Goal: Contribute content: Contribute content

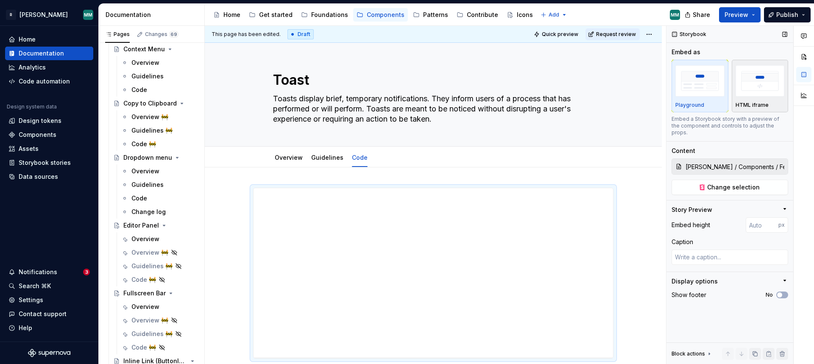
scroll to position [619, 0]
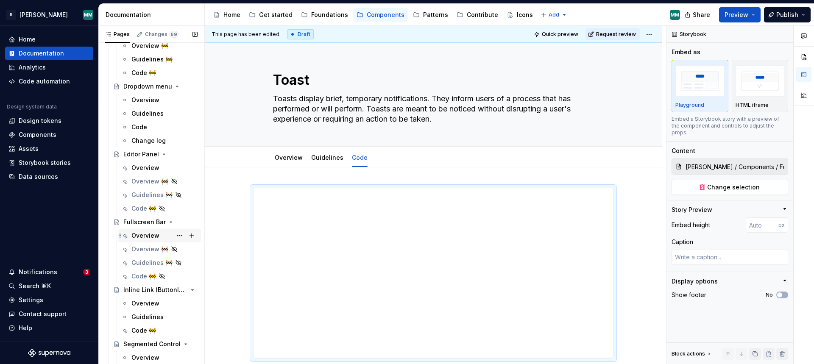
click at [150, 235] on div "Overview" at bounding box center [145, 235] width 28 height 8
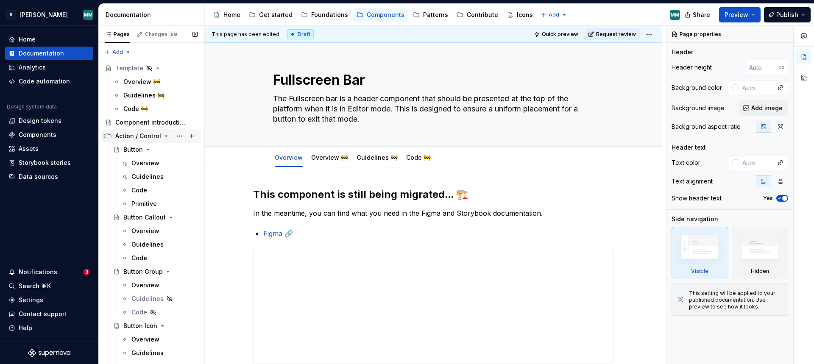
click at [165, 136] on icon "Page tree" at bounding box center [166, 136] width 2 height 1
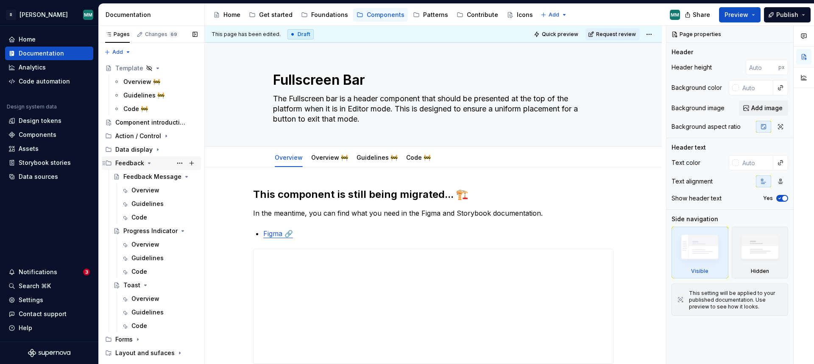
click at [152, 164] on div "Feedback" at bounding box center [156, 163] width 82 height 12
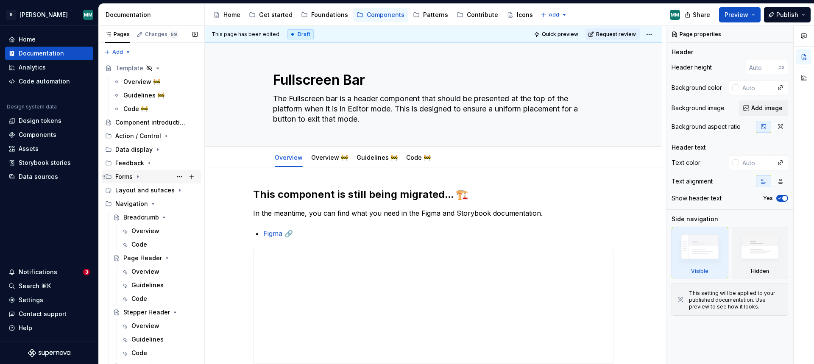
click at [133, 174] on div "Forms" at bounding box center [156, 177] width 82 height 12
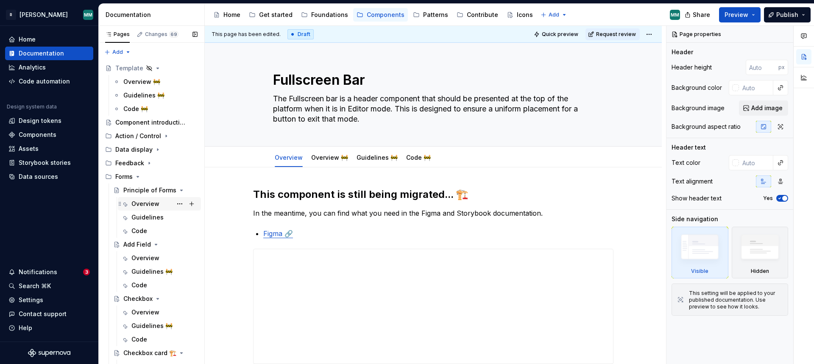
click at [156, 204] on div "Overview" at bounding box center [145, 204] width 28 height 8
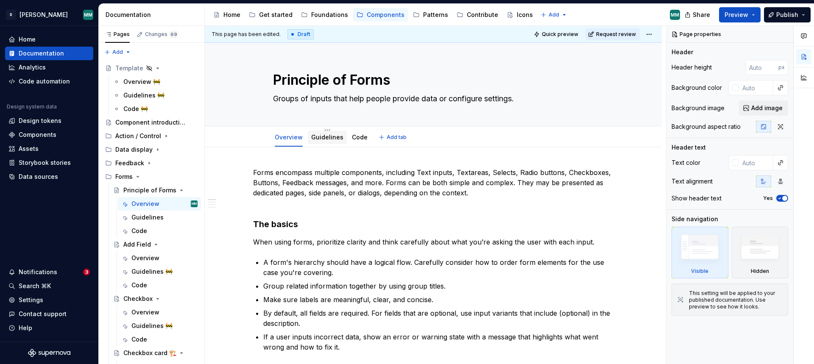
click at [330, 137] on link "Guidelines" at bounding box center [327, 136] width 32 height 7
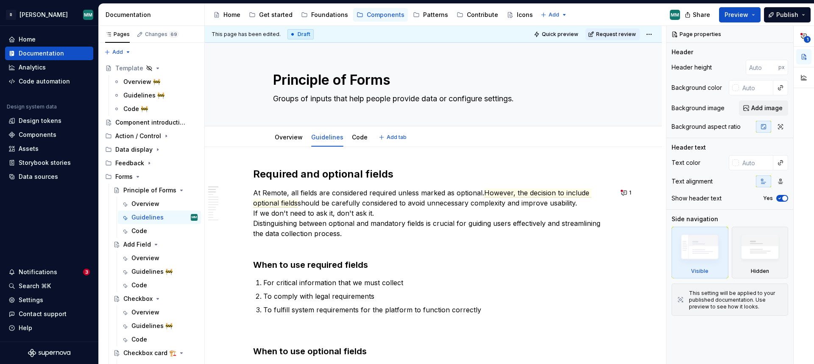
type textarea "*"
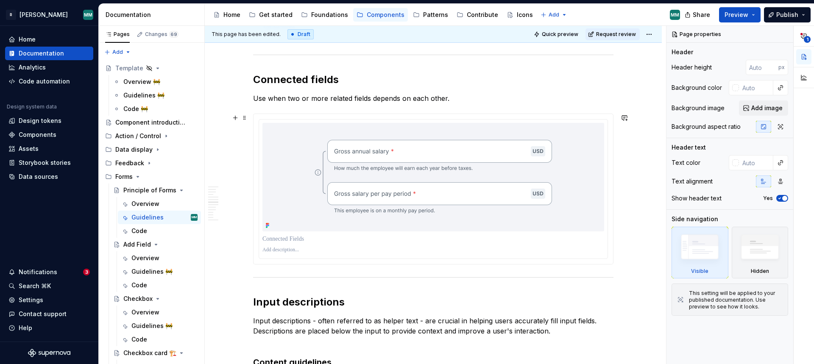
scroll to position [647, 0]
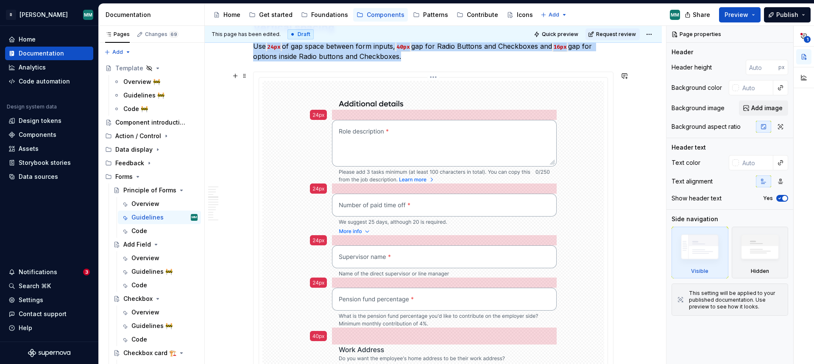
click at [597, 168] on div at bounding box center [433, 297] width 342 height 433
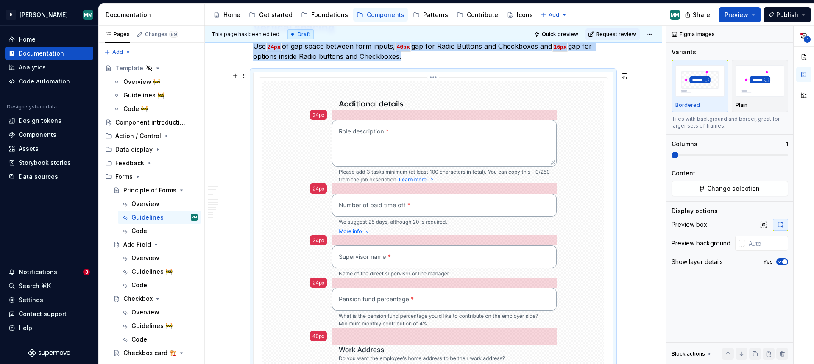
scroll to position [370, 0]
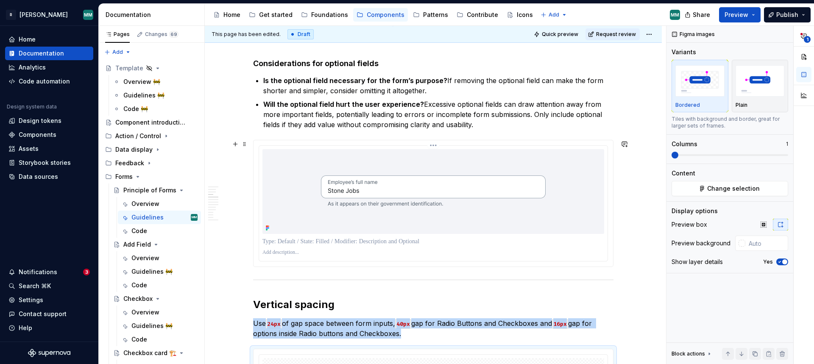
type input "#F3F4F8"
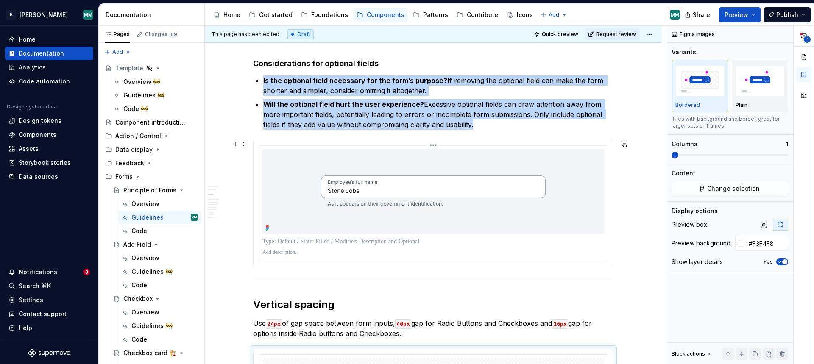
click at [569, 191] on div at bounding box center [433, 191] width 342 height 85
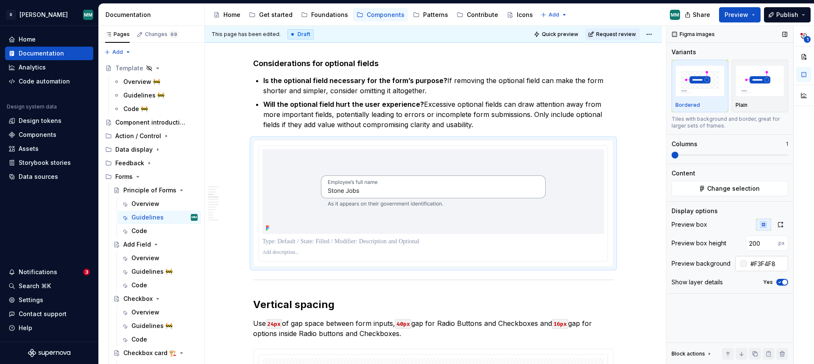
click at [765, 263] on input "#F3F4F8" at bounding box center [767, 263] width 41 height 15
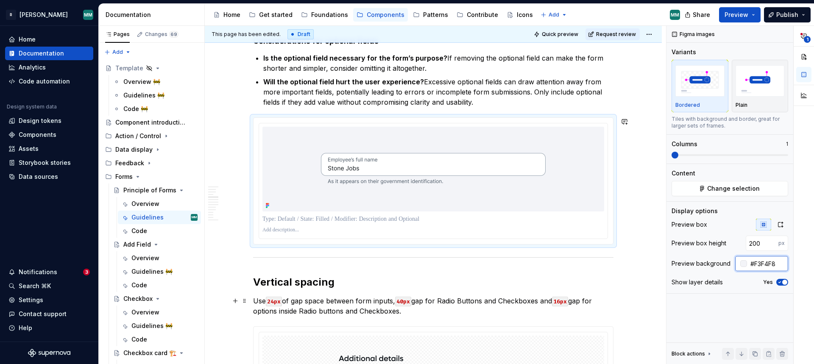
scroll to position [508, 0]
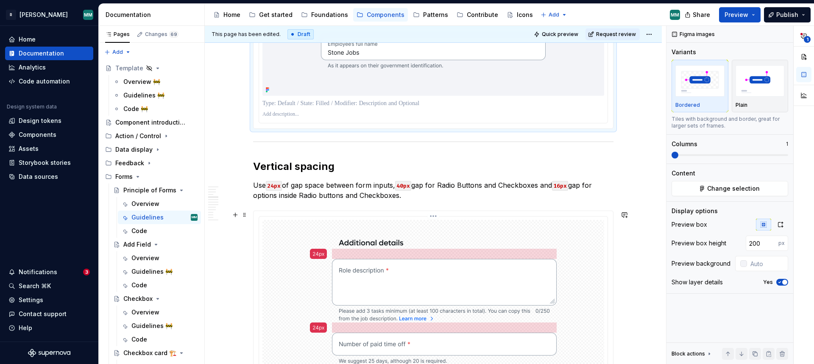
click at [775, 244] on input "text" at bounding box center [766, 243] width 43 height 15
paste input "#F3F4F8"
type input "#F3F4F8"
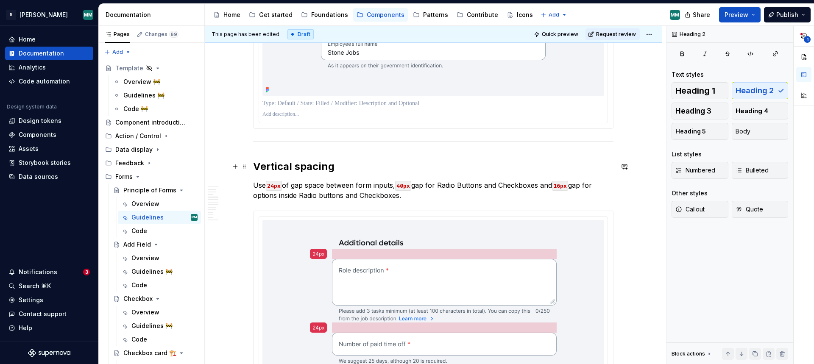
click at [567, 172] on h2 "Vertical spacing" at bounding box center [433, 167] width 360 height 14
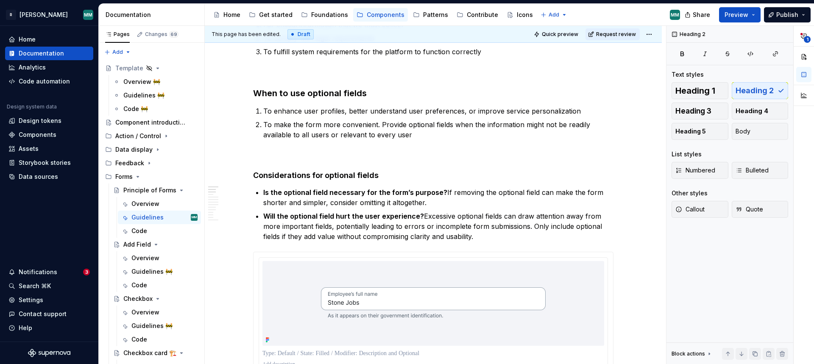
scroll to position [0, 0]
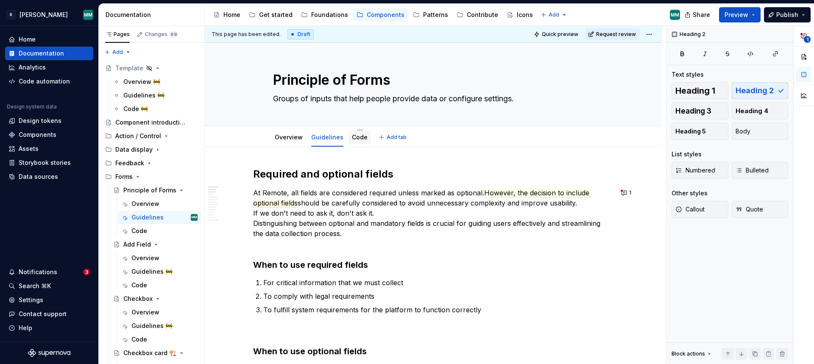
click at [365, 139] on link "Code" at bounding box center [360, 136] width 16 height 7
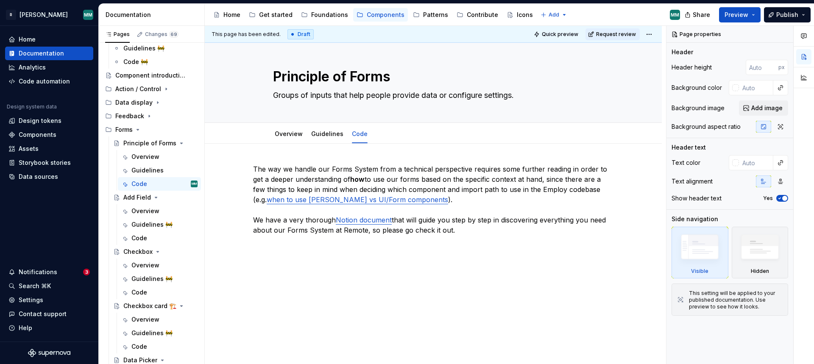
scroll to position [33, 0]
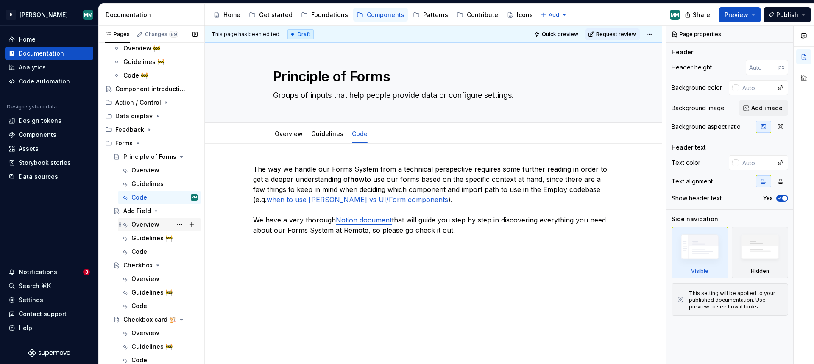
click at [150, 225] on div "Overview" at bounding box center [145, 224] width 28 height 8
click at [149, 225] on div "Overview" at bounding box center [145, 224] width 28 height 8
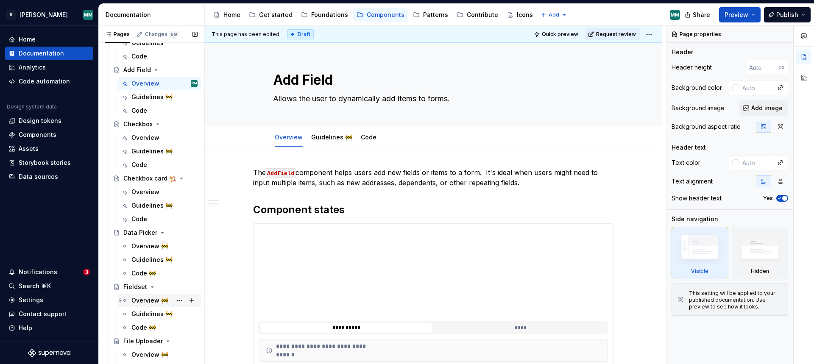
scroll to position [153, 0]
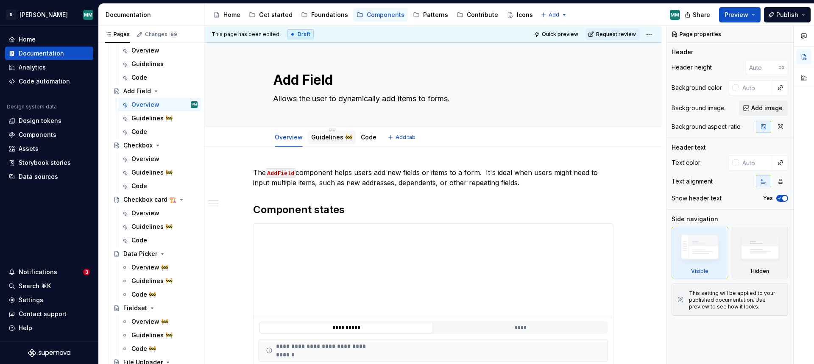
click at [326, 136] on link "Guidelines 🚧" at bounding box center [331, 136] width 41 height 7
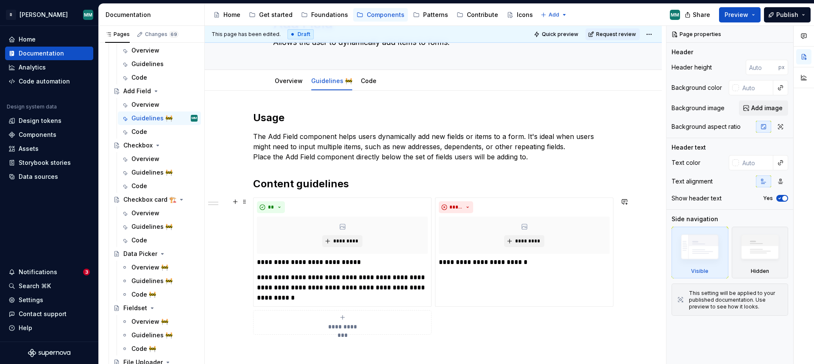
scroll to position [75, 0]
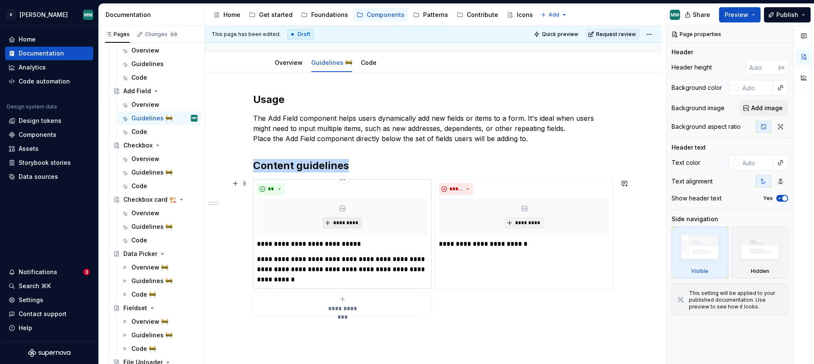
click at [350, 225] on span "*********" at bounding box center [346, 222] width 26 height 7
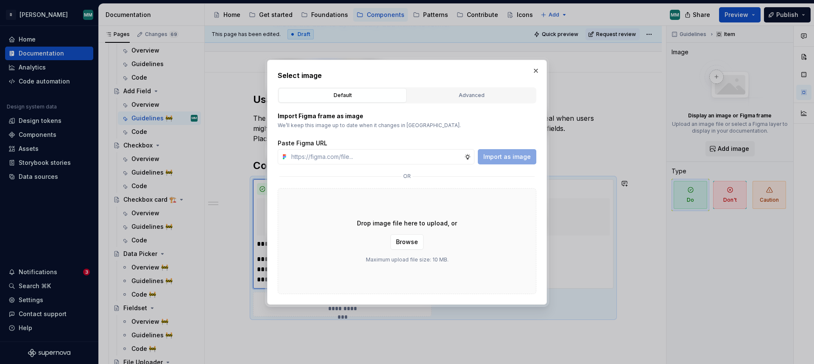
drag, startPoint x: 469, startPoint y: 108, endPoint x: 472, endPoint y: 103, distance: 5.2
click at [469, 107] on div "Import Figma frame as image We’ll keep this image up to date when it changes in…" at bounding box center [407, 198] width 258 height 191
click at [473, 95] on div "Advanced" at bounding box center [471, 95] width 122 height 8
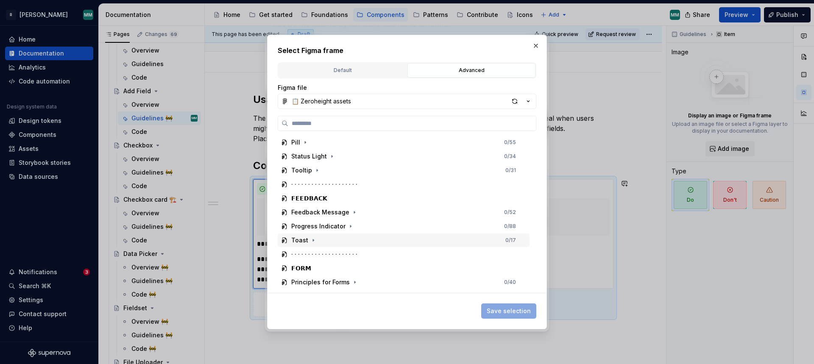
scroll to position [622, 0]
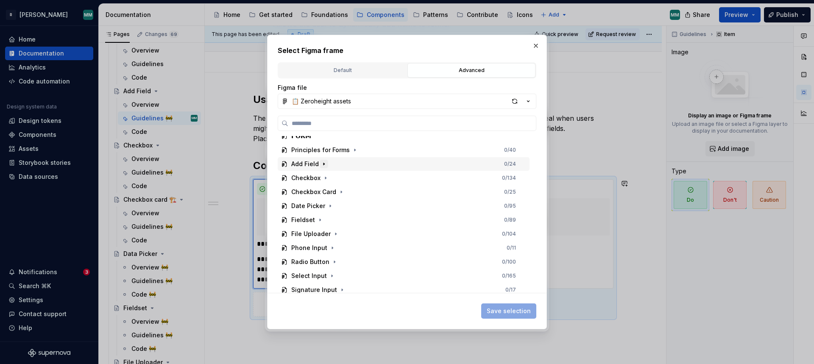
click at [321, 164] on icon "button" at bounding box center [323, 164] width 7 height 7
click at [386, 192] on icon "button" at bounding box center [389, 192] width 7 height 7
click at [325, 207] on icon "button" at bounding box center [327, 206] width 7 height 7
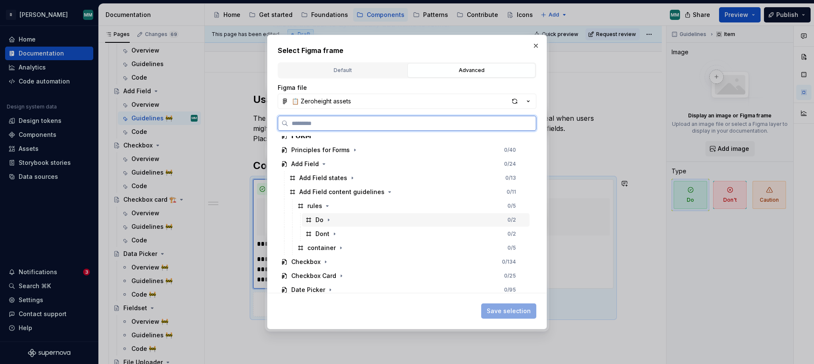
click at [358, 220] on div "Do 0 / 2" at bounding box center [416, 220] width 228 height 14
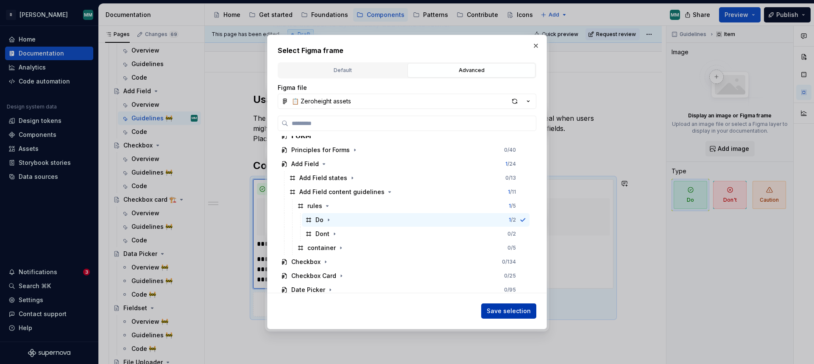
click at [518, 311] on span "Save selection" at bounding box center [508, 311] width 44 height 8
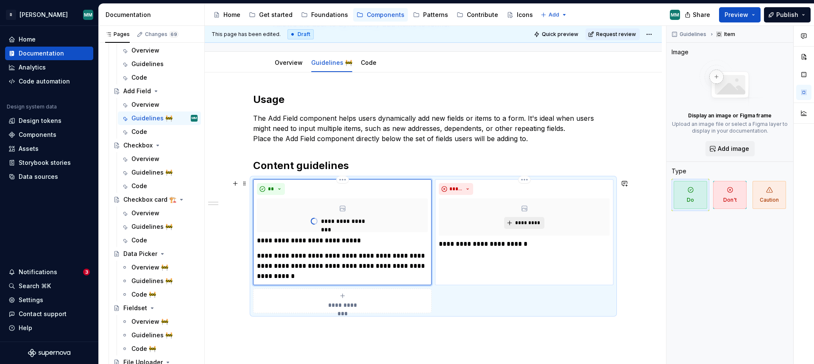
click at [533, 225] on span "*********" at bounding box center [527, 222] width 26 height 7
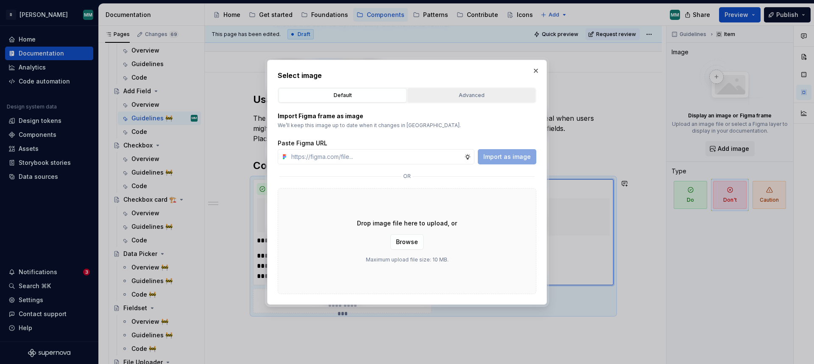
click at [448, 92] on div "Advanced" at bounding box center [471, 95] width 122 height 8
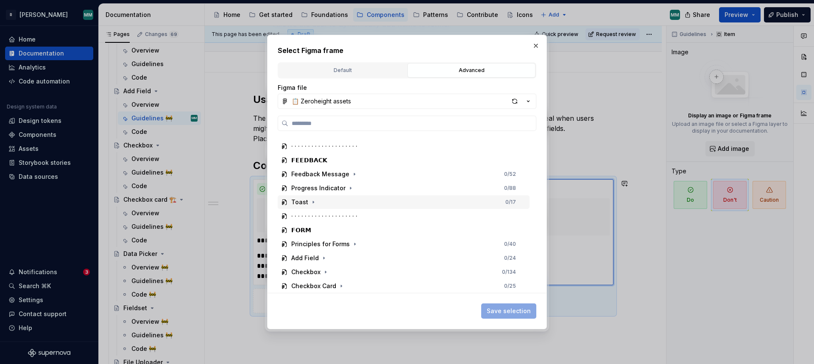
scroll to position [566, 0]
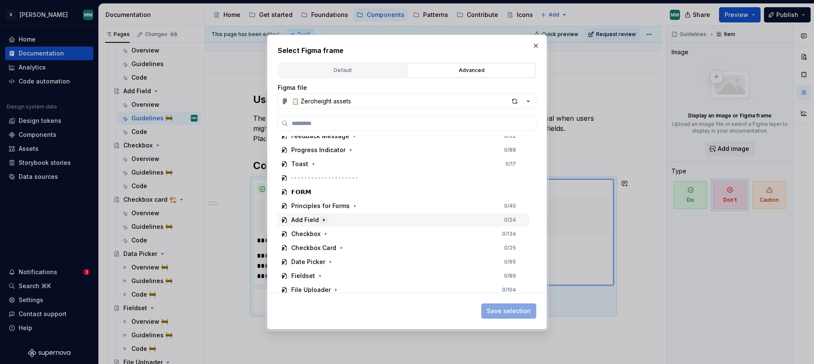
click at [320, 219] on icon "button" at bounding box center [323, 220] width 7 height 7
click at [386, 245] on icon "button" at bounding box center [389, 246] width 7 height 7
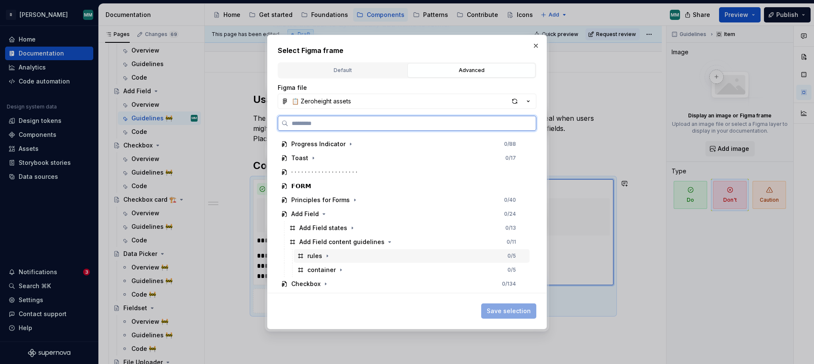
scroll to position [580, 0]
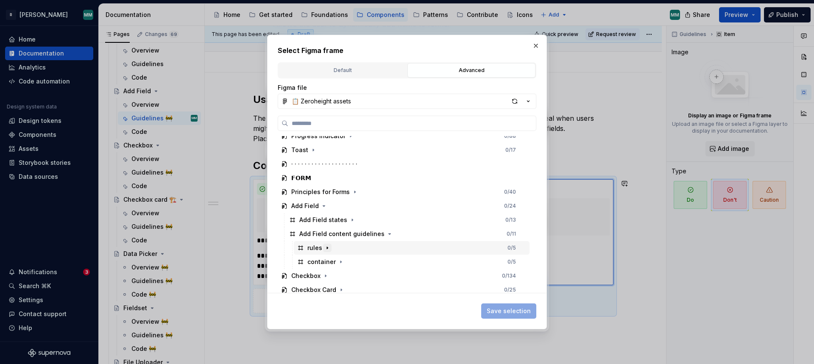
click at [328, 247] on icon "button" at bounding box center [327, 247] width 7 height 7
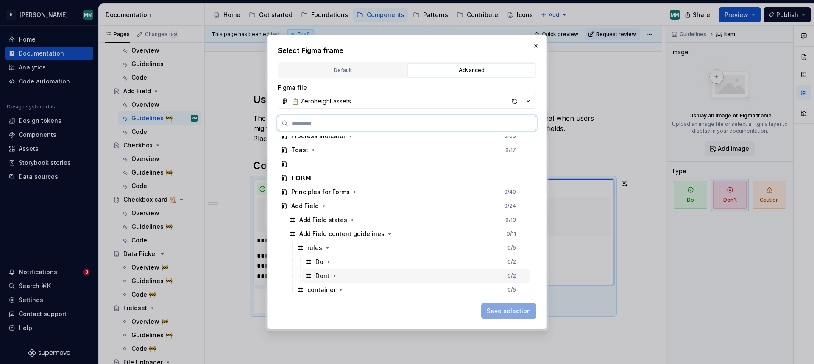
click at [350, 275] on div "Dont 0 / 2" at bounding box center [416, 276] width 228 height 14
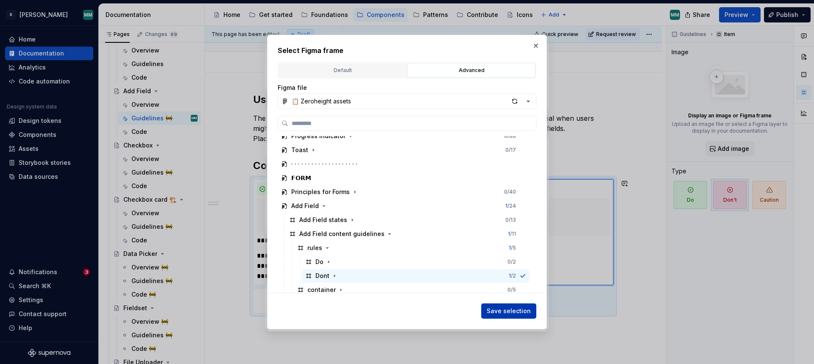
click at [500, 309] on span "Save selection" at bounding box center [508, 311] width 44 height 8
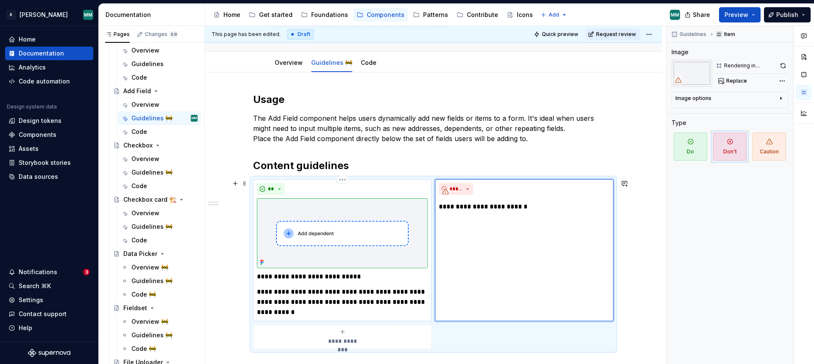
click at [399, 295] on p "**********" at bounding box center [342, 302] width 171 height 31
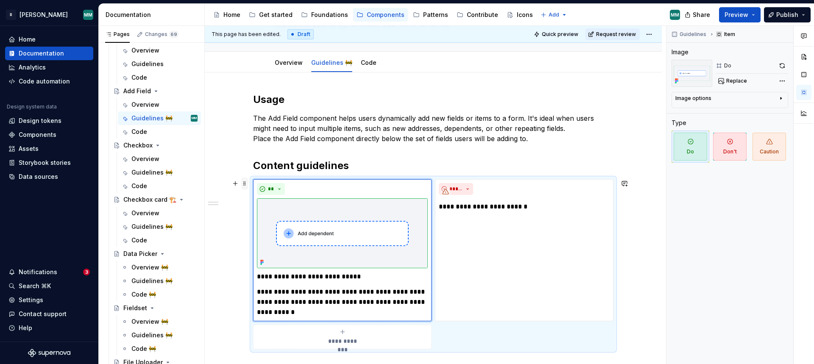
click at [244, 184] on span at bounding box center [244, 184] width 7 height 12
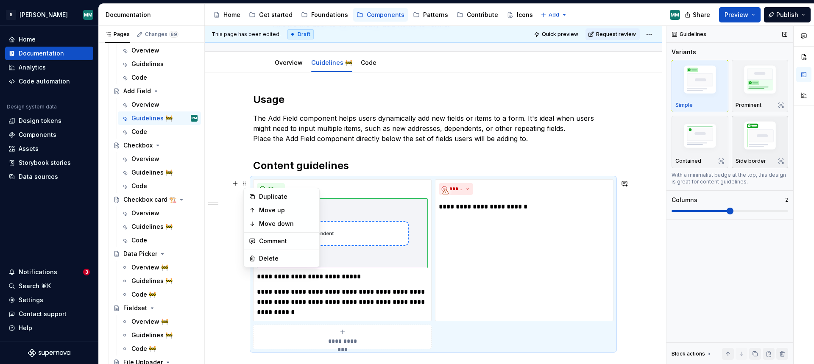
click at [751, 133] on img "button" at bounding box center [759, 137] width 49 height 37
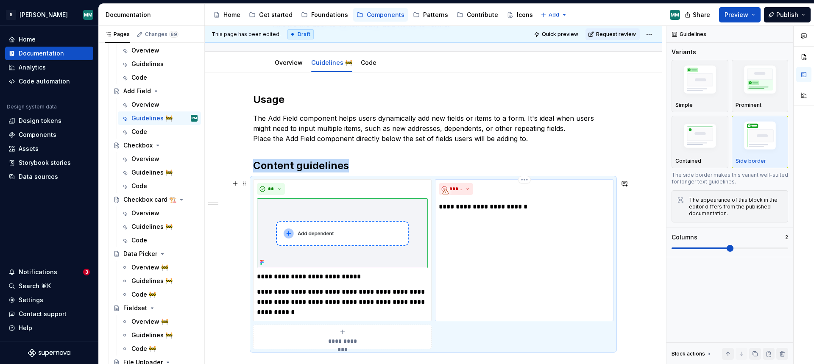
click at [527, 247] on div "**********" at bounding box center [524, 250] width 178 height 142
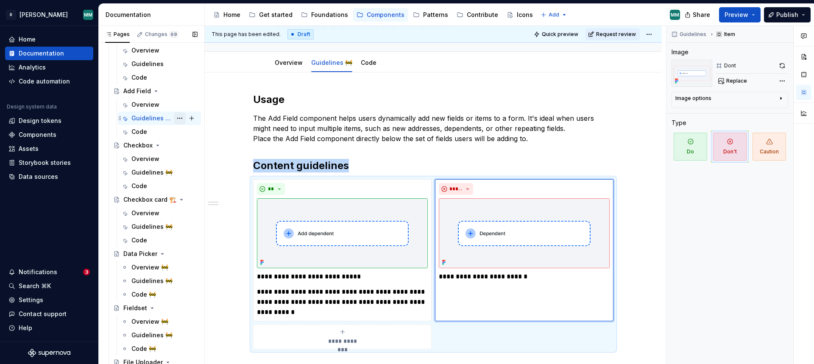
click at [180, 119] on button "Page tree" at bounding box center [180, 118] width 12 height 12
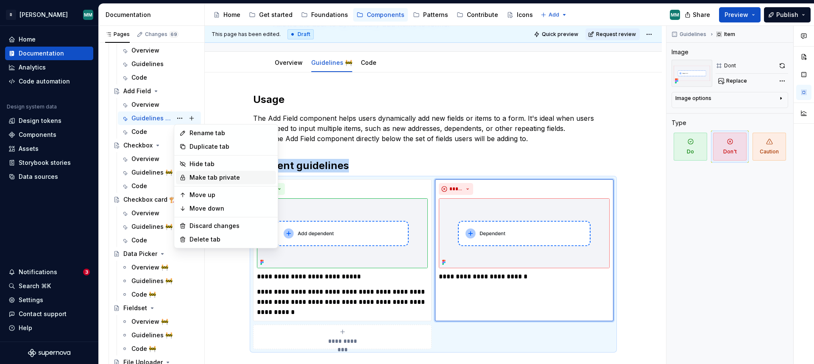
type textarea "*"
click at [226, 130] on div "Rename tab" at bounding box center [230, 133] width 83 height 8
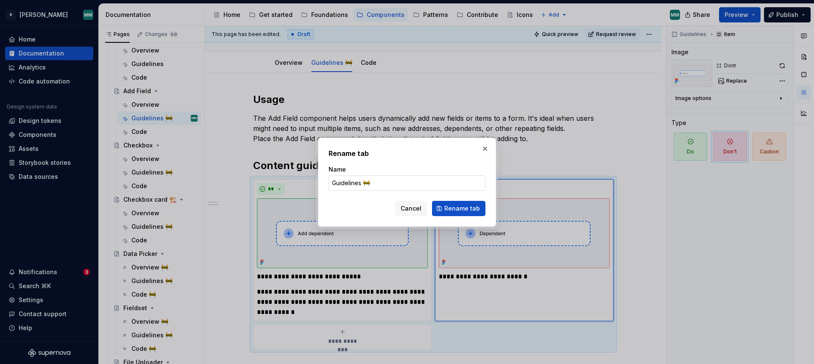
click at [397, 183] on input "Guidelines 🚧" at bounding box center [406, 182] width 157 height 15
type input "Guidelines"
click at [470, 206] on span "Rename tab" at bounding box center [462, 208] width 36 height 8
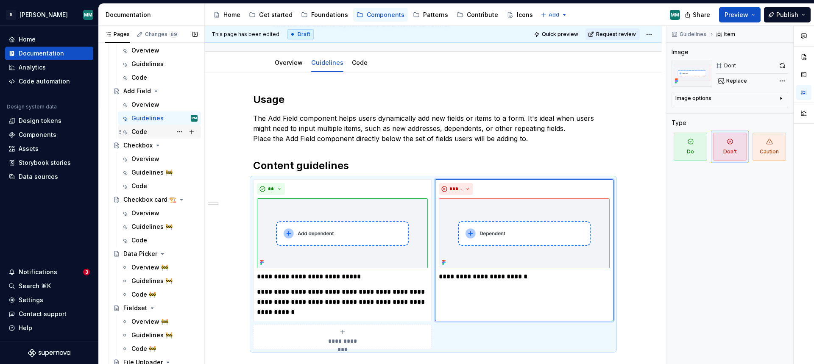
click at [156, 131] on div "Code" at bounding box center [164, 132] width 66 height 12
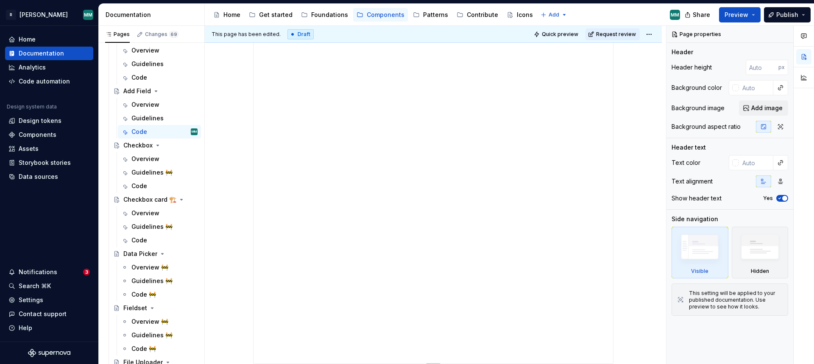
scroll to position [311, 0]
click at [156, 161] on div "Overview" at bounding box center [145, 159] width 28 height 8
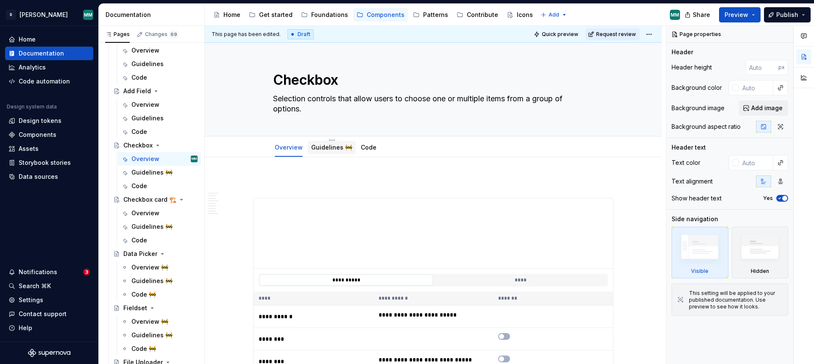
click at [320, 149] on link "Guidelines 🚧" at bounding box center [331, 147] width 41 height 7
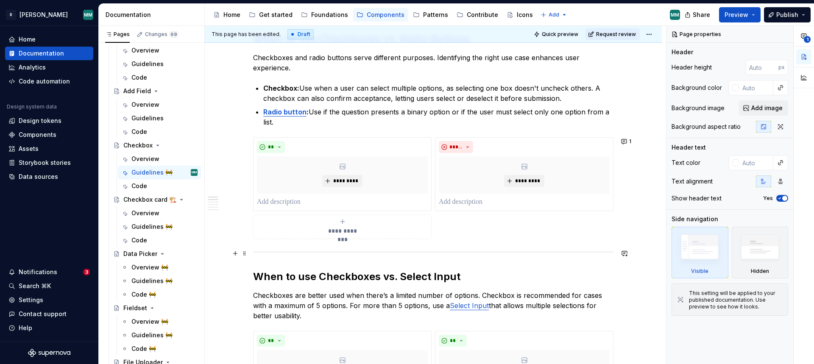
scroll to position [146, 0]
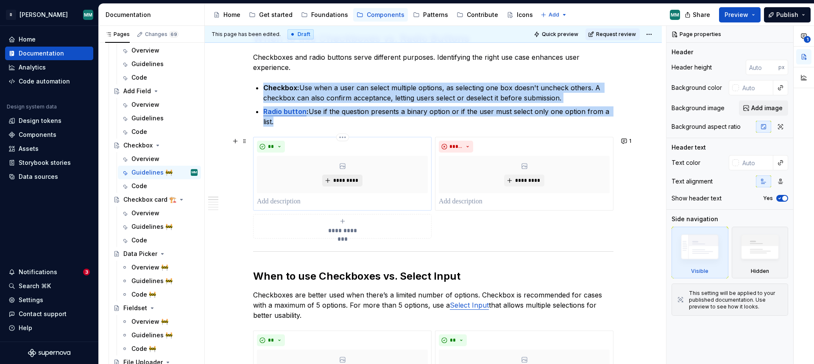
click at [348, 181] on span "*********" at bounding box center [346, 180] width 26 height 7
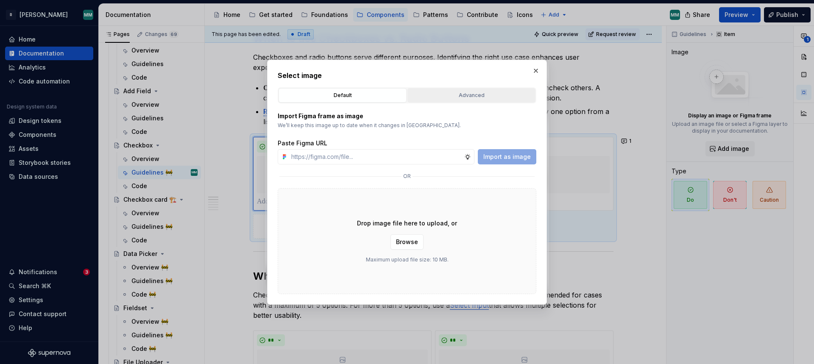
click at [452, 90] on button "Advanced" at bounding box center [471, 95] width 128 height 14
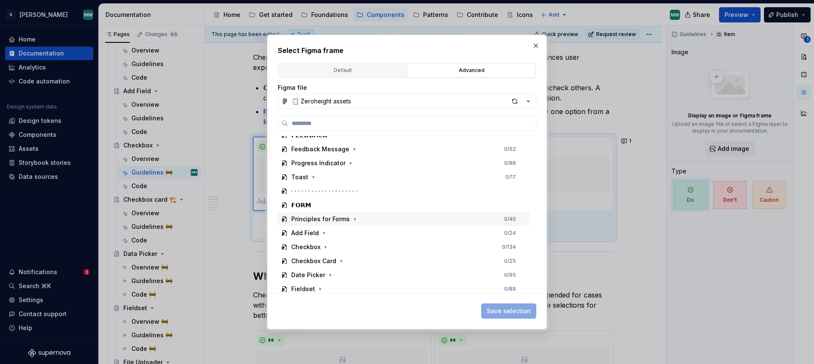
scroll to position [589, 0]
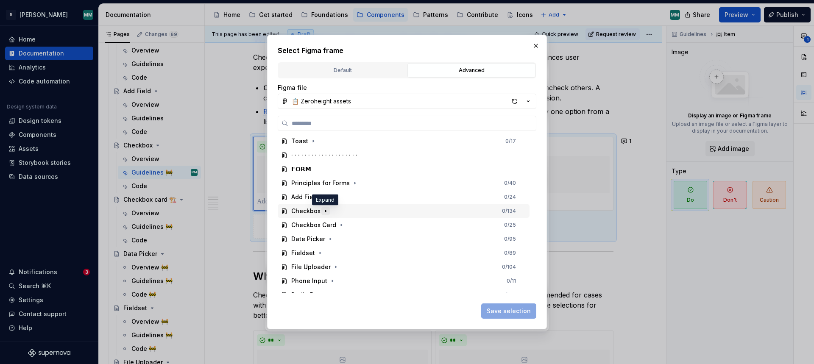
click at [327, 210] on icon "button" at bounding box center [325, 211] width 7 height 7
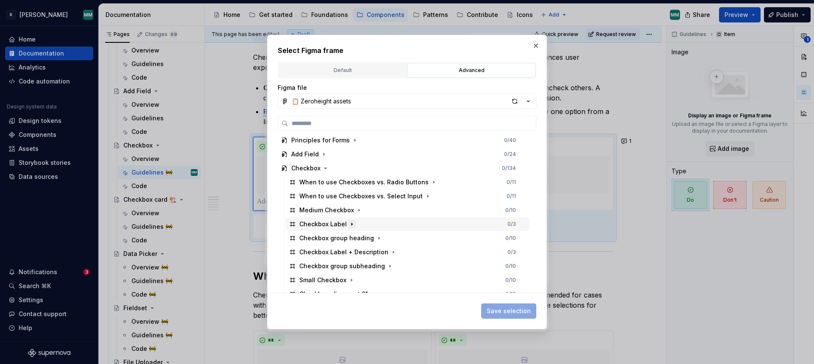
scroll to position [644, 0]
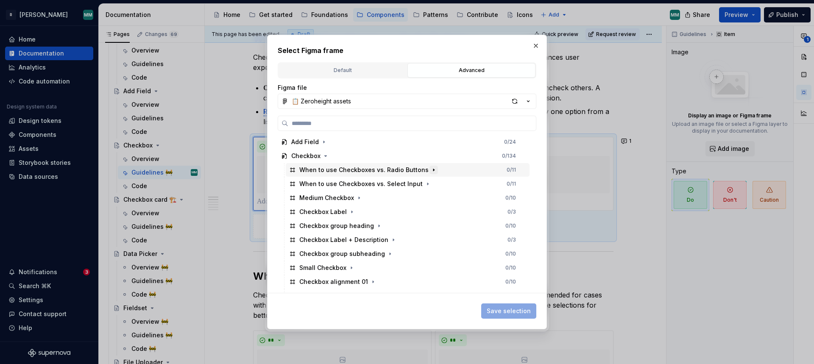
click at [433, 170] on icon "button" at bounding box center [433, 170] width 1 height 2
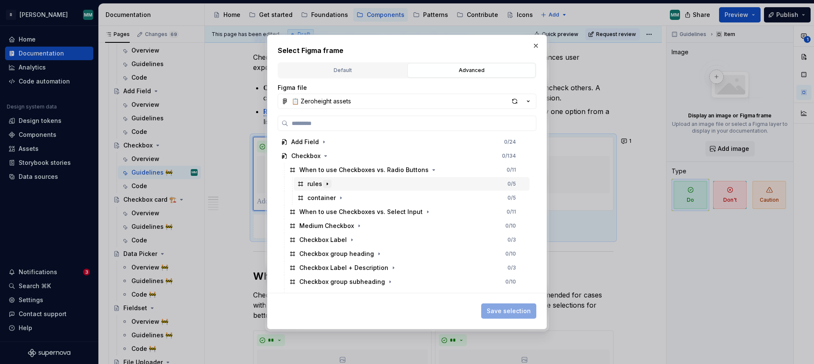
click at [324, 184] on icon "button" at bounding box center [327, 184] width 7 height 7
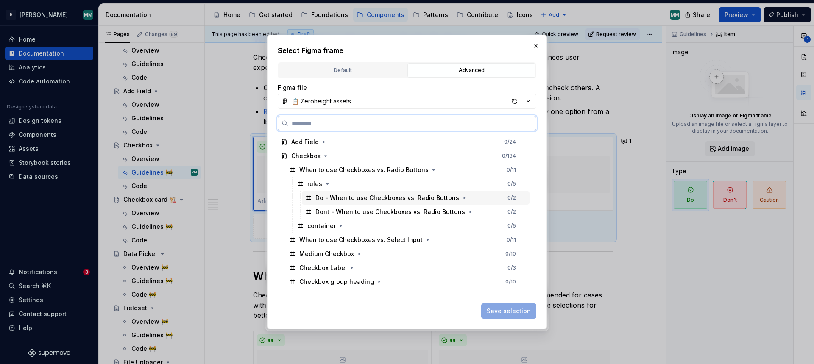
click at [370, 196] on div "Do - When to use Checkboxes vs. Radio Buttons" at bounding box center [387, 198] width 144 height 8
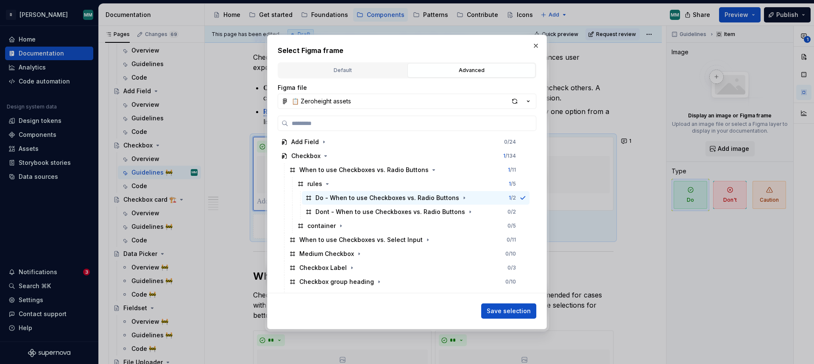
drag, startPoint x: 519, startPoint y: 310, endPoint x: 523, endPoint y: 304, distance: 7.2
click at [519, 310] on span "Save selection" at bounding box center [508, 311] width 44 height 8
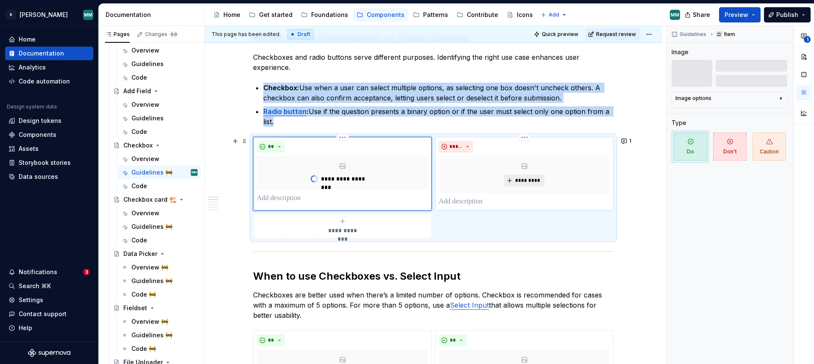
click at [521, 180] on span "*********" at bounding box center [527, 180] width 26 height 7
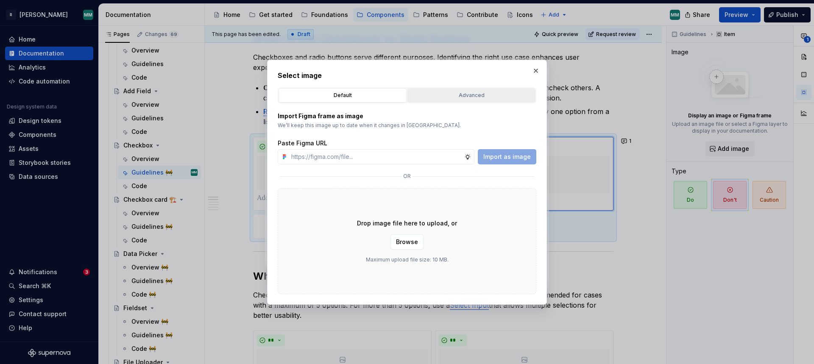
click at [469, 94] on div "Advanced" at bounding box center [471, 95] width 122 height 8
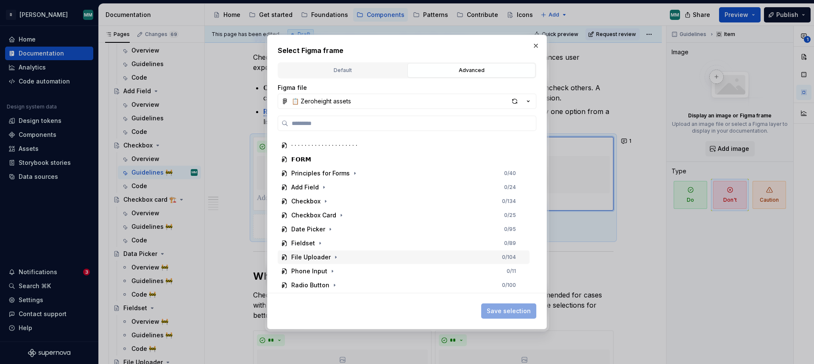
scroll to position [634, 0]
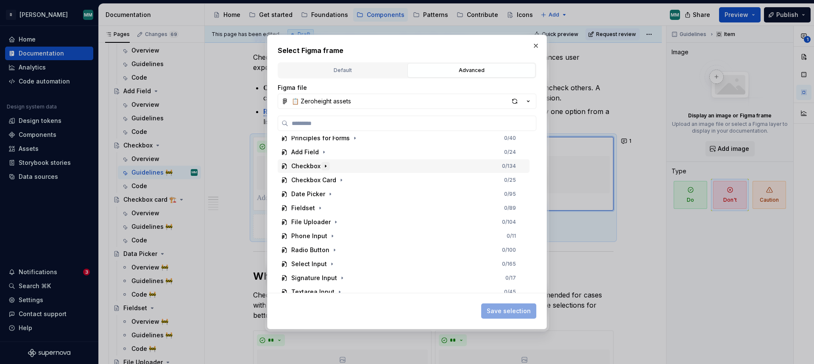
click at [322, 165] on icon "button" at bounding box center [325, 166] width 7 height 7
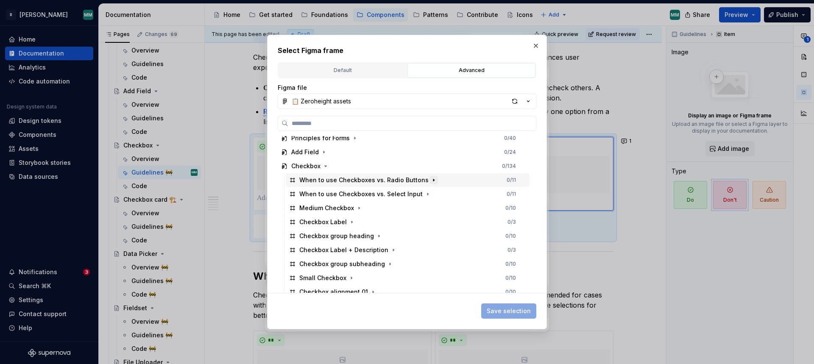
click at [430, 179] on icon "button" at bounding box center [433, 180] width 7 height 7
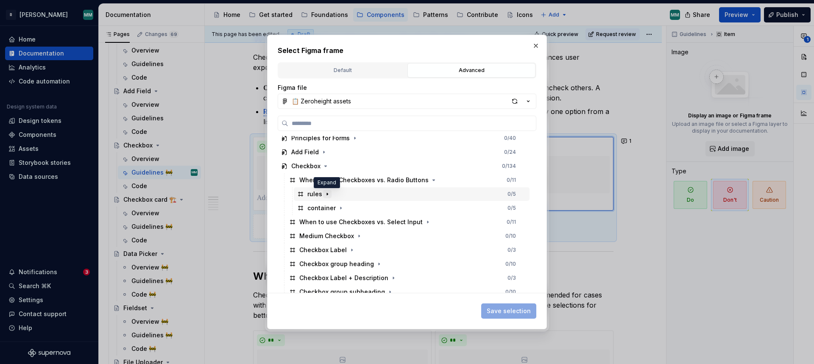
click at [324, 194] on icon "button" at bounding box center [327, 194] width 7 height 7
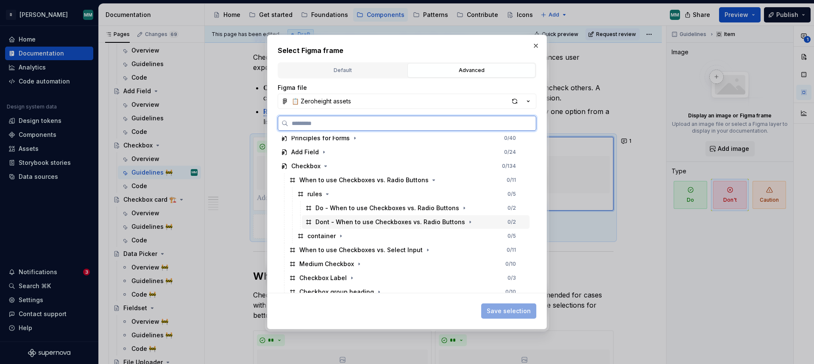
click at [497, 222] on div "Dont - When to use Checkboxes vs. Radio Buttons 0 / 2" at bounding box center [416, 222] width 228 height 14
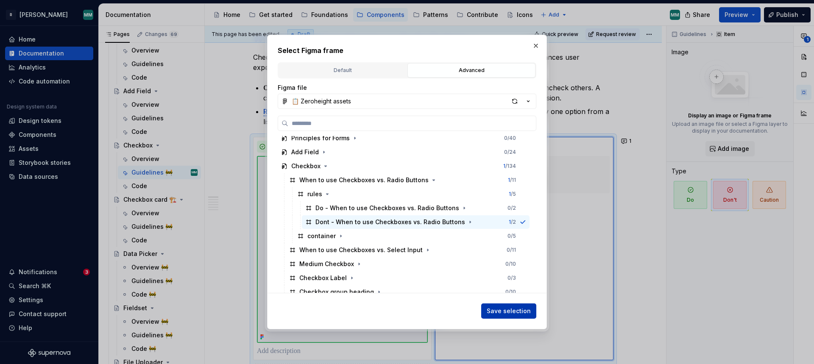
click at [517, 307] on span "Save selection" at bounding box center [508, 311] width 44 height 8
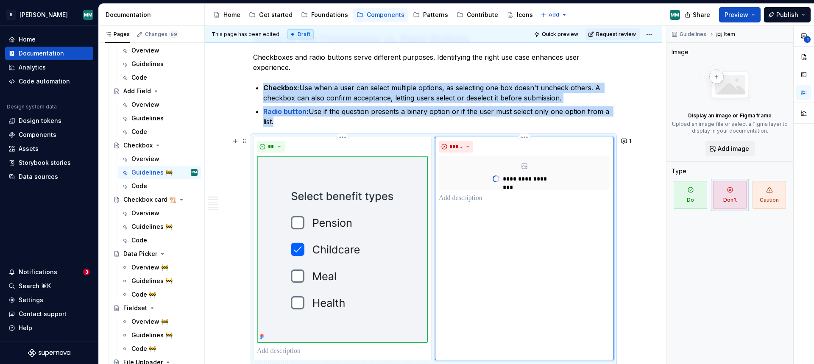
scroll to position [182, 0]
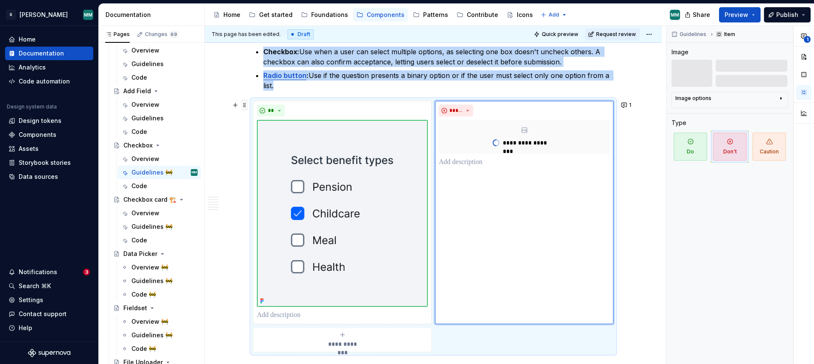
click at [247, 105] on span at bounding box center [244, 105] width 7 height 12
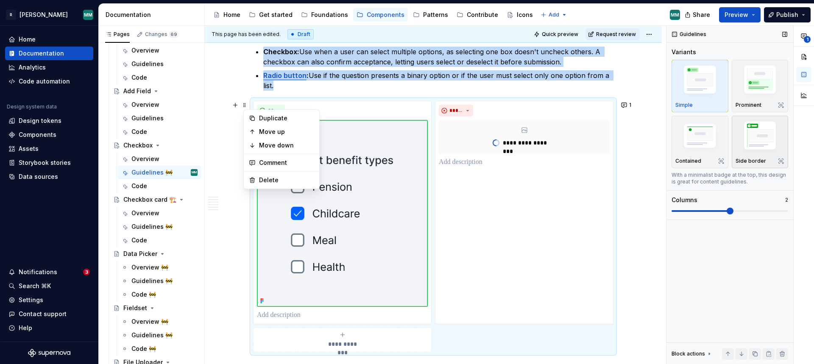
click at [768, 139] on img "button" at bounding box center [759, 137] width 49 height 37
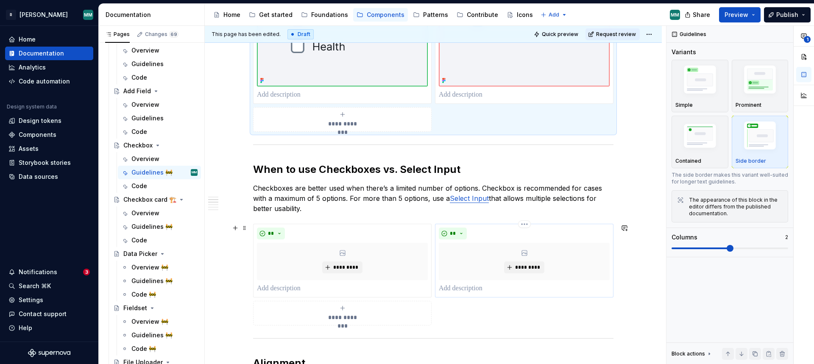
scroll to position [402, 0]
click at [313, 95] on p at bounding box center [342, 95] width 171 height 10
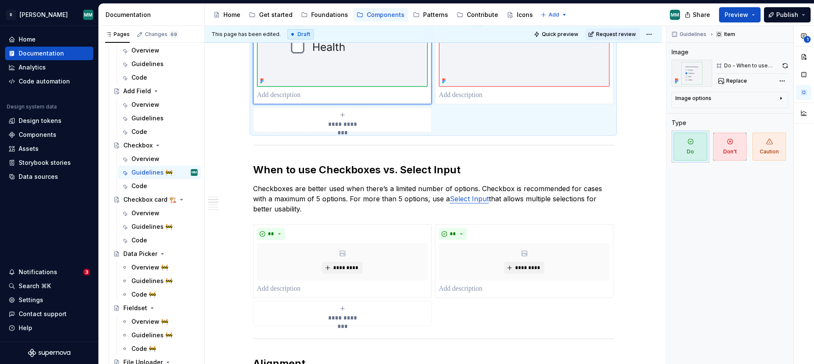
paste div
click at [265, 94] on p "**********" at bounding box center [342, 95] width 171 height 10
type textarea "*"
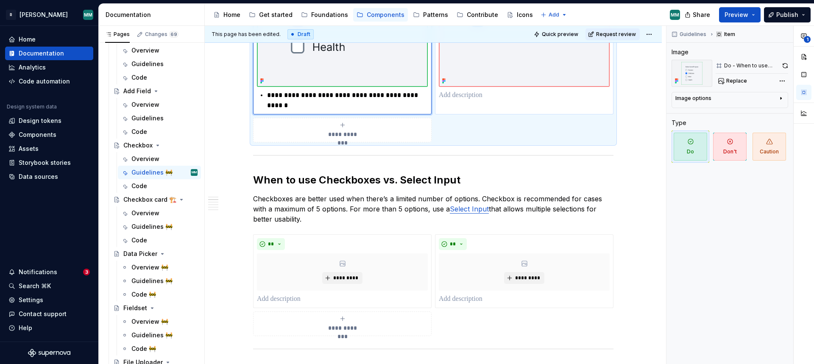
click at [468, 96] on p at bounding box center [524, 95] width 171 height 10
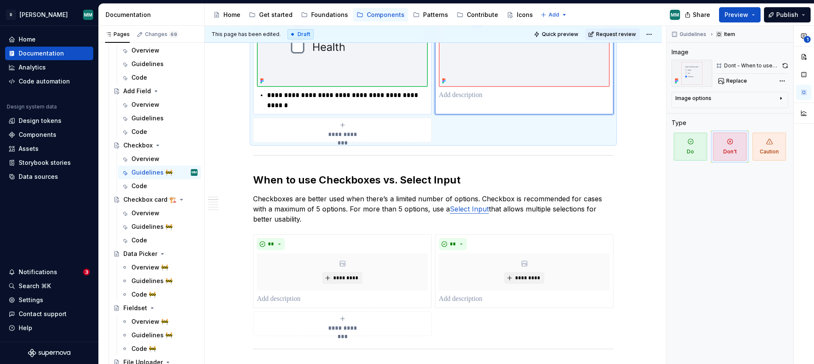
click at [388, 100] on p "**********" at bounding box center [347, 100] width 161 height 20
click at [387, 100] on p "**********" at bounding box center [347, 100] width 161 height 20
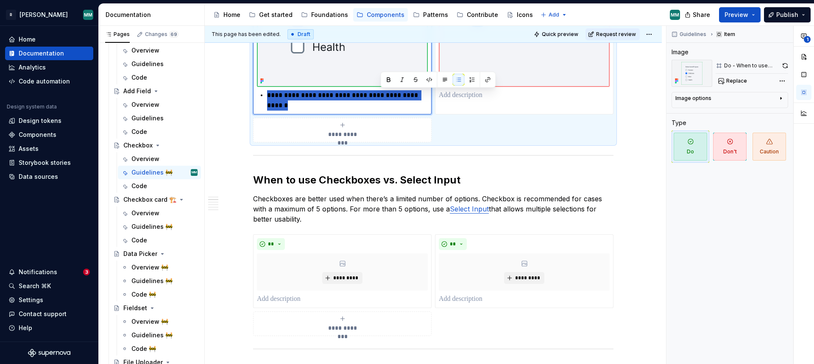
click at [387, 100] on p "**********" at bounding box center [347, 100] width 161 height 20
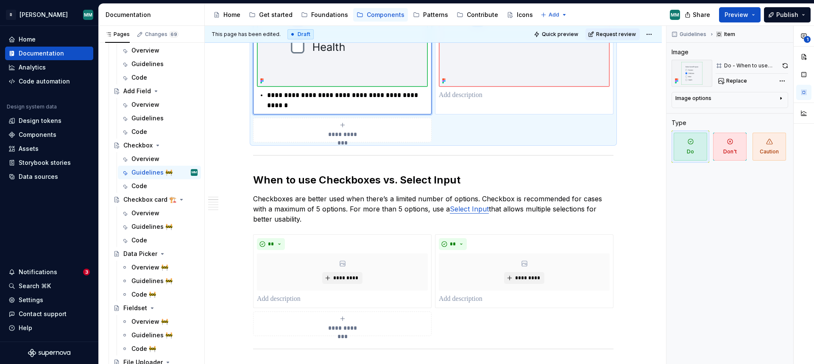
click at [459, 91] on p at bounding box center [524, 95] width 171 height 10
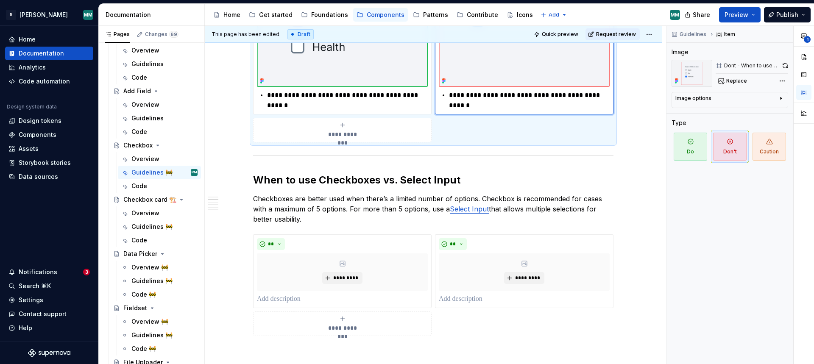
click at [518, 101] on p "**********" at bounding box center [529, 100] width 161 height 20
drag, startPoint x: 517, startPoint y: 104, endPoint x: 564, endPoint y: 95, distance: 47.5
click at [564, 95] on p "**********" at bounding box center [529, 100] width 161 height 20
type textarea "*"
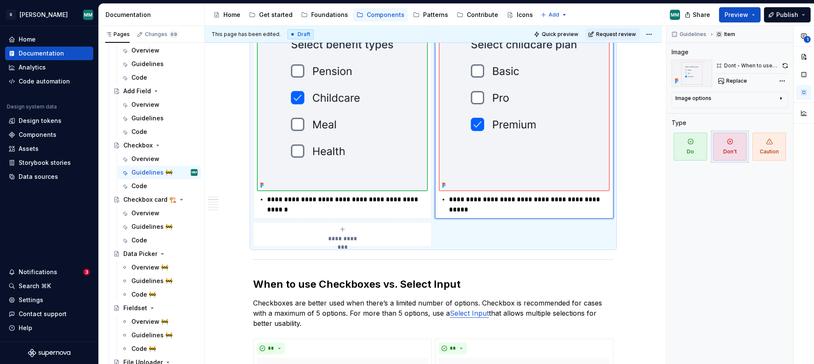
scroll to position [323, 0]
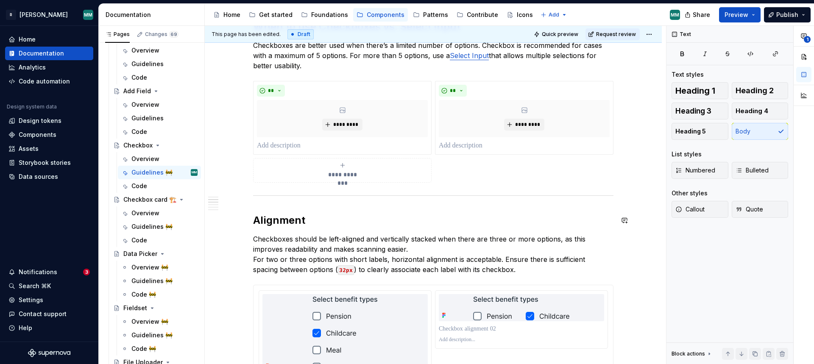
scroll to position [512, 0]
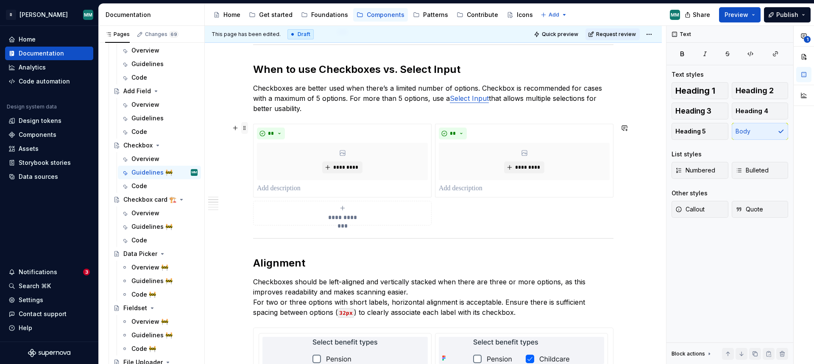
click at [247, 127] on span at bounding box center [244, 128] width 7 height 12
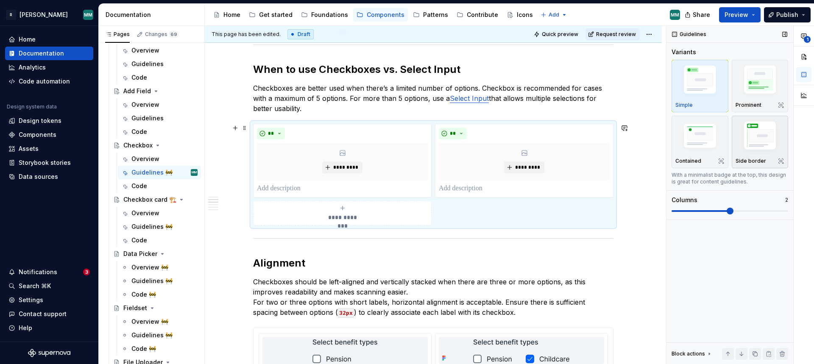
click at [770, 139] on img "button" at bounding box center [759, 137] width 49 height 37
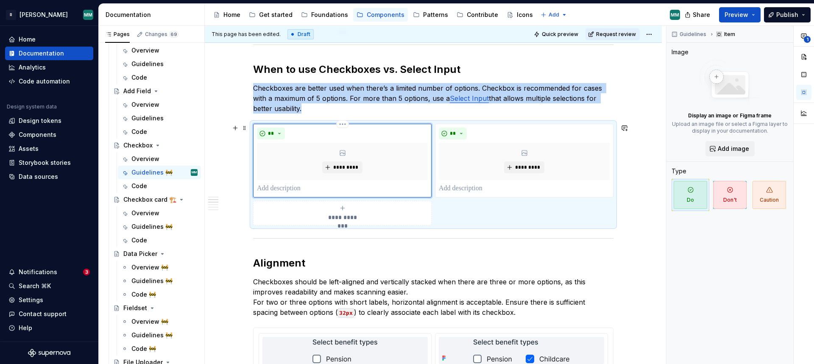
click at [349, 157] on div "*********" at bounding box center [342, 161] width 171 height 37
click at [349, 167] on span "*********" at bounding box center [346, 167] width 26 height 7
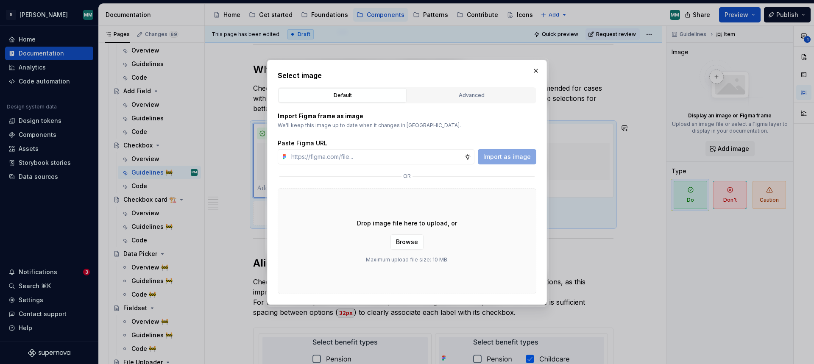
click at [440, 85] on div "Select image Default Advanced Import Figma frame as image We’ll keep this image…" at bounding box center [407, 182] width 258 height 224
drag, startPoint x: 440, startPoint y: 96, endPoint x: 415, endPoint y: 130, distance: 42.1
click at [440, 97] on div "Advanced" at bounding box center [471, 95] width 122 height 8
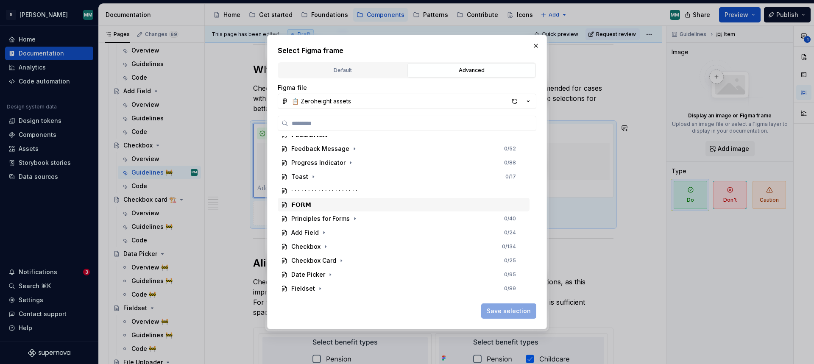
scroll to position [554, 0]
click at [327, 246] on icon "button" at bounding box center [325, 246] width 7 height 7
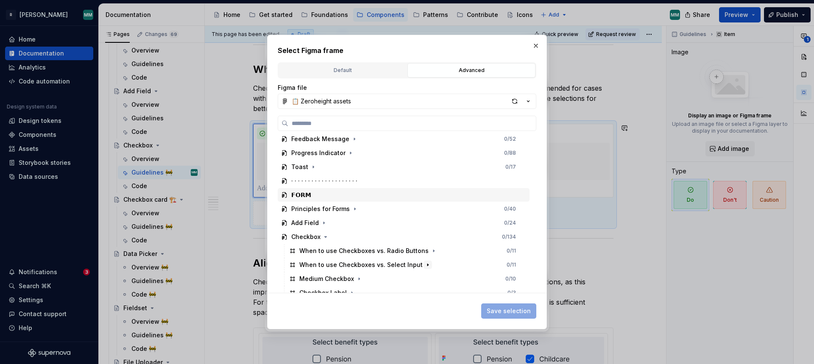
scroll to position [564, 0]
click at [424, 262] on icon "button" at bounding box center [427, 264] width 7 height 7
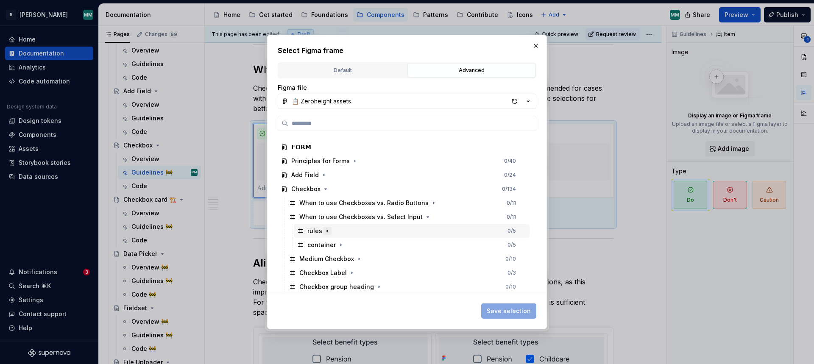
click at [326, 233] on icon "button" at bounding box center [327, 231] width 7 height 7
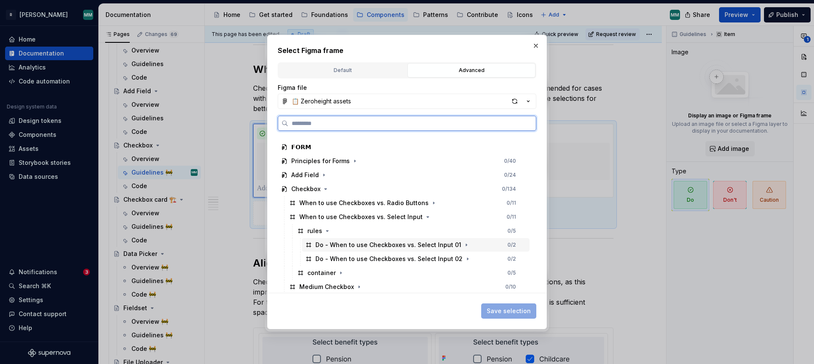
click at [367, 249] on div "Do - When to use Checkboxes vs. Select Input 01 0 / 2" at bounding box center [416, 245] width 228 height 14
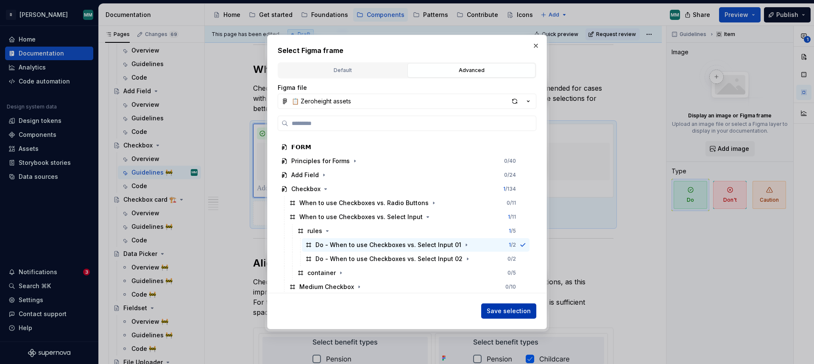
click at [521, 313] on span "Save selection" at bounding box center [508, 311] width 44 height 8
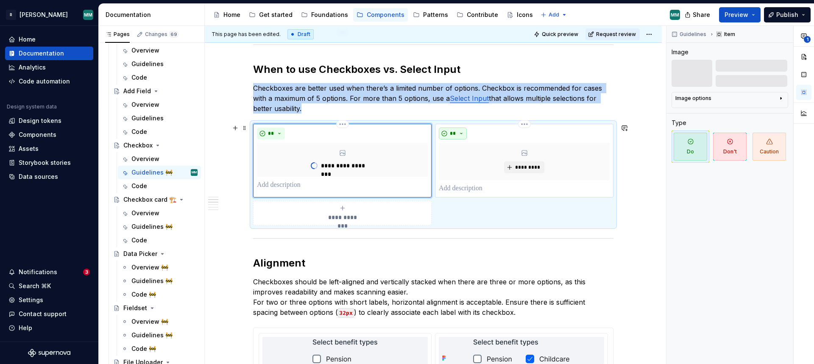
click at [456, 134] on span "**" at bounding box center [452, 133] width 7 height 7
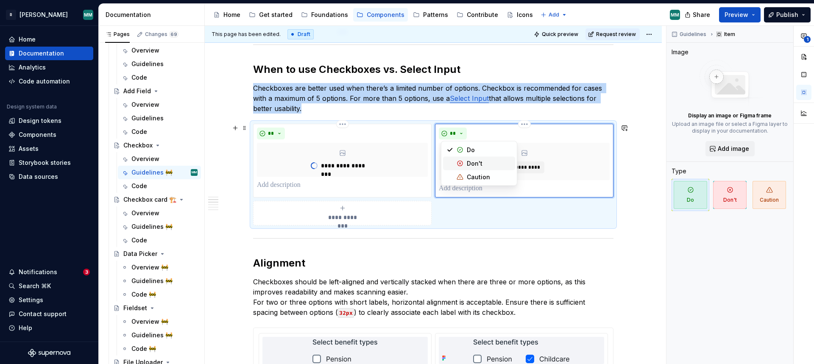
click at [477, 166] on div "Don't" at bounding box center [475, 163] width 16 height 8
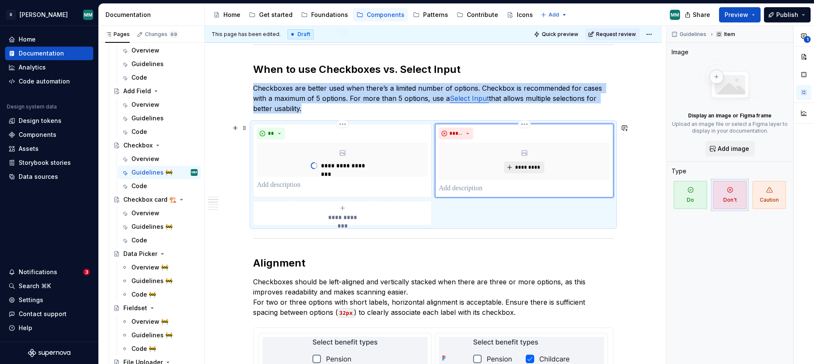
click at [534, 167] on span "*********" at bounding box center [527, 167] width 26 height 7
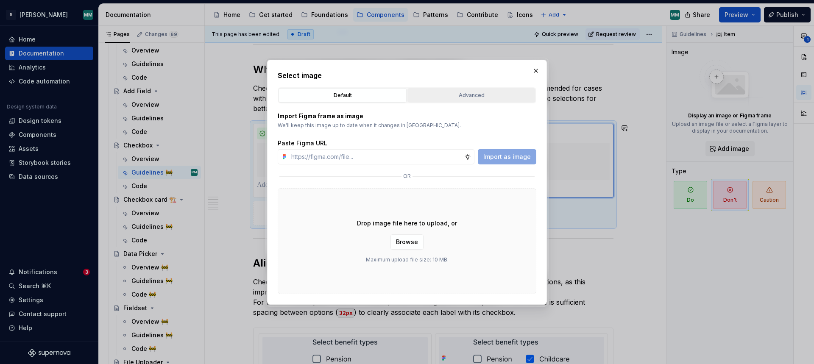
click at [436, 97] on div "Advanced" at bounding box center [471, 95] width 122 height 8
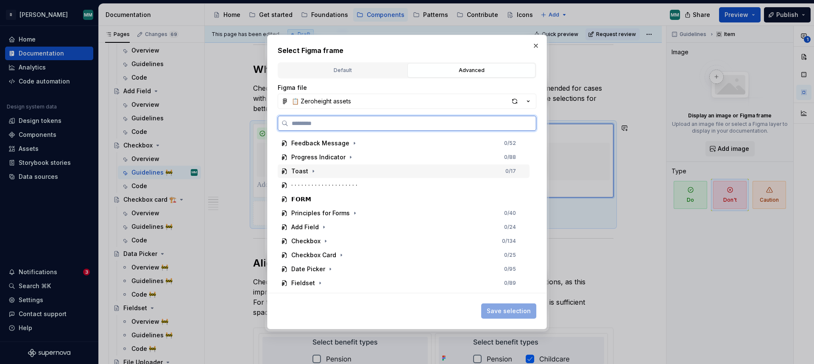
scroll to position [559, 0]
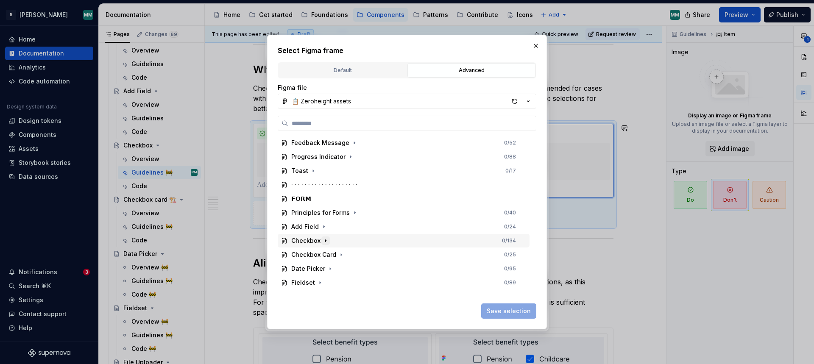
click at [327, 242] on icon "button" at bounding box center [325, 240] width 7 height 7
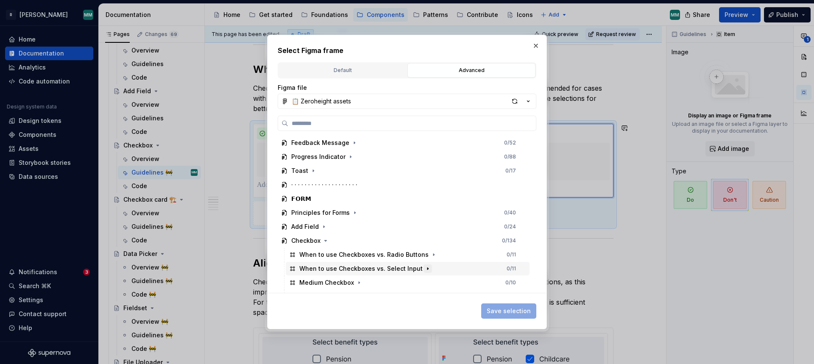
click at [424, 272] on icon "button" at bounding box center [427, 268] width 7 height 7
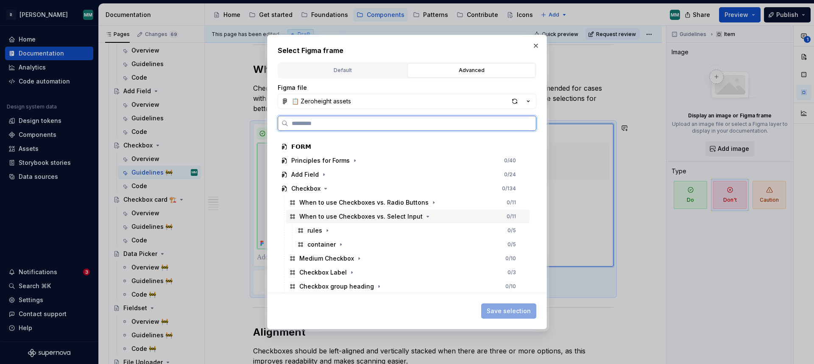
scroll to position [611, 0]
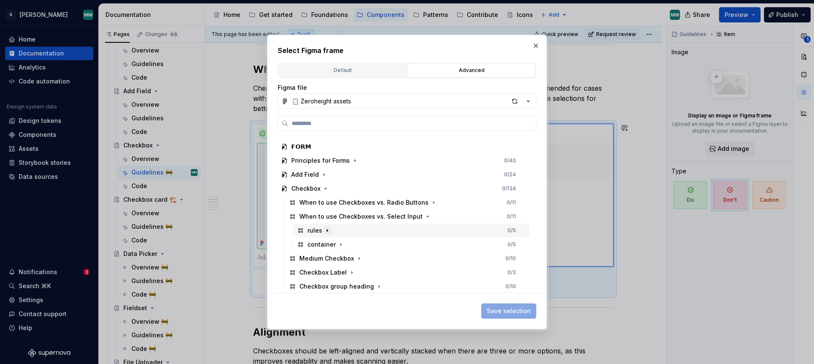
click at [328, 230] on icon "button" at bounding box center [327, 230] width 7 height 7
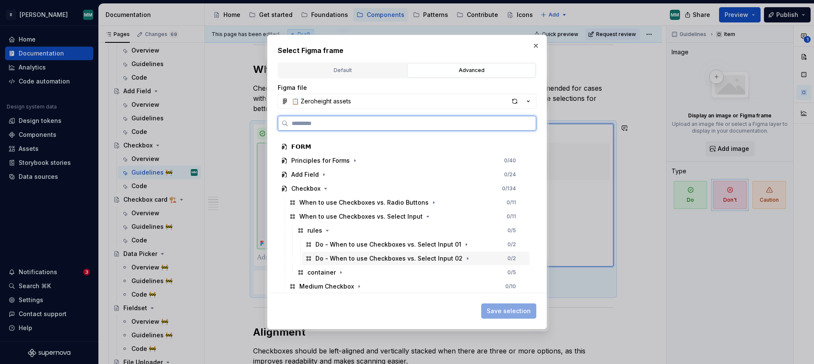
click at [402, 260] on div "Do - When to use Checkboxes vs. Select Input 02" at bounding box center [388, 258] width 147 height 8
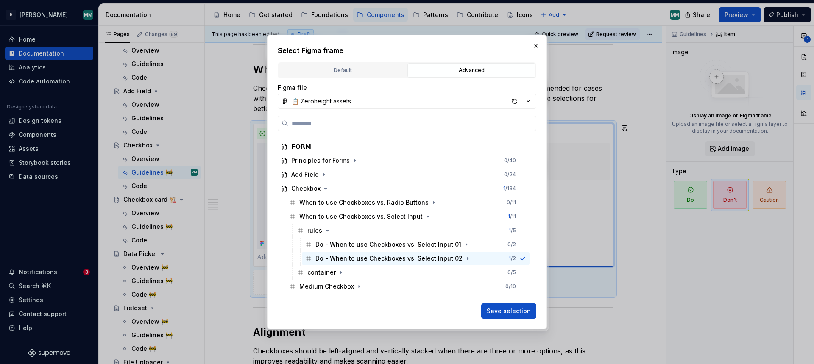
click at [525, 308] on span "Save selection" at bounding box center [508, 311] width 44 height 8
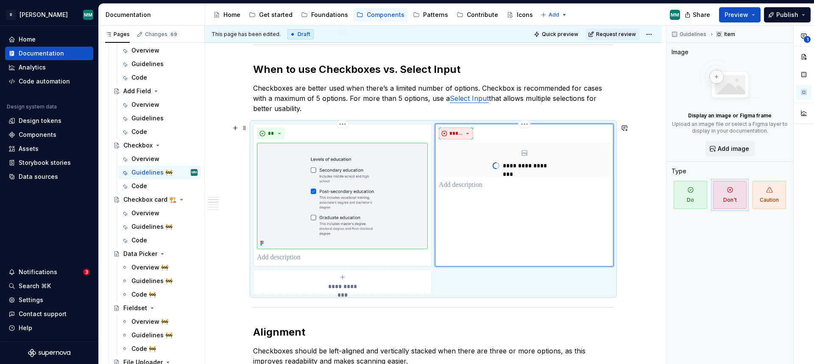
click at [456, 136] on span "*****" at bounding box center [455, 133] width 13 height 7
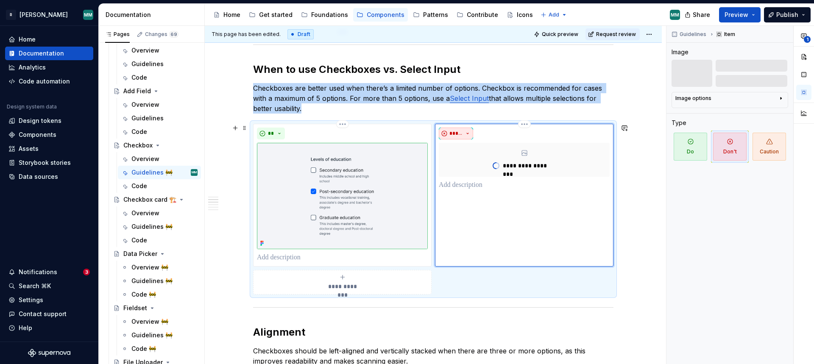
click at [473, 126] on div "**********" at bounding box center [524, 195] width 178 height 143
click at [471, 131] on button "*****" at bounding box center [456, 134] width 34 height 12
click at [468, 152] on div "Do" at bounding box center [471, 150] width 8 height 8
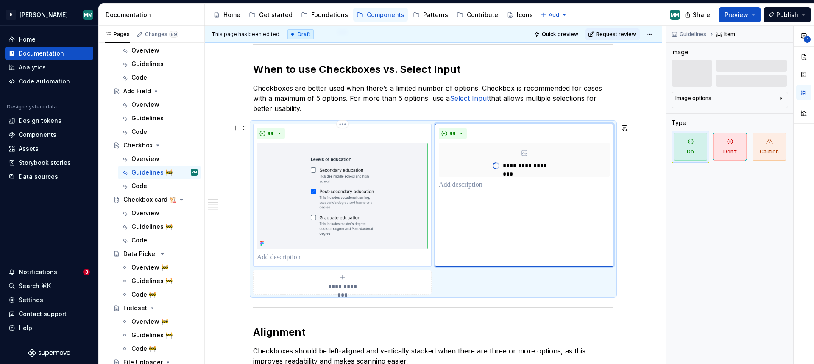
click at [349, 257] on p at bounding box center [342, 258] width 171 height 10
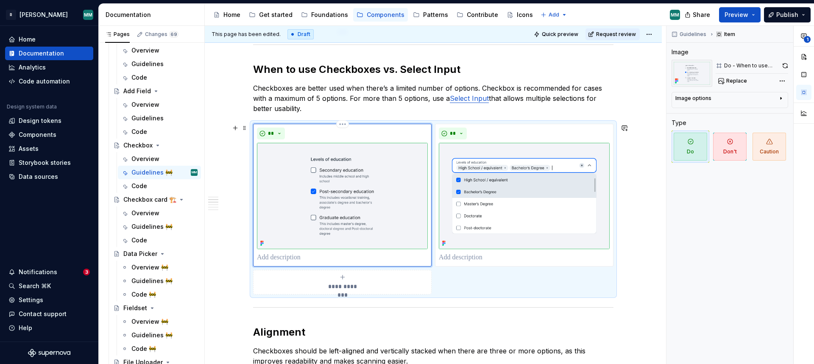
type textarea "*"
click at [463, 256] on p at bounding box center [524, 258] width 171 height 10
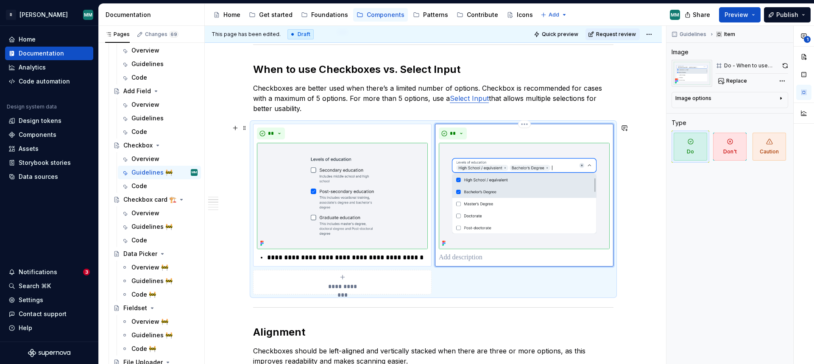
type textarea "*"
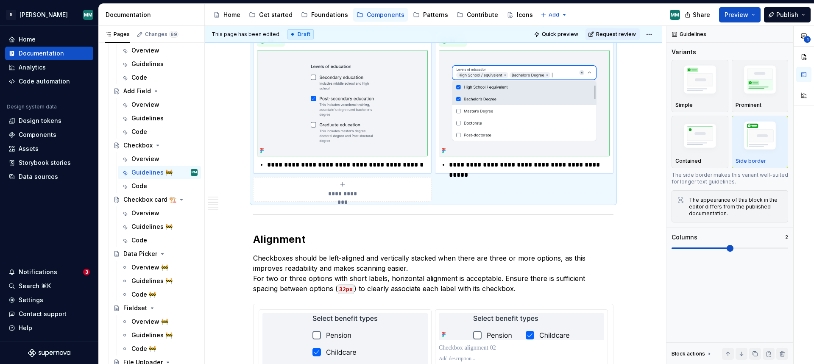
scroll to position [760, 0]
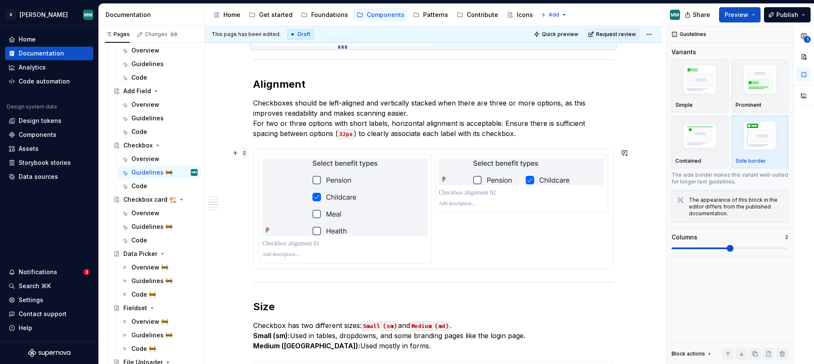
click at [245, 152] on span at bounding box center [244, 153] width 7 height 12
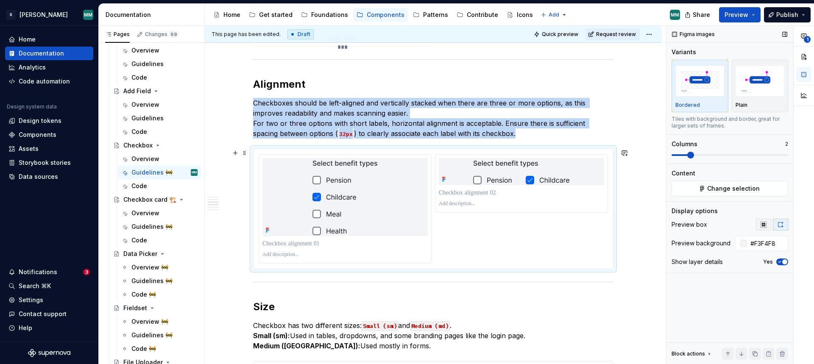
click at [766, 225] on icon "button" at bounding box center [763, 224] width 7 height 7
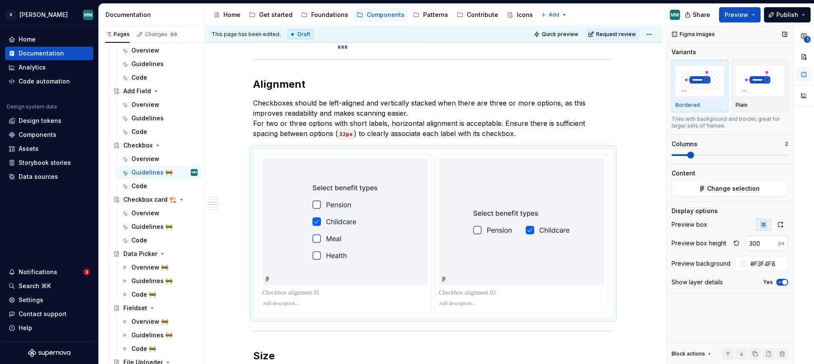
click at [764, 246] on input "300" at bounding box center [761, 243] width 33 height 15
type input "415"
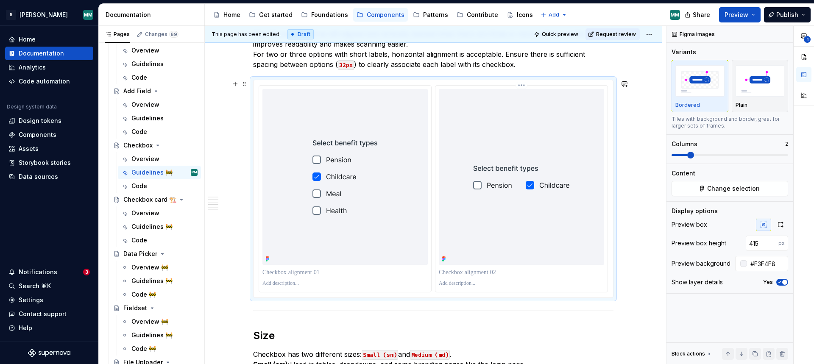
scroll to position [830, 0]
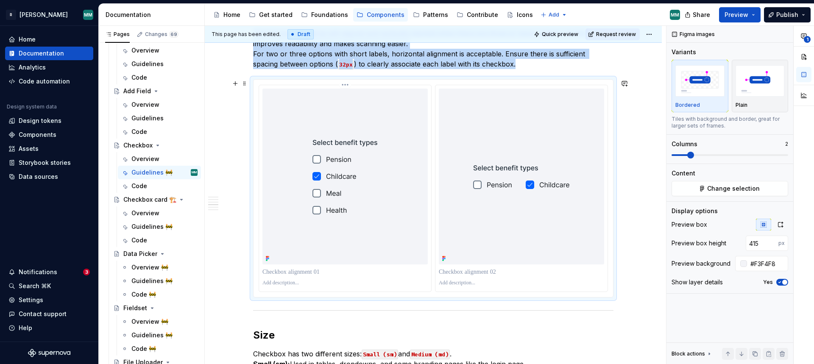
click at [318, 276] on div at bounding box center [344, 272] width 165 height 12
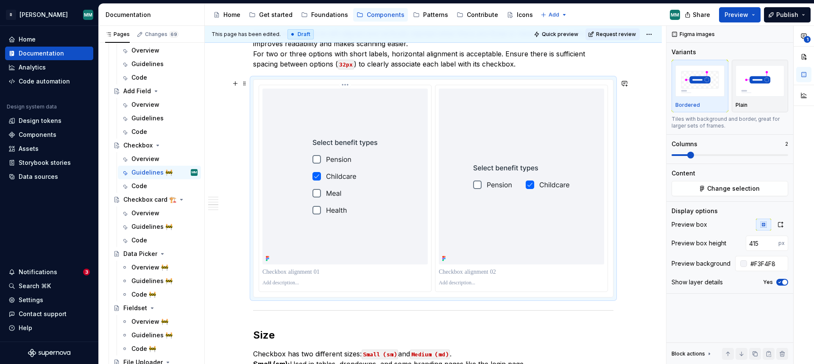
click at [318, 274] on p at bounding box center [344, 272] width 165 height 8
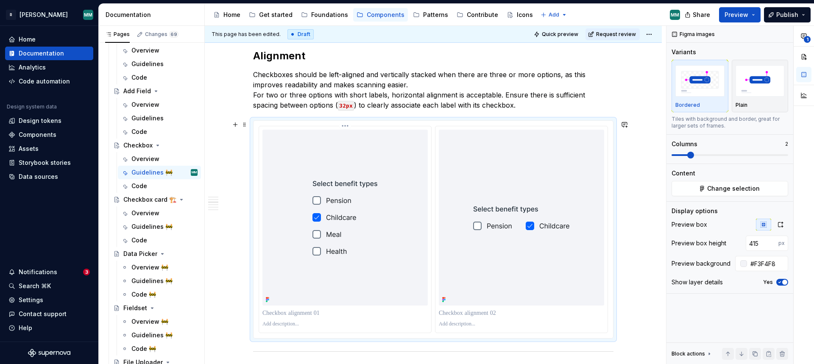
scroll to position [875, 0]
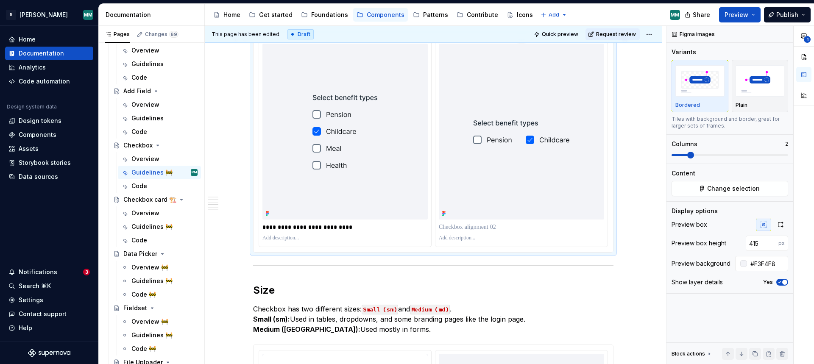
click at [533, 225] on p at bounding box center [521, 227] width 165 height 8
click at [386, 229] on p "**********" at bounding box center [344, 227] width 165 height 8
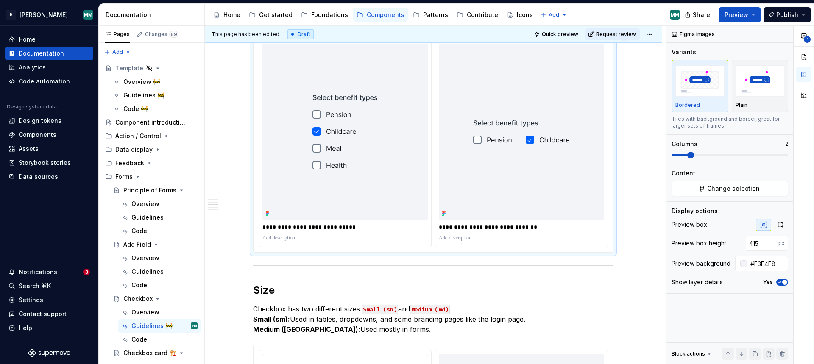
type textarea "*"
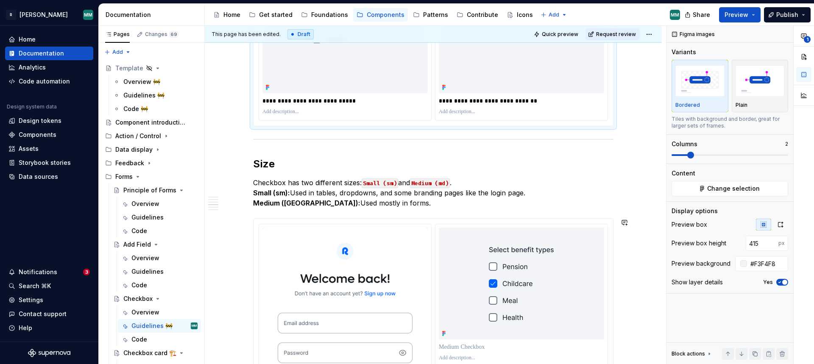
scroll to position [1069, 0]
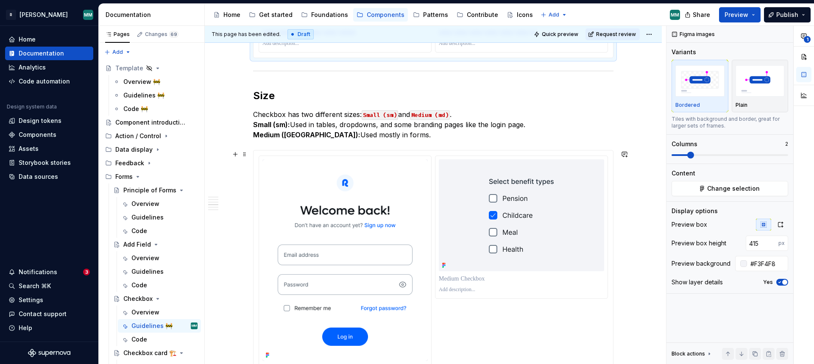
click at [583, 323] on div at bounding box center [432, 272] width 349 height 233
click at [763, 224] on icon "button" at bounding box center [763, 225] width 6 height 6
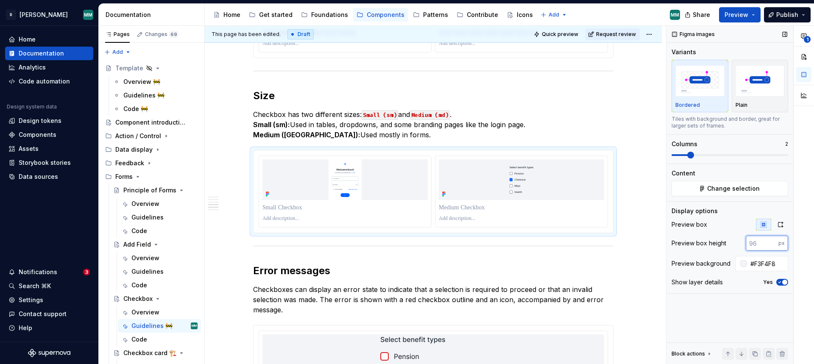
click at [761, 245] on input "number" at bounding box center [761, 243] width 33 height 15
type input "415"
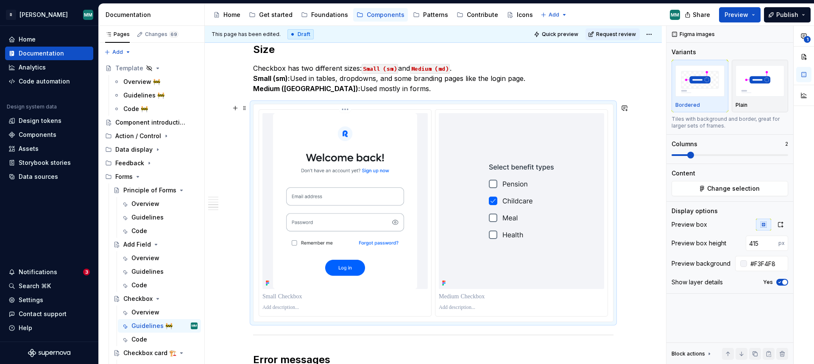
scroll to position [1116, 0]
click at [333, 297] on p at bounding box center [344, 296] width 165 height 8
click at [493, 299] on p at bounding box center [521, 296] width 165 height 8
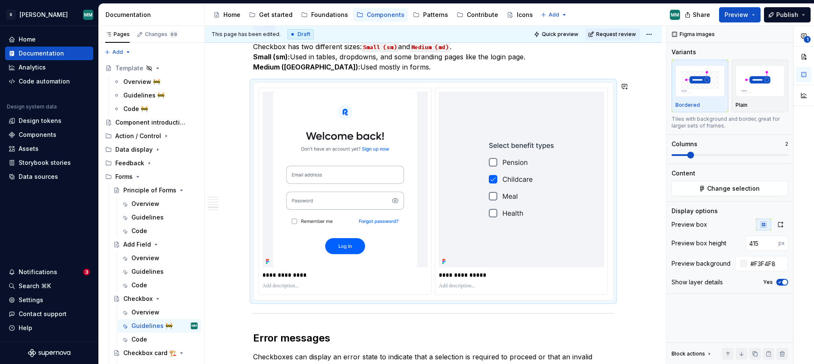
scroll to position [1403, 0]
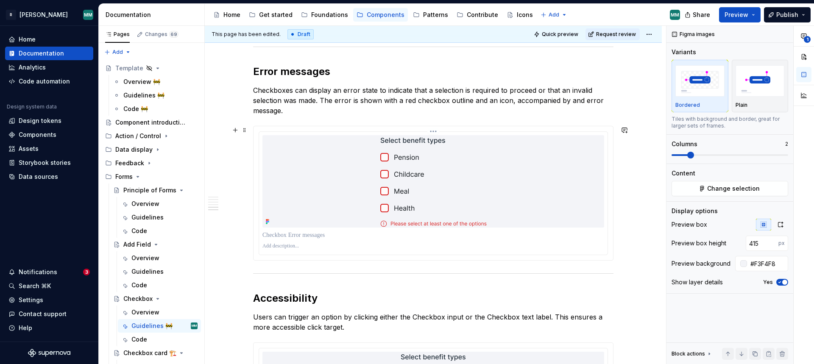
click at [485, 243] on p at bounding box center [433, 246] width 342 height 7
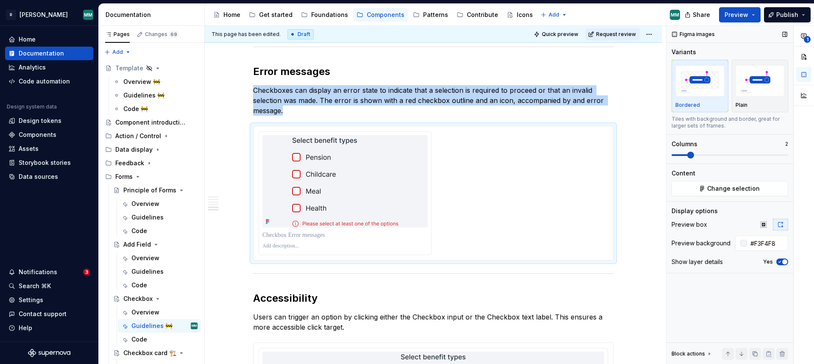
click at [692, 157] on span at bounding box center [690, 155] width 7 height 7
click at [766, 226] on icon "button" at bounding box center [763, 224] width 7 height 7
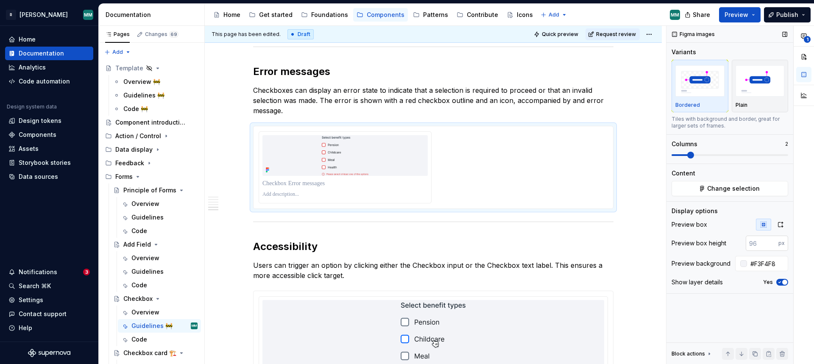
click at [762, 244] on input "number" at bounding box center [761, 243] width 33 height 15
type input "415"
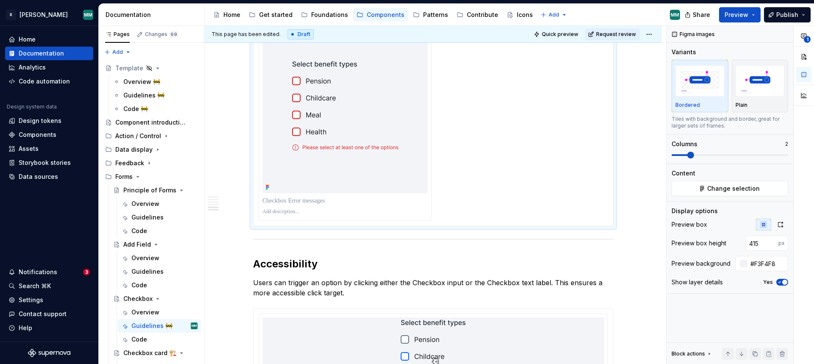
scroll to position [1579, 0]
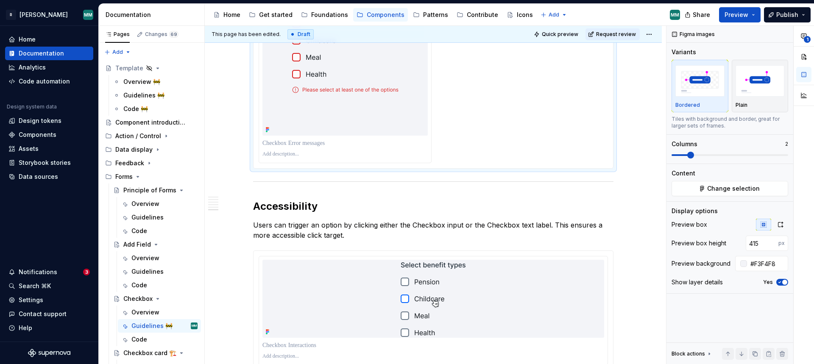
type textarea "*"
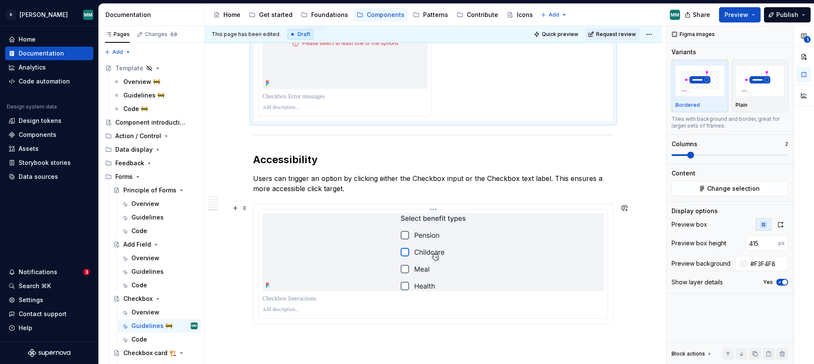
scroll to position [1704, 0]
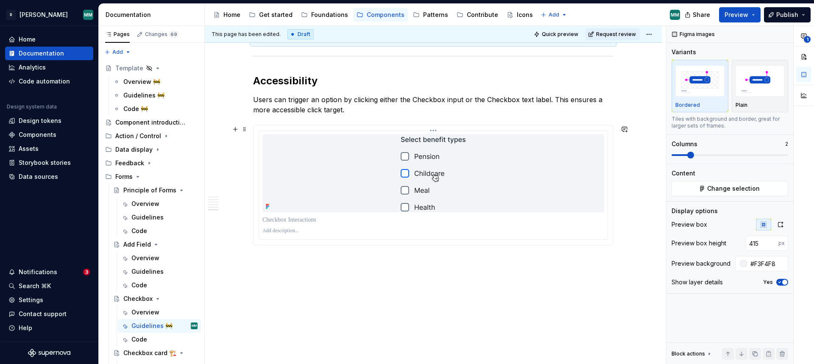
click at [455, 230] on p at bounding box center [433, 231] width 342 height 7
click at [540, 222] on p at bounding box center [433, 220] width 342 height 8
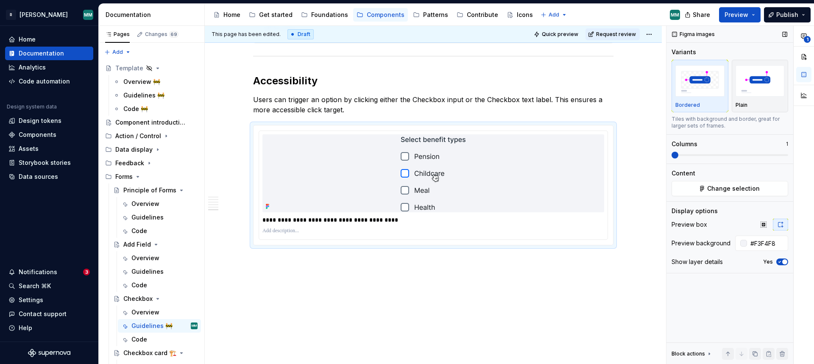
click at [676, 156] on span at bounding box center [674, 155] width 7 height 7
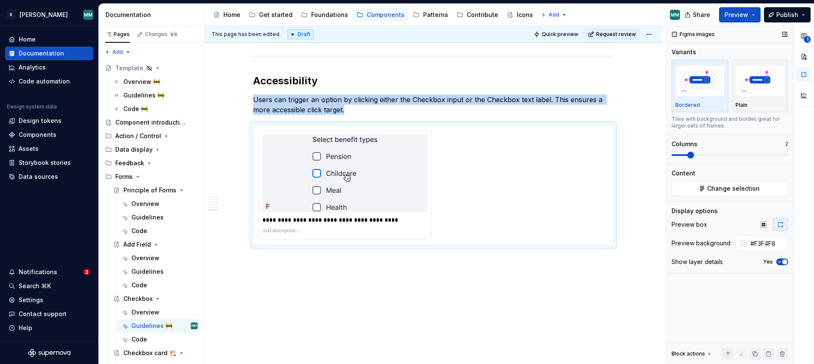
click at [689, 158] on span at bounding box center [690, 155] width 7 height 7
click at [762, 222] on icon "button" at bounding box center [763, 224] width 7 height 7
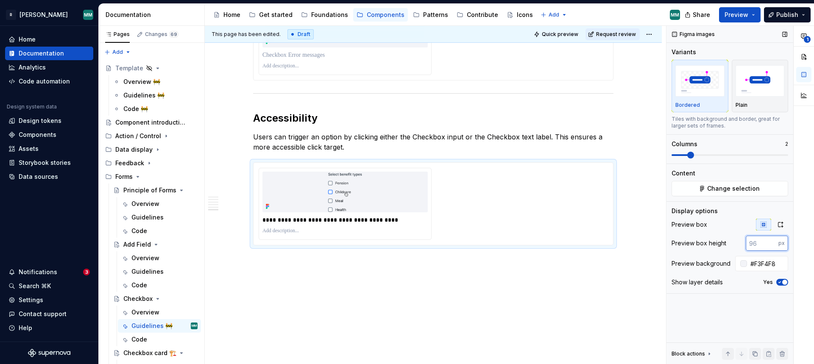
click at [764, 247] on input "number" at bounding box center [761, 243] width 33 height 15
type input "415"
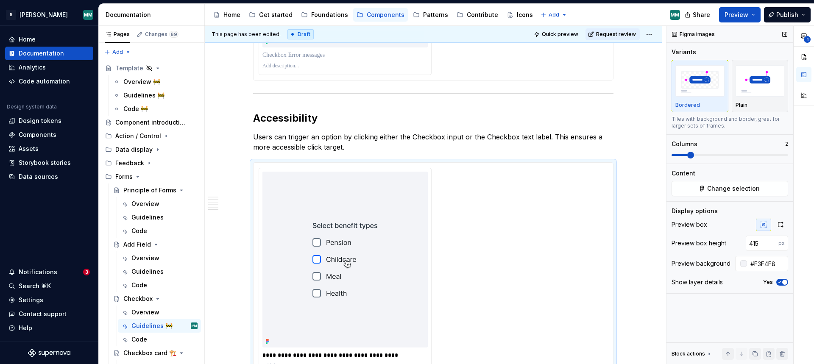
scroll to position [1704, 0]
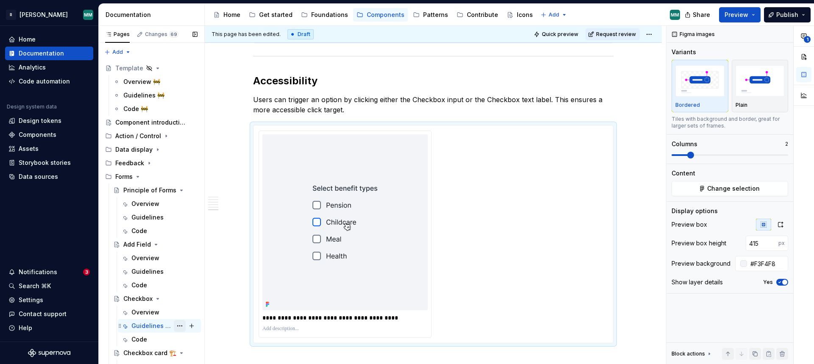
click at [183, 329] on button "Page tree" at bounding box center [180, 326] width 12 height 12
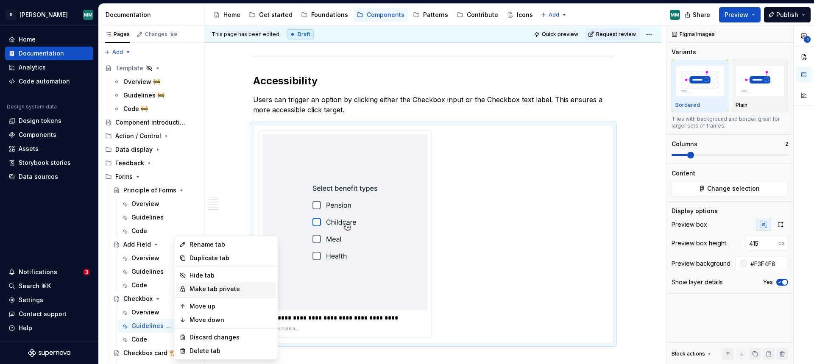
type textarea "*"
click at [212, 247] on div "Rename tab" at bounding box center [230, 244] width 83 height 8
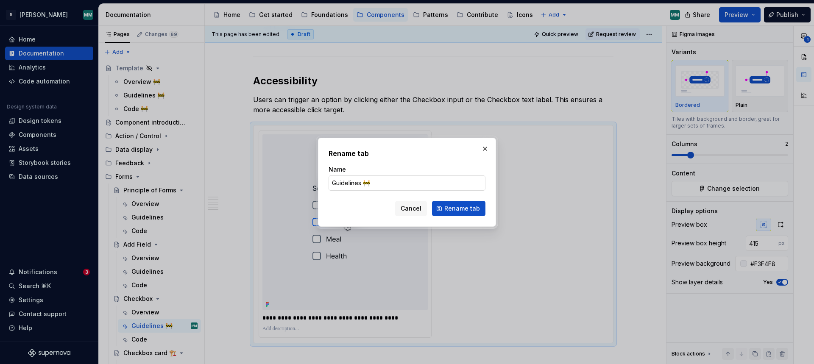
click at [390, 183] on input "Guidelines 🚧" at bounding box center [406, 182] width 157 height 15
type input "Guidelines"
click at [471, 208] on span "Rename tab" at bounding box center [462, 208] width 36 height 8
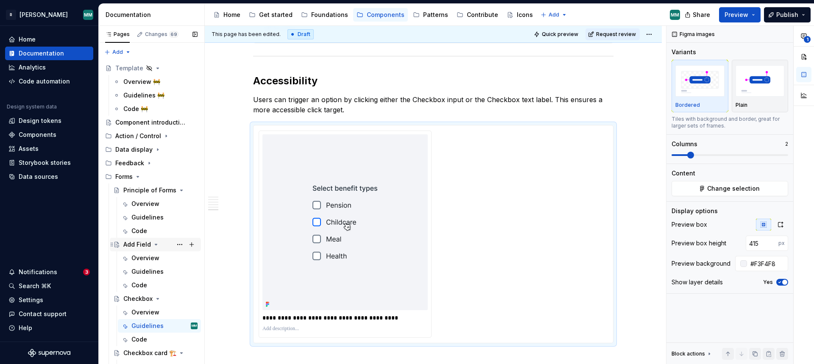
scroll to position [138, 0]
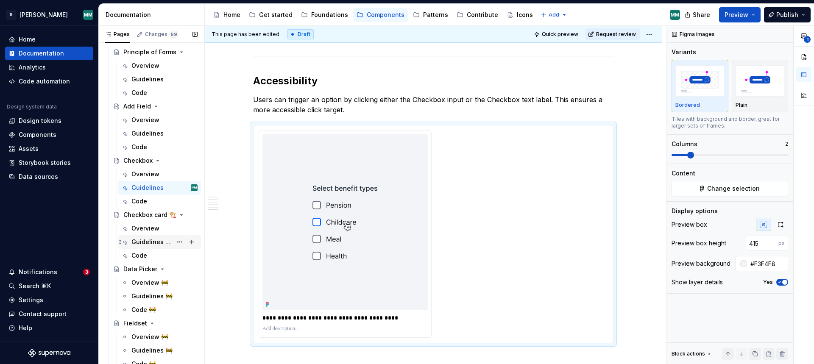
click at [148, 242] on div "Guidelines 🚧" at bounding box center [151, 242] width 41 height 8
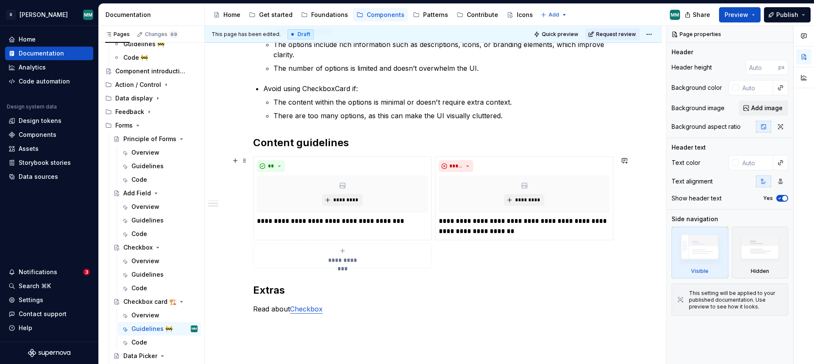
scroll to position [253, 0]
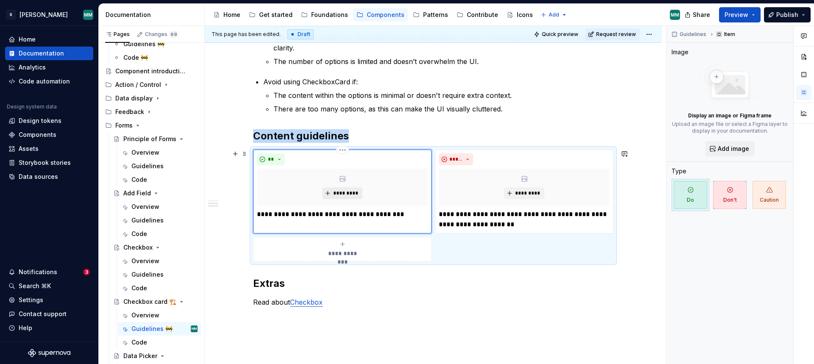
click at [352, 194] on span "*********" at bounding box center [346, 193] width 26 height 7
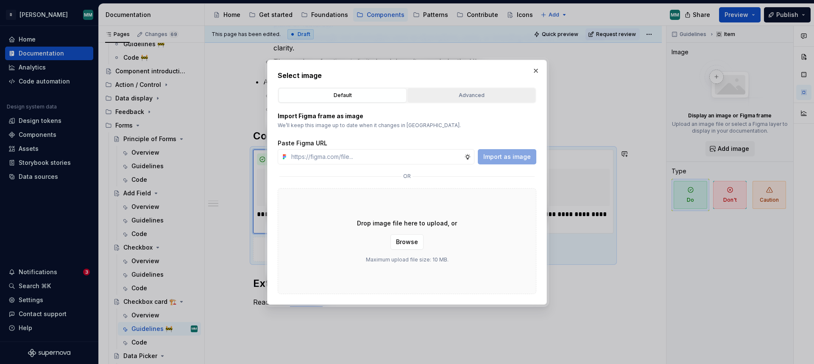
click at [464, 97] on div "Advanced" at bounding box center [471, 95] width 122 height 8
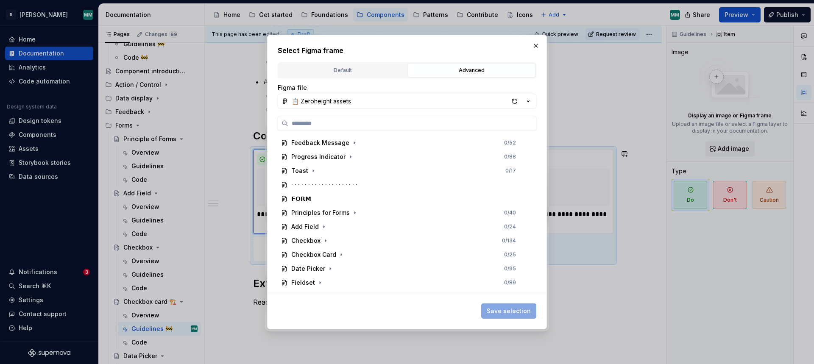
scroll to position [566, 0]
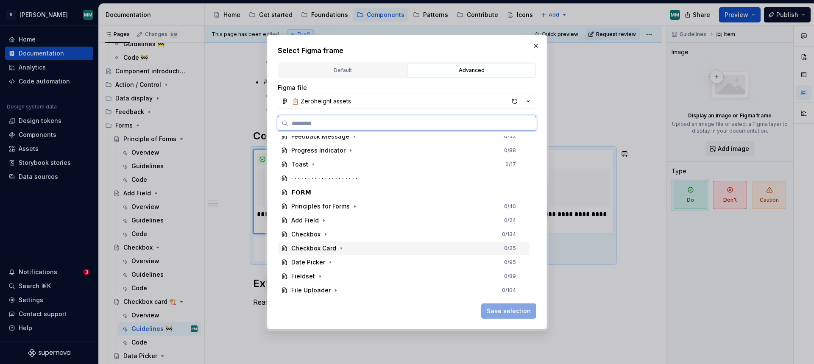
click at [345, 249] on div "Checkbox Card 0 / 25" at bounding box center [404, 249] width 252 height 14
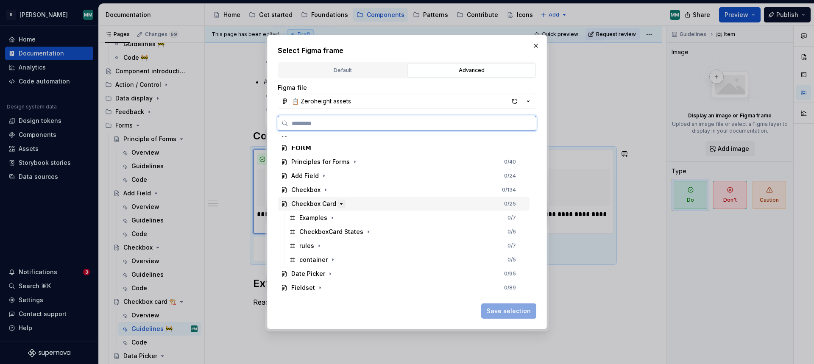
scroll to position [611, 0]
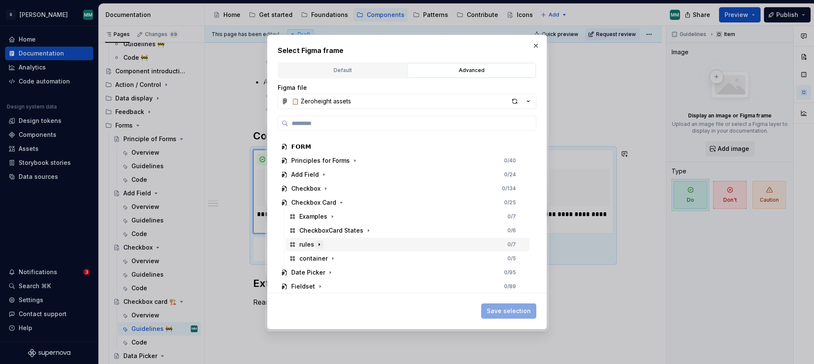
click at [316, 243] on icon "button" at bounding box center [319, 244] width 7 height 7
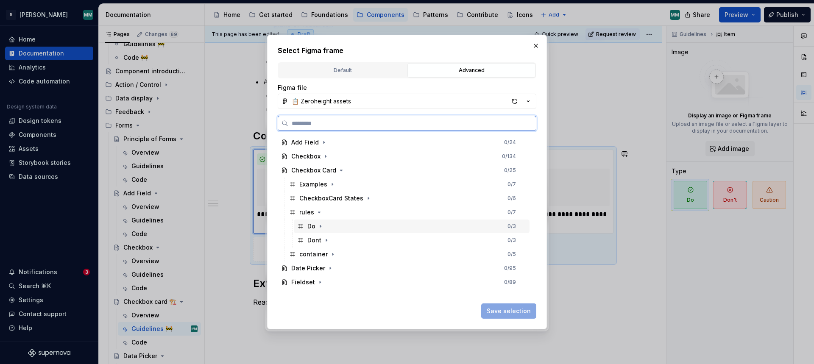
scroll to position [644, 0]
click at [342, 223] on div "Do 0 / 3" at bounding box center [412, 226] width 236 height 14
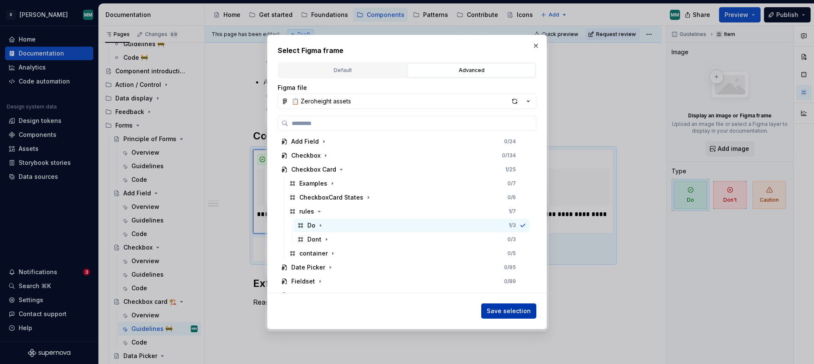
click at [504, 312] on span "Save selection" at bounding box center [508, 311] width 44 height 8
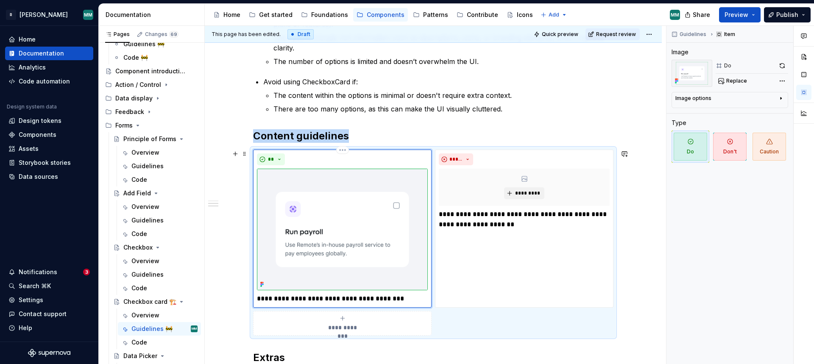
click at [262, 294] on p "**********" at bounding box center [342, 299] width 171 height 10
type textarea "*"
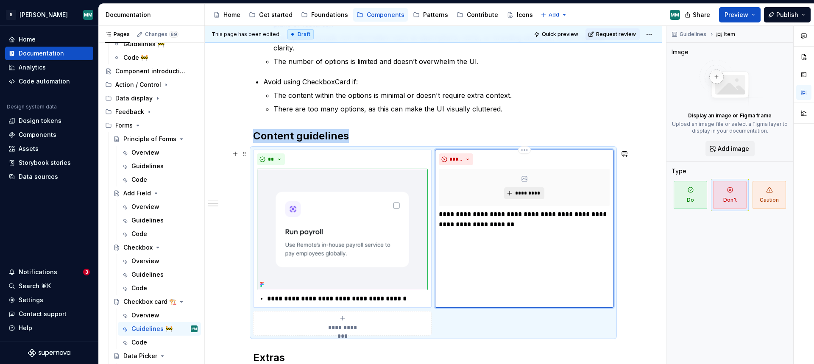
click at [527, 197] on button "*********" at bounding box center [524, 193] width 40 height 12
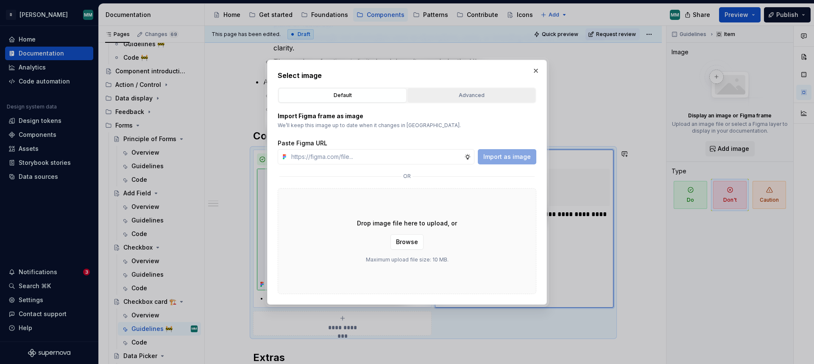
click at [453, 100] on button "Advanced" at bounding box center [471, 95] width 128 height 14
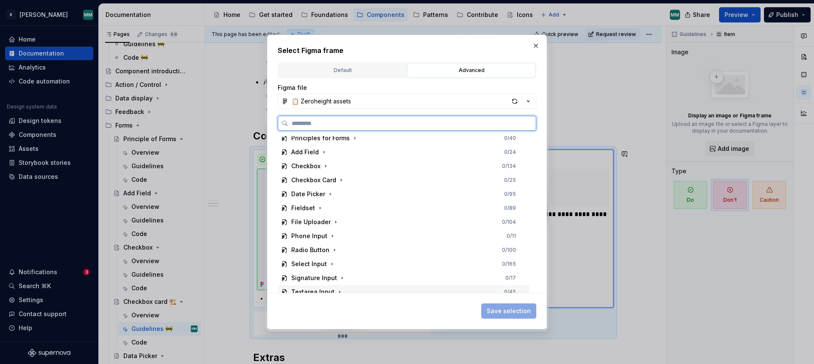
scroll to position [632, 0]
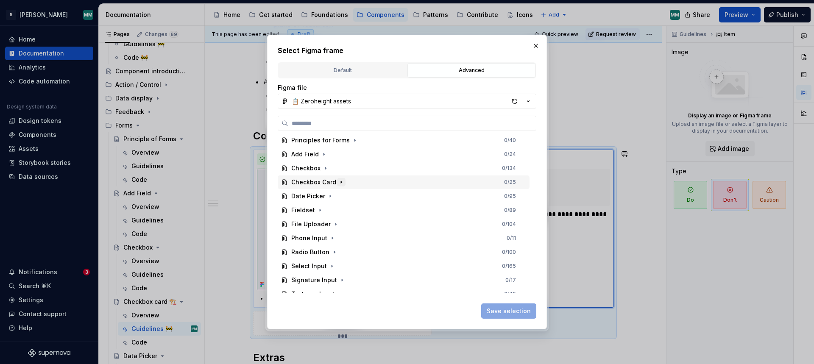
click at [338, 181] on icon "button" at bounding box center [341, 182] width 7 height 7
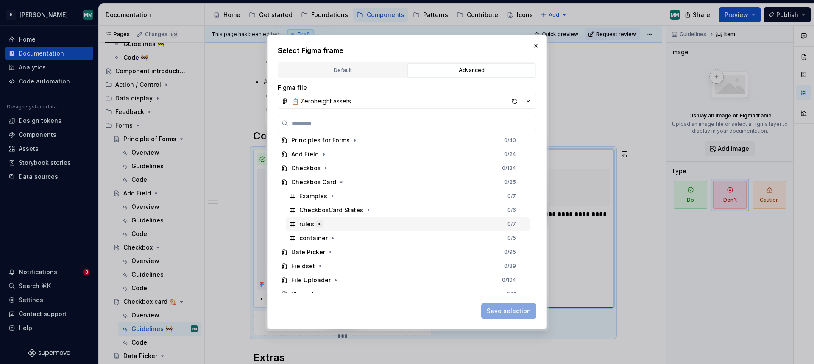
click at [319, 224] on icon "button" at bounding box center [319, 224] width 1 height 2
click at [326, 252] on icon "button" at bounding box center [326, 252] width 1 height 2
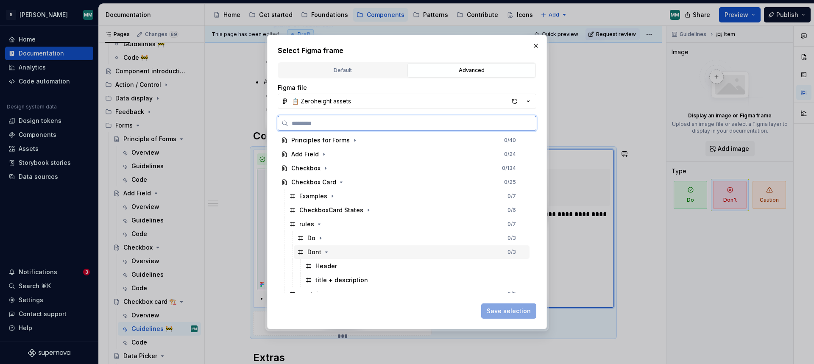
click at [351, 249] on div "Dont 0 / 3" at bounding box center [412, 252] width 236 height 14
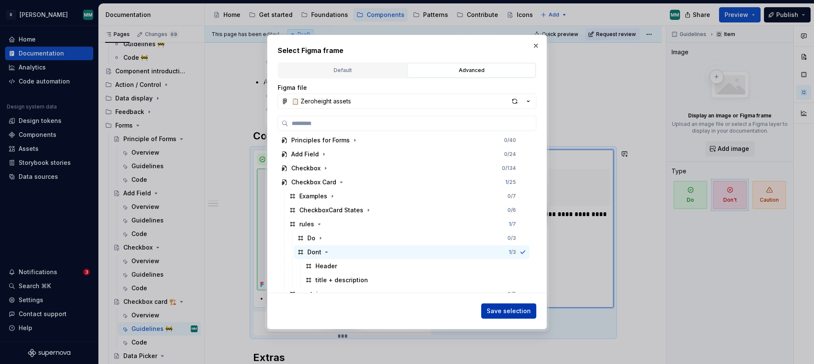
click at [517, 311] on span "Save selection" at bounding box center [508, 311] width 44 height 8
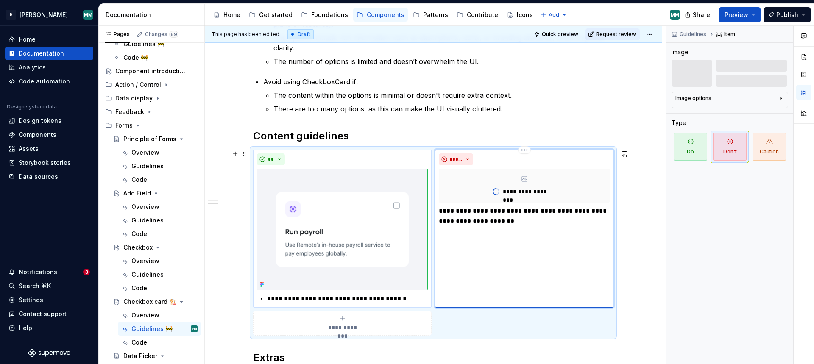
click at [445, 216] on p "**********" at bounding box center [524, 216] width 171 height 20
type textarea "*"
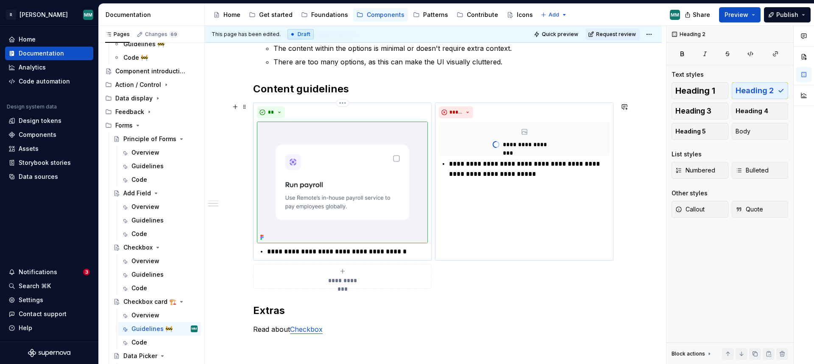
scroll to position [300, 0]
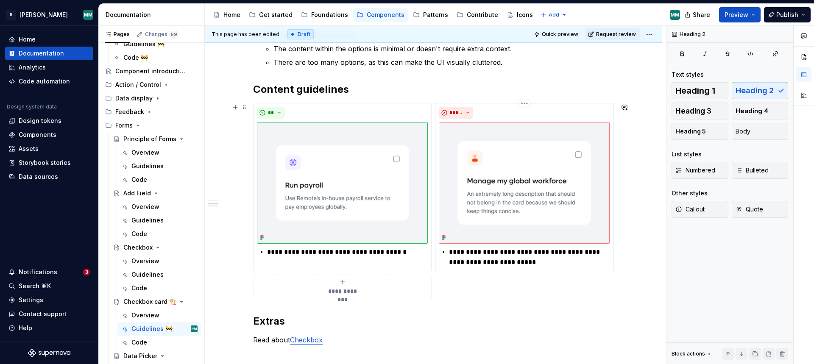
click at [469, 252] on p "**********" at bounding box center [529, 257] width 161 height 20
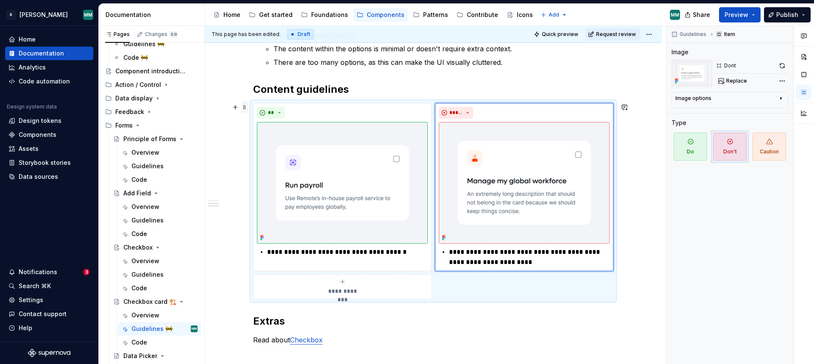
click at [246, 108] on span at bounding box center [244, 107] width 7 height 12
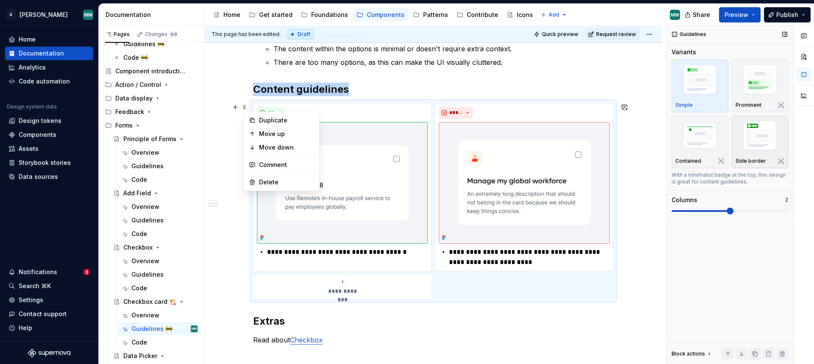
click at [769, 140] on img "button" at bounding box center [759, 137] width 49 height 37
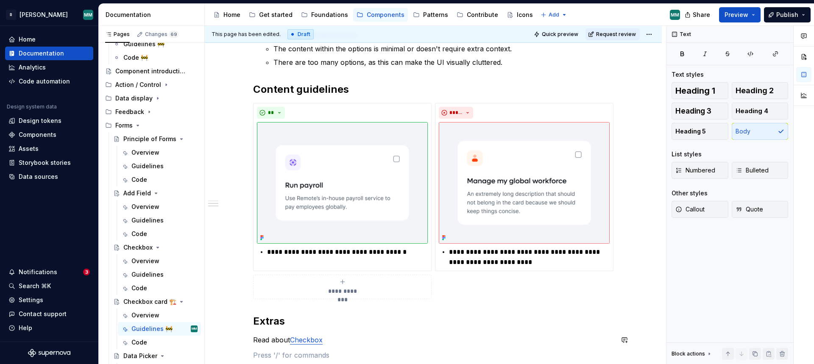
click at [518, 349] on div "**********" at bounding box center [433, 119] width 360 height 483
click at [532, 258] on p "**********" at bounding box center [529, 257] width 161 height 20
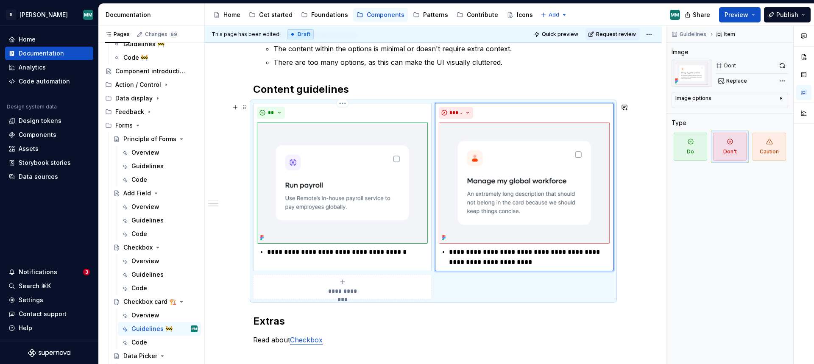
type textarea "*"
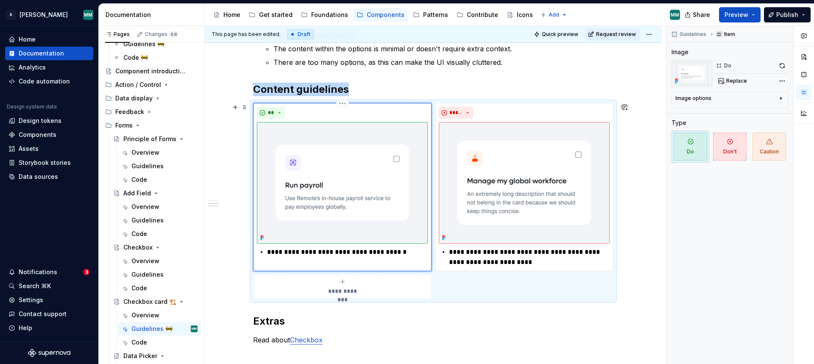
click at [393, 155] on img at bounding box center [342, 183] width 171 height 122
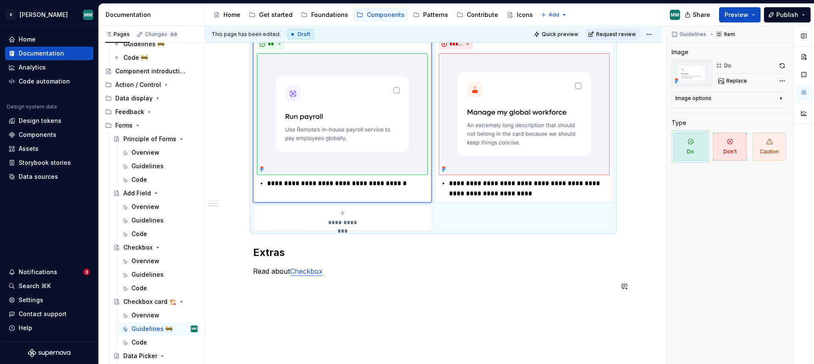
scroll to position [388, 0]
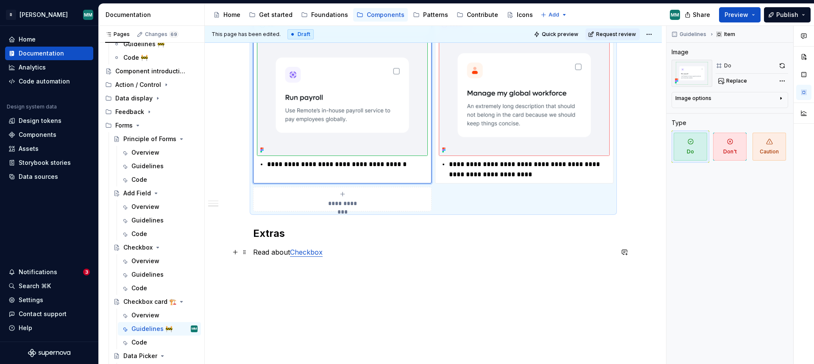
click at [256, 254] on p "Read about Checkbox" at bounding box center [433, 252] width 360 height 10
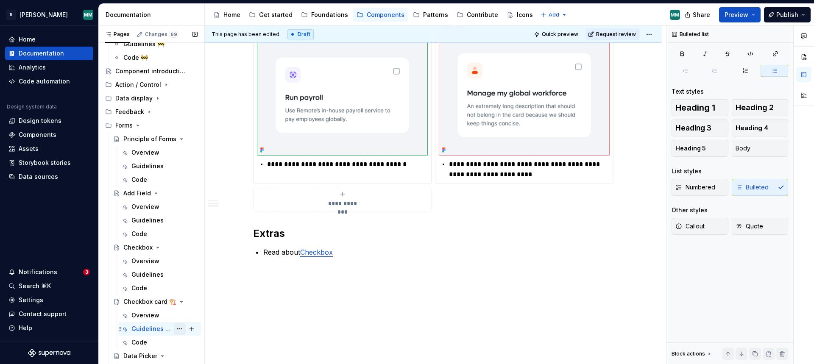
click at [178, 325] on button "Page tree" at bounding box center [180, 329] width 12 height 12
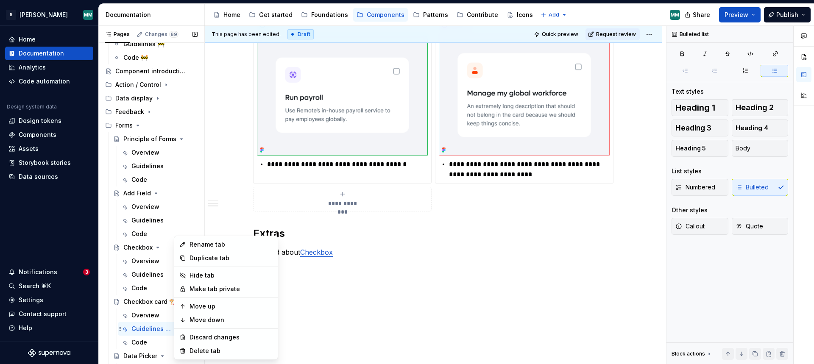
type textarea "*"
click at [207, 246] on div "Rename tab" at bounding box center [230, 244] width 83 height 8
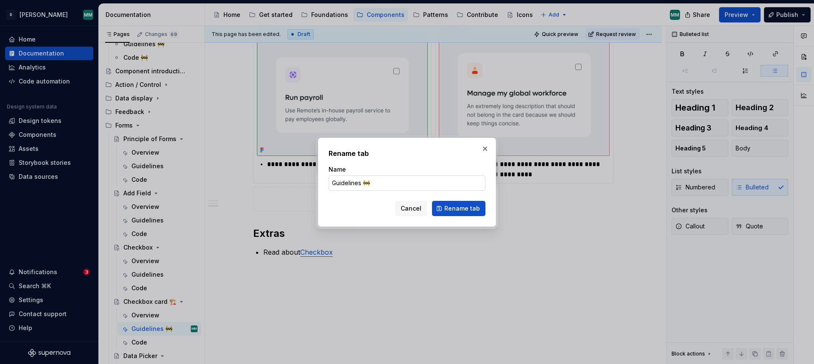
click at [375, 179] on input "Guidelines 🚧" at bounding box center [406, 182] width 157 height 15
click at [374, 182] on input "Guidelines 🚧" at bounding box center [406, 182] width 157 height 15
type input "Guidelines"
click button "Rename tab" at bounding box center [458, 208] width 53 height 15
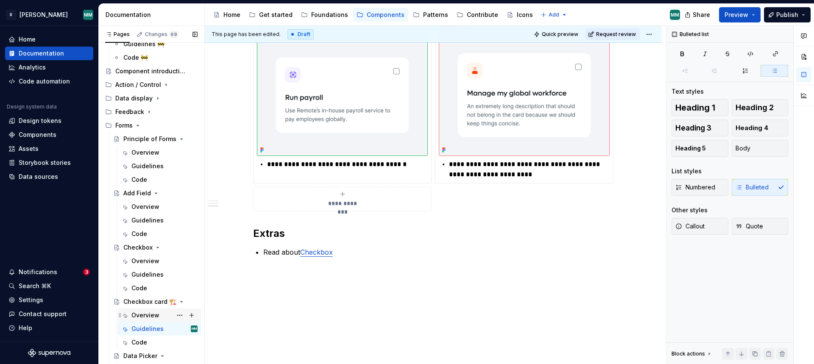
click at [152, 311] on div "Overview" at bounding box center [145, 315] width 28 height 8
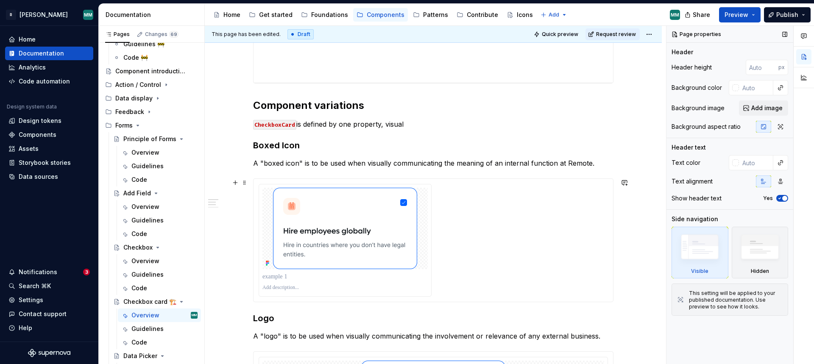
scroll to position [252, 0]
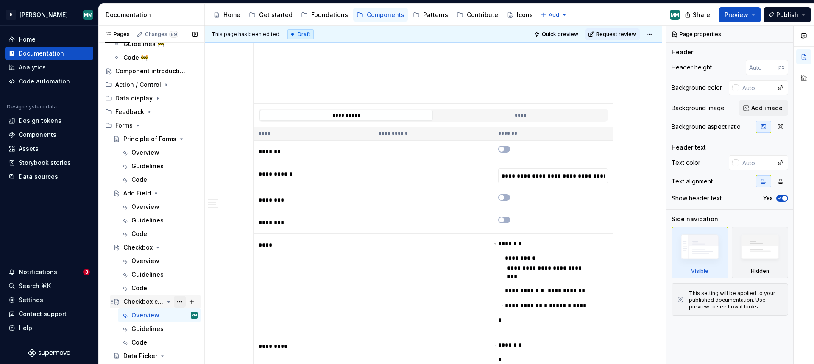
click at [180, 303] on button "Page tree" at bounding box center [180, 302] width 12 height 12
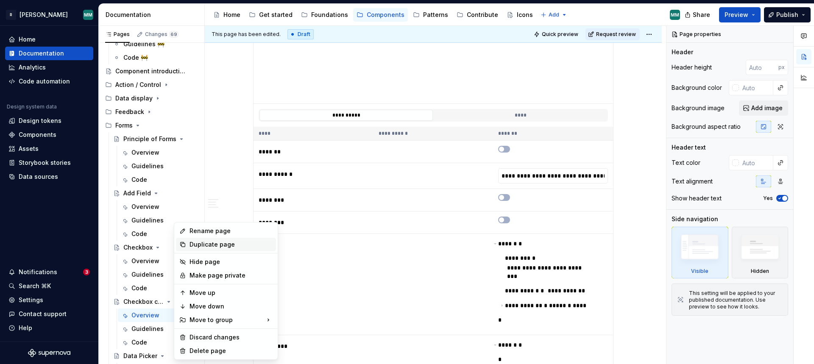
type textarea "*"
click at [225, 231] on div "Rename page" at bounding box center [230, 231] width 83 height 8
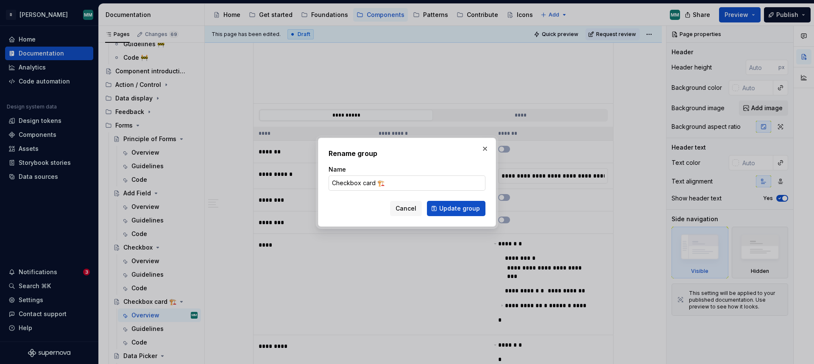
click at [420, 181] on input "Checkbox card 🏗️" at bounding box center [406, 182] width 157 height 15
type input "Checkbox card"
click at [475, 202] on button "Update group" at bounding box center [456, 208] width 58 height 15
type textarea "*"
type textarea "Checkbox card"
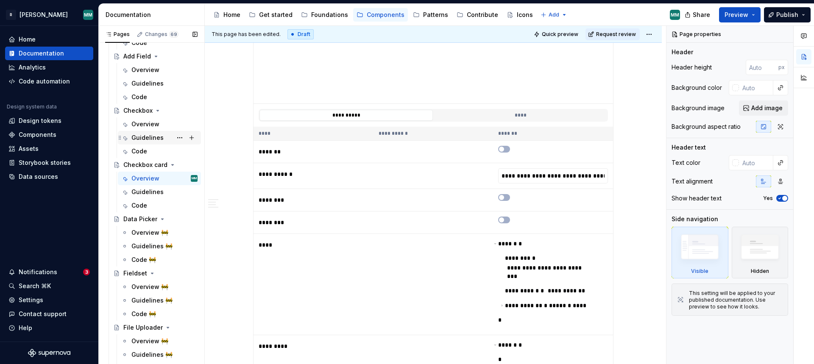
scroll to position [186, 0]
click at [153, 232] on div "Overview 🚧" at bounding box center [149, 235] width 37 height 8
click at [150, 238] on div "Overview 🚧" at bounding box center [149, 235] width 37 height 8
click at [145, 238] on div "Overview 🚧" at bounding box center [149, 235] width 37 height 8
type textarea "*"
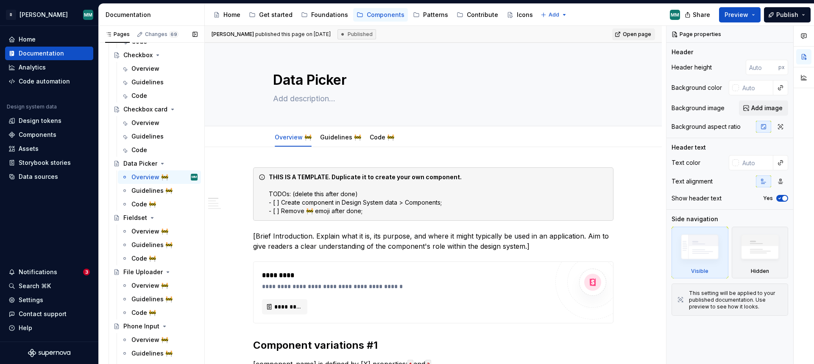
scroll to position [235, 0]
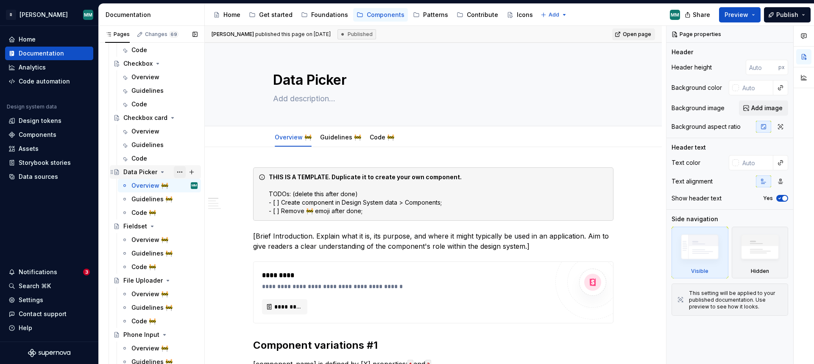
click at [180, 171] on button "Page tree" at bounding box center [180, 172] width 12 height 12
type textarea "*"
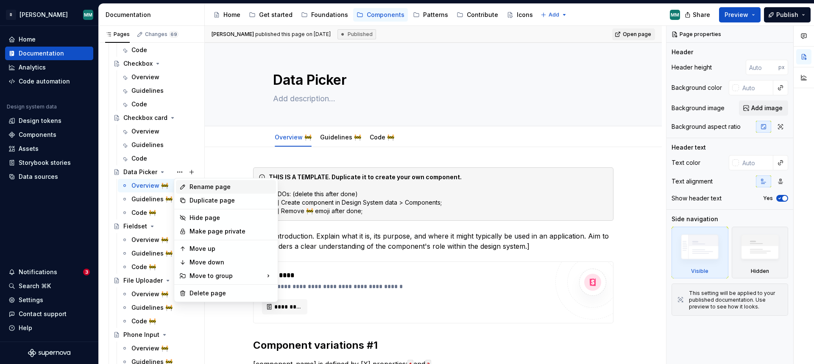
click at [218, 189] on div "Rename page" at bounding box center [230, 187] width 83 height 8
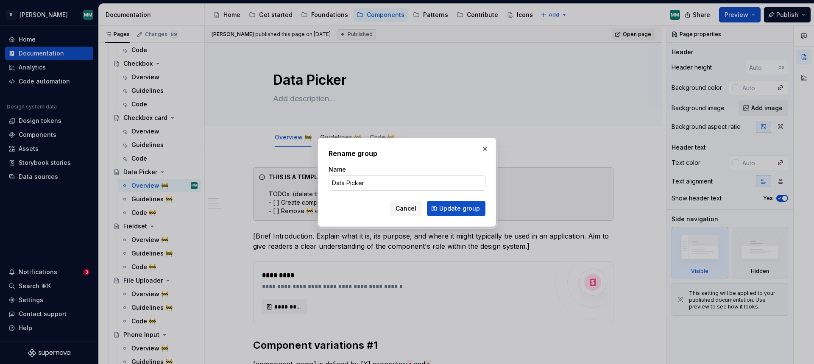
click at [343, 186] on input "Data Picker" at bounding box center [406, 182] width 157 height 15
click at [345, 183] on input "Data Picker" at bounding box center [406, 182] width 157 height 15
type input "Date Picker"
click button "Update group" at bounding box center [456, 208] width 58 height 15
type textarea "*"
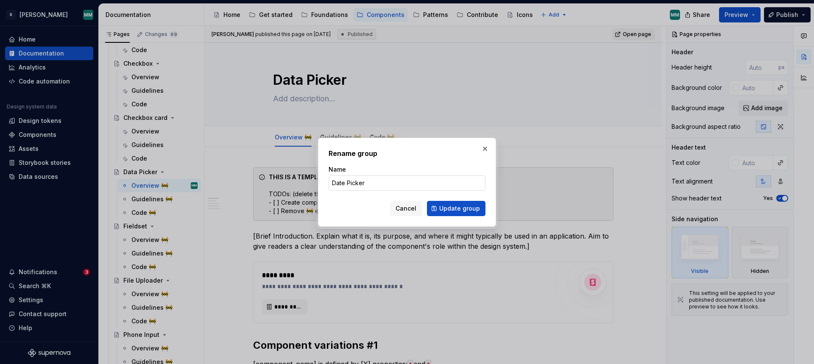
type textarea "Date Picker"
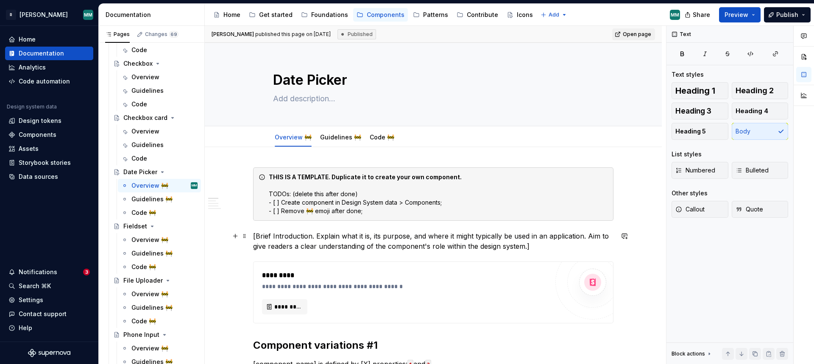
click at [376, 240] on p "[Brief Introduction. Explain what it is, its purpose, and where it might typica…" at bounding box center [433, 241] width 360 height 20
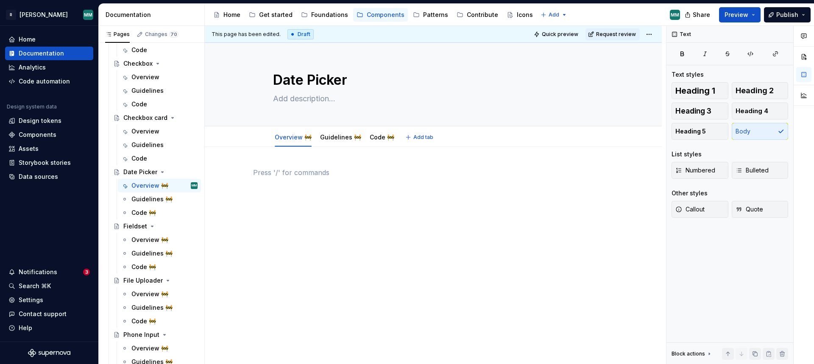
type textarea "*"
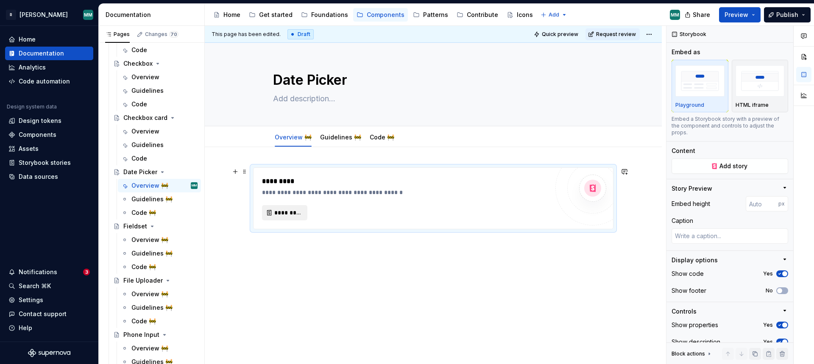
click at [292, 214] on span "*********" at bounding box center [288, 212] width 28 height 8
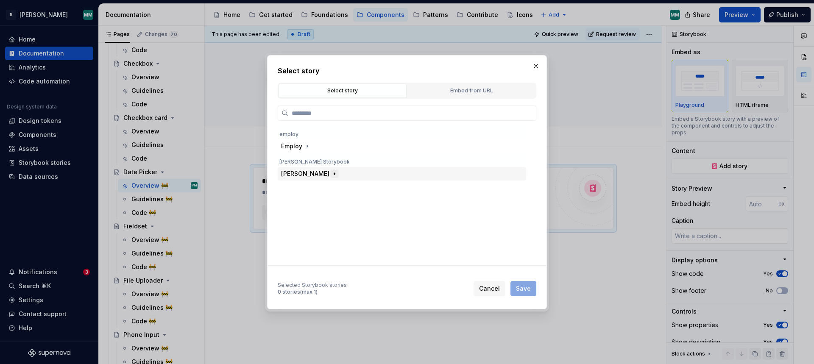
click at [331, 175] on icon "button" at bounding box center [334, 173] width 7 height 7
click at [339, 188] on icon "button" at bounding box center [342, 187] width 7 height 7
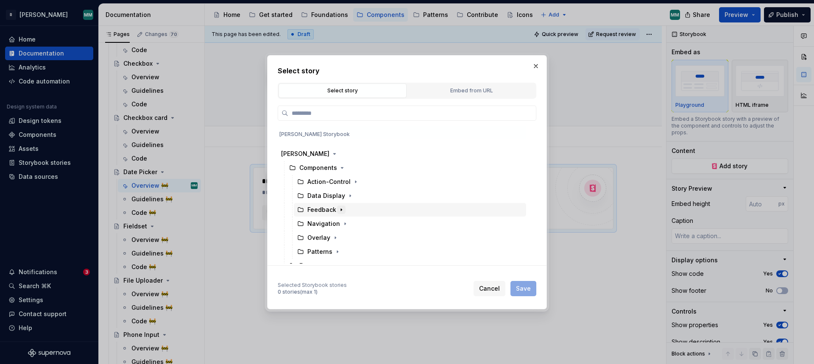
scroll to position [43, 0]
click at [321, 243] on icon "button" at bounding box center [321, 242] width 7 height 7
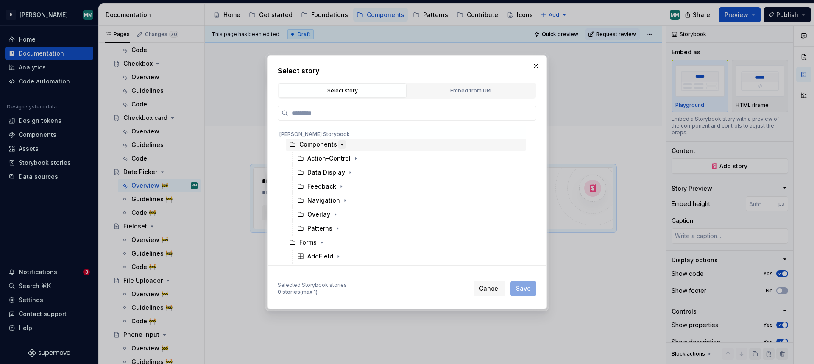
click at [339, 143] on icon "button" at bounding box center [342, 144] width 7 height 7
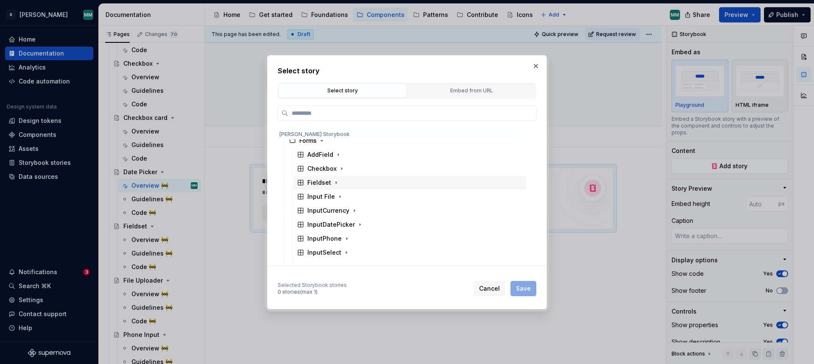
scroll to position [67, 0]
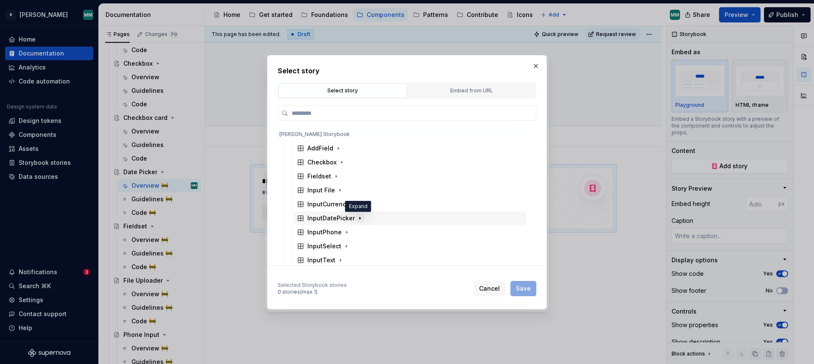
click at [356, 219] on icon "button" at bounding box center [359, 218] width 7 height 7
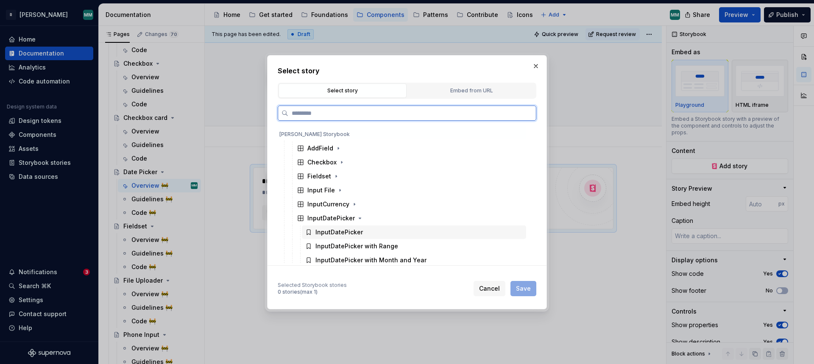
click at [362, 228] on div "InputDatePicker" at bounding box center [414, 232] width 224 height 14
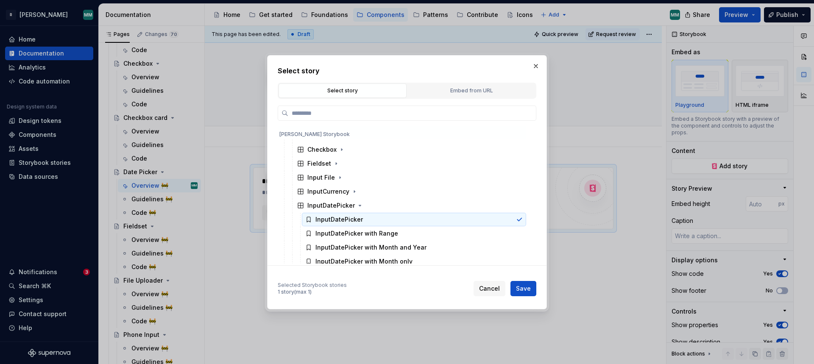
scroll to position [82, 0]
click at [521, 285] on span "Save" at bounding box center [523, 288] width 15 height 8
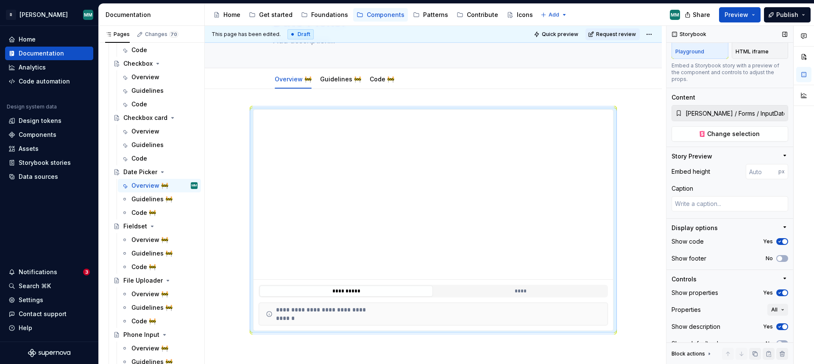
scroll to position [54, 0]
click at [780, 289] on icon "button" at bounding box center [779, 291] width 7 height 5
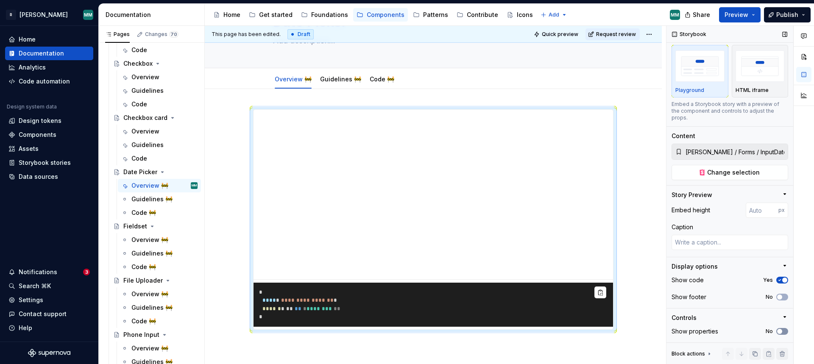
scroll to position [8, 0]
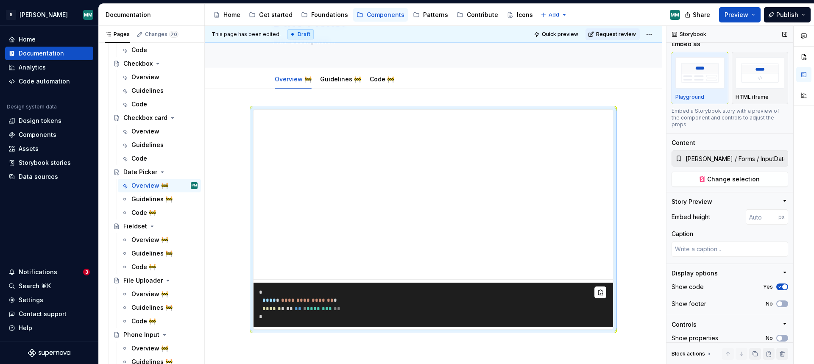
click at [780, 284] on icon "button" at bounding box center [779, 286] width 7 height 5
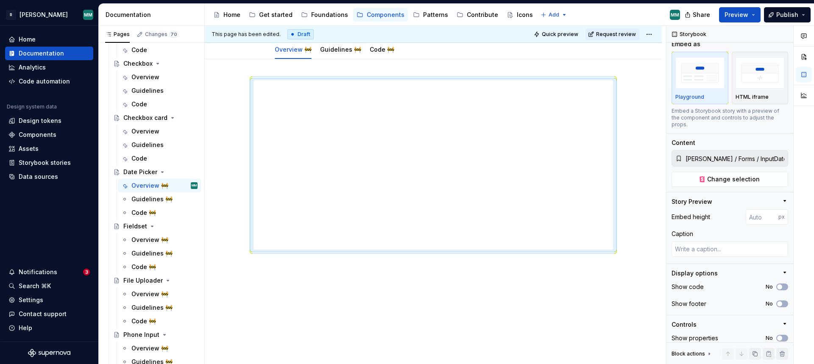
scroll to position [93, 0]
type textarea "*"
click at [270, 257] on div at bounding box center [433, 209] width 457 height 311
click at [356, 270] on div at bounding box center [433, 209] width 457 height 311
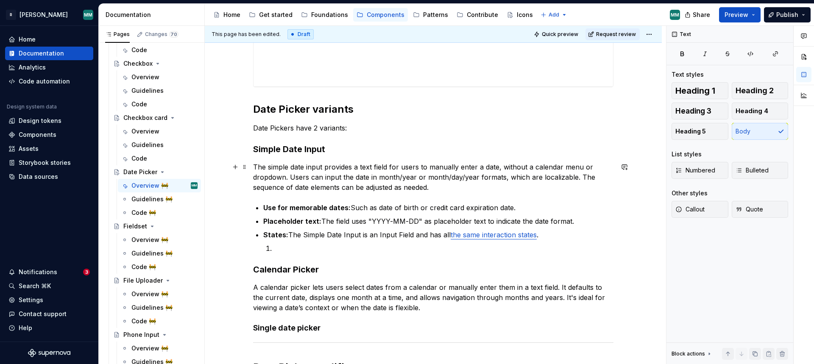
scroll to position [267, 0]
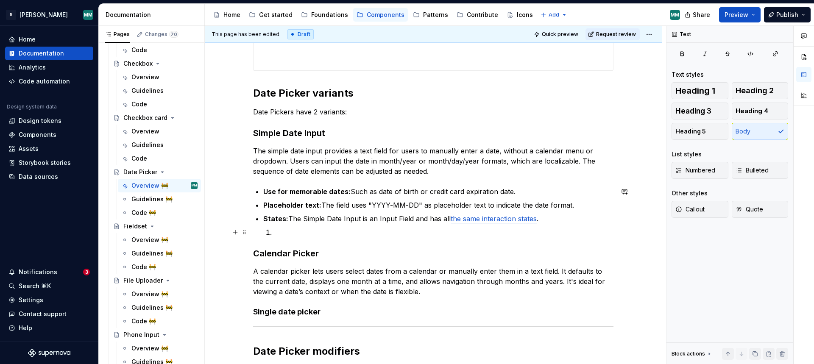
click at [289, 236] on p at bounding box center [443, 232] width 340 height 10
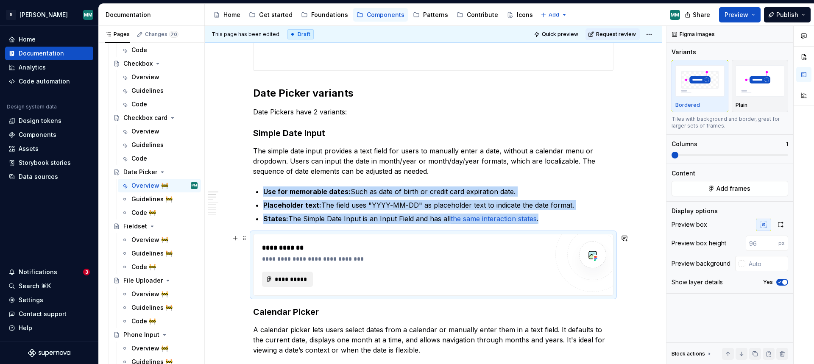
click at [284, 275] on span "**********" at bounding box center [290, 279] width 33 height 8
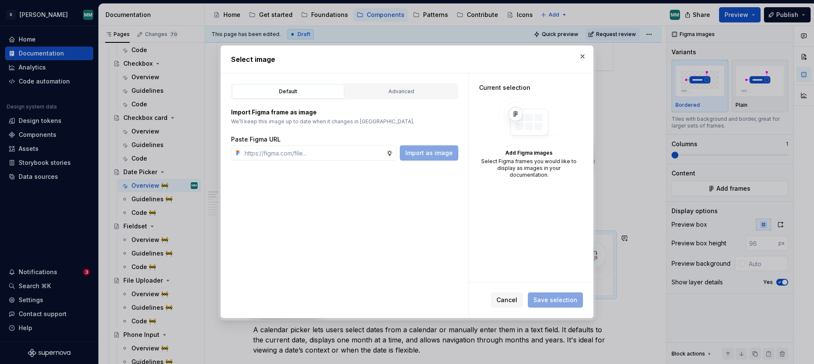
type textarea "*"
click at [419, 90] on div "Advanced" at bounding box center [401, 91] width 106 height 8
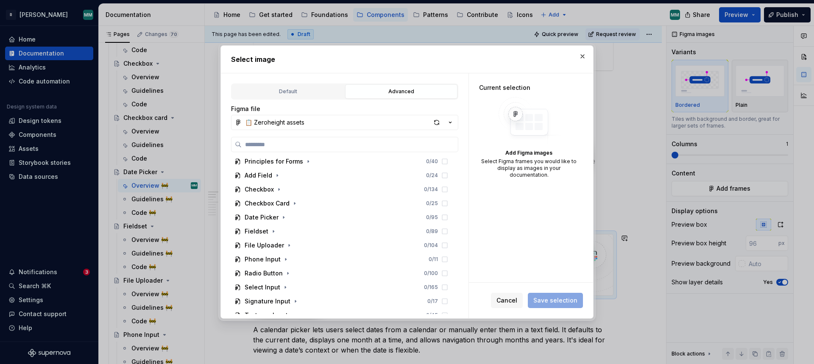
scroll to position [683, 0]
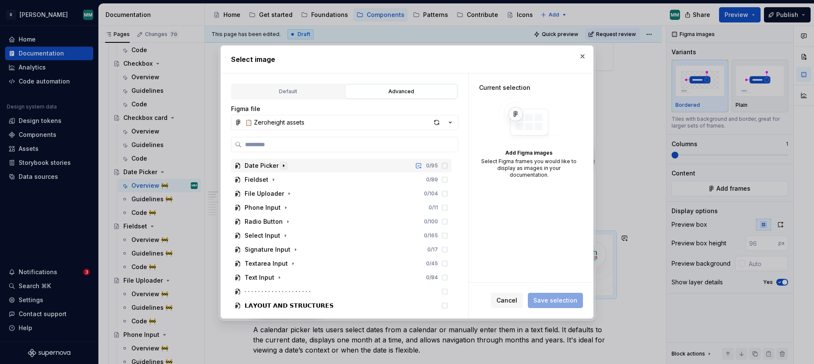
click at [283, 167] on icon "button" at bounding box center [283, 165] width 7 height 7
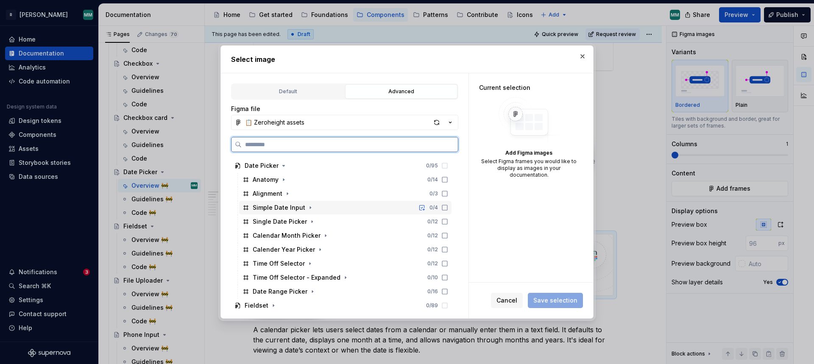
click at [448, 208] on icon at bounding box center [444, 207] width 7 height 7
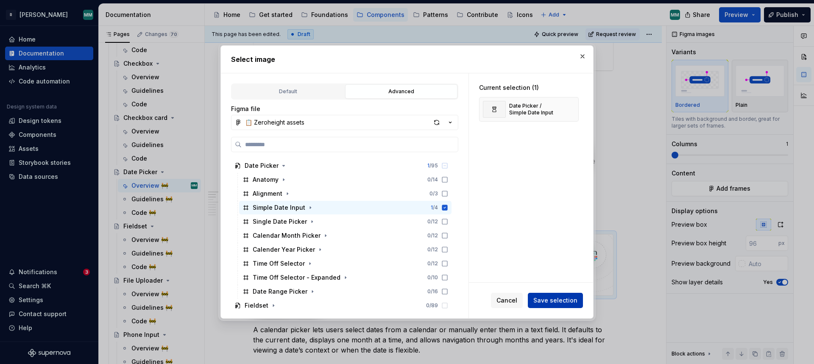
click at [553, 300] on span "Save selection" at bounding box center [555, 300] width 44 height 8
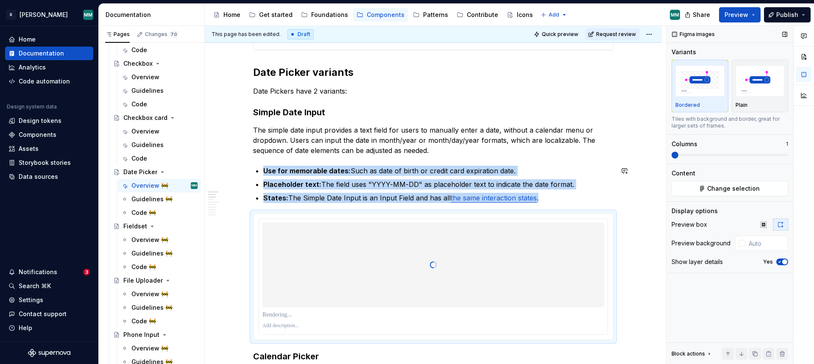
scroll to position [332, 0]
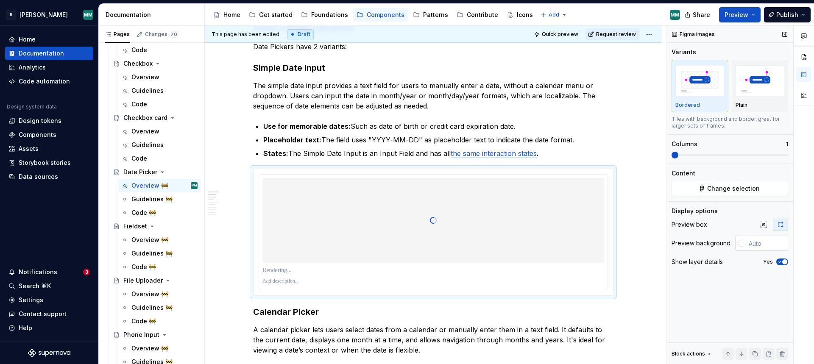
click at [759, 243] on input "text" at bounding box center [766, 243] width 43 height 15
paste input "Date Picker variants Date Pickers have 2 variants: Simple Date Input The simple…"
type input "Date Picker variants Date Pickers have 2 variants: Simple Date Input The simple…"
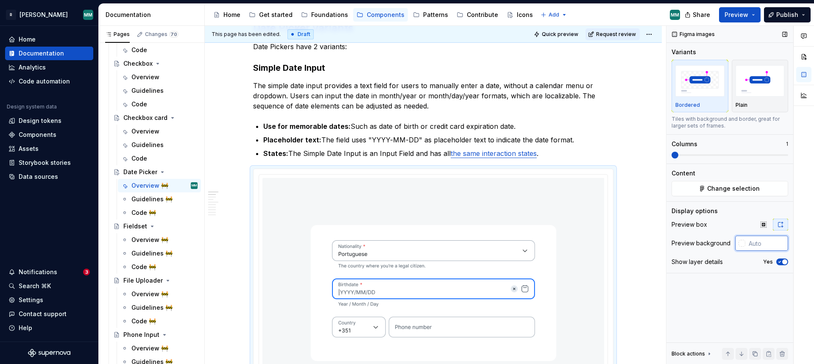
paste input "F3F4F8"
type input "#F3F4F8"
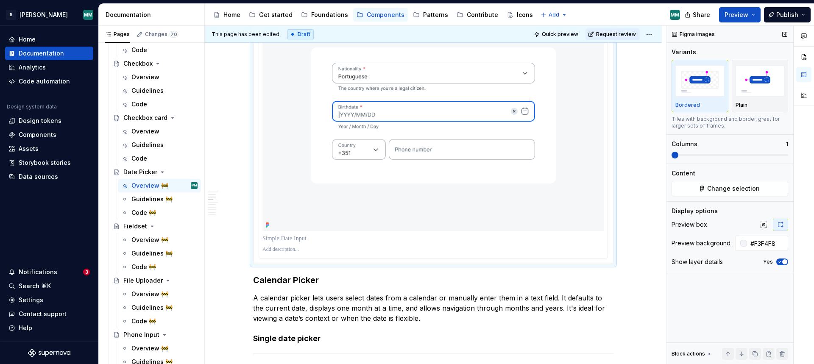
scroll to position [510, 0]
click at [255, 280] on h3 "Calendar Picker" at bounding box center [433, 280] width 360 height 12
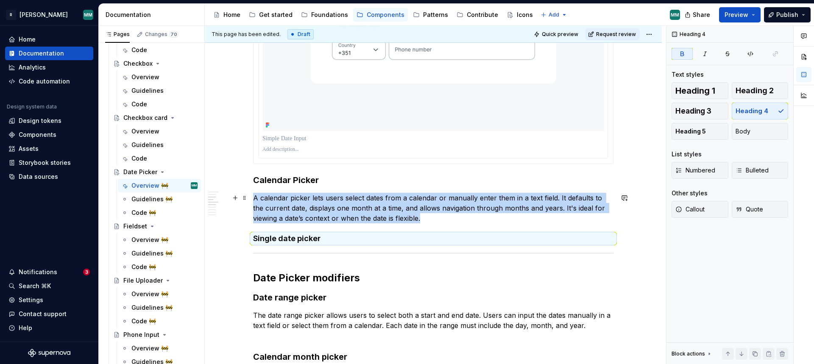
scroll to position [610, 0]
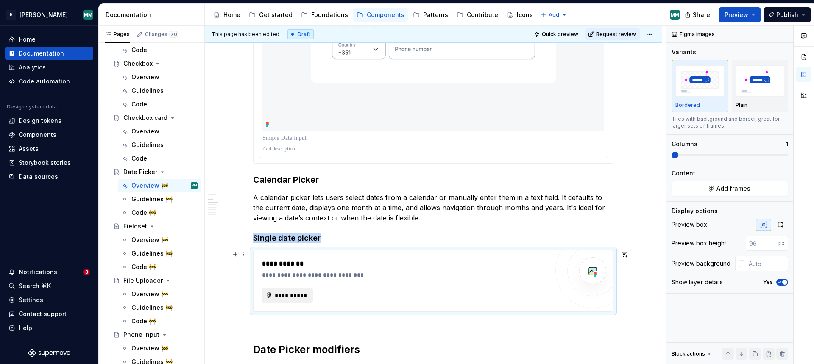
click at [301, 293] on span "**********" at bounding box center [290, 295] width 33 height 8
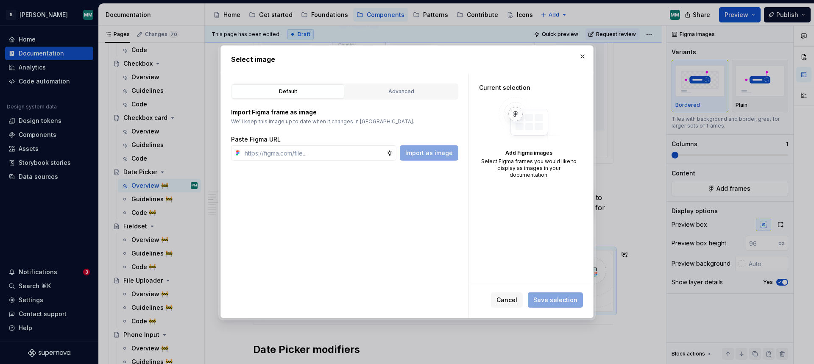
type textarea "*"
click at [414, 97] on button "Advanced" at bounding box center [401, 91] width 112 height 14
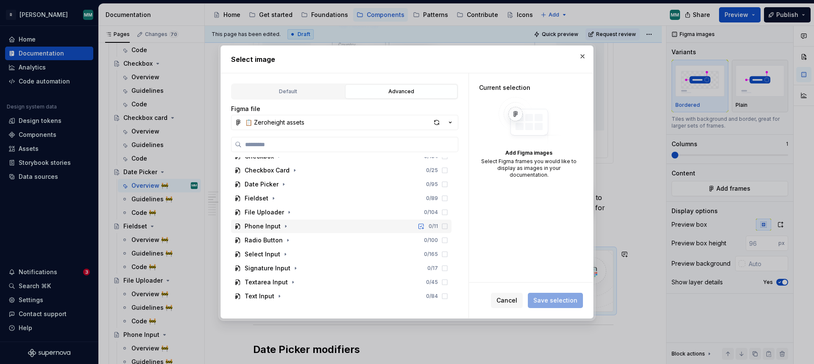
scroll to position [620, 0]
click at [280, 228] on icon "button" at bounding box center [283, 228] width 7 height 7
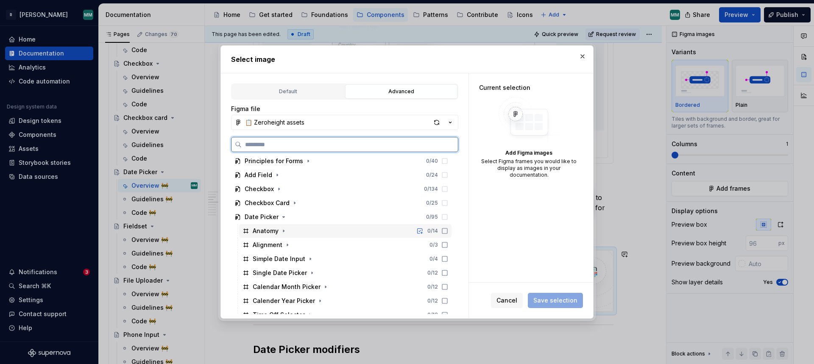
scroll to position [639, 0]
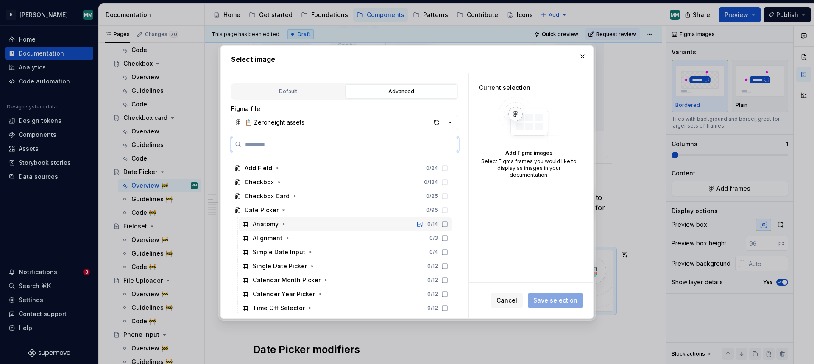
click at [448, 223] on icon at bounding box center [444, 224] width 7 height 7
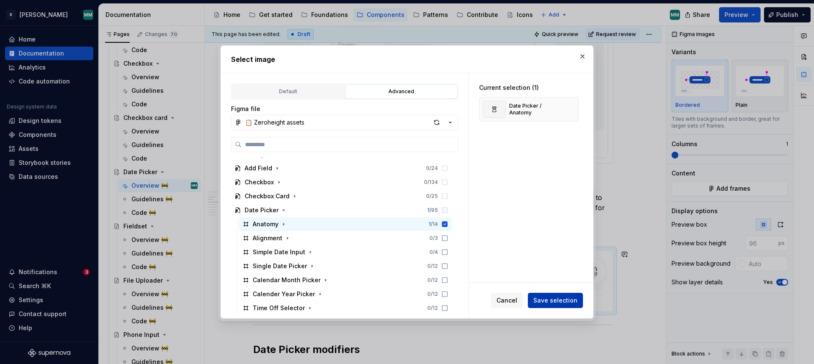
click at [564, 298] on span "Save selection" at bounding box center [555, 300] width 44 height 8
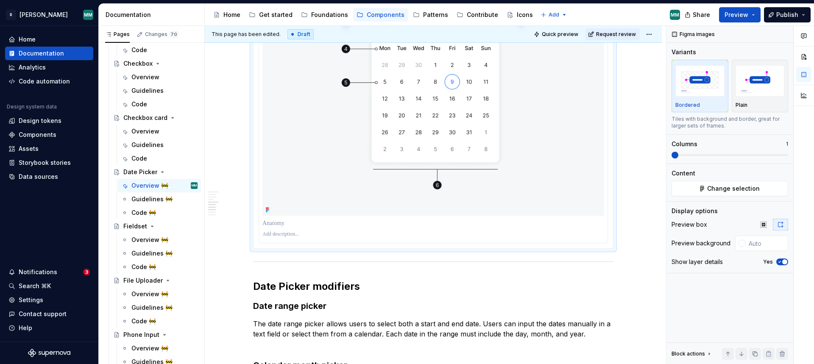
scroll to position [946, 0]
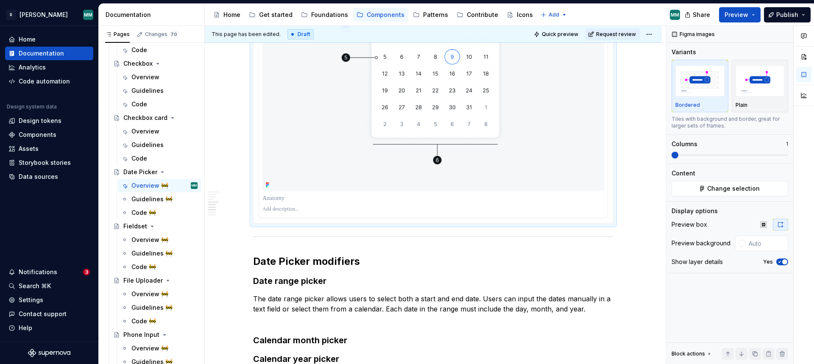
click at [315, 209] on p at bounding box center [433, 209] width 342 height 7
click at [761, 244] on input "text" at bounding box center [766, 243] width 43 height 15
paste input "F3F4F8"
type input "#F3F4F8"
click at [304, 211] on p "**********" at bounding box center [433, 209] width 342 height 7
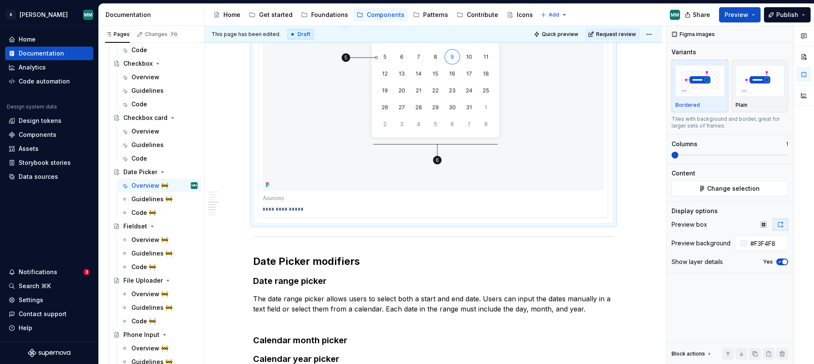
click at [322, 208] on p "**********" at bounding box center [433, 209] width 342 height 7
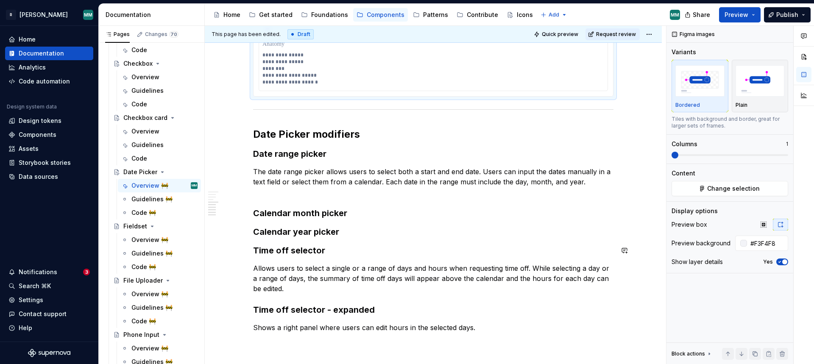
scroll to position [1102, 0]
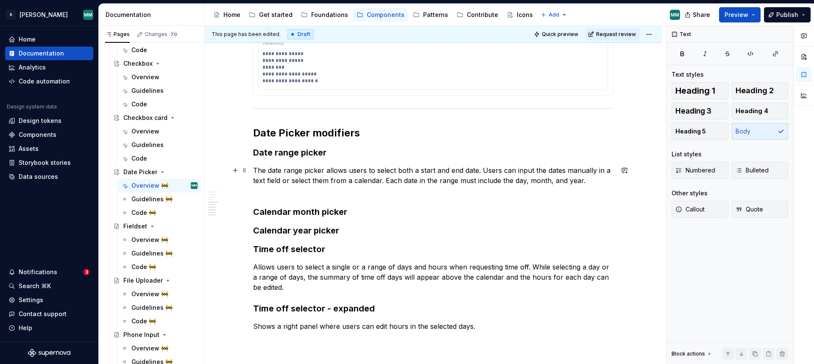
click at [603, 187] on p "The date range picker allows users to select both a start and end date. Users c…" at bounding box center [433, 180] width 360 height 31
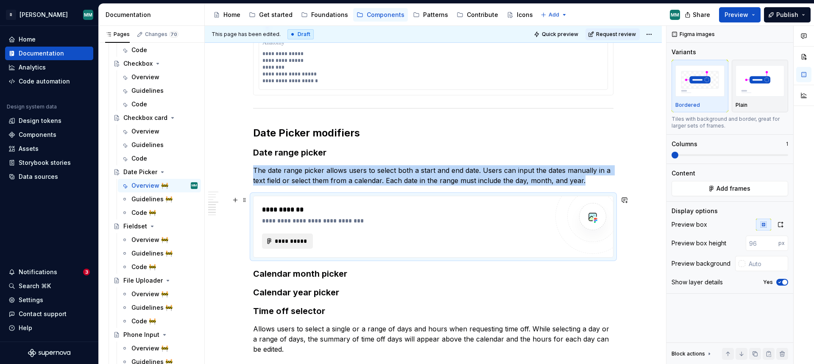
click at [303, 237] on span "**********" at bounding box center [290, 241] width 33 height 8
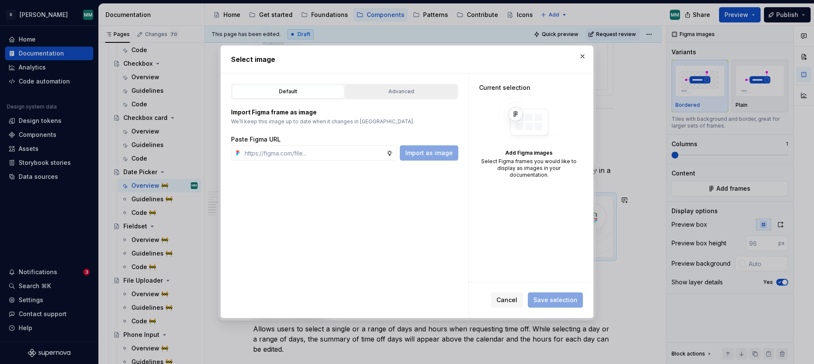
click at [419, 93] on div "Advanced" at bounding box center [401, 91] width 106 height 8
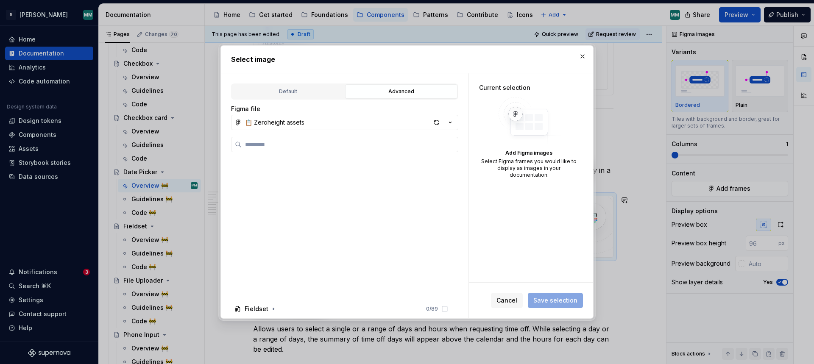
type textarea "*"
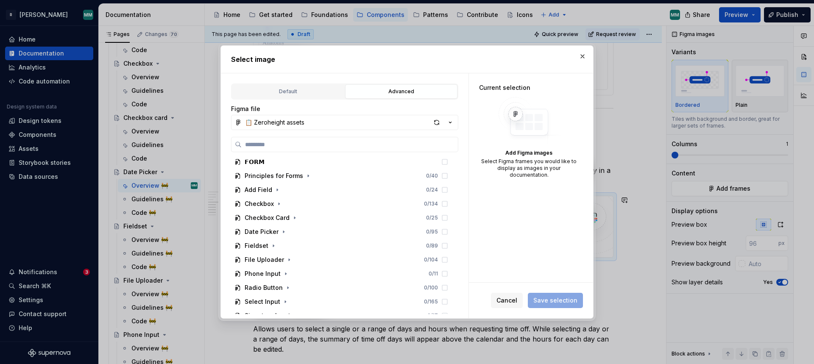
scroll to position [600, 0]
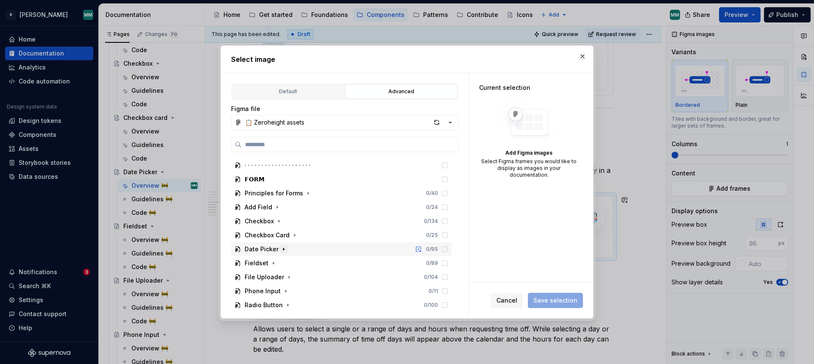
click at [286, 250] on button "button" at bounding box center [283, 249] width 8 height 8
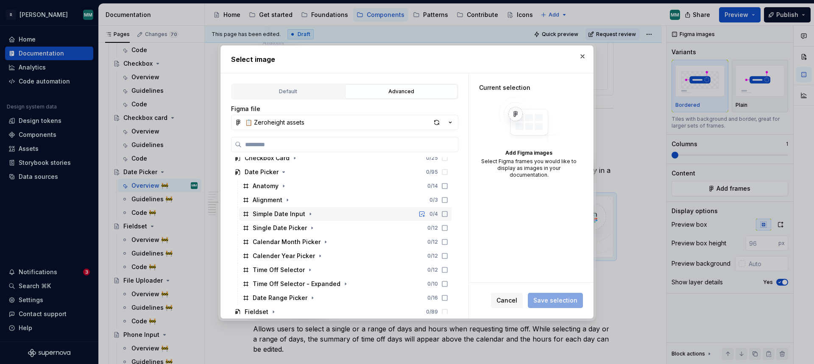
scroll to position [678, 0]
click at [448, 297] on icon at bounding box center [444, 297] width 7 height 7
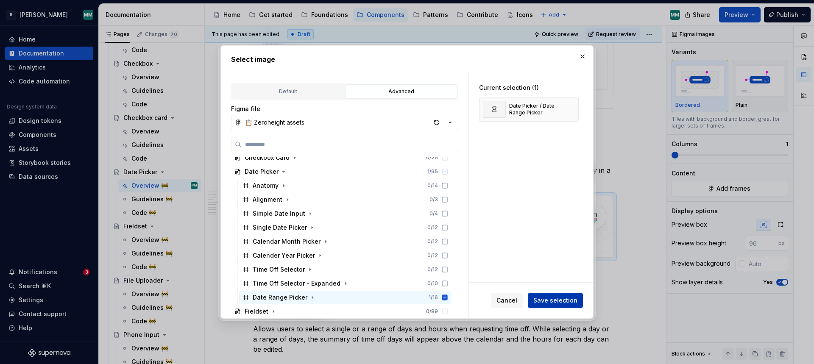
click at [555, 300] on span "Save selection" at bounding box center [555, 300] width 44 height 8
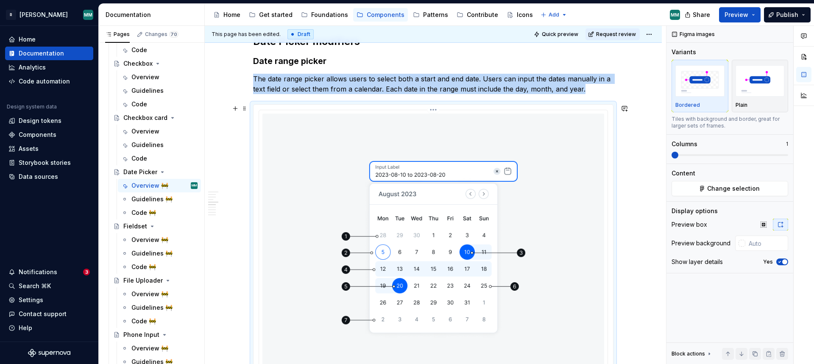
scroll to position [1366, 0]
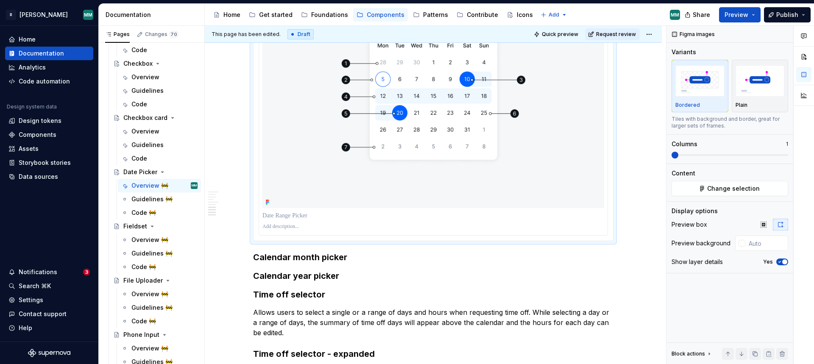
click at [395, 225] on p at bounding box center [433, 226] width 342 height 7
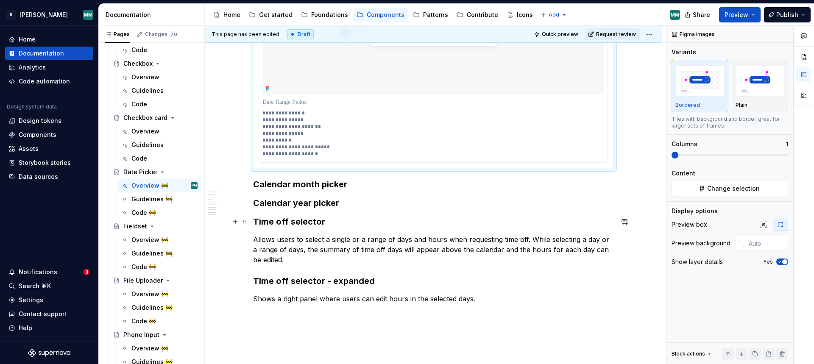
scroll to position [1487, 0]
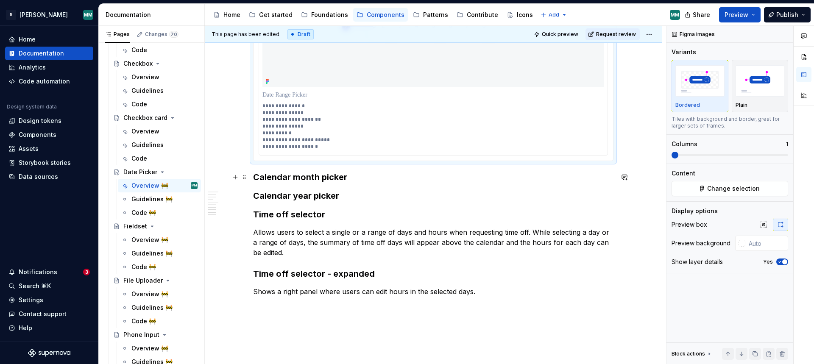
click at [361, 176] on h3 "Calendar month picker" at bounding box center [433, 177] width 360 height 12
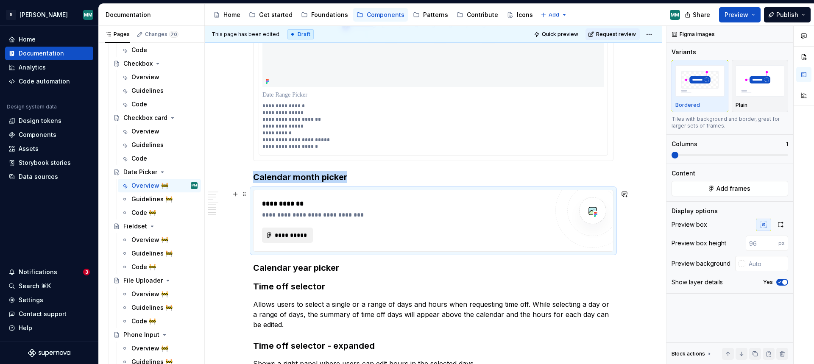
click at [288, 236] on span "**********" at bounding box center [290, 235] width 33 height 8
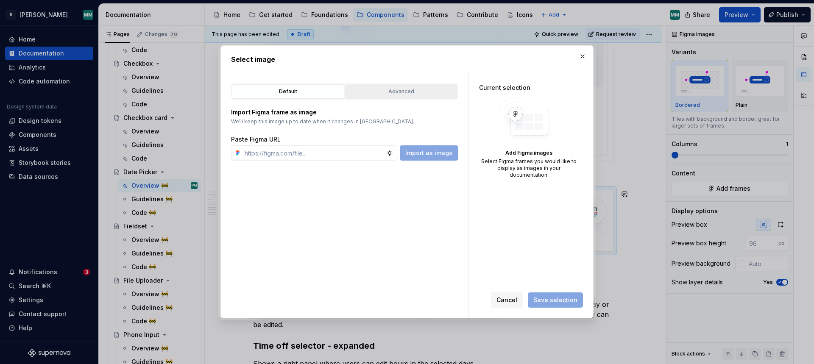
type textarea "*"
click at [427, 97] on button "Advanced" at bounding box center [401, 91] width 112 height 14
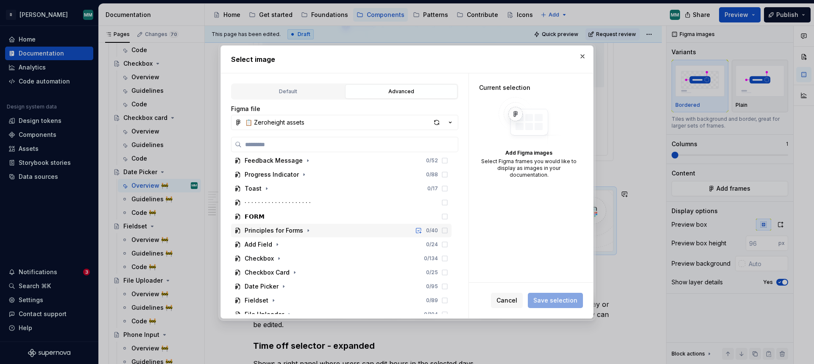
scroll to position [567, 0]
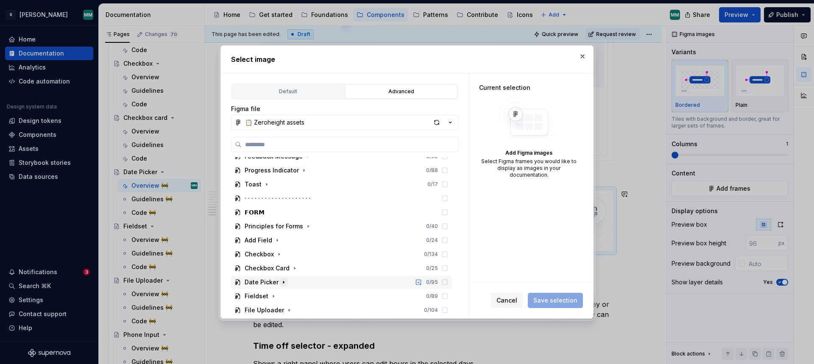
click at [284, 281] on icon "button" at bounding box center [283, 282] width 7 height 7
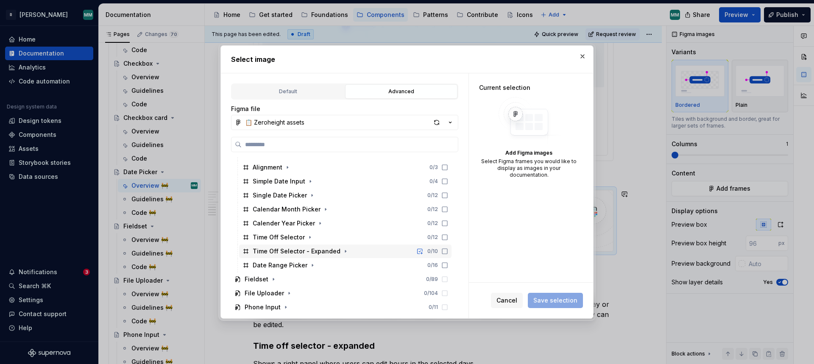
scroll to position [696, 0]
click at [448, 222] on icon at bounding box center [444, 222] width 7 height 7
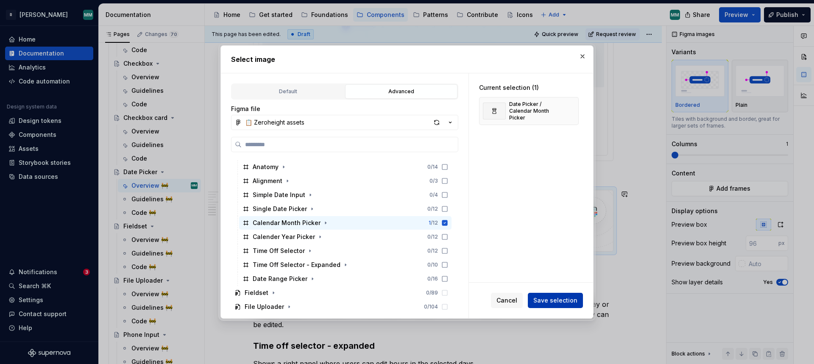
click at [570, 303] on span "Save selection" at bounding box center [555, 300] width 44 height 8
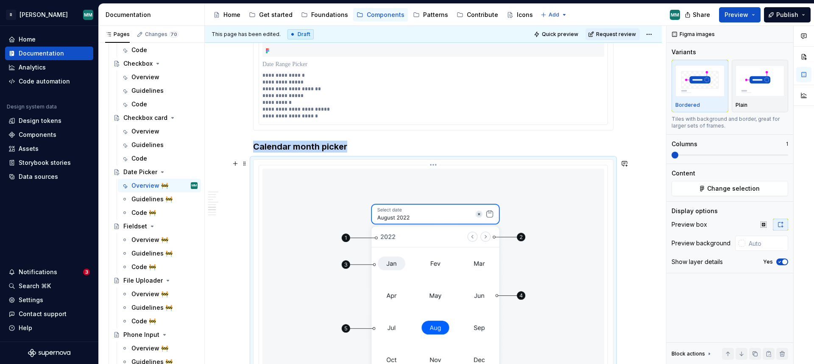
scroll to position [1637, 0]
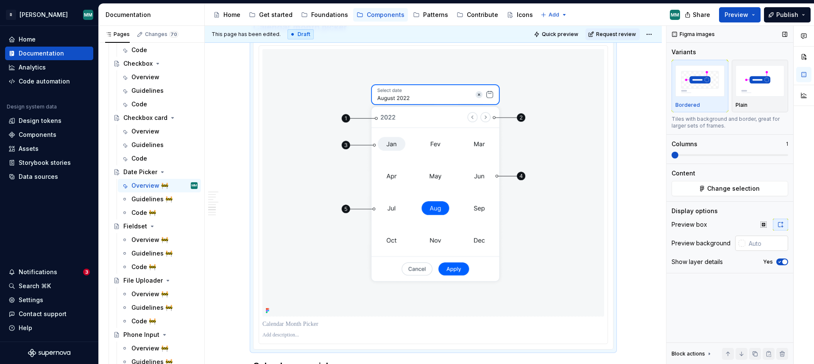
click at [762, 246] on input "text" at bounding box center [766, 243] width 43 height 15
paste input "F3F4F8"
type input "#F3F4F8"
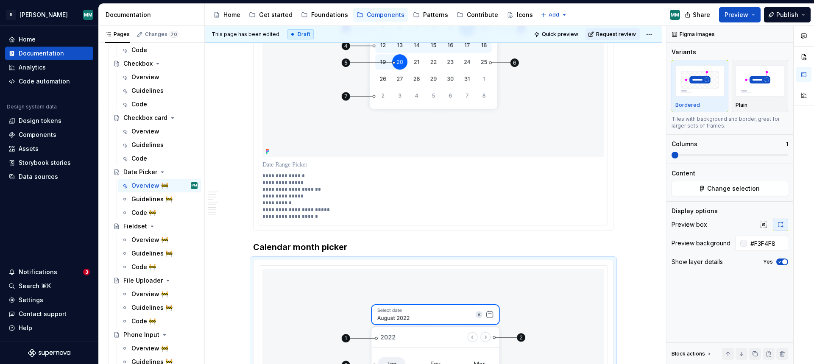
scroll to position [1243, 0]
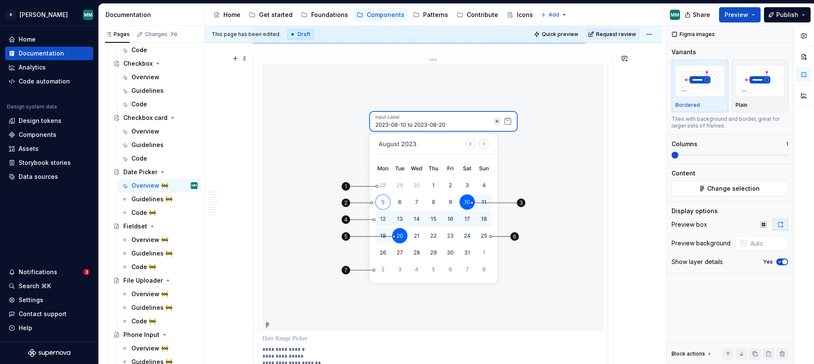
click at [594, 186] on img at bounding box center [433, 197] width 342 height 267
click at [751, 241] on input "text" at bounding box center [766, 243] width 43 height 15
paste input "F3F4F8"
type input "#F3F4F8"
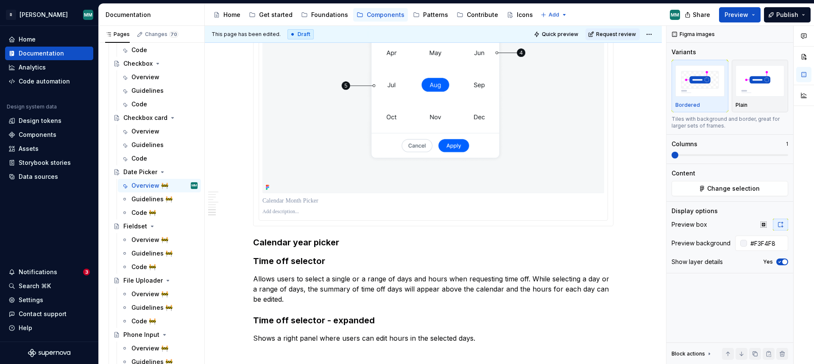
scroll to position [1828, 0]
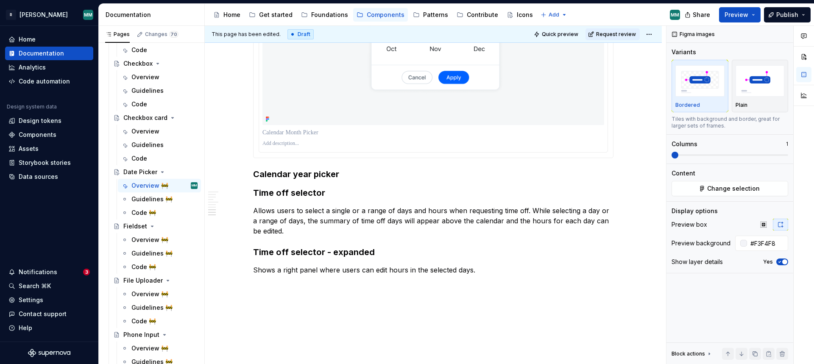
click at [318, 146] on p at bounding box center [433, 143] width 342 height 7
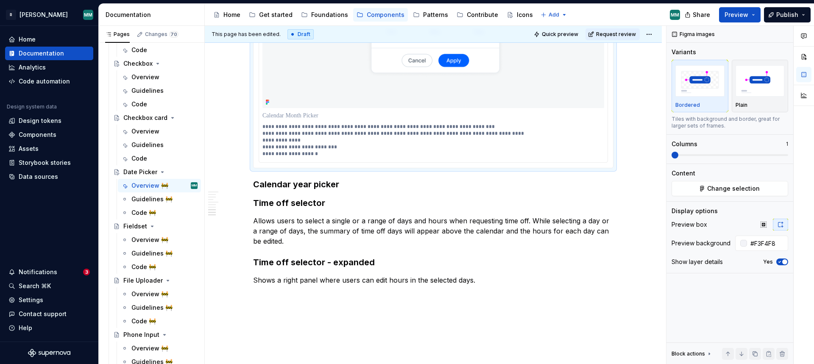
scroll to position [1886, 0]
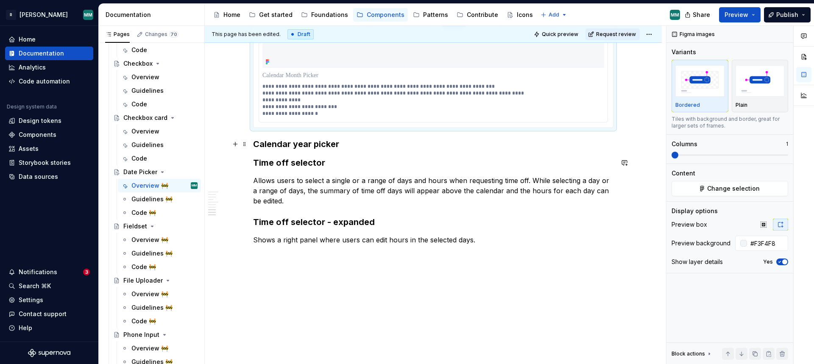
click at [353, 144] on h3 "Calendar year picker" at bounding box center [433, 144] width 360 height 12
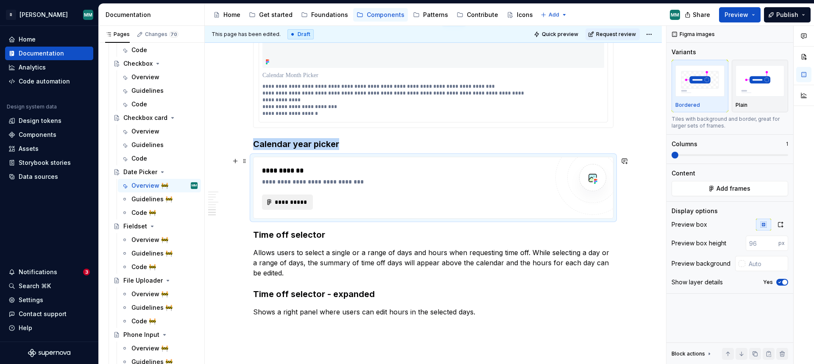
click at [304, 196] on button "**********" at bounding box center [287, 201] width 51 height 15
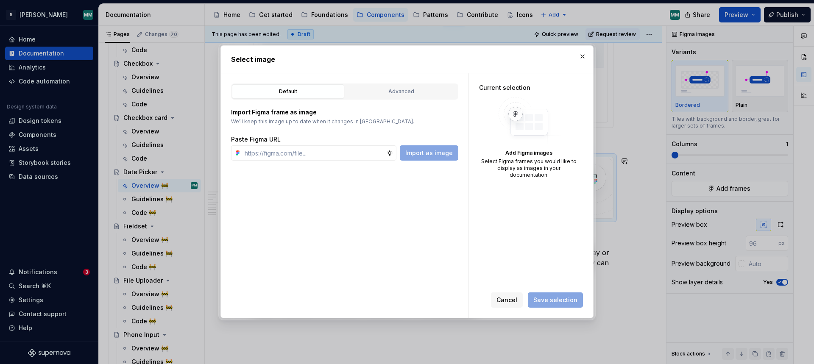
type textarea "*"
click at [421, 102] on div "Import Figma frame as image We’ll keep this image up to date when it changes in…" at bounding box center [344, 130] width 227 height 61
drag, startPoint x: 421, startPoint y: 94, endPoint x: 414, endPoint y: 109, distance: 16.3
click at [421, 94] on div "Advanced" at bounding box center [401, 91] width 106 height 8
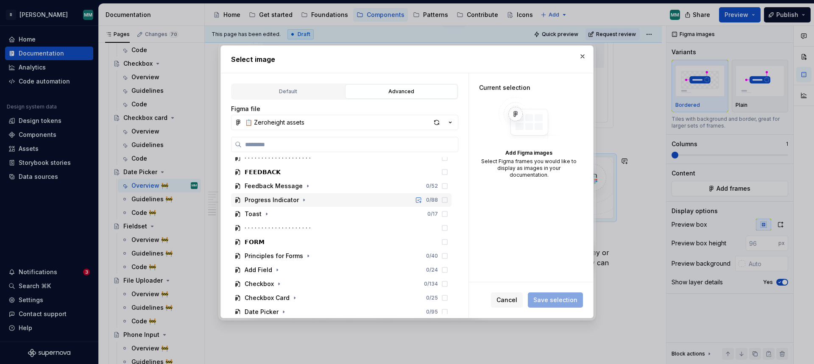
scroll to position [615, 0]
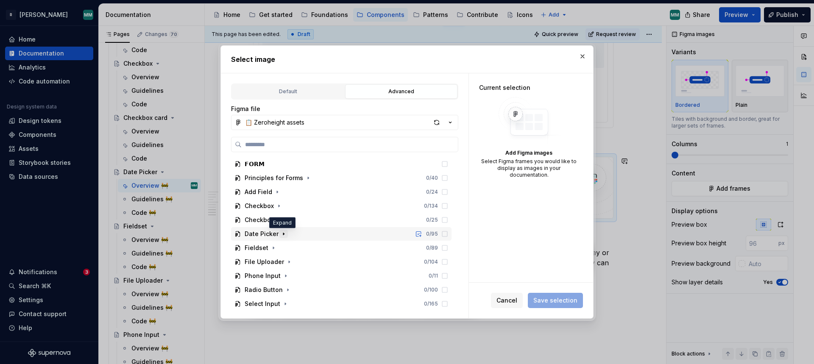
click at [282, 233] on icon "button" at bounding box center [283, 234] width 7 height 7
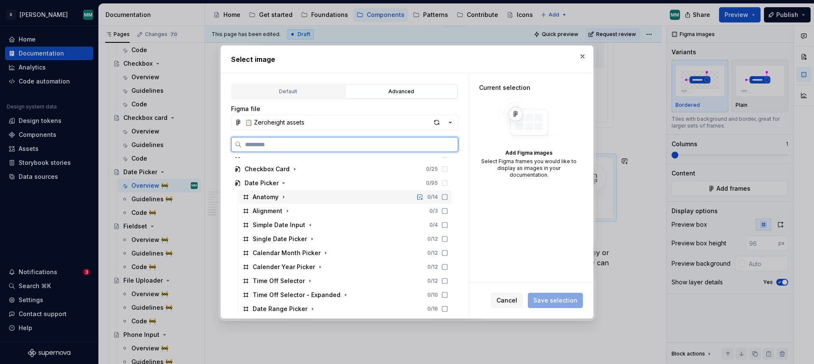
scroll to position [668, 0]
click at [448, 264] on icon at bounding box center [444, 264] width 7 height 7
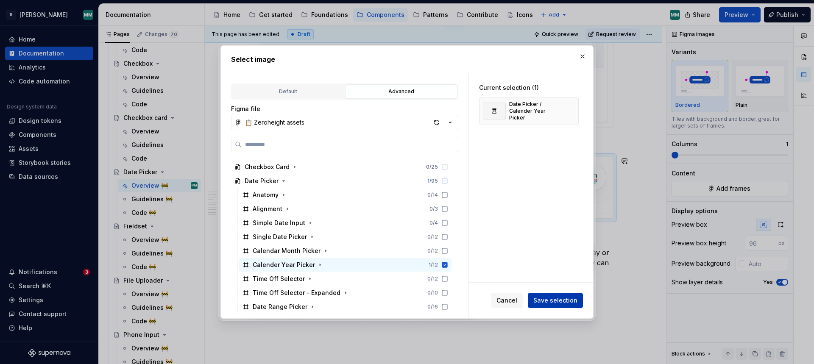
click at [553, 297] on span "Save selection" at bounding box center [555, 300] width 44 height 8
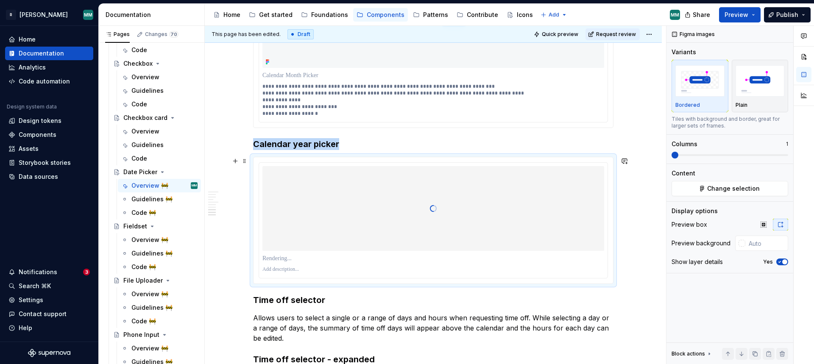
click at [306, 270] on p at bounding box center [433, 269] width 342 height 7
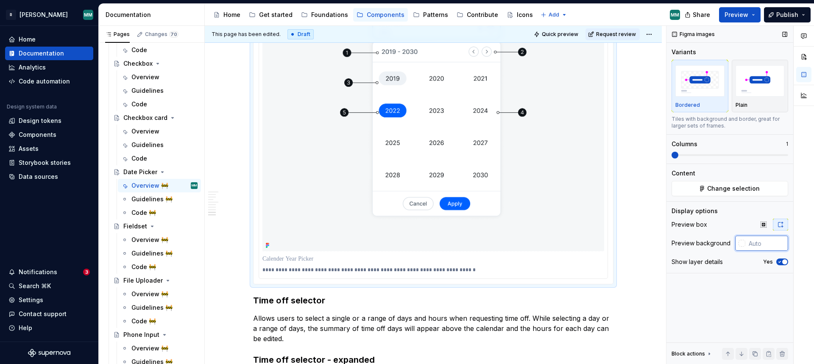
click at [764, 244] on input "text" at bounding box center [766, 243] width 43 height 15
paste input "F3F4F8"
type input "#F3F4F8"
click at [491, 272] on p "**********" at bounding box center [433, 270] width 342 height 7
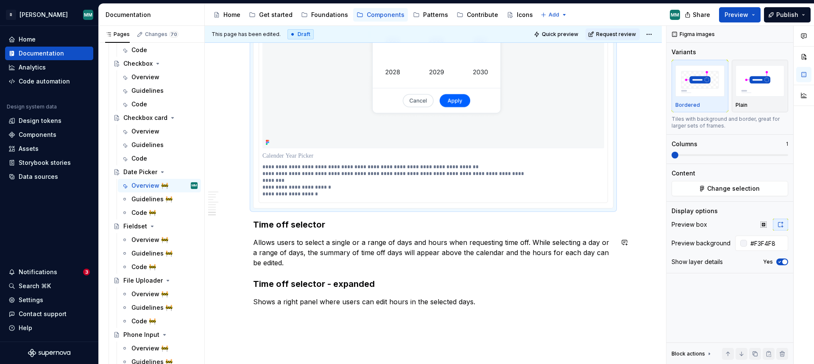
scroll to position [2233, 0]
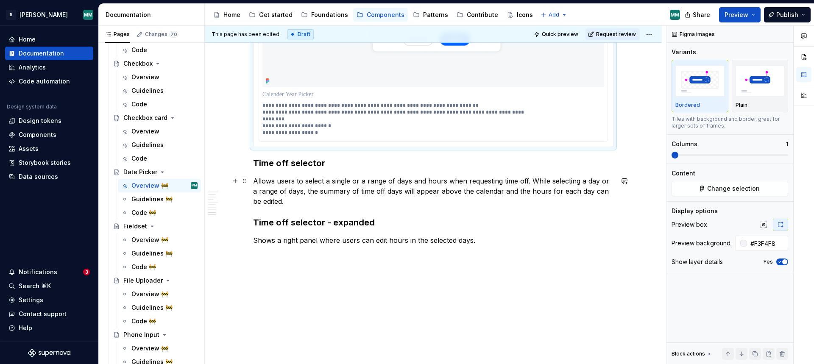
click at [335, 202] on p "Allows users to select a single or a range of days and hours when requesting ti…" at bounding box center [433, 191] width 360 height 31
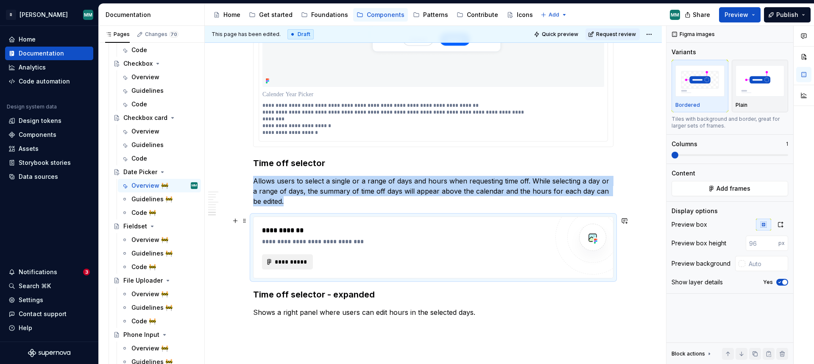
click at [296, 258] on span "**********" at bounding box center [290, 262] width 33 height 8
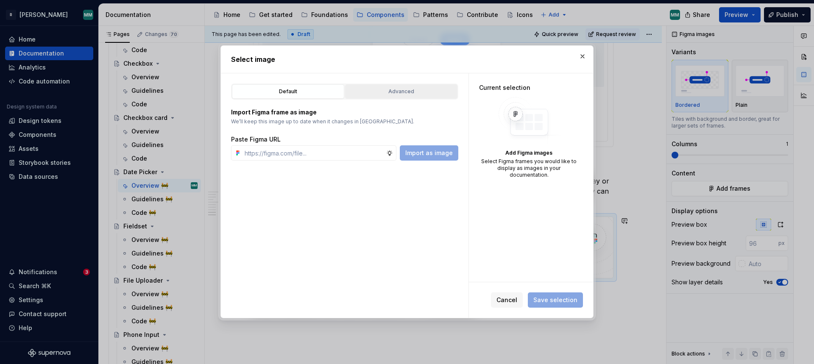
type textarea "*"
click at [418, 97] on button "Advanced" at bounding box center [401, 91] width 112 height 14
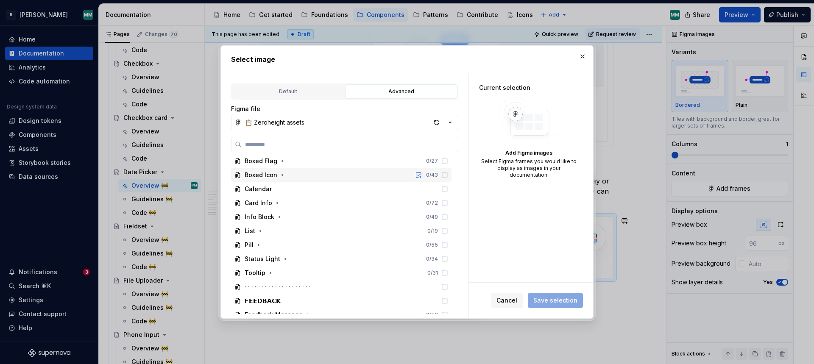
scroll to position [563, 0]
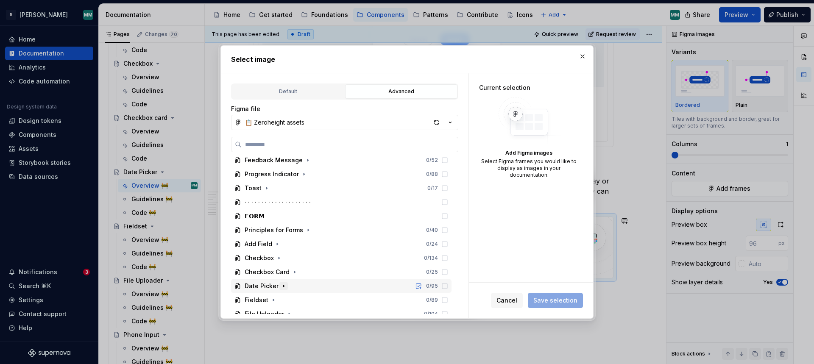
click at [284, 286] on icon "button" at bounding box center [283, 286] width 7 height 7
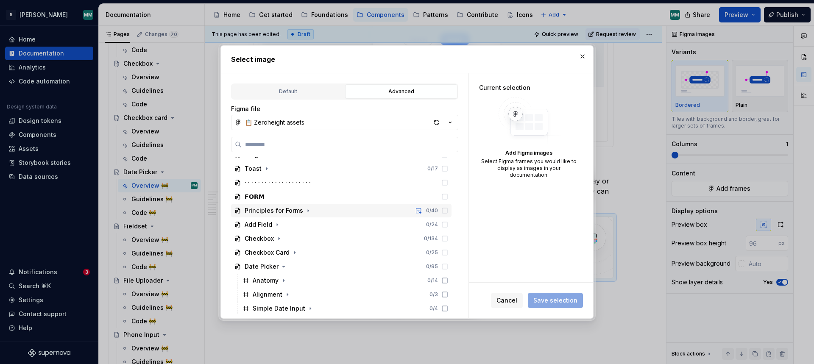
scroll to position [703, 0]
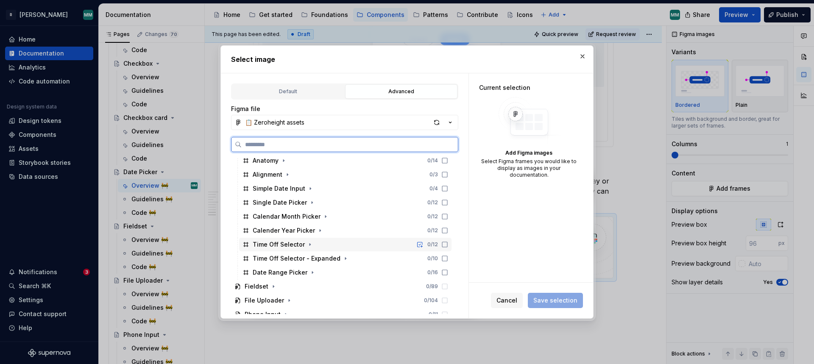
click at [448, 243] on icon at bounding box center [444, 244] width 7 height 7
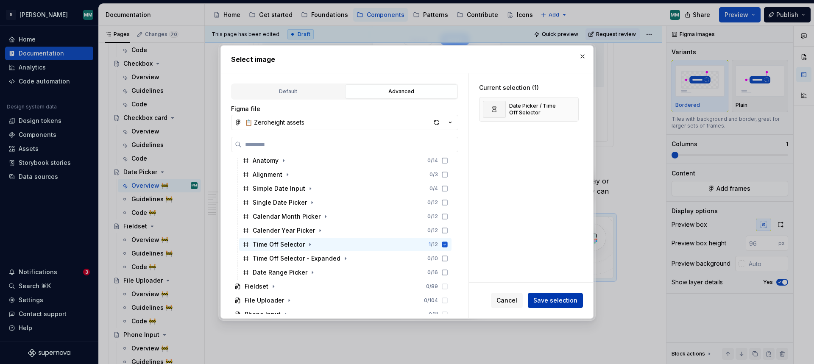
click at [569, 297] on span "Save selection" at bounding box center [555, 300] width 44 height 8
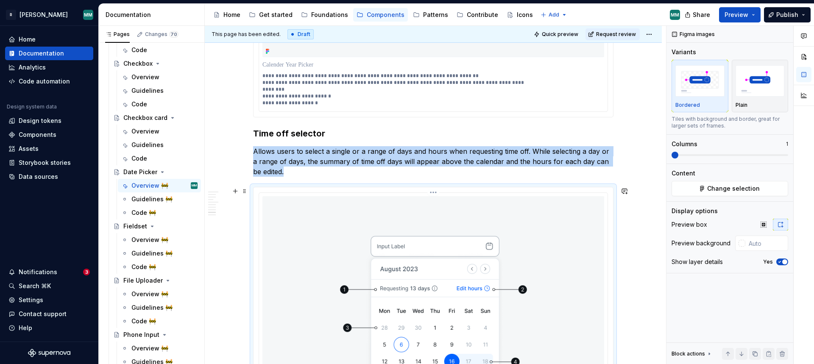
scroll to position [2306, 0]
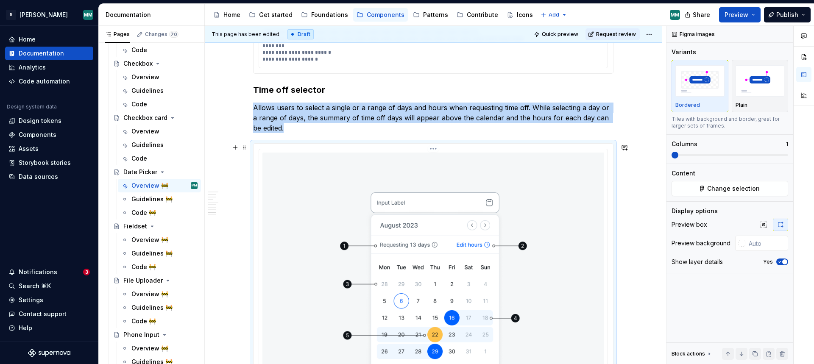
drag, startPoint x: 556, startPoint y: 244, endPoint x: 584, endPoint y: 248, distance: 28.4
click at [556, 243] on img at bounding box center [433, 300] width 342 height 294
click at [762, 238] on input "text" at bounding box center [766, 243] width 43 height 15
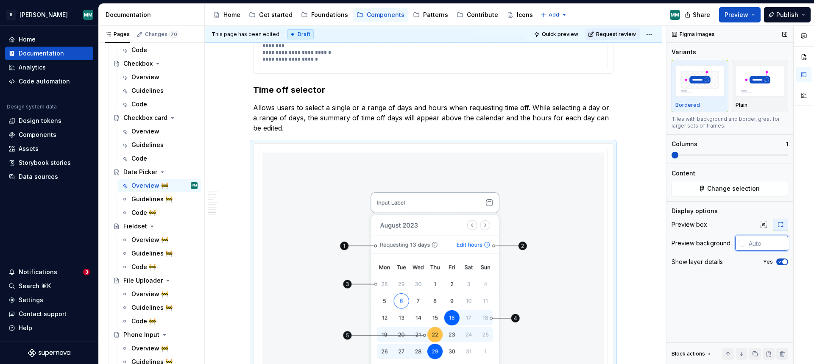
paste input "F3F4F8"
type input "#F3F4F8"
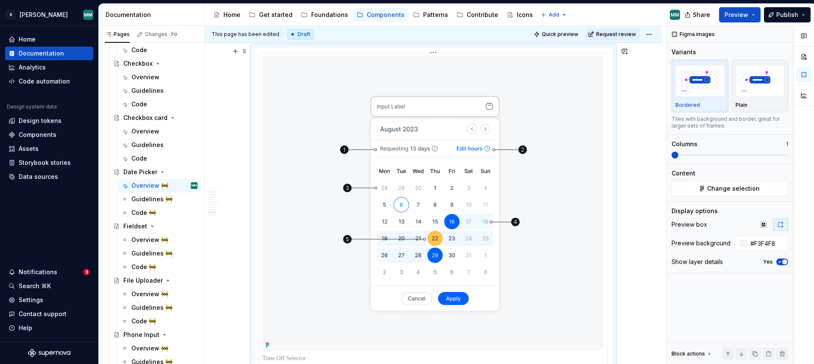
scroll to position [2580, 0]
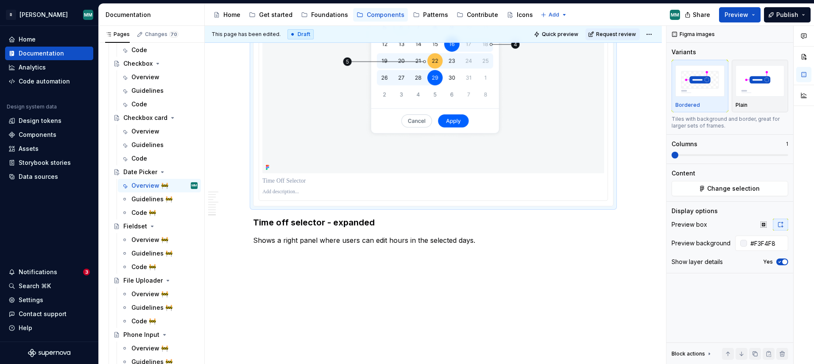
click at [327, 190] on p at bounding box center [433, 192] width 342 height 7
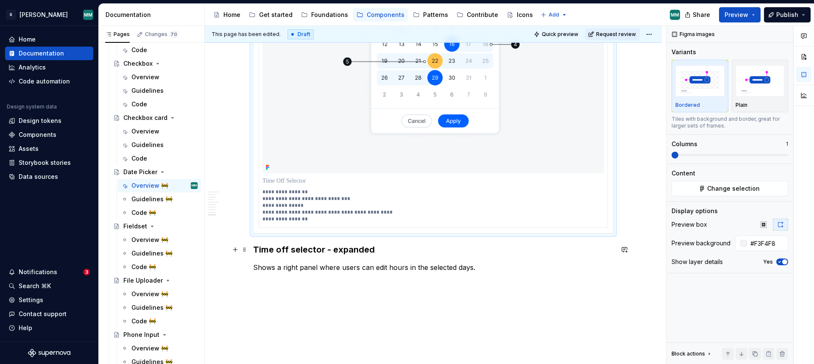
drag, startPoint x: 257, startPoint y: 248, endPoint x: 263, endPoint y: 250, distance: 6.5
click at [258, 248] on strong "Time off selector - expanded" at bounding box center [314, 249] width 122 height 10
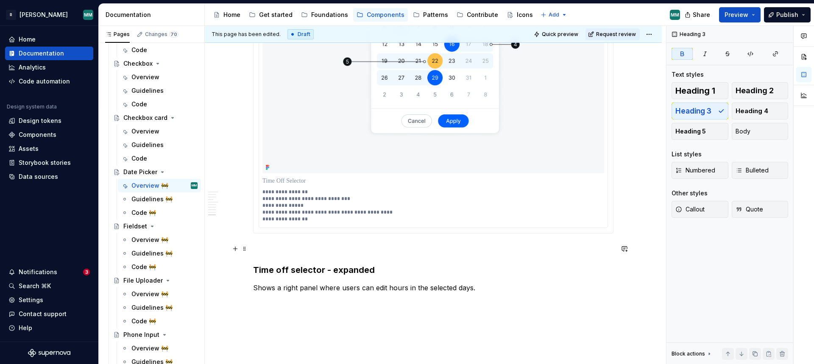
click at [282, 247] on p at bounding box center [433, 249] width 360 height 10
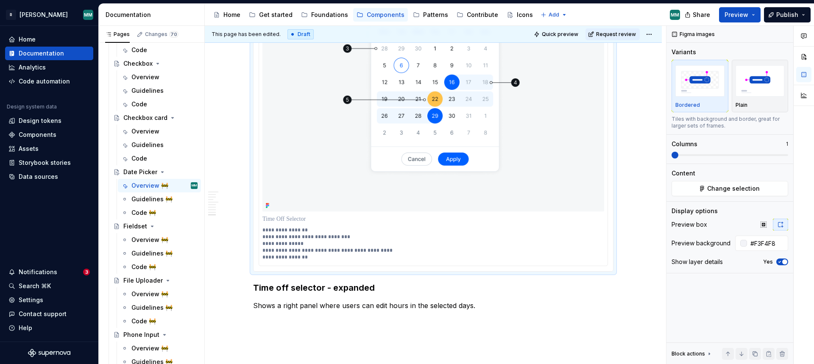
scroll to position [2607, 0]
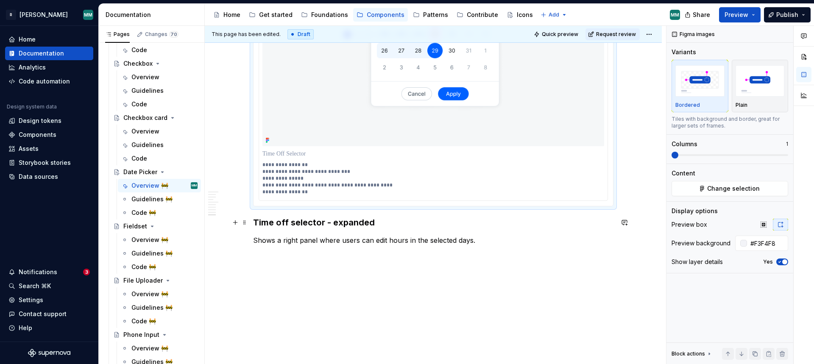
click at [256, 222] on strong "Time off selector - expanded" at bounding box center [314, 222] width 122 height 10
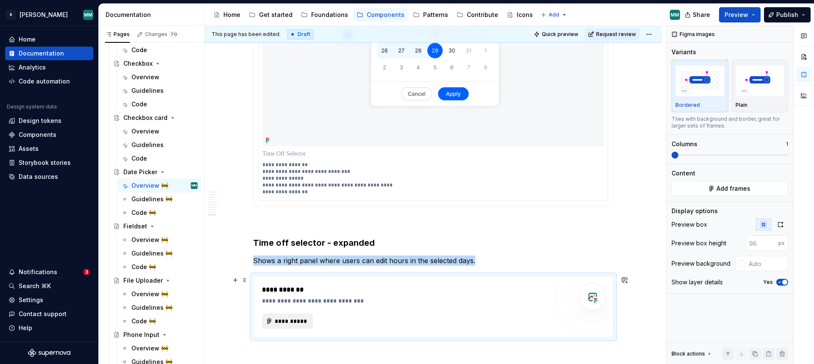
click at [298, 317] on span "**********" at bounding box center [290, 321] width 33 height 8
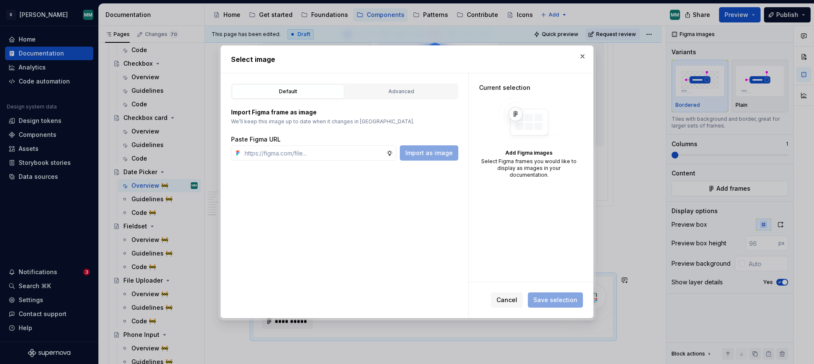
type textarea "*"
click at [396, 104] on div "Import Figma frame as image We’ll keep this image up to date when it changes in…" at bounding box center [344, 130] width 227 height 61
click at [398, 95] on div "Advanced" at bounding box center [401, 91] width 106 height 8
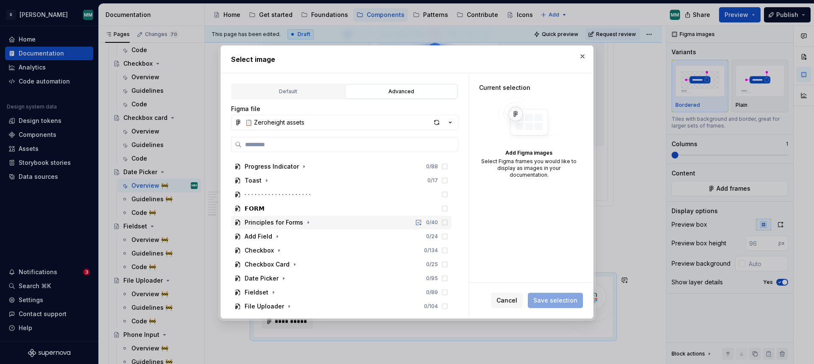
scroll to position [618, 0]
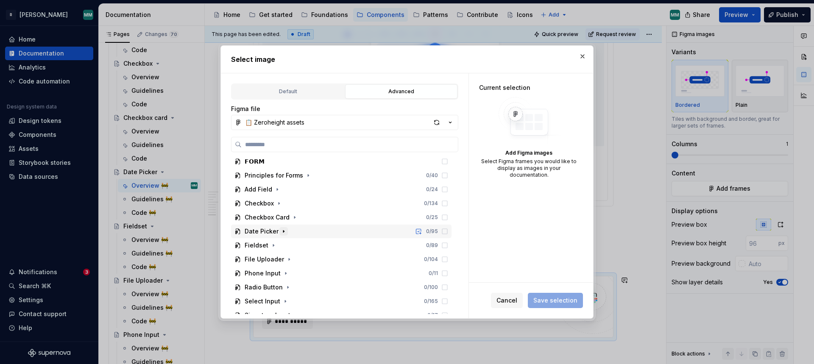
click at [280, 232] on icon "button" at bounding box center [283, 231] width 7 height 7
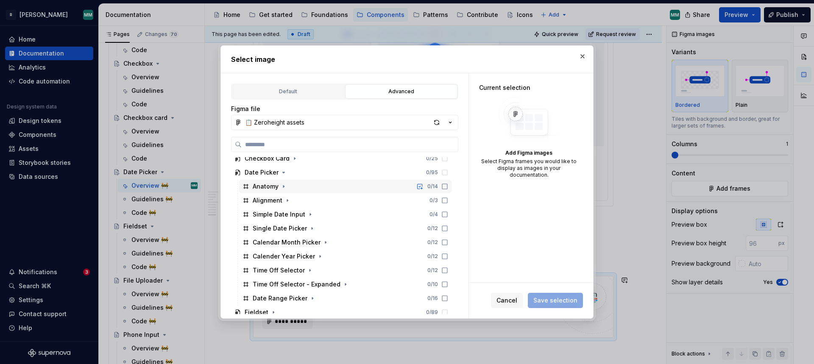
scroll to position [678, 0]
click at [448, 283] on icon at bounding box center [444, 282] width 7 height 7
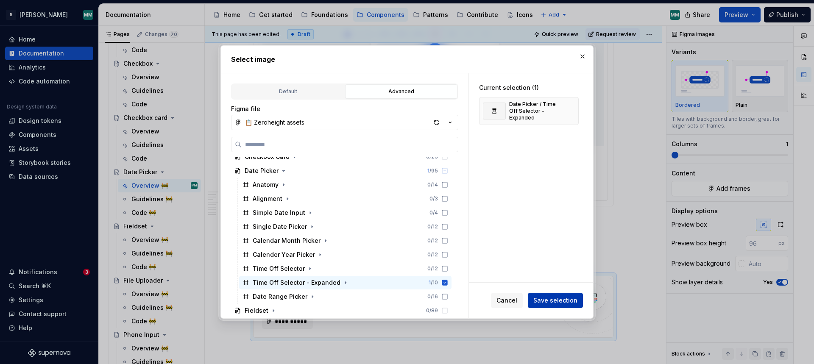
click at [562, 297] on span "Save selection" at bounding box center [555, 300] width 44 height 8
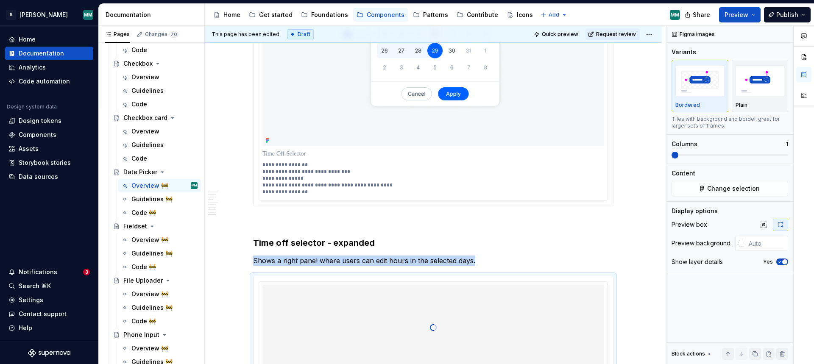
scroll to position [2645, 0]
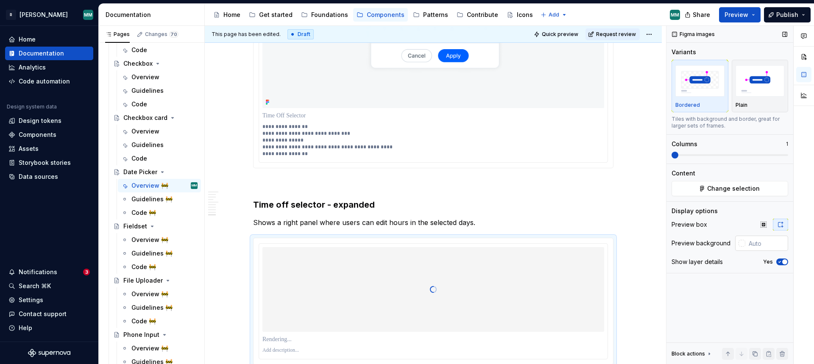
click at [760, 241] on input "text" at bounding box center [766, 243] width 43 height 15
paste input "F3F4F8"
type input "#F3F4F8"
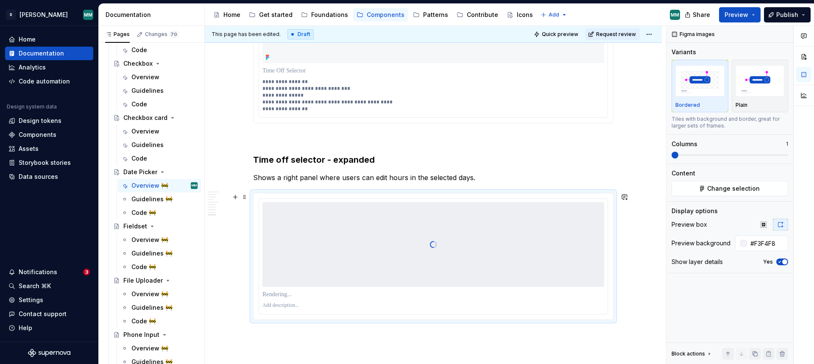
scroll to position [2764, 0]
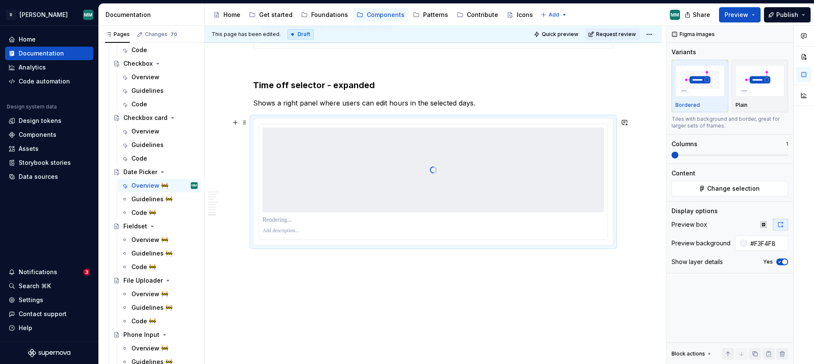
click at [399, 229] on p at bounding box center [433, 231] width 342 height 7
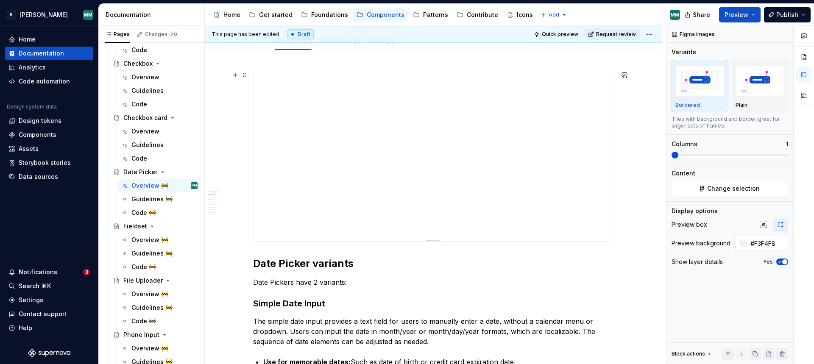
scroll to position [0, 0]
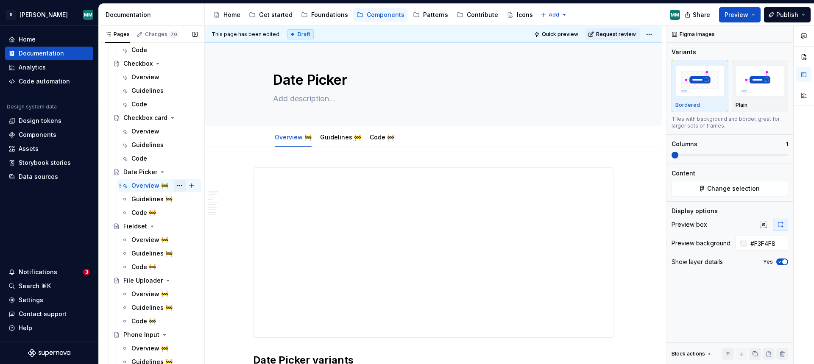
click at [181, 184] on button "Page tree" at bounding box center [180, 186] width 12 height 12
type textarea "*"
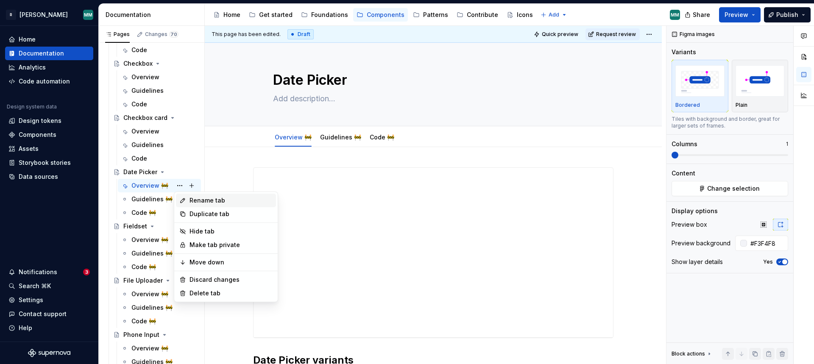
click at [218, 201] on div "Rename tab" at bounding box center [230, 200] width 83 height 8
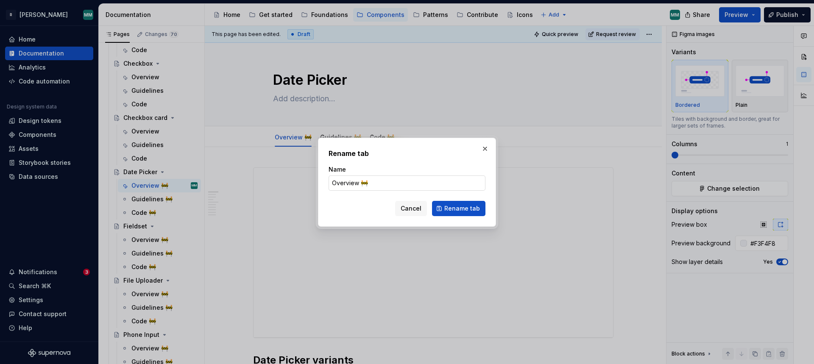
click at [386, 187] on input "Overview 🚧" at bounding box center [406, 182] width 157 height 15
type input "Overview"
click button "Rename tab" at bounding box center [458, 208] width 53 height 15
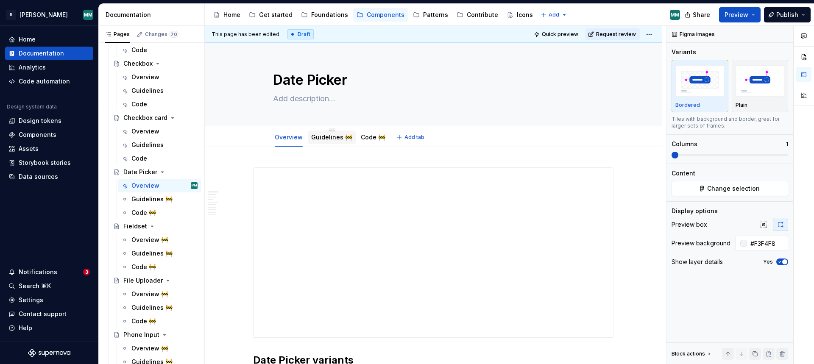
click at [317, 136] on link "Guidelines 🚧" at bounding box center [331, 136] width 41 height 7
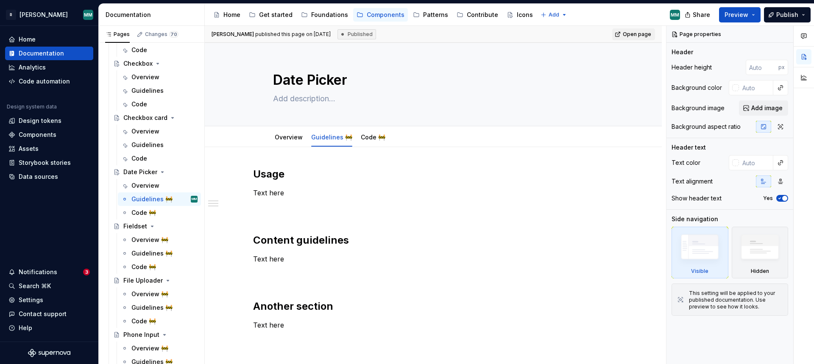
click at [346, 231] on div "Usage Text here Content guidelines Text here Another section Text here" at bounding box center [433, 248] width 360 height 163
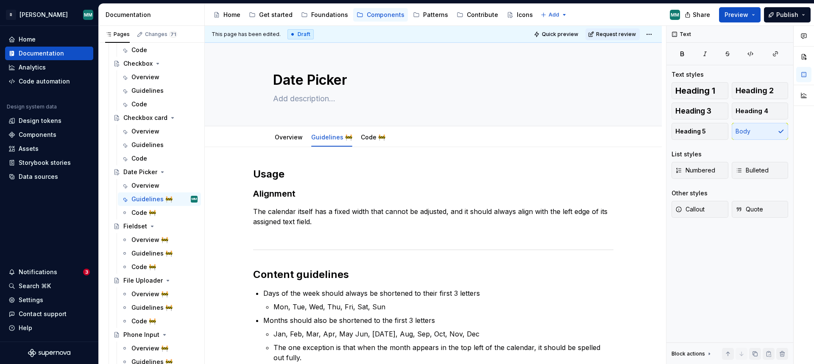
type textarea "*"
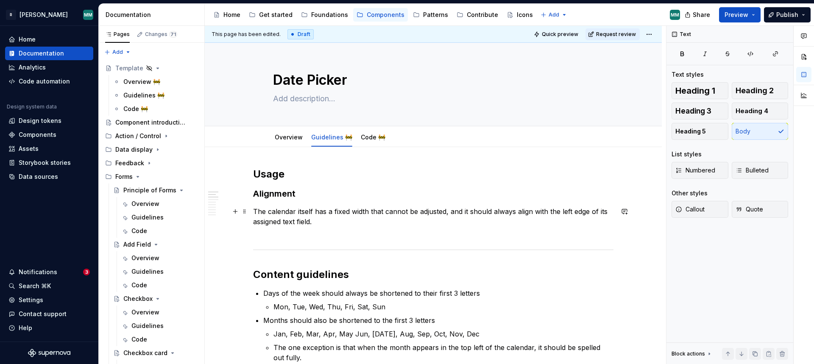
click at [304, 234] on p "The calendar itself has a fixed width that cannot be adjusted, and it should al…" at bounding box center [433, 221] width 360 height 31
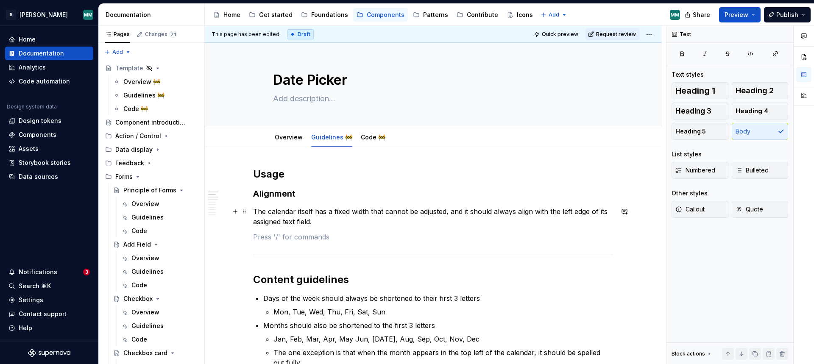
type textarea "*"
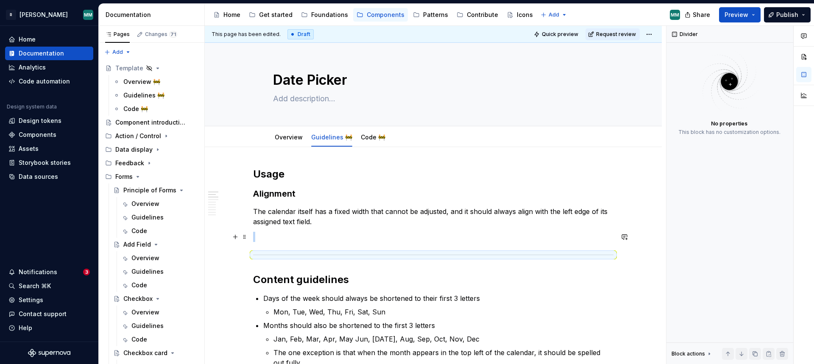
click at [336, 241] on p at bounding box center [433, 237] width 360 height 10
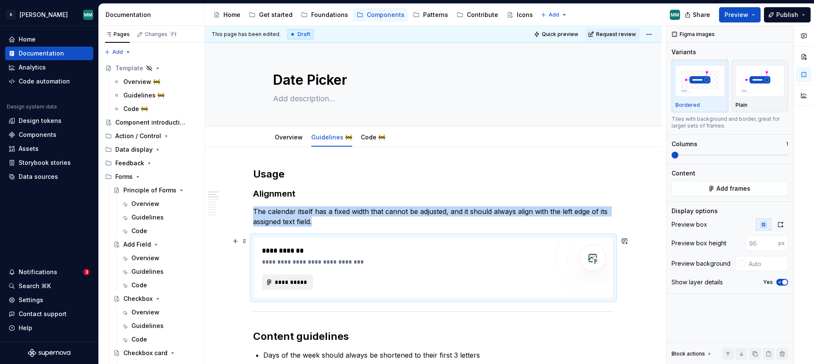
click at [297, 281] on span "**********" at bounding box center [290, 282] width 33 height 8
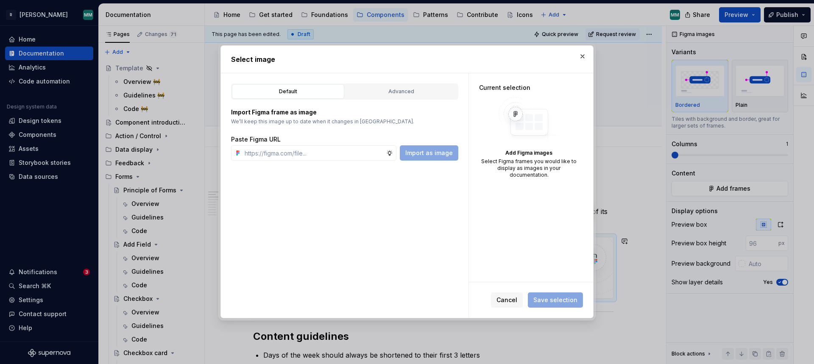
type textarea "*"
click at [382, 89] on div "Advanced" at bounding box center [401, 91] width 106 height 8
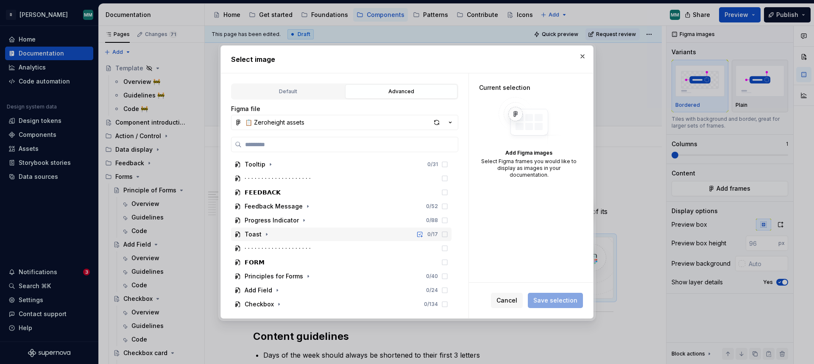
scroll to position [558, 0]
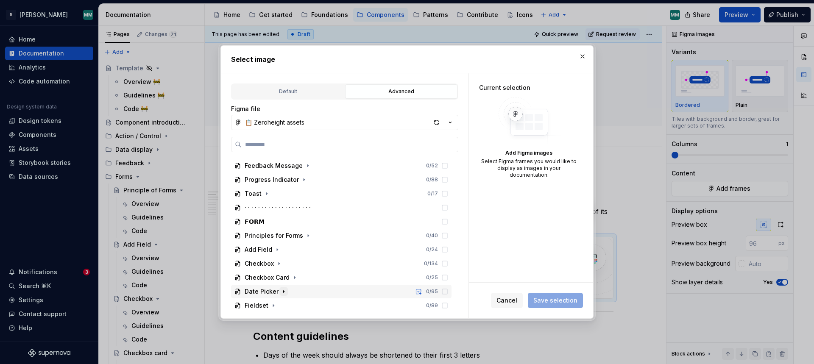
click at [285, 292] on icon "button" at bounding box center [283, 291] width 7 height 7
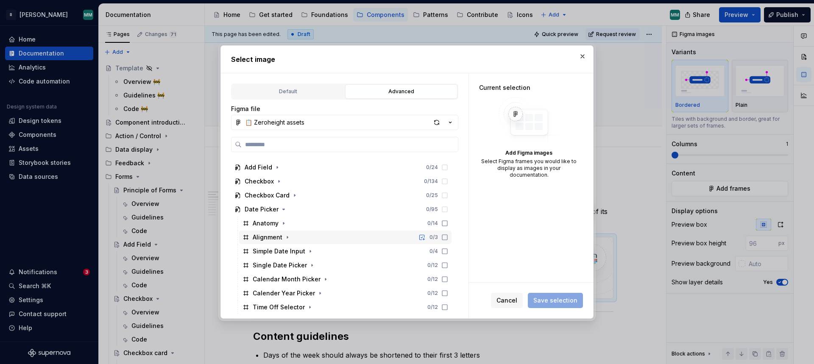
scroll to position [640, 0]
click at [448, 238] on icon at bounding box center [444, 236] width 7 height 7
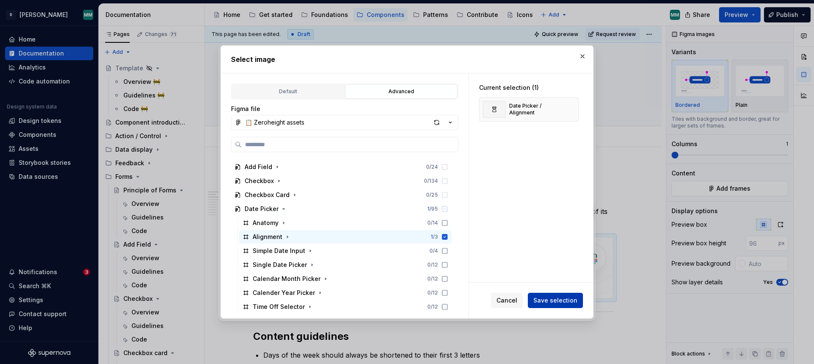
click at [549, 305] on button "Save selection" at bounding box center [555, 300] width 55 height 15
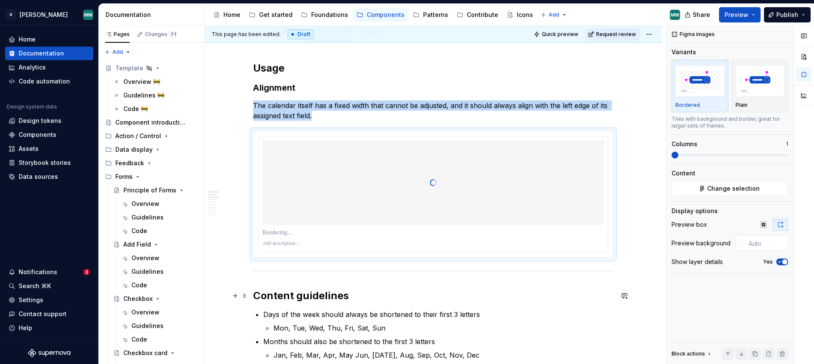
scroll to position [91, 0]
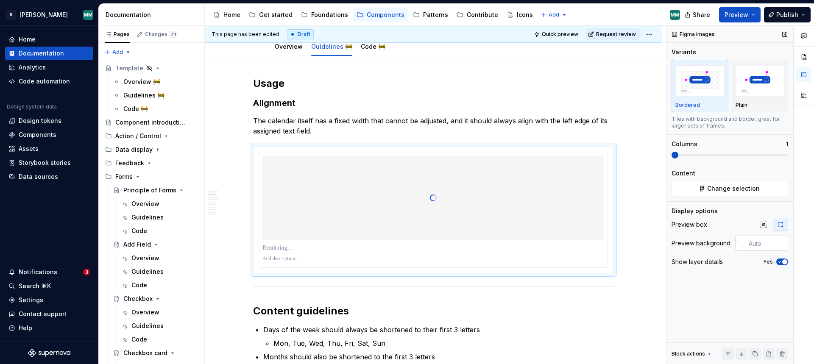
click at [759, 239] on input "text" at bounding box center [766, 243] width 43 height 15
paste input "Usage Alignment The calendar itself has a fixed width that cannot be adjusted, …"
type input "Usage Alignment The calendar itself has a fixed width that cannot be adjusted, …"
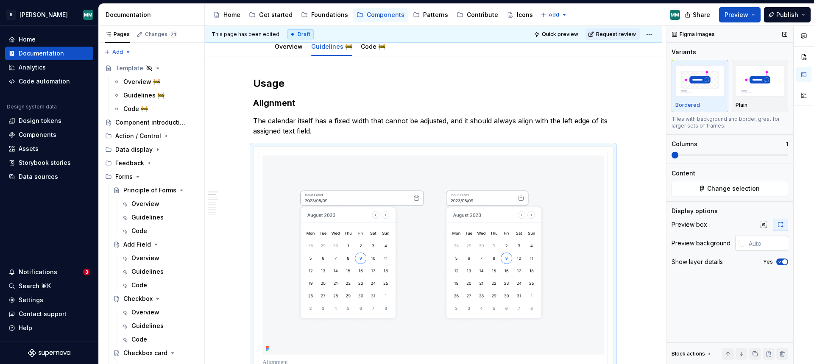
click at [759, 243] on input "text" at bounding box center [766, 243] width 43 height 15
paste input "F3F4F8"
type input "#F3F4F8"
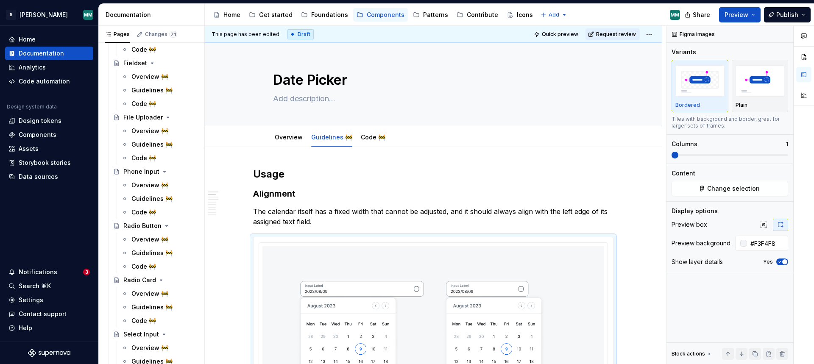
scroll to position [218, 0]
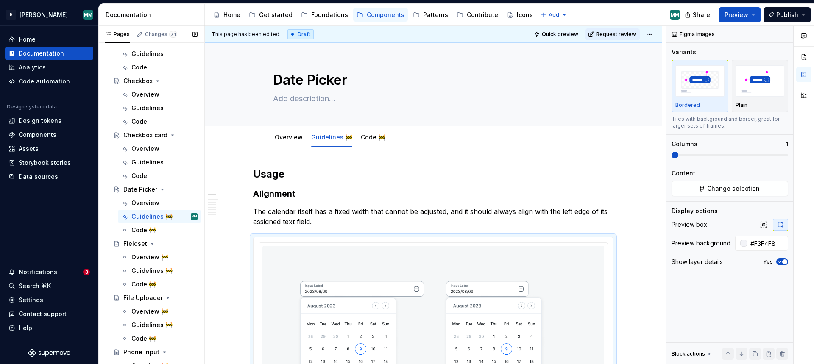
click at [0, 0] on button "Page tree" at bounding box center [0, 0] width 0 height 0
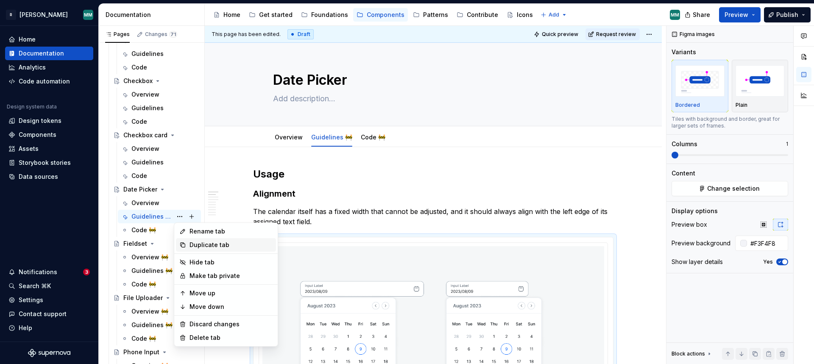
type textarea "*"
click at [224, 231] on div "Rename tab" at bounding box center [230, 231] width 83 height 8
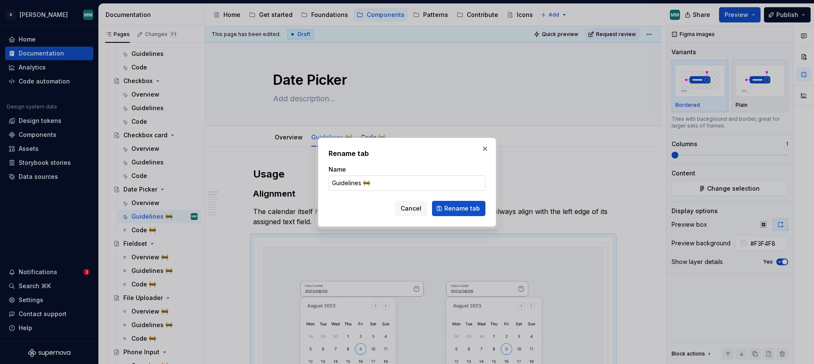
click at [396, 185] on input "Guidelines 🚧" at bounding box center [406, 182] width 157 height 15
type input "Guidelines"
click at [468, 205] on span "Rename tab" at bounding box center [462, 208] width 36 height 8
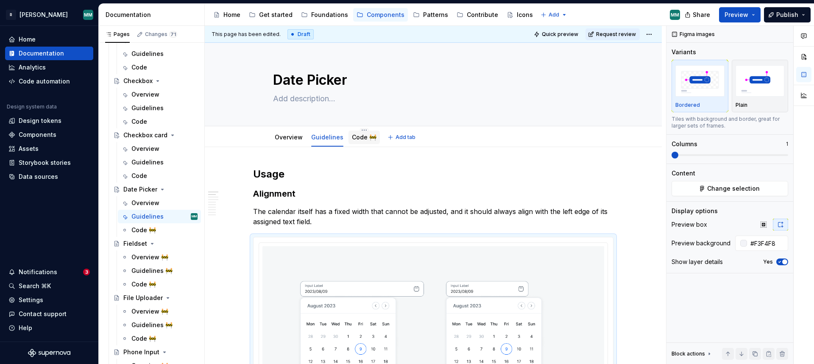
click at [354, 135] on link "Code 🚧" at bounding box center [364, 136] width 25 height 7
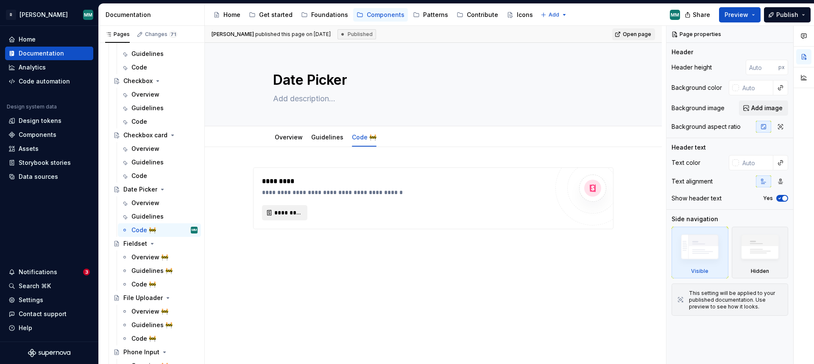
click at [280, 209] on span "*********" at bounding box center [288, 212] width 28 height 8
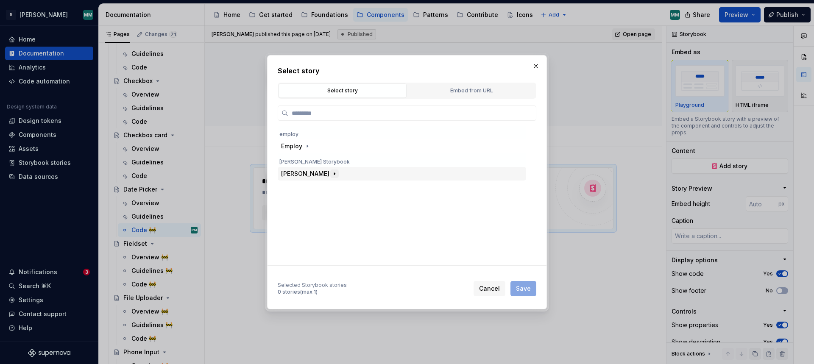
click at [331, 173] on icon "button" at bounding box center [334, 173] width 7 height 7
click at [324, 201] on icon "button" at bounding box center [321, 201] width 7 height 7
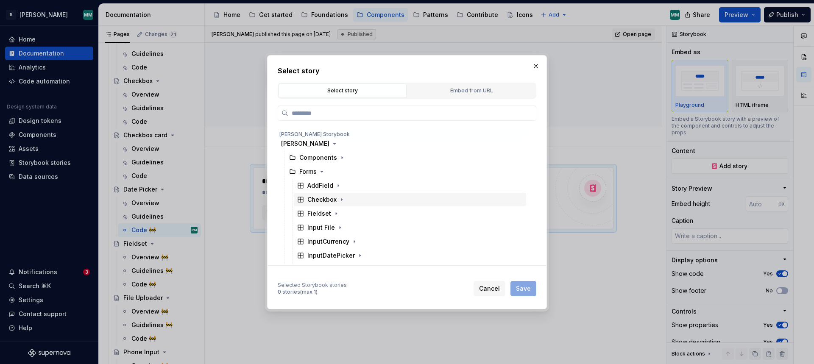
scroll to position [64, 0]
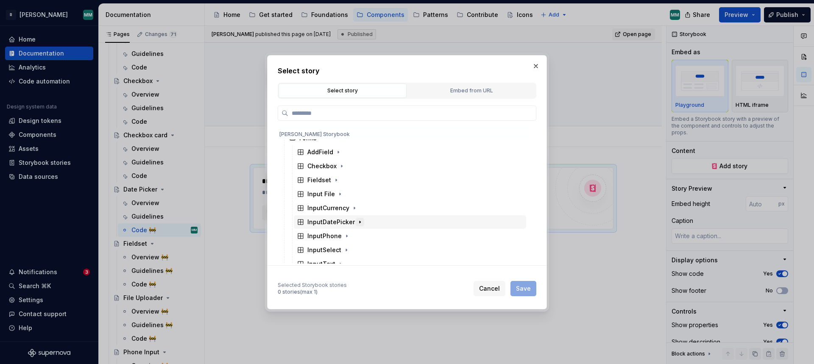
click at [356, 220] on icon "button" at bounding box center [359, 222] width 7 height 7
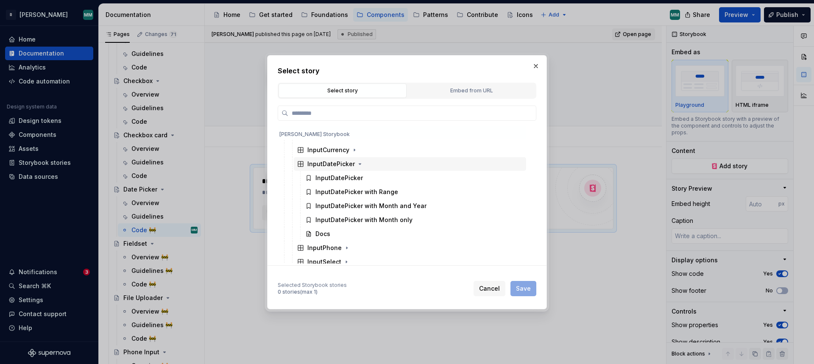
scroll to position [122, 0]
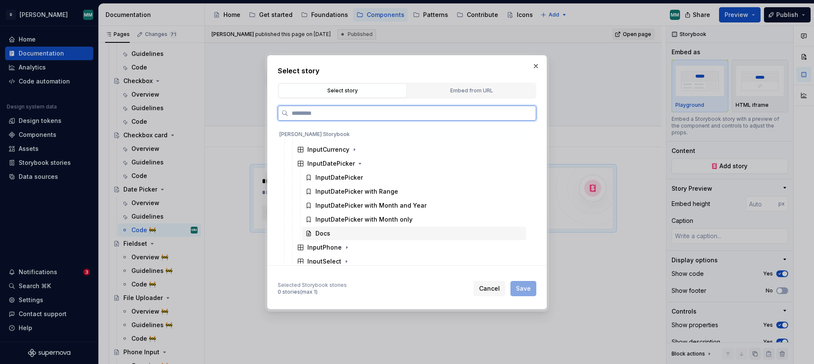
click at [487, 236] on div "Docs" at bounding box center [414, 234] width 224 height 14
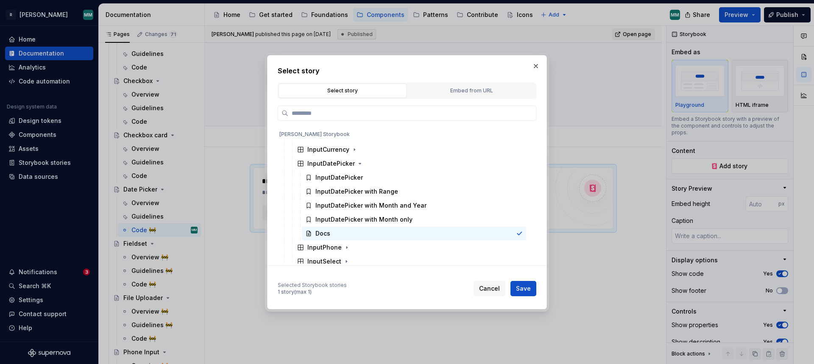
click at [527, 289] on span "Save" at bounding box center [523, 288] width 15 height 8
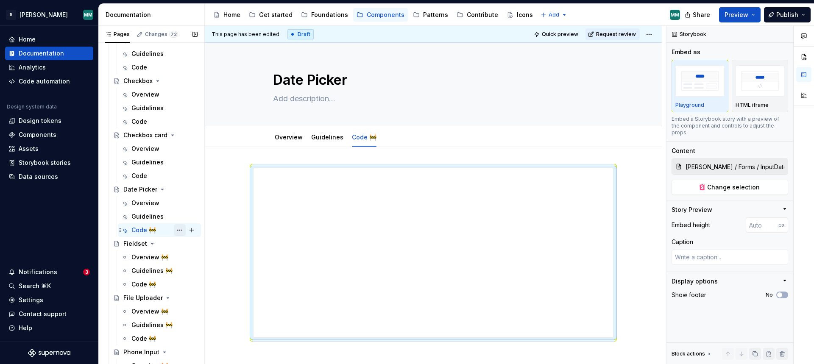
click at [181, 229] on button "Page tree" at bounding box center [180, 230] width 12 height 12
type textarea "*"
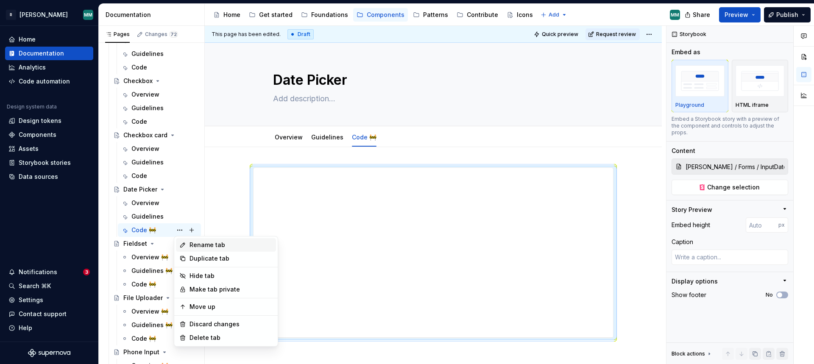
click at [212, 244] on div "Rename tab" at bounding box center [230, 245] width 83 height 8
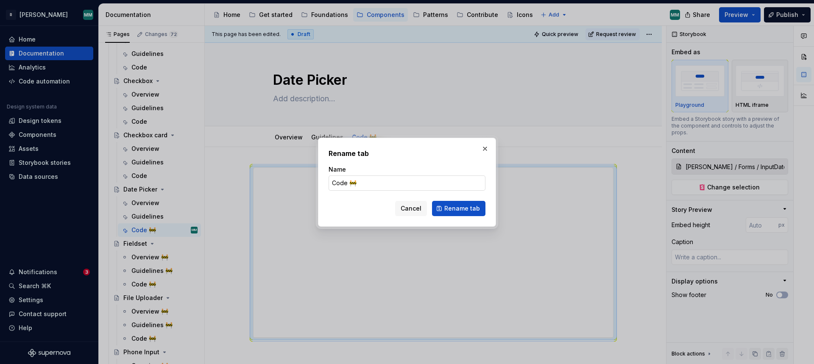
click at [405, 183] on input "Code 🚧" at bounding box center [406, 182] width 157 height 15
type input "Code"
click button "Rename tab" at bounding box center [458, 208] width 53 height 15
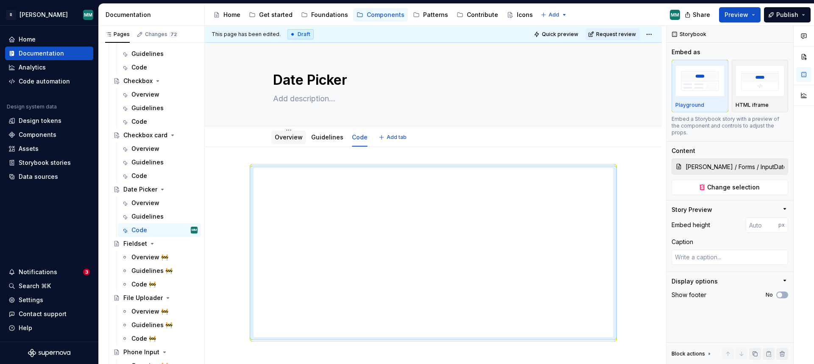
click at [291, 136] on link "Overview" at bounding box center [289, 136] width 28 height 7
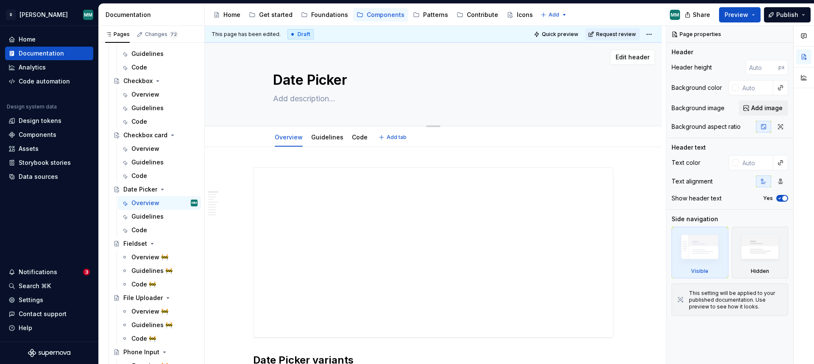
click at [306, 98] on textarea at bounding box center [431, 99] width 320 height 14
paste textarea "Allows users to select a single date or a date range."
type textarea "*"
type textarea "Allows users to select a single date or a date range."
type textarea "*"
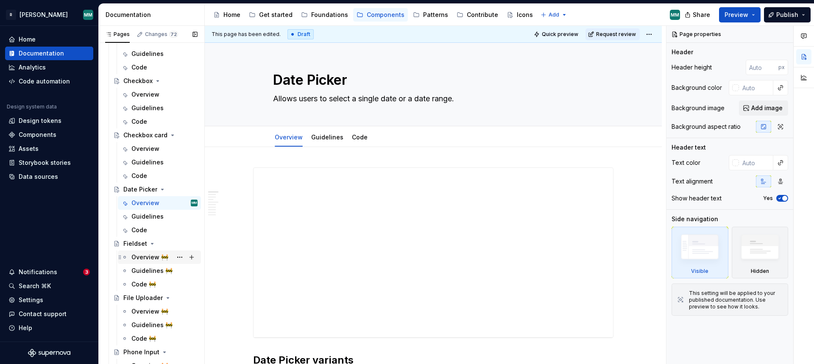
type textarea "Allows users to select a single date or a date range."
click at [141, 260] on div "Overview 🚧" at bounding box center [149, 257] width 37 height 8
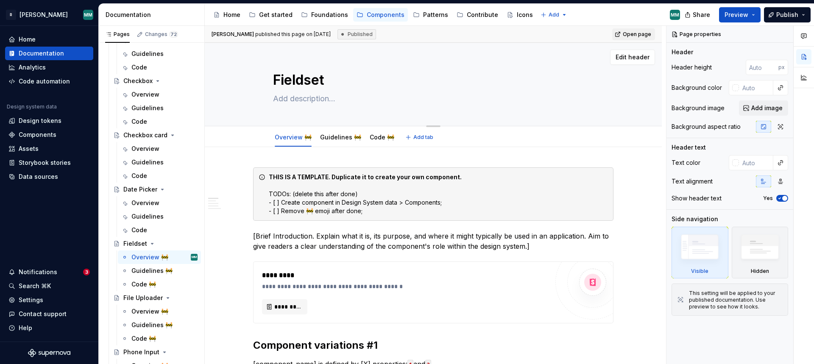
click at [330, 97] on textarea at bounding box center [431, 99] width 320 height 14
paste textarea "Groups related fields together to help users make sense of the content."
type textarea "*"
type textarea "Groups related fields together to help users make sense of the content."
type textarea "*"
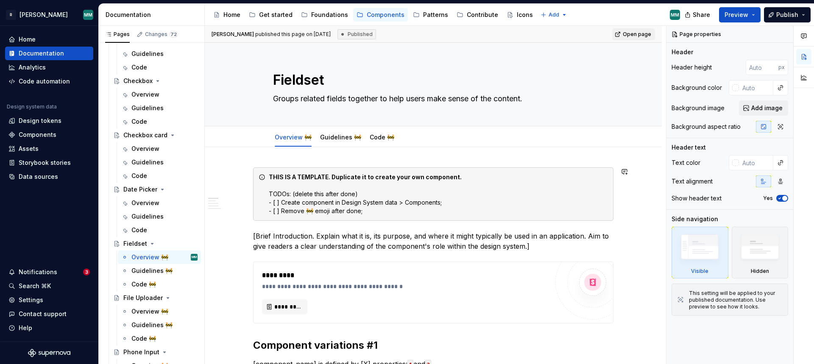
type textarea "Groups related fields together to help users make sense of the content."
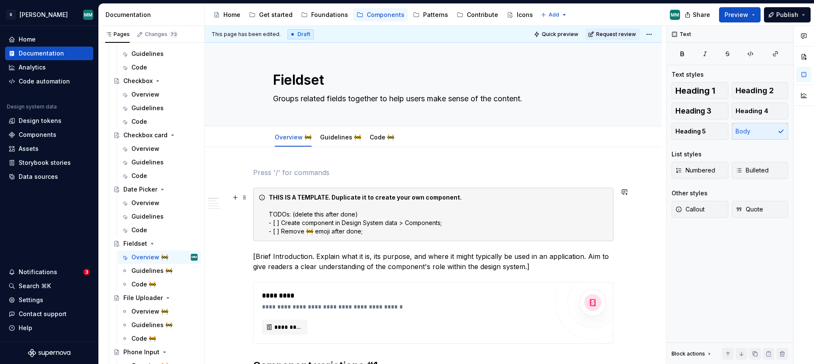
click at [430, 203] on div "THIS IS A TEMPLATE. Duplicate it to create your own component. TODOs: (delete t…" at bounding box center [438, 214] width 339 height 42
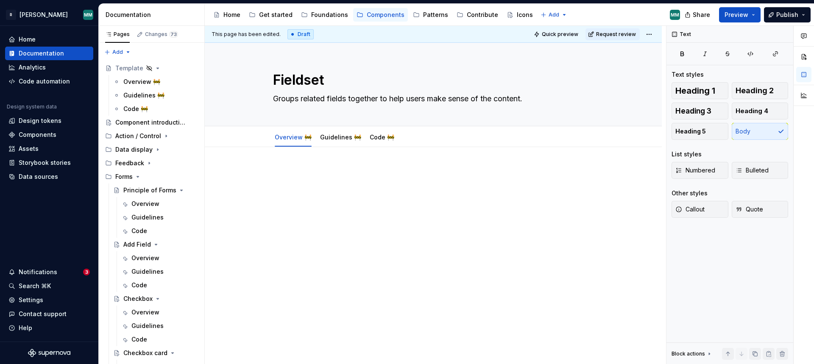
type textarea "*"
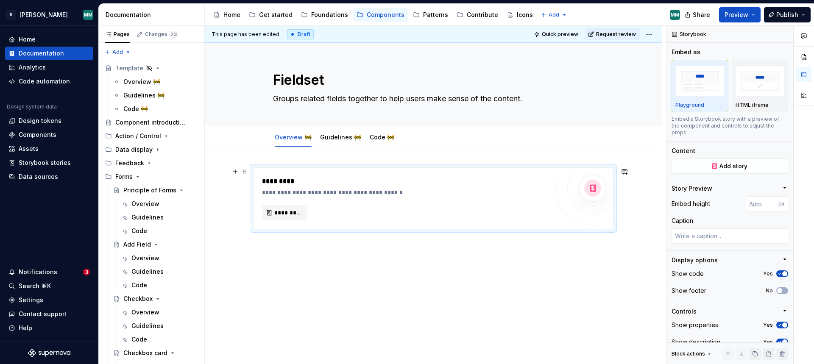
click at [292, 202] on div "**********" at bounding box center [405, 198] width 286 height 44
click at [292, 209] on span "*********" at bounding box center [288, 212] width 28 height 8
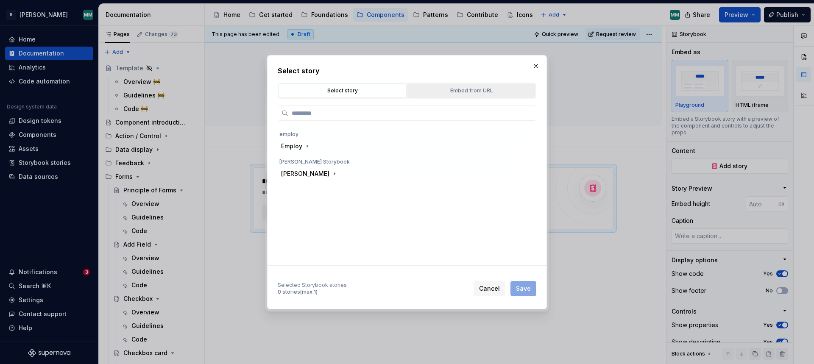
click at [441, 91] on div "Embed from URL" at bounding box center [471, 90] width 122 height 8
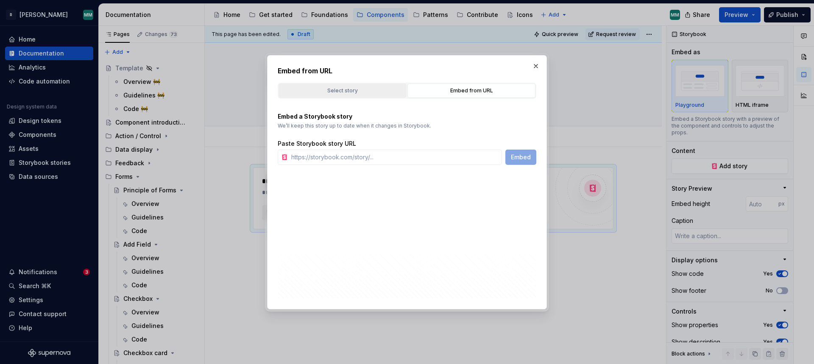
click at [346, 92] on div "Select story" at bounding box center [342, 90] width 122 height 8
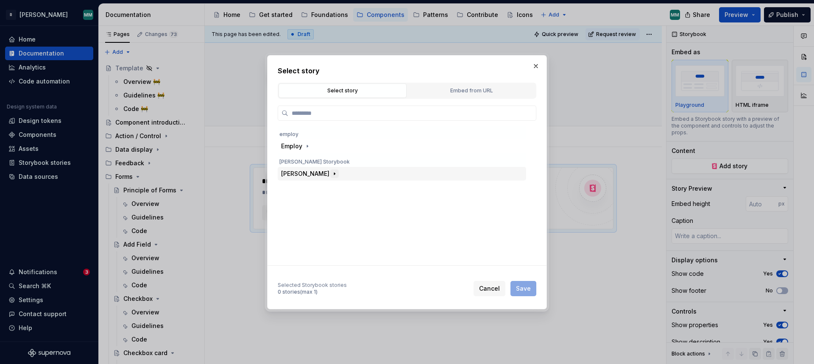
click at [334, 174] on icon "button" at bounding box center [334, 173] width 1 height 2
click at [321, 201] on icon "button" at bounding box center [321, 201] width 7 height 7
click at [332, 242] on button "button" at bounding box center [336, 243] width 8 height 8
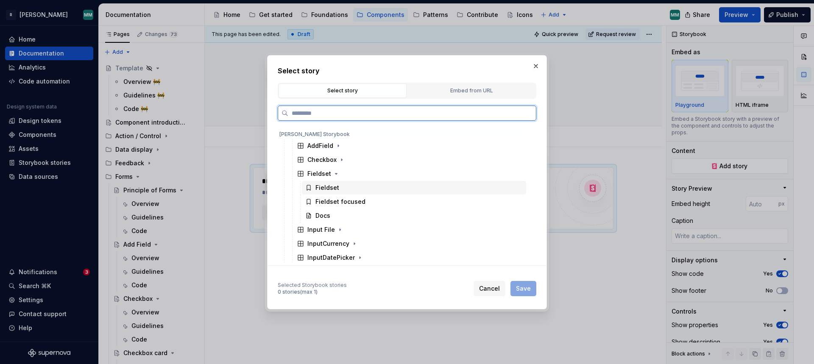
drag, startPoint x: 361, startPoint y: 183, endPoint x: 401, endPoint y: 205, distance: 46.1
click at [361, 183] on div "Fieldset" at bounding box center [414, 188] width 224 height 14
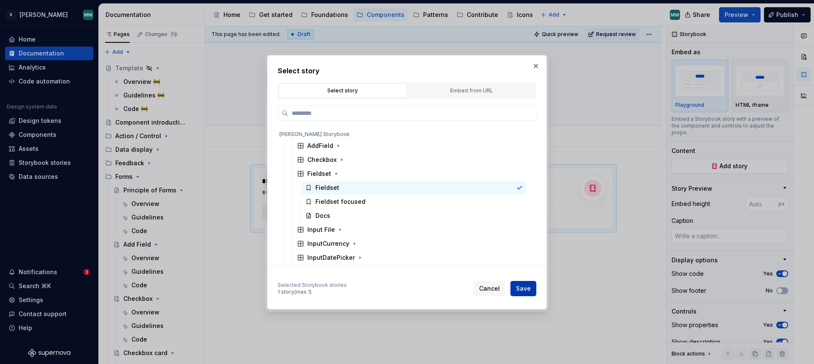
click at [527, 290] on span "Save" at bounding box center [523, 288] width 15 height 8
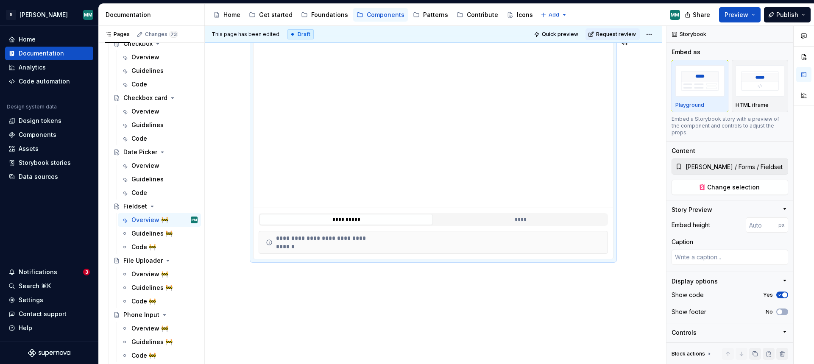
scroll to position [129, 0]
click at [507, 223] on button "****" at bounding box center [519, 219] width 173 height 11
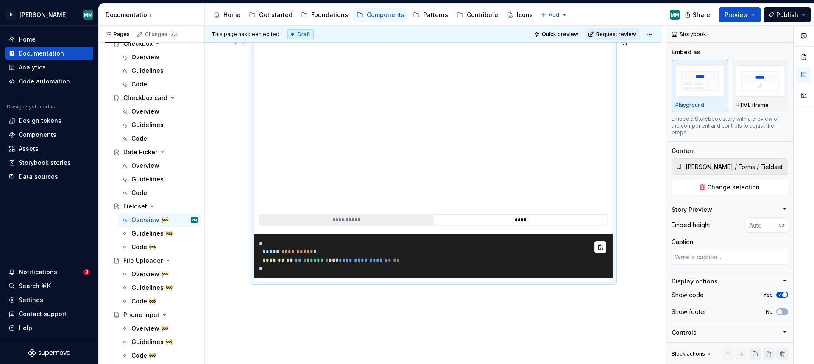
click at [378, 219] on button "**********" at bounding box center [345, 219] width 173 height 11
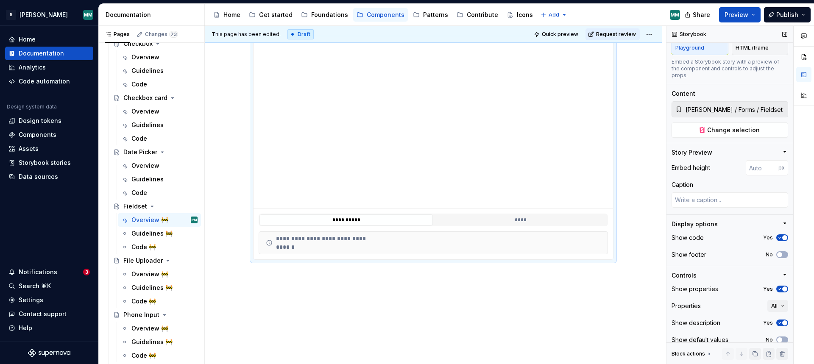
scroll to position [58, 0]
click at [594, 296] on div "**********" at bounding box center [433, 198] width 457 height 361
click at [508, 290] on div "**********" at bounding box center [433, 198] width 457 height 361
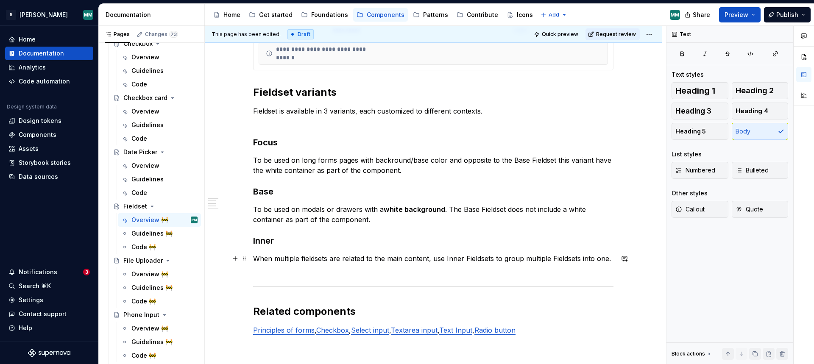
scroll to position [203, 0]
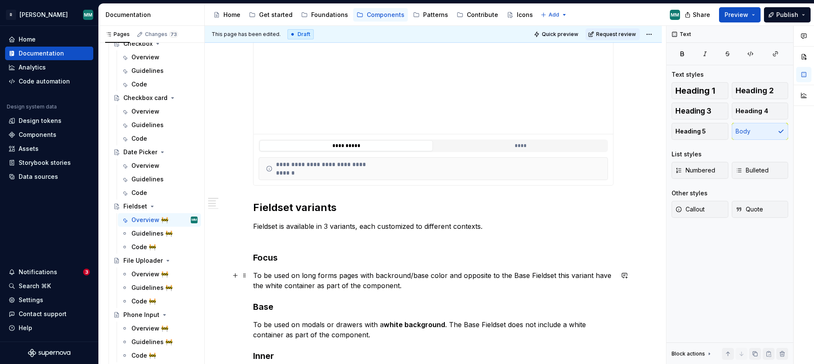
click at [425, 283] on p "To be used on long forms pages with backround/base color and opposite to the Ba…" at bounding box center [433, 280] width 360 height 20
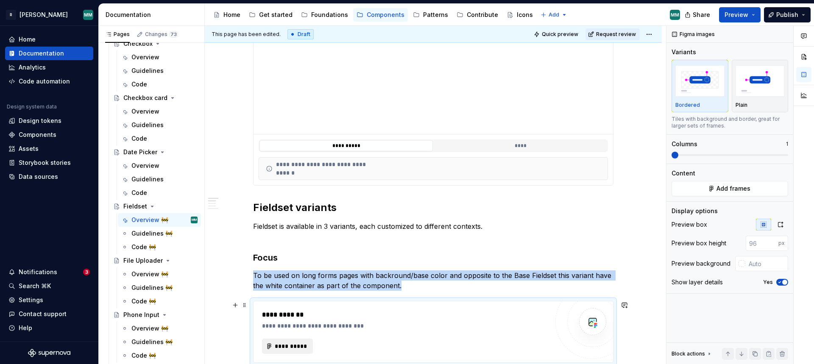
click at [300, 347] on span "**********" at bounding box center [290, 346] width 33 height 8
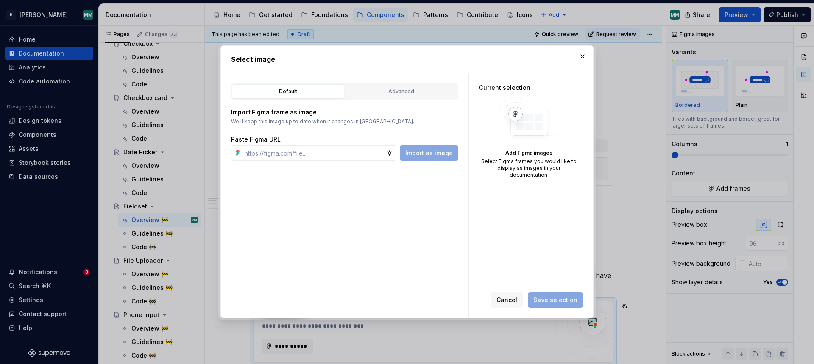
type textarea "*"
click at [397, 87] on div "Advanced" at bounding box center [401, 91] width 106 height 8
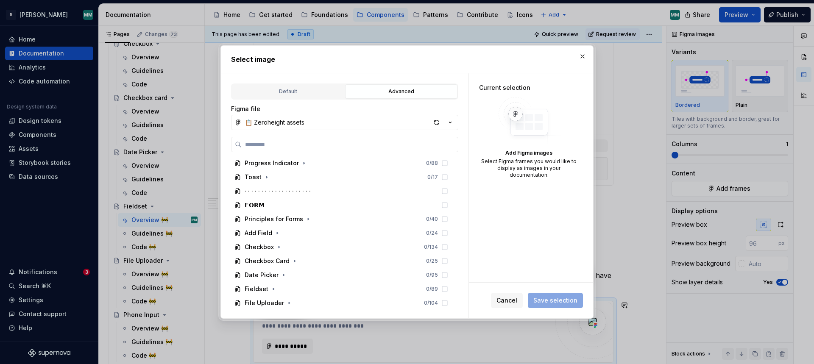
scroll to position [592, 0]
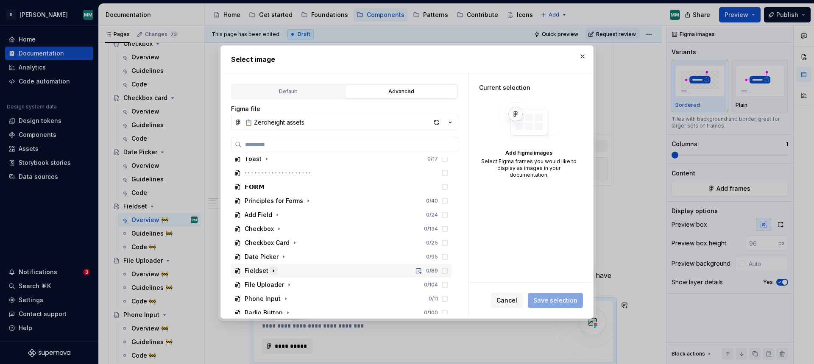
click at [271, 269] on icon "button" at bounding box center [273, 270] width 7 height 7
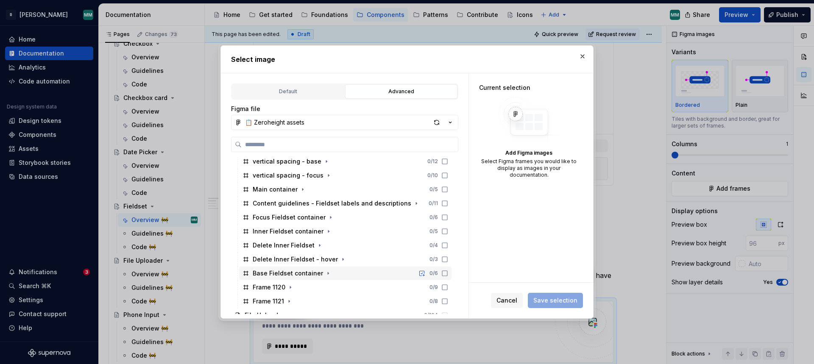
scroll to position [730, 0]
click at [448, 219] on icon at bounding box center [444, 217] width 7 height 7
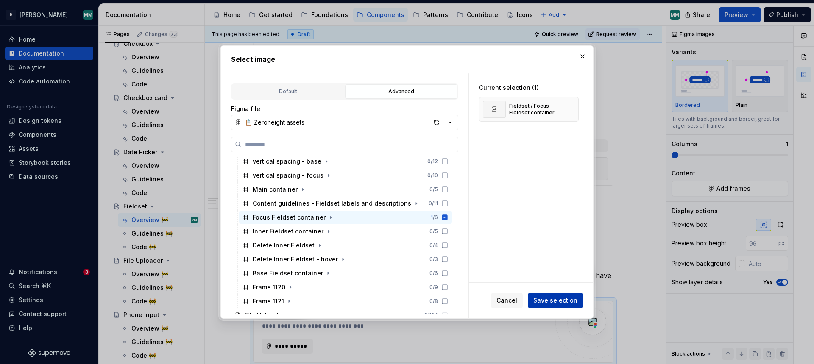
click at [569, 303] on span "Save selection" at bounding box center [555, 300] width 44 height 8
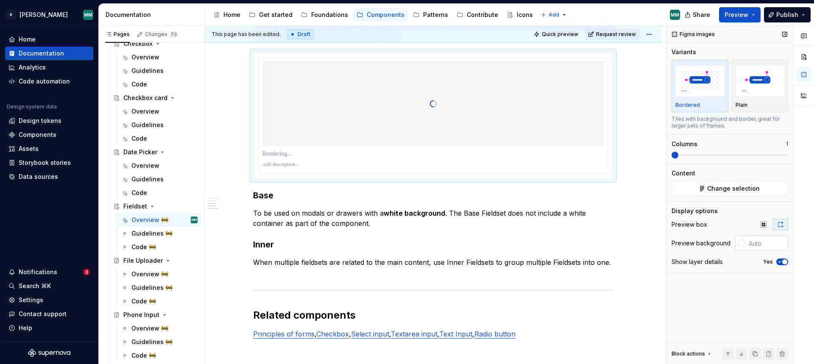
scroll to position [413, 0]
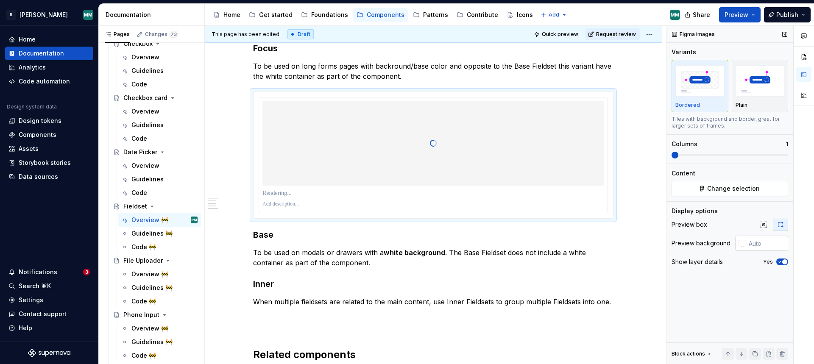
click at [774, 244] on input "text" at bounding box center [766, 243] width 43 height 15
paste input "Fieldset variants Fieldset is available in 3 variants, each customized to diffe…"
type input "Fieldset variants Fieldset is available in 3 variants, each customized to diffe…"
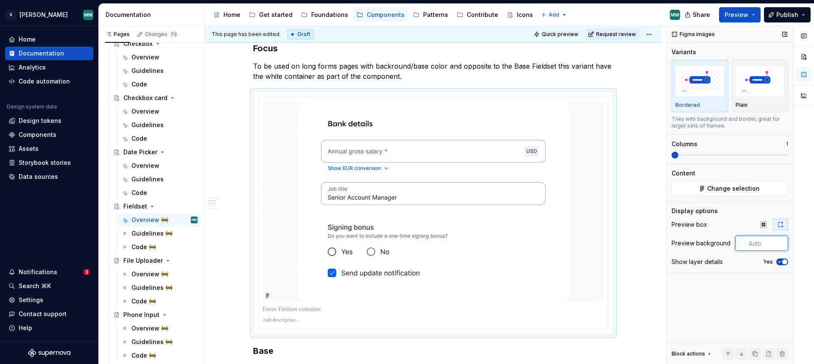
paste input "F3F4F8"
type input "#F3F4F8"
type textarea "*"
click at [761, 225] on icon "button" at bounding box center [763, 224] width 7 height 7
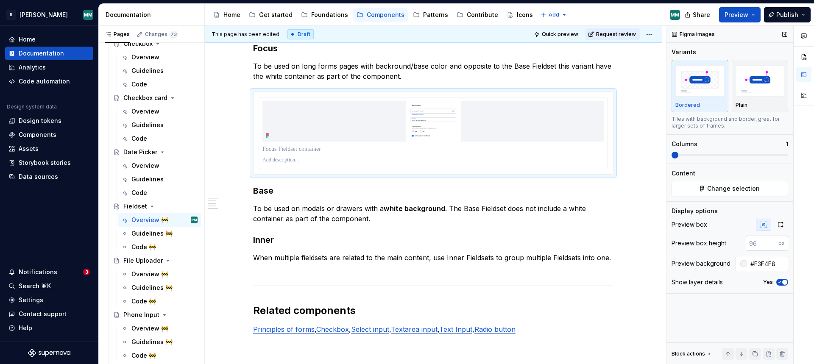
click at [759, 242] on input "number" at bounding box center [761, 243] width 33 height 15
type input "415"
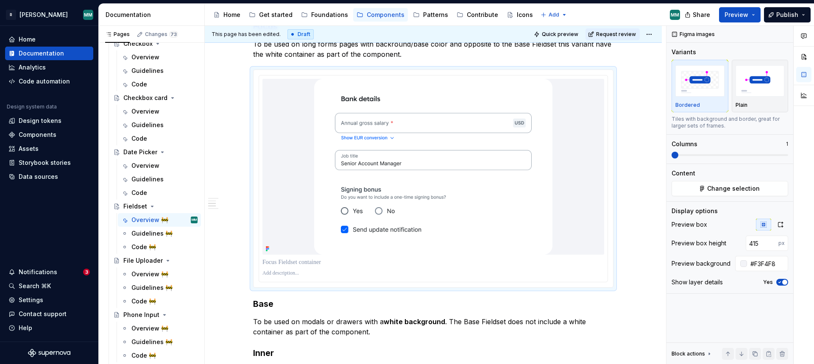
scroll to position [454, 0]
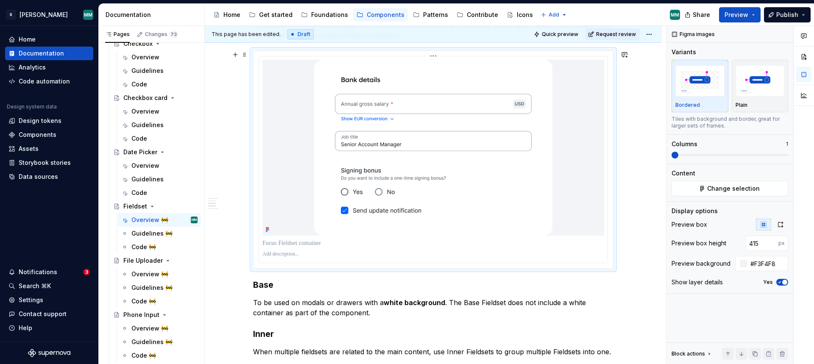
click at [296, 242] on p at bounding box center [433, 243] width 342 height 8
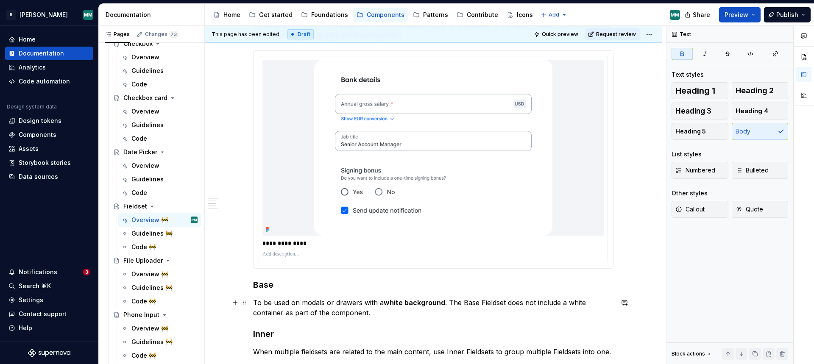
click at [410, 307] on p "To be used on modals or drawers with a white background . The Base Fieldset doe…" at bounding box center [433, 307] width 360 height 20
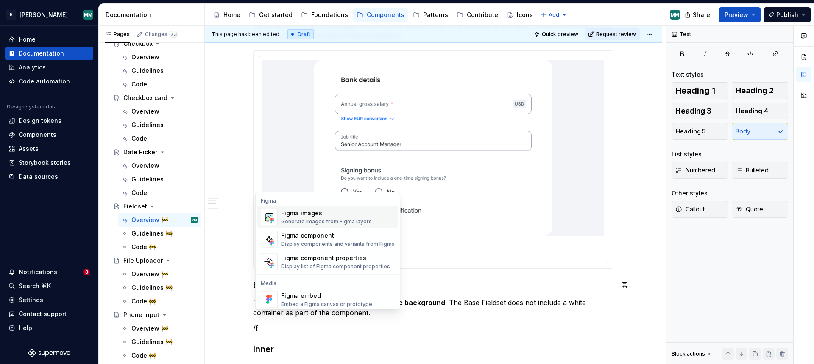
scroll to position [464, 0]
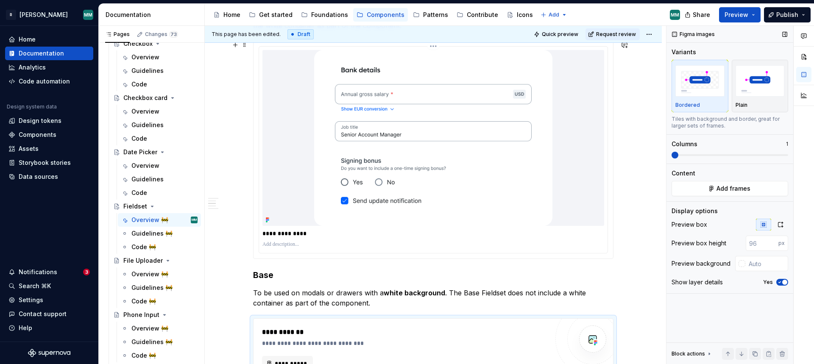
type textarea "*"
click at [763, 263] on input "text" at bounding box center [766, 263] width 43 height 15
paste input "F3F4F8"
type input "#F3F4F8"
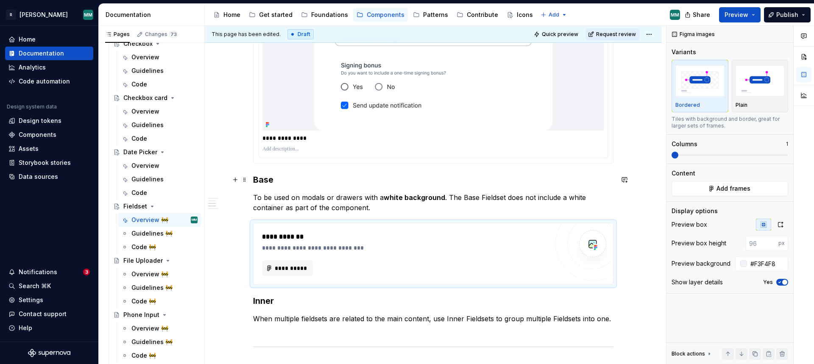
scroll to position [559, 0]
click at [290, 266] on span "**********" at bounding box center [290, 268] width 33 height 8
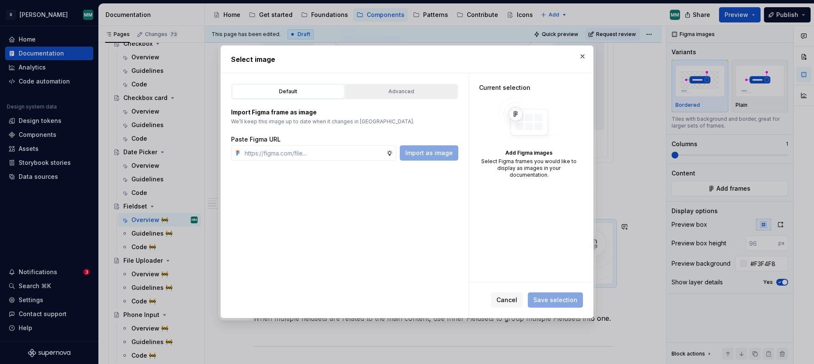
click at [381, 87] on div "Advanced" at bounding box center [401, 91] width 106 height 8
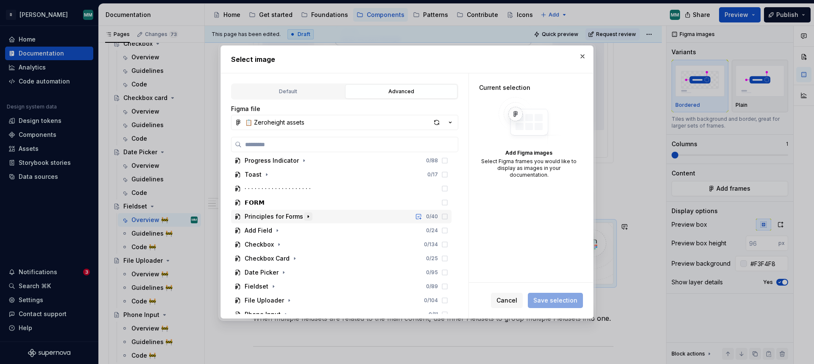
scroll to position [578, 0]
click at [270, 285] on icon "button" at bounding box center [273, 284] width 7 height 7
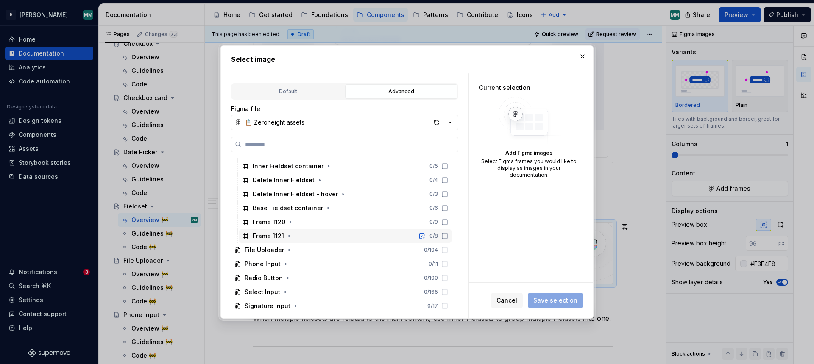
scroll to position [794, 0]
click at [448, 207] on icon at bounding box center [444, 208] width 7 height 7
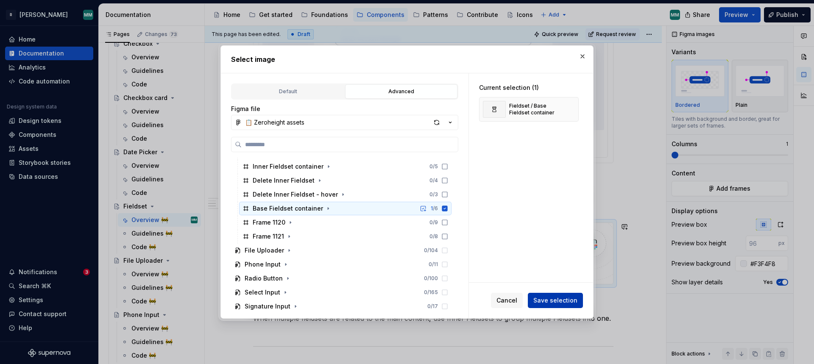
click at [576, 298] on span "Save selection" at bounding box center [555, 300] width 44 height 8
type textarea "*"
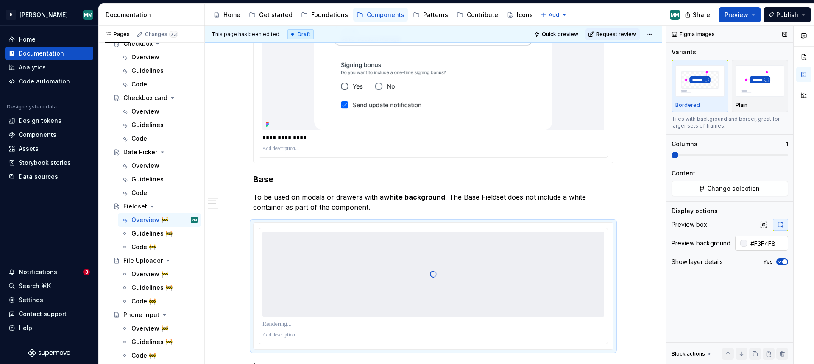
click at [770, 244] on input "#F3F4F8" at bounding box center [767, 243] width 41 height 15
paste input "text"
type input "#F3F4F8"
click at [762, 230] on button "button" at bounding box center [762, 225] width 15 height 12
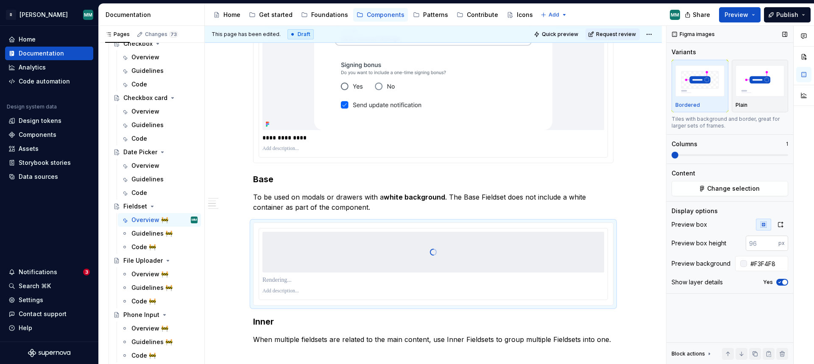
click at [763, 248] on input "number" at bounding box center [761, 243] width 33 height 15
type input "415"
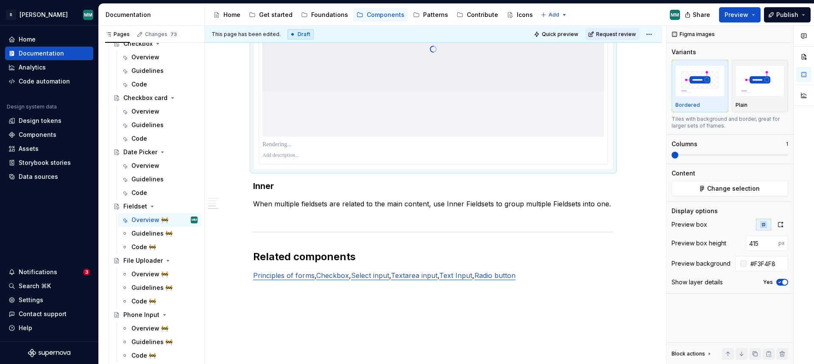
scroll to position [822, 0]
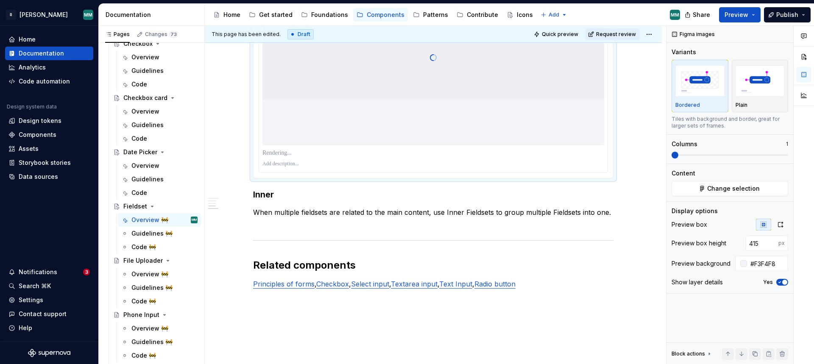
click at [288, 154] on p at bounding box center [433, 153] width 342 height 8
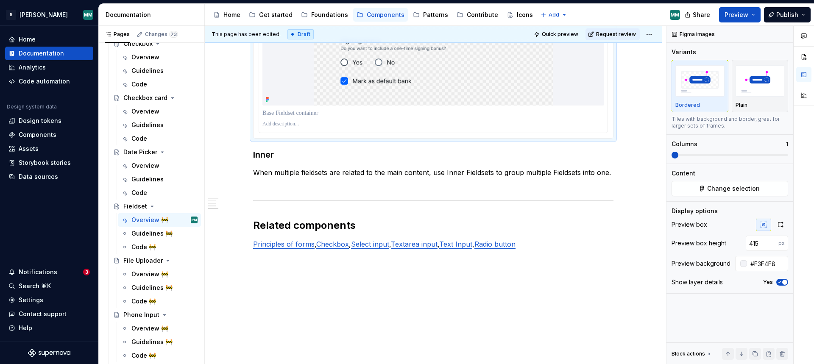
scroll to position [865, 0]
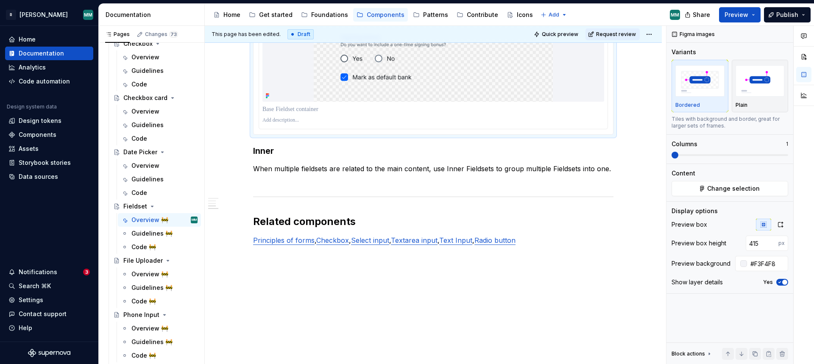
click at [334, 111] on p at bounding box center [433, 109] width 342 height 8
click at [265, 108] on p "**********" at bounding box center [433, 109] width 342 height 8
click at [764, 267] on input "#F3F4F8" at bounding box center [767, 263] width 41 height 15
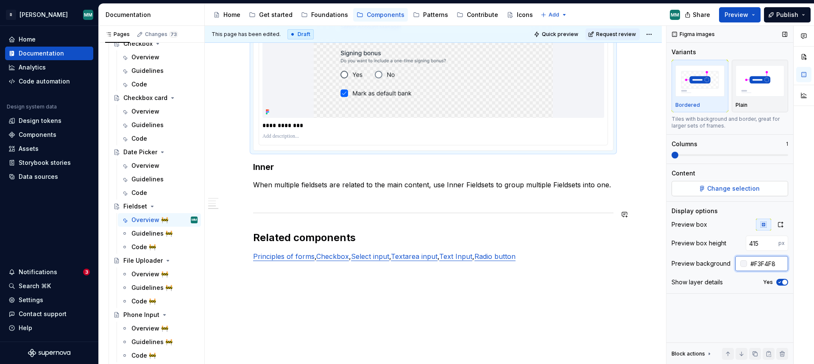
scroll to position [849, 0]
click at [592, 199] on p "When multiple fieldsets are related to the main content, use Inner Fieldsets to…" at bounding box center [433, 190] width 360 height 20
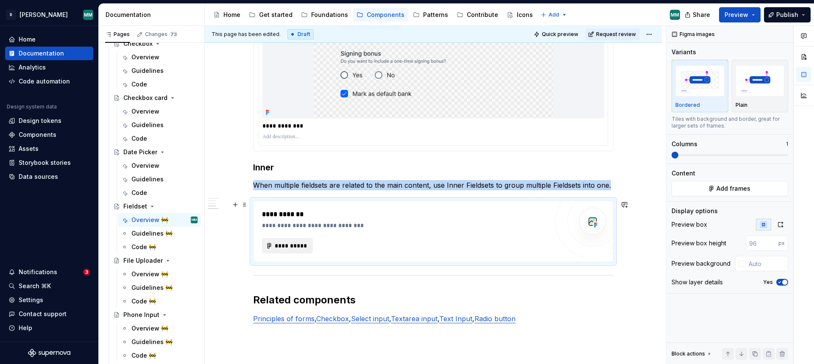
click at [289, 247] on span "**********" at bounding box center [290, 246] width 33 height 8
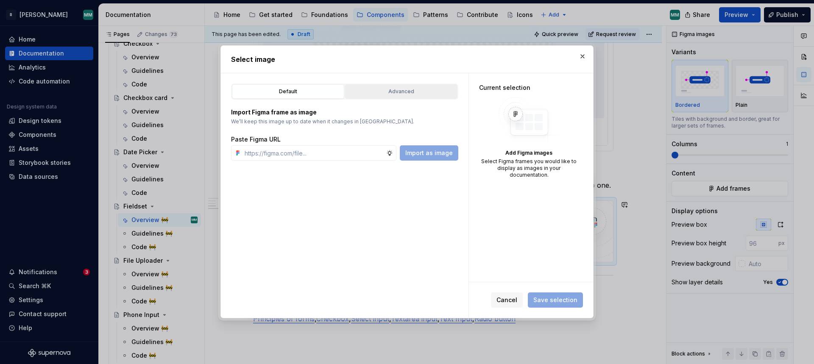
type textarea "*"
click at [436, 86] on button "Advanced" at bounding box center [401, 91] width 112 height 14
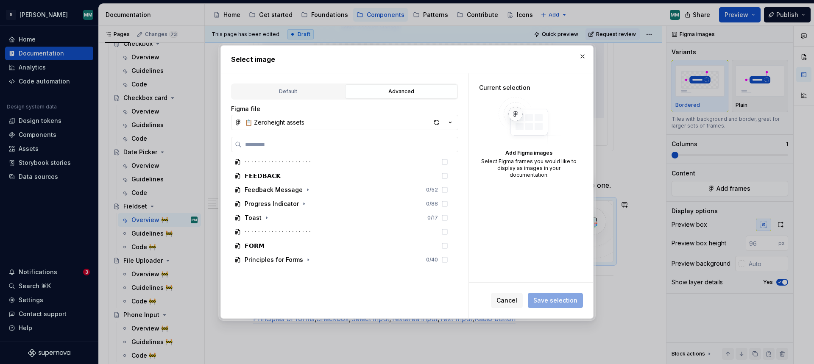
scroll to position [603, 0]
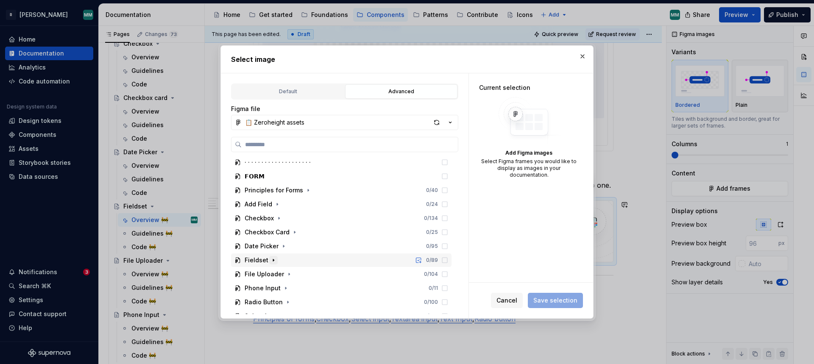
click at [272, 258] on icon "button" at bounding box center [273, 260] width 7 height 7
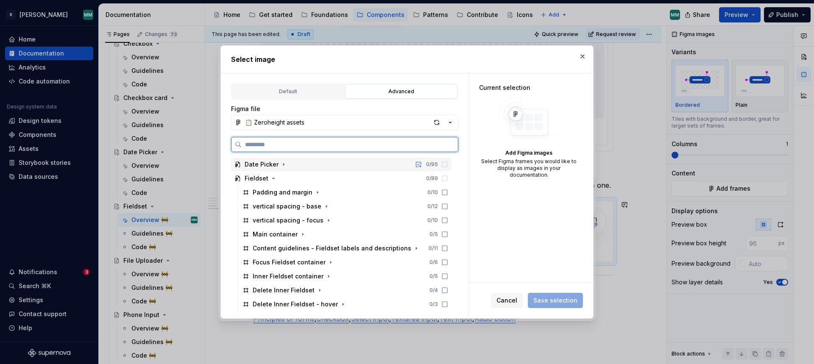
scroll to position [689, 0]
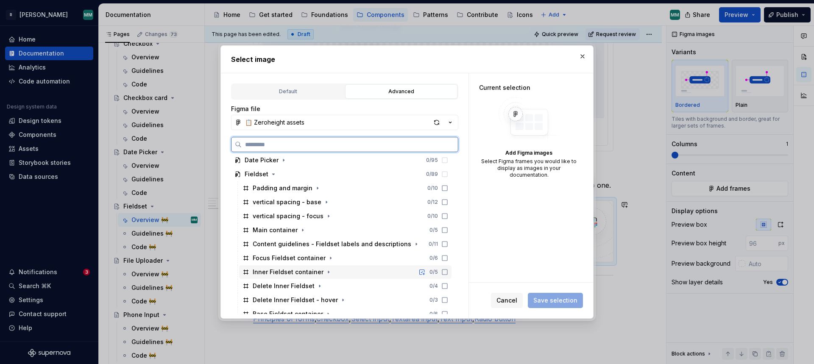
click at [448, 272] on icon at bounding box center [444, 272] width 7 height 7
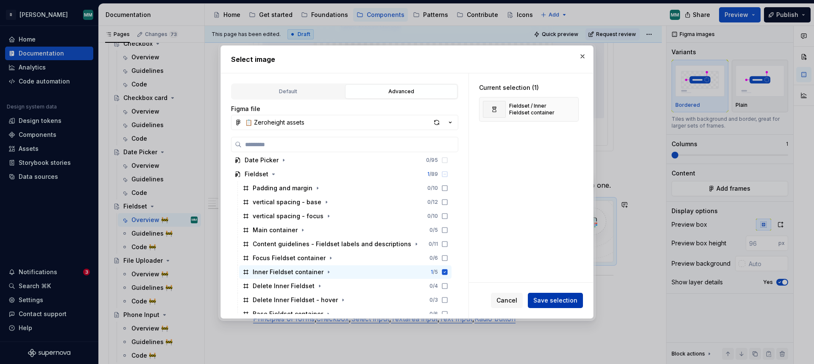
click at [567, 300] on span "Save selection" at bounding box center [555, 300] width 44 height 8
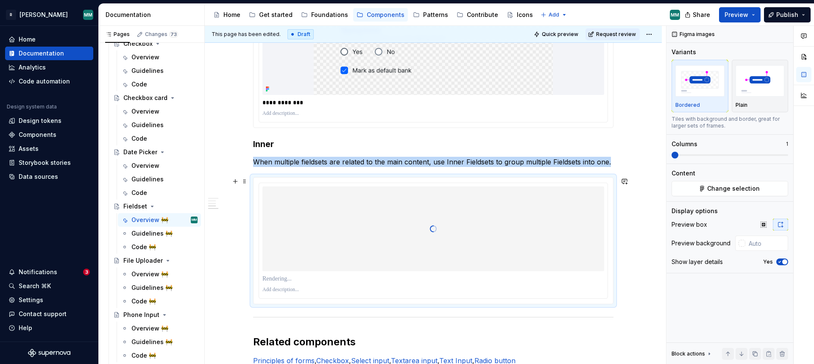
scroll to position [916, 0]
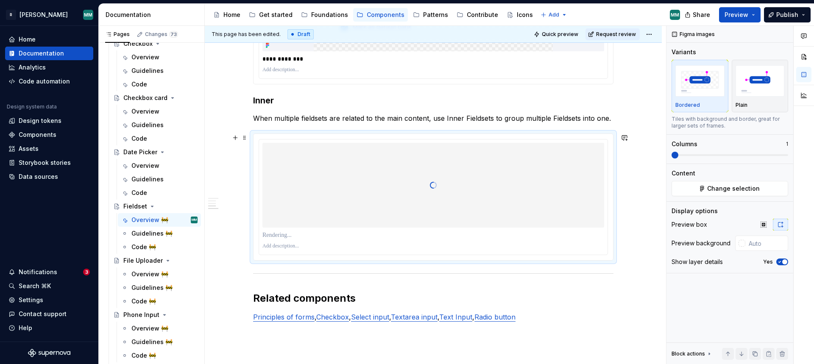
click at [300, 235] on p at bounding box center [433, 235] width 342 height 8
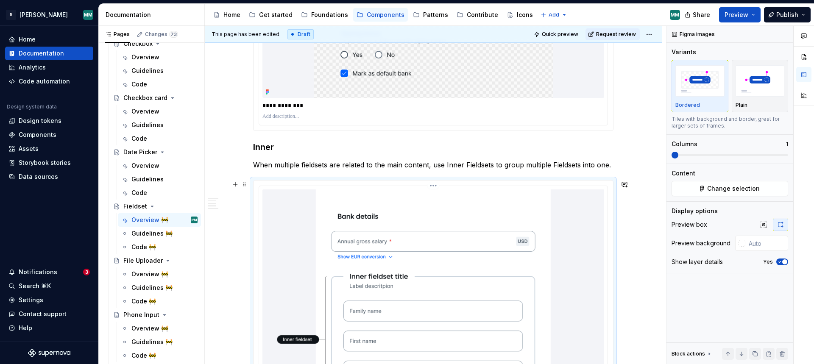
scroll to position [868, 0]
click at [761, 245] on input "text" at bounding box center [766, 243] width 43 height 15
paste input "F3F4F8"
type input "#F3F4F8"
drag, startPoint x: 574, startPoint y: 164, endPoint x: 552, endPoint y: 163, distance: 22.5
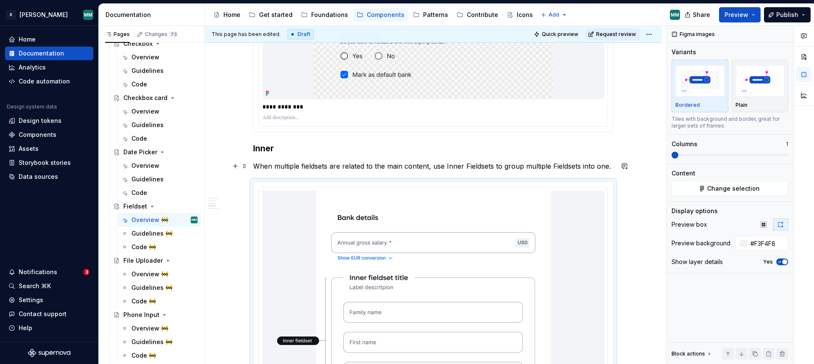
click at [575, 164] on p "When multiple fieldsets are related to the main content, use Inner Fieldsets to…" at bounding box center [433, 166] width 360 height 10
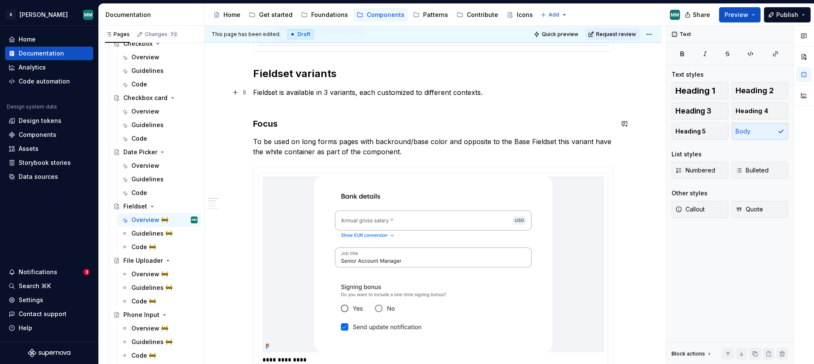
scroll to position [0, 0]
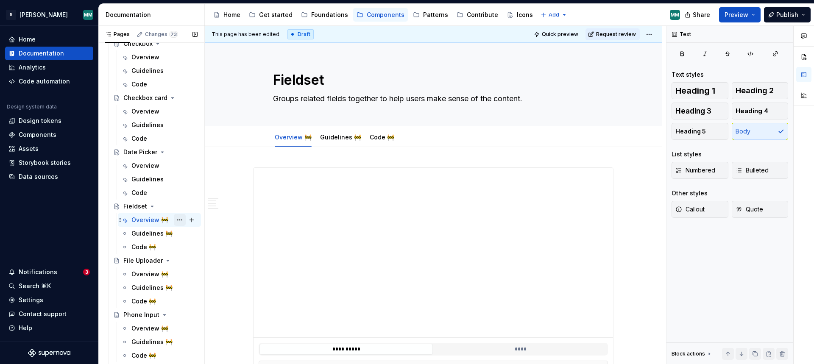
click at [177, 218] on button "Page tree" at bounding box center [180, 220] width 12 height 12
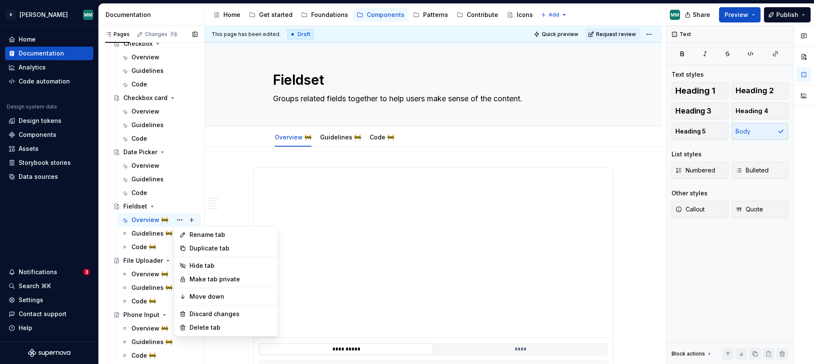
type textarea "*"
click at [217, 236] on div "Rename tab" at bounding box center [230, 235] width 83 height 8
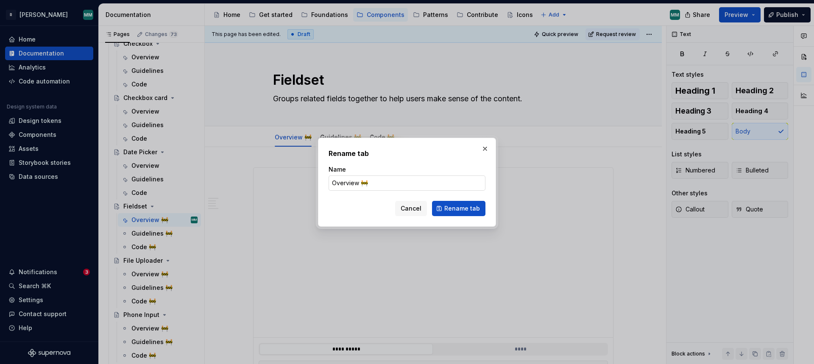
click at [397, 186] on input "Overview 🚧" at bounding box center [406, 182] width 157 height 15
type input "Overview"
click button "Rename tab" at bounding box center [458, 208] width 53 height 15
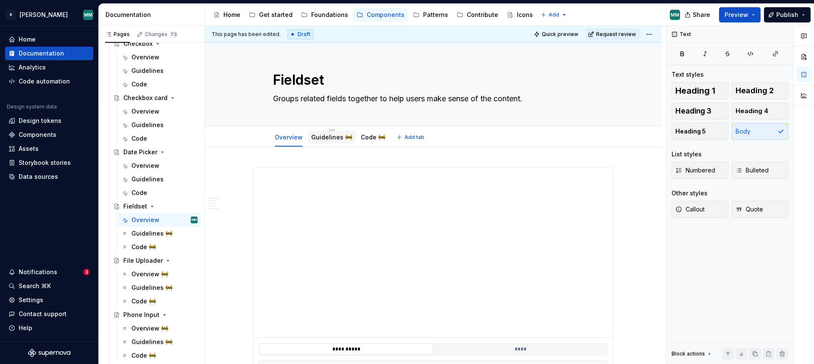
click at [322, 135] on link "Guidelines 🚧" at bounding box center [331, 136] width 41 height 7
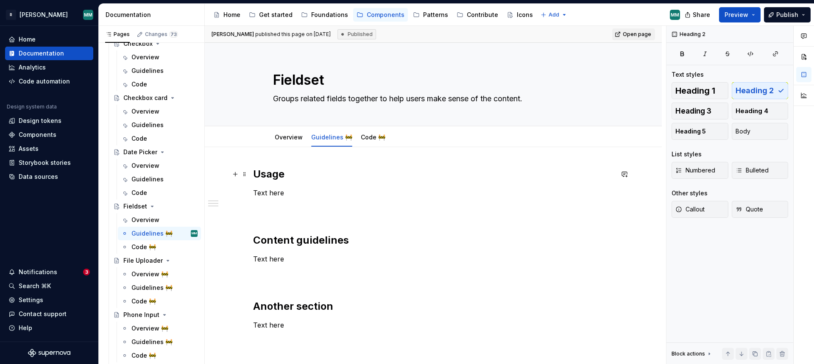
click at [293, 175] on h2 "Usage" at bounding box center [433, 174] width 360 height 14
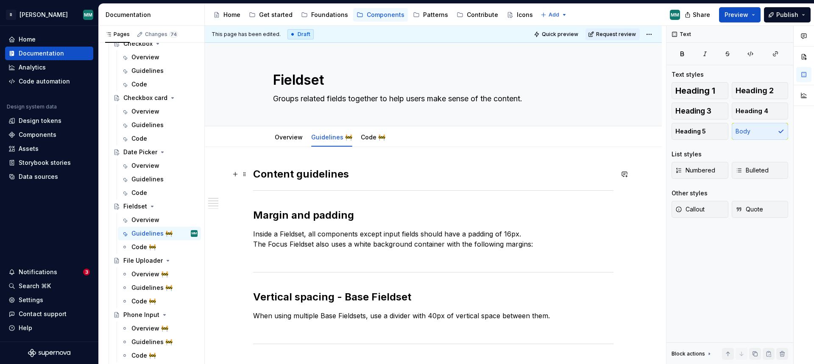
click at [394, 174] on h2 "Content guidelines" at bounding box center [433, 174] width 360 height 14
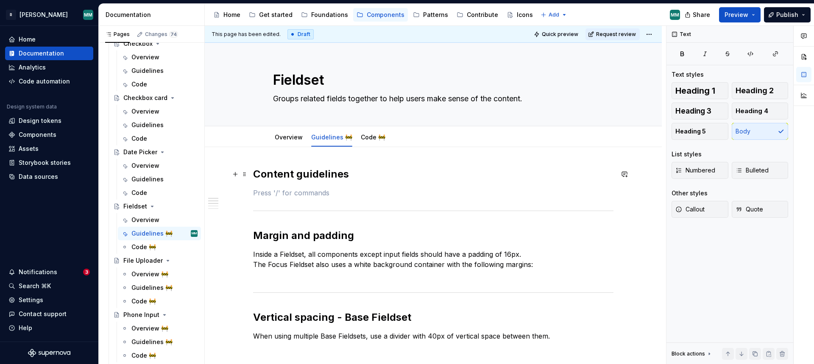
type textarea "*"
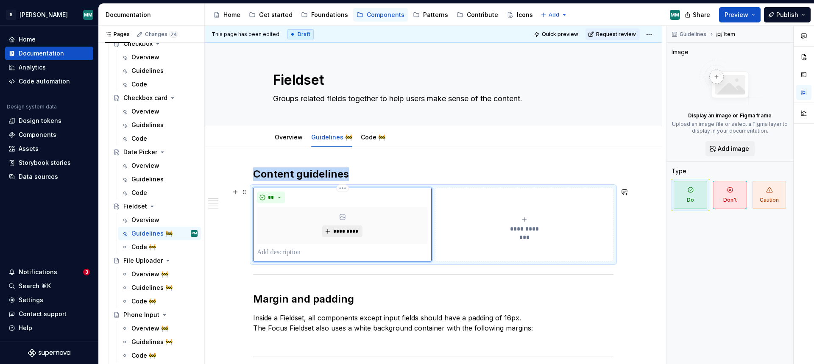
click at [346, 230] on span "*********" at bounding box center [346, 231] width 26 height 7
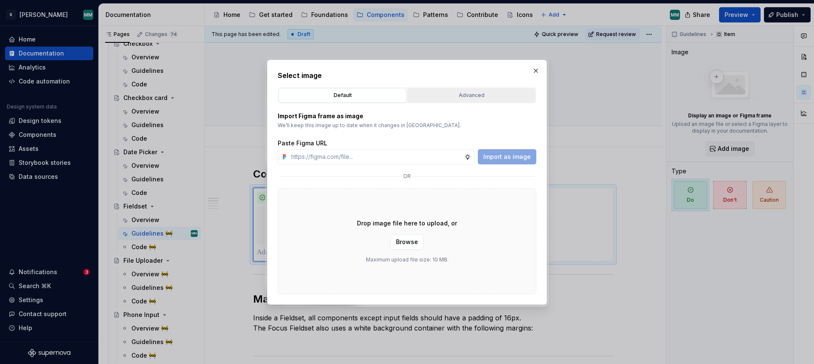
click at [453, 100] on button "Advanced" at bounding box center [471, 95] width 128 height 14
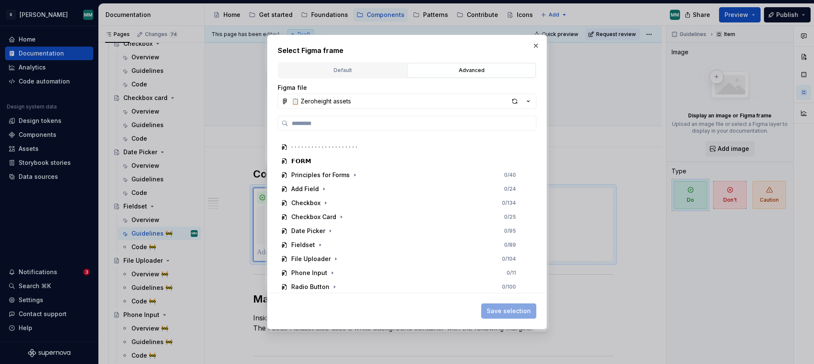
scroll to position [599, 0]
click at [319, 245] on icon "button" at bounding box center [320, 243] width 7 height 7
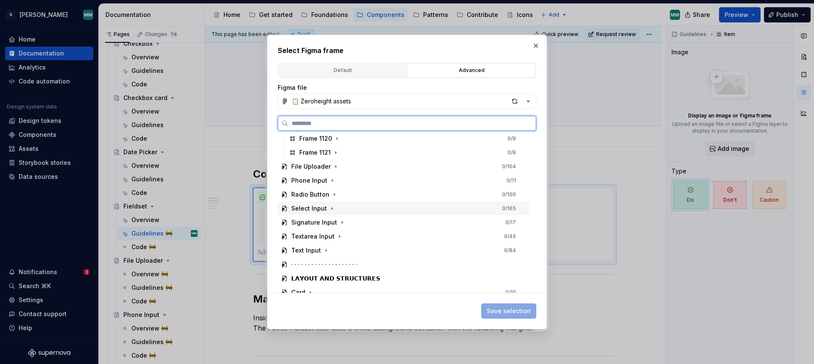
scroll to position [819, 0]
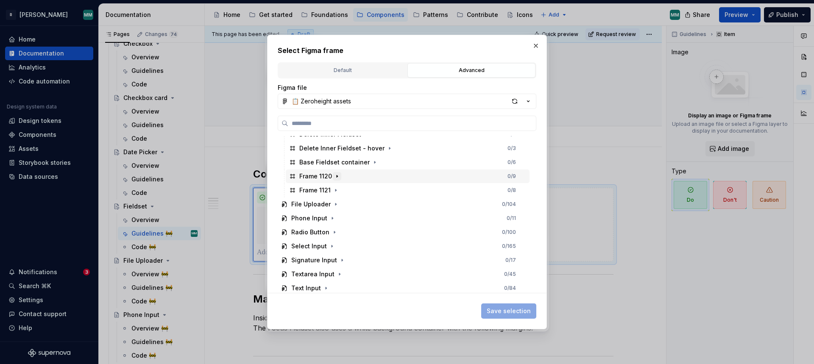
click at [336, 175] on icon "button" at bounding box center [336, 176] width 7 height 7
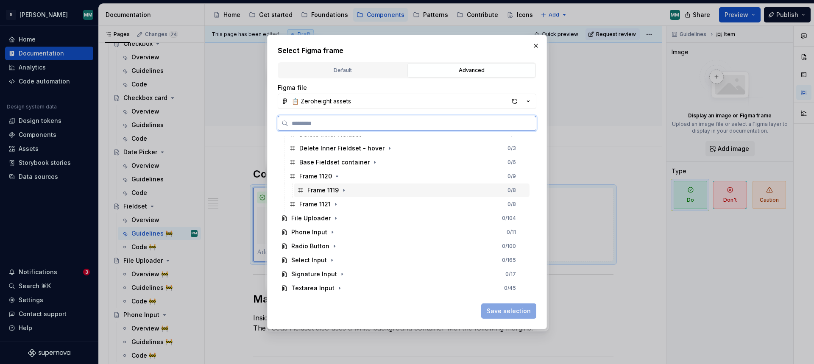
click at [398, 194] on div "Frame 1119 0 / 8" at bounding box center [412, 190] width 236 height 14
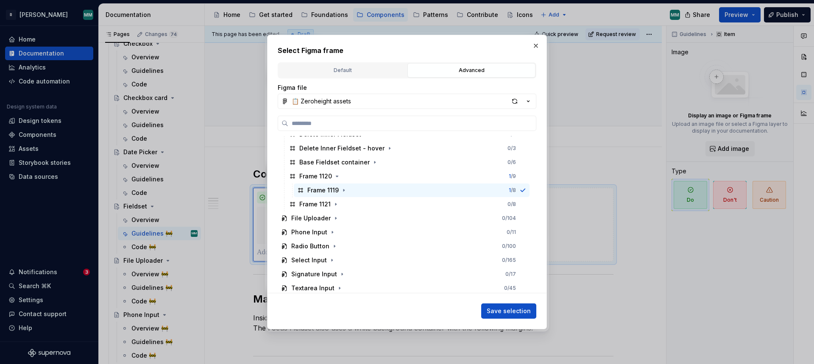
click at [511, 303] on div "Save selection" at bounding box center [407, 309] width 258 height 19
click at [508, 311] on span "Save selection" at bounding box center [508, 311] width 44 height 8
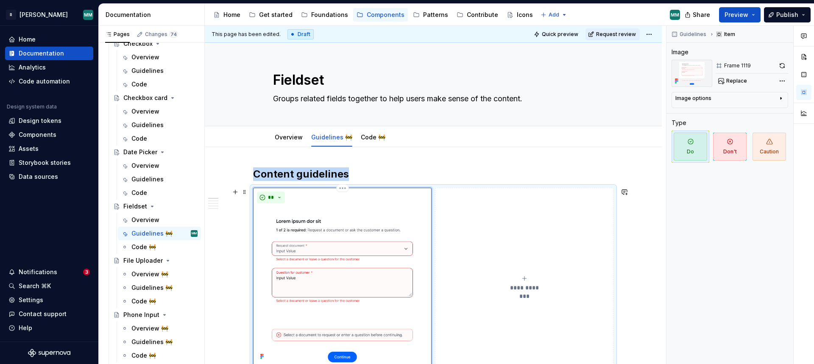
click at [364, 249] on img at bounding box center [342, 285] width 171 height 156
click at [744, 81] on span "Replace" at bounding box center [736, 81] width 21 height 7
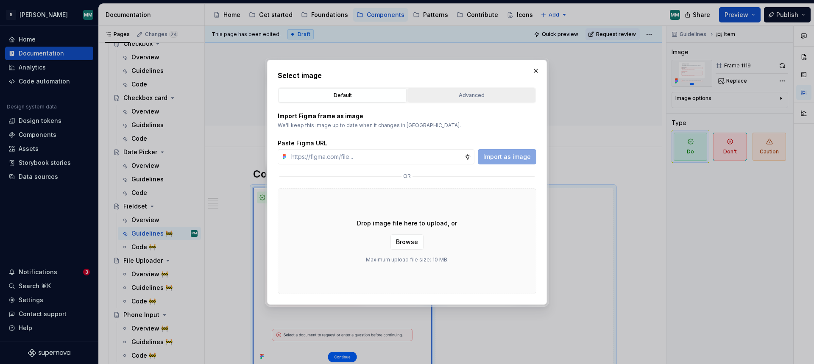
click at [468, 99] on div "Advanced" at bounding box center [471, 95] width 122 height 8
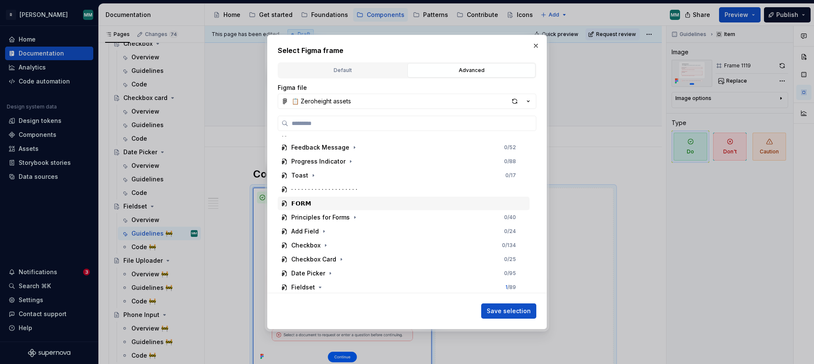
scroll to position [586, 0]
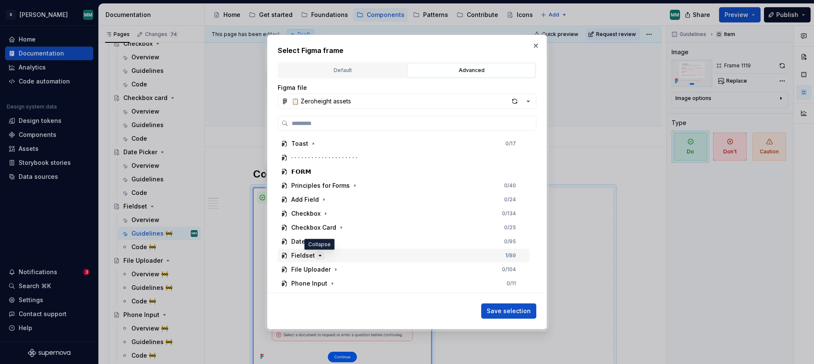
click at [319, 253] on icon "button" at bounding box center [320, 255] width 7 height 7
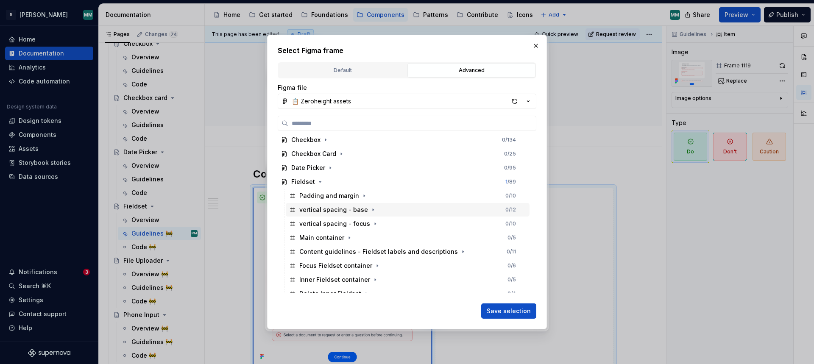
scroll to position [662, 0]
click at [459, 251] on icon "button" at bounding box center [462, 250] width 7 height 7
click at [328, 265] on icon "button" at bounding box center [327, 264] width 7 height 7
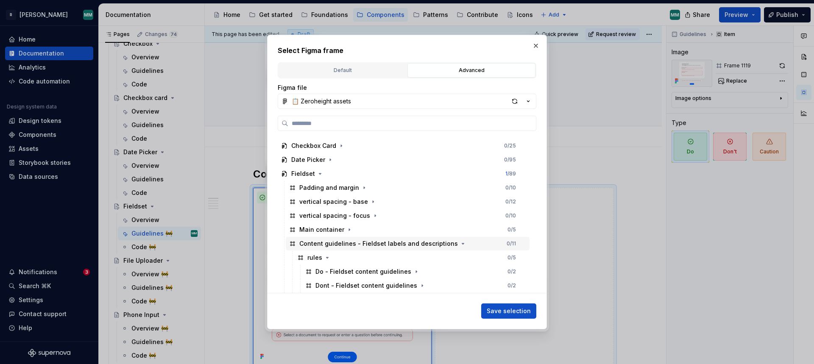
scroll to position [678, 0]
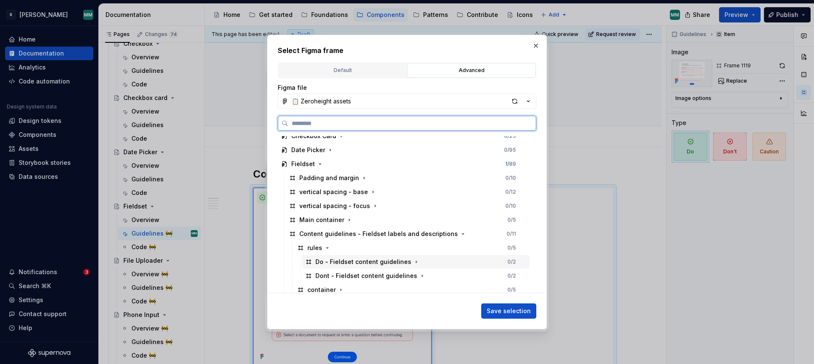
click at [380, 260] on div "Do - Fieldset content guidelines" at bounding box center [363, 262] width 96 height 8
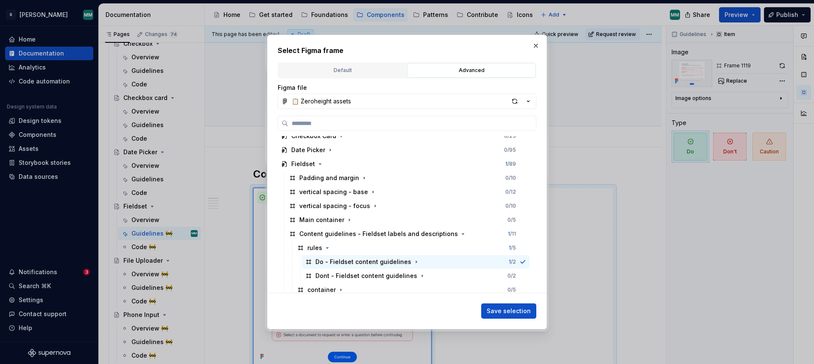
click at [515, 313] on span "Save selection" at bounding box center [508, 311] width 44 height 8
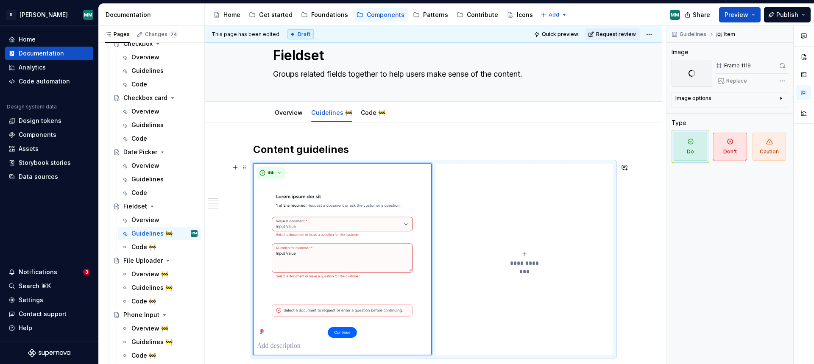
scroll to position [68, 0]
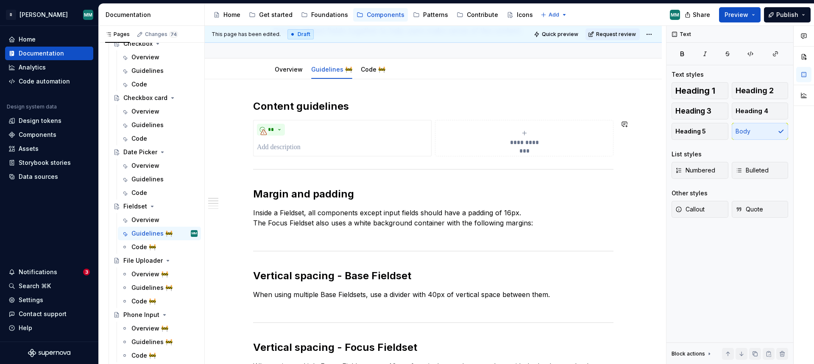
click at [532, 214] on p "Inside a Fieldset, all components except input fields should have a padding of …" at bounding box center [433, 223] width 360 height 31
click at [526, 138] on span "**********" at bounding box center [524, 142] width 39 height 8
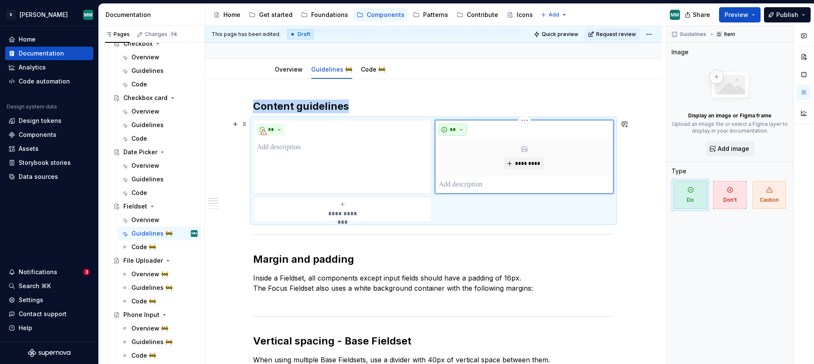
click at [459, 134] on button "**" at bounding box center [453, 130] width 28 height 12
click at [478, 156] on div "Don't" at bounding box center [475, 160] width 16 height 8
click at [530, 162] on span "*********" at bounding box center [527, 163] width 26 height 7
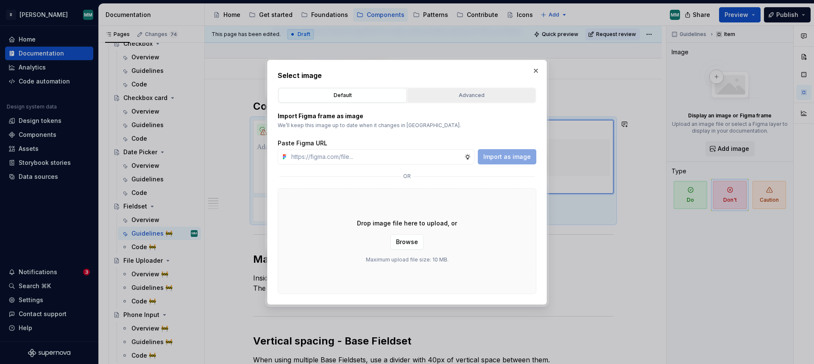
click at [453, 91] on div "Advanced" at bounding box center [471, 95] width 122 height 8
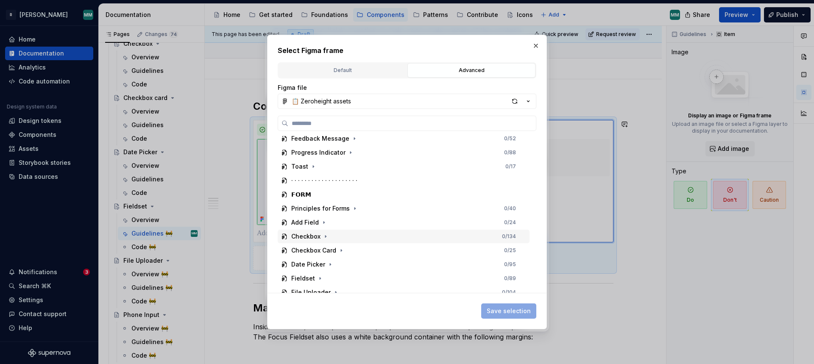
scroll to position [576, 0]
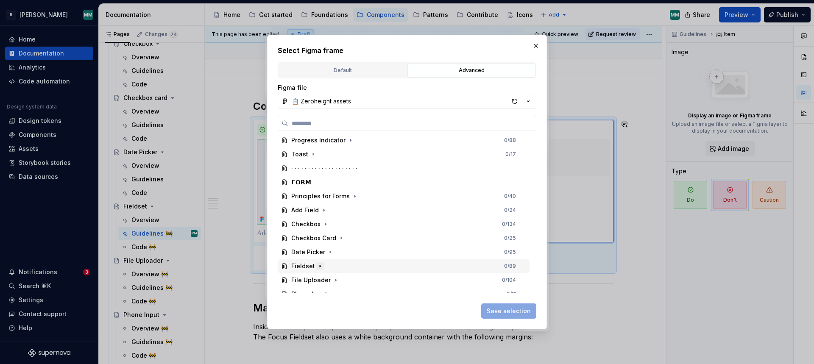
click at [321, 266] on icon "button" at bounding box center [320, 266] width 7 height 7
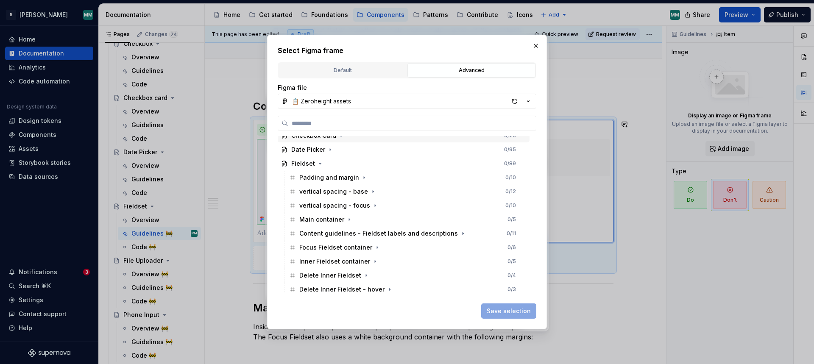
scroll to position [693, 0]
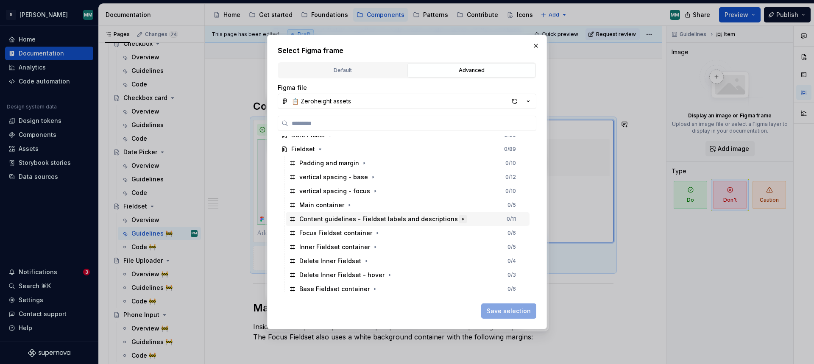
click at [459, 220] on icon "button" at bounding box center [462, 219] width 7 height 7
click at [325, 230] on icon "button" at bounding box center [327, 231] width 7 height 7
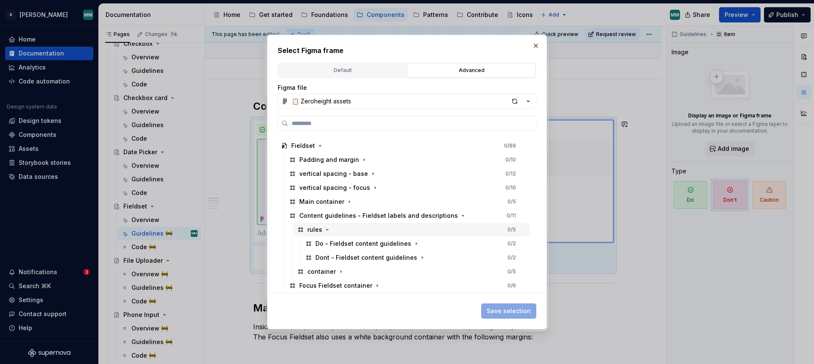
scroll to position [696, 0]
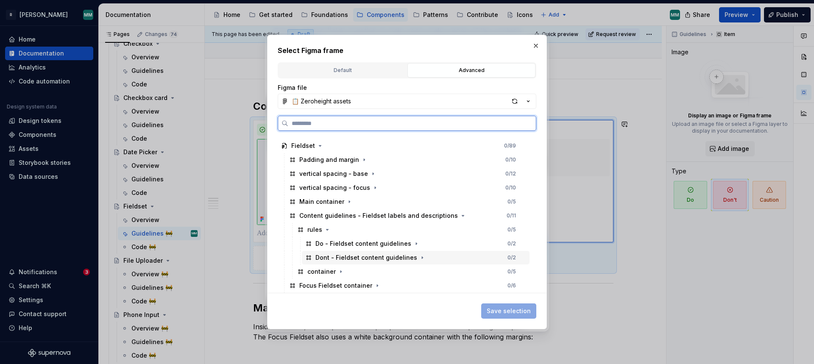
click at [465, 255] on div "Dont - Fieldset content guidelines 0 / 2" at bounding box center [416, 258] width 228 height 14
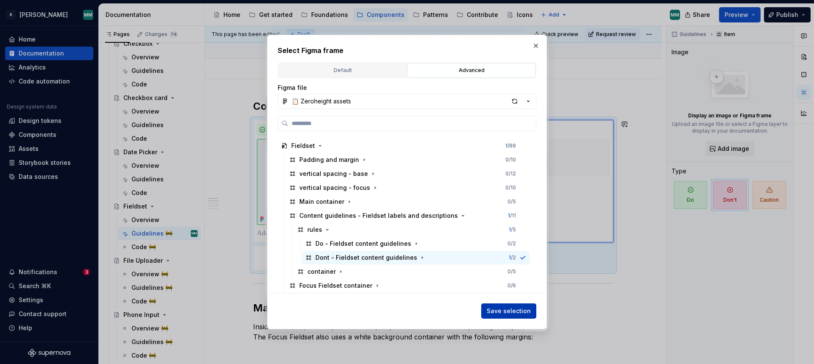
click at [520, 311] on span "Save selection" at bounding box center [508, 311] width 44 height 8
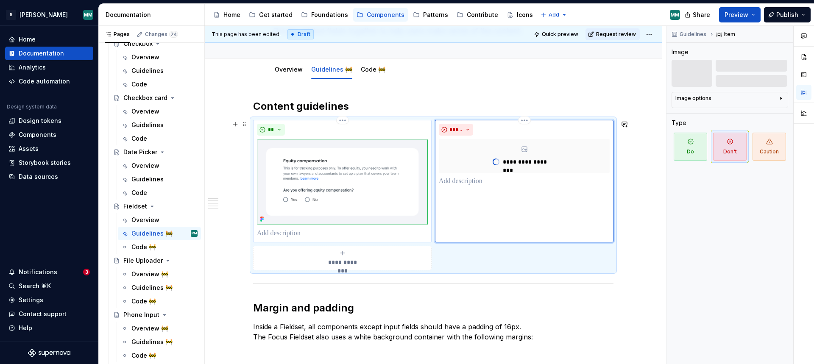
click at [325, 234] on p at bounding box center [342, 233] width 171 height 10
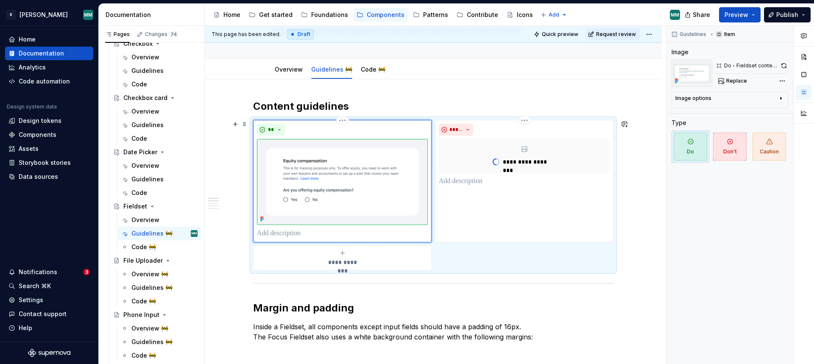
type textarea "*"
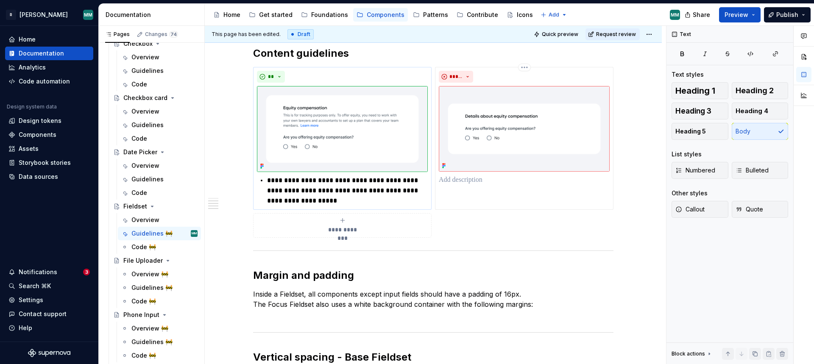
scroll to position [0, 0]
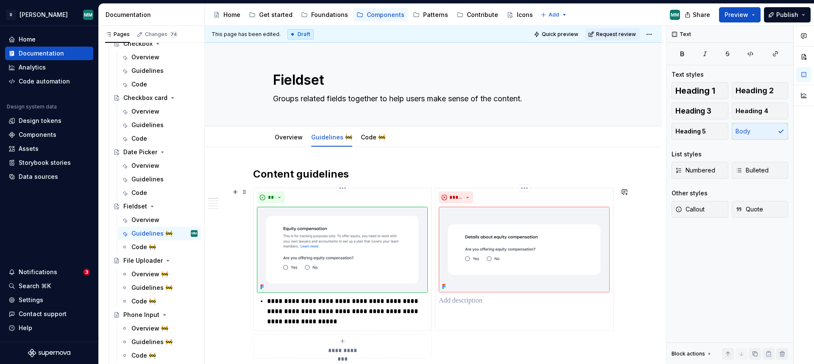
drag, startPoint x: 323, startPoint y: 325, endPoint x: 330, endPoint y: 322, distance: 7.8
click at [323, 325] on p "**********" at bounding box center [347, 311] width 161 height 31
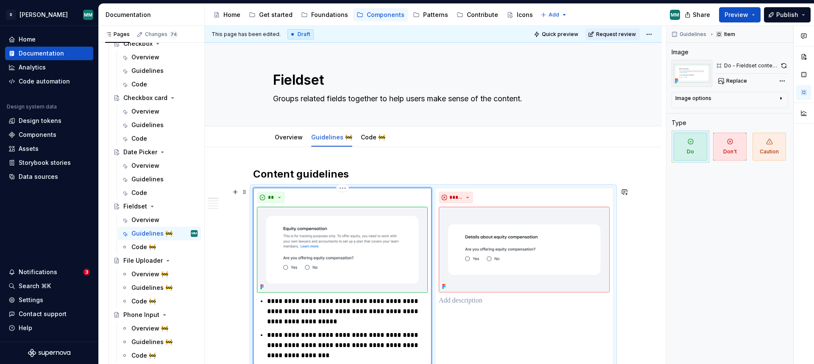
click at [276, 333] on p "**********" at bounding box center [347, 345] width 161 height 31
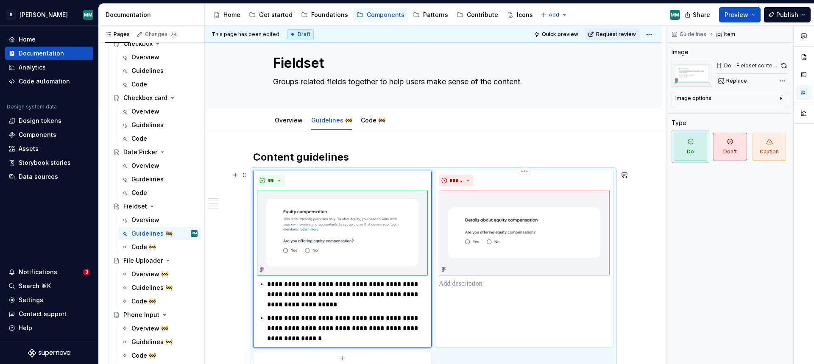
click at [469, 283] on p at bounding box center [524, 284] width 171 height 10
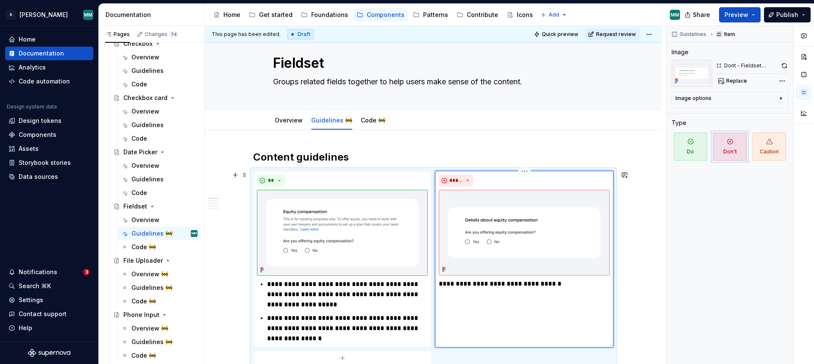
drag, startPoint x: 446, startPoint y: 284, endPoint x: 475, endPoint y: 286, distance: 28.9
click at [447, 284] on p "**********" at bounding box center [524, 284] width 171 height 10
type textarea "*"
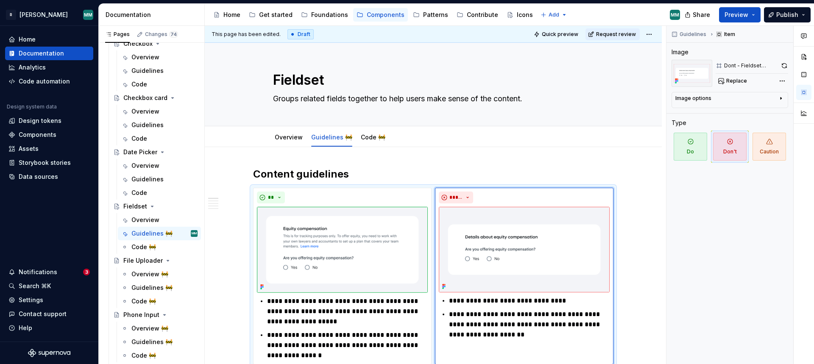
scroll to position [14, 0]
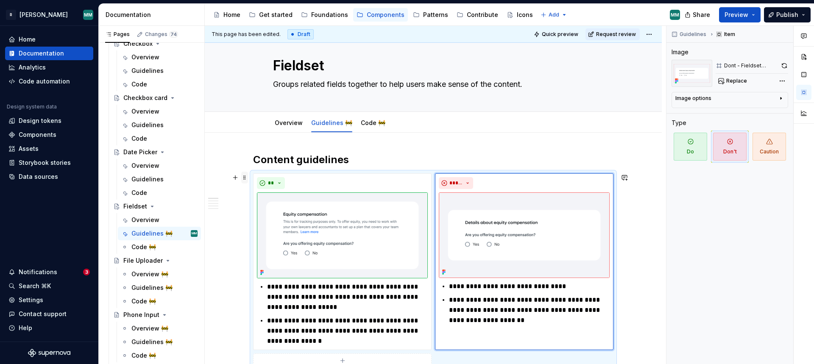
click at [246, 178] on span at bounding box center [244, 178] width 7 height 12
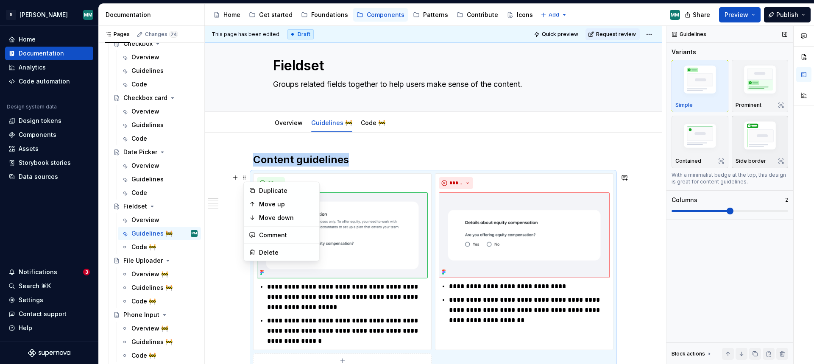
click at [758, 156] on div "Side border" at bounding box center [759, 141] width 49 height 45
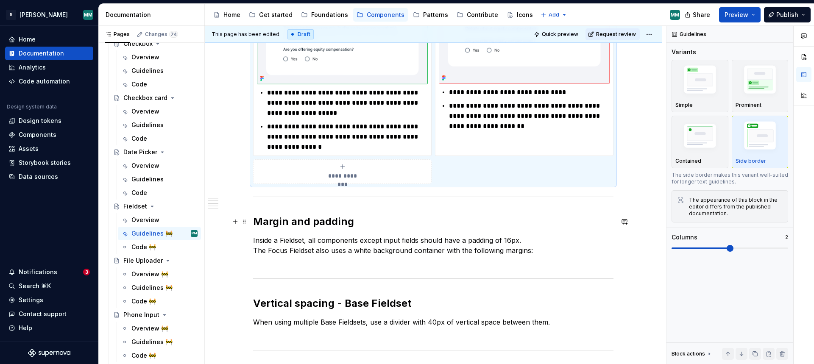
scroll to position [208, 0]
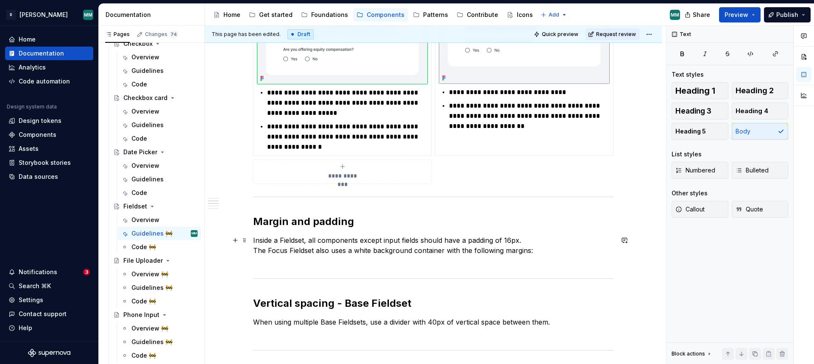
click at [550, 251] on p "Inside a Fieldset, all components except input fields should have a padding of …" at bounding box center [433, 250] width 360 height 31
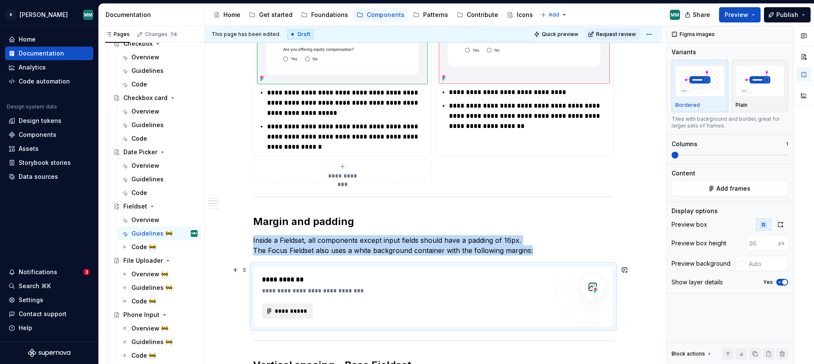
click at [306, 315] on button "**********" at bounding box center [287, 310] width 51 height 15
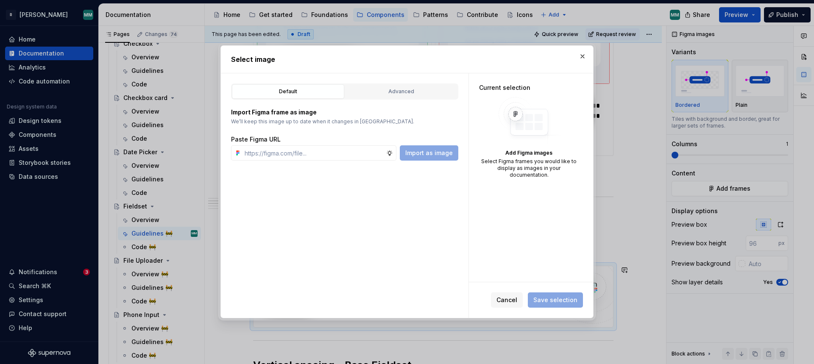
type textarea "*"
click at [400, 96] on button "Advanced" at bounding box center [401, 91] width 112 height 14
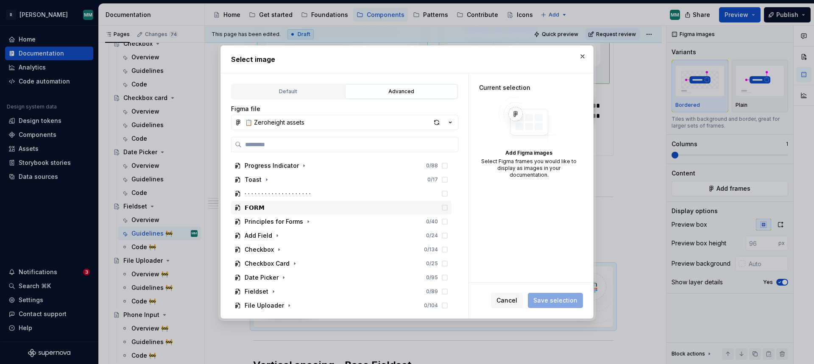
scroll to position [572, 0]
click at [280, 275] on icon "button" at bounding box center [283, 276] width 7 height 7
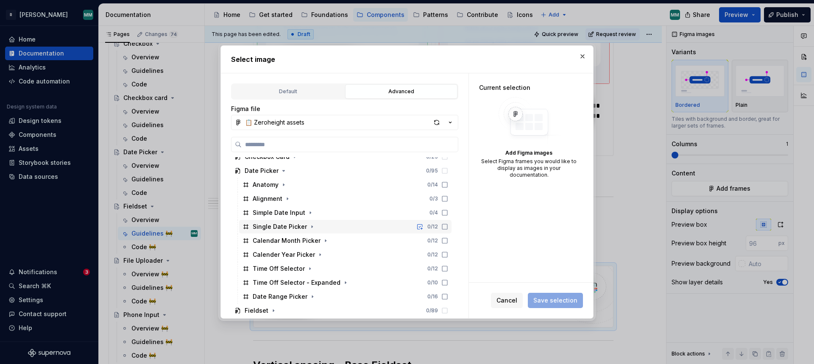
scroll to position [669, 0]
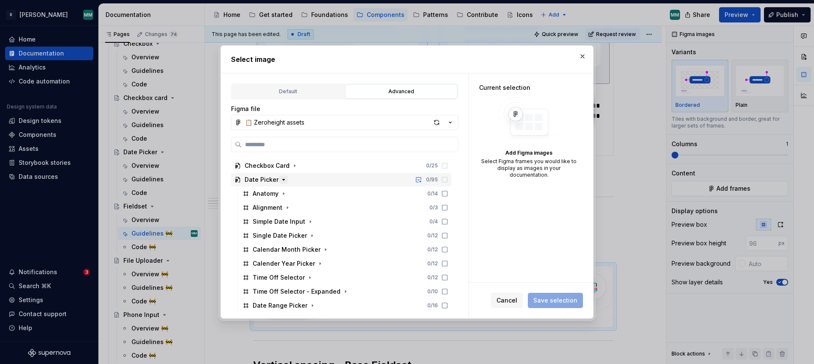
click at [280, 178] on icon "button" at bounding box center [283, 179] width 7 height 7
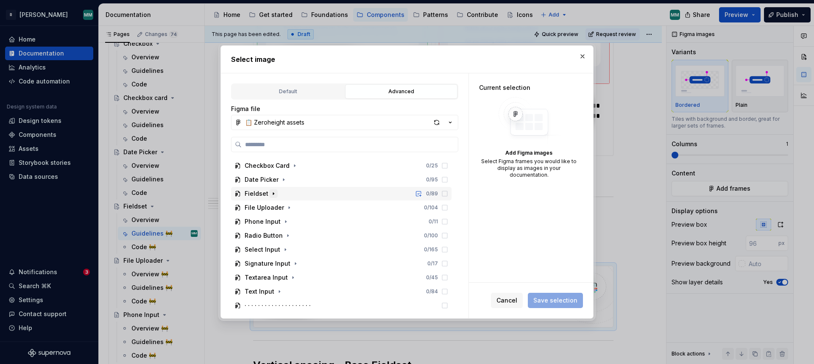
click at [274, 191] on icon "button" at bounding box center [273, 193] width 7 height 7
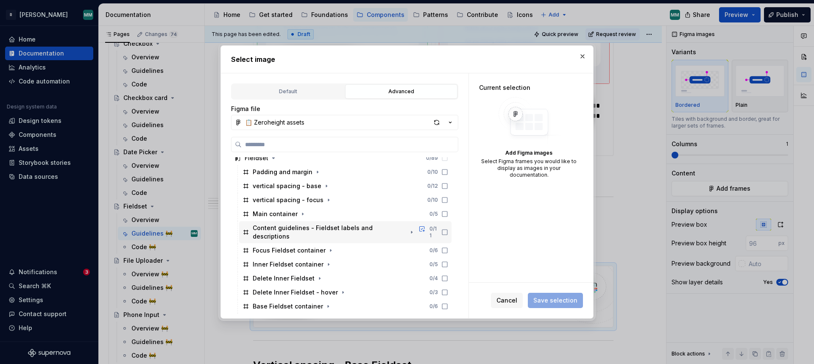
scroll to position [705, 0]
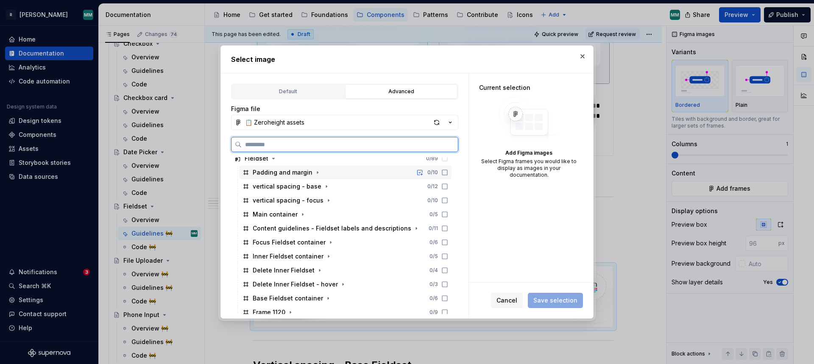
click at [448, 175] on icon at bounding box center [444, 172] width 7 height 7
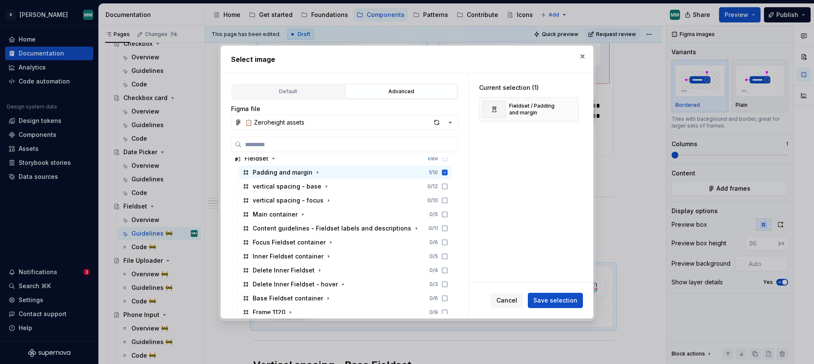
click at [570, 297] on span "Save selection" at bounding box center [555, 300] width 44 height 8
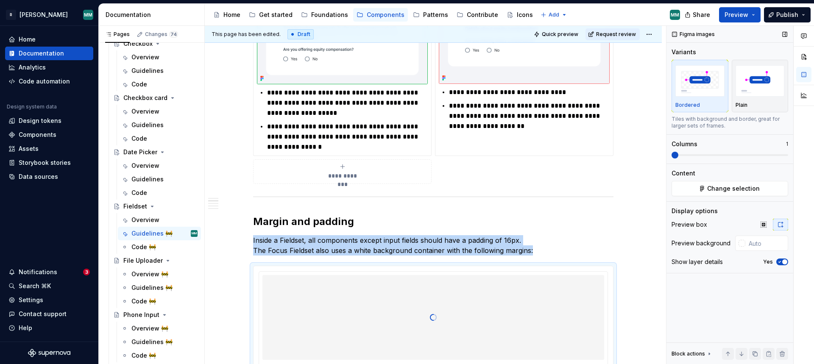
scroll to position [237, 0]
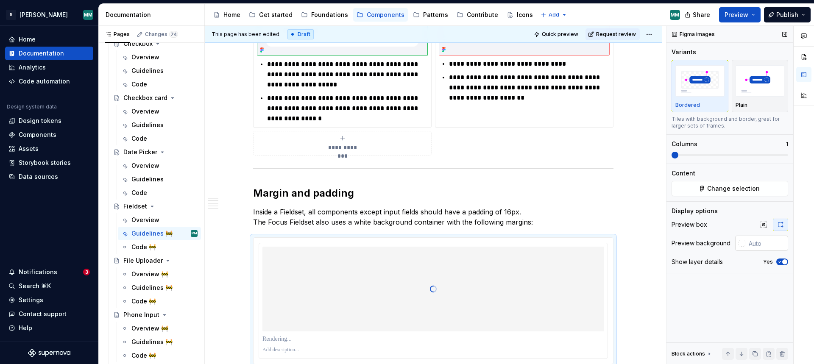
click at [751, 243] on input "text" at bounding box center [766, 243] width 43 height 15
paste input "• Use labels with unnecessary words."
type input "• Use labels with unnecessary words."
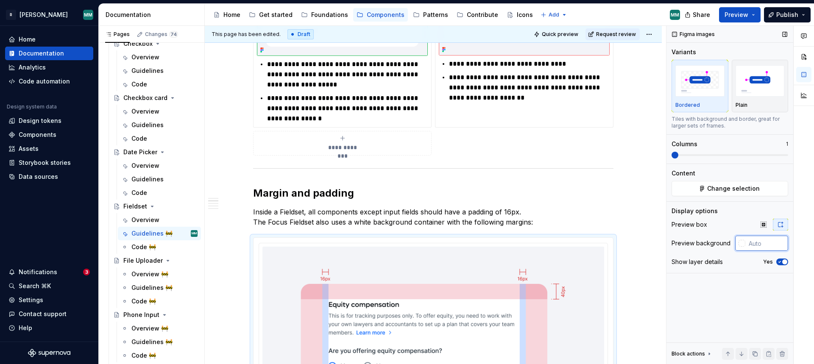
paste input "#F3F4F8"
type input "#F3F4F8"
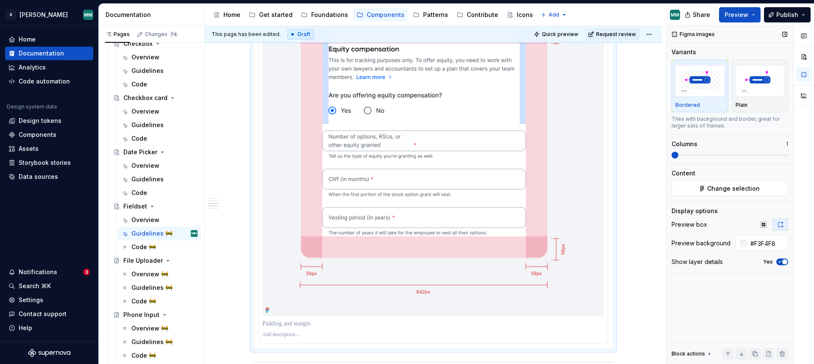
scroll to position [768, 0]
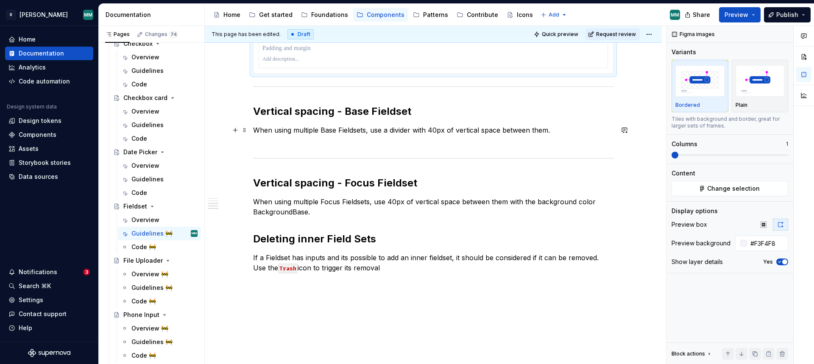
click at [567, 130] on p "When using multiple Base Fieldsets, use a divider with 40px of vertical space b…" at bounding box center [433, 135] width 360 height 20
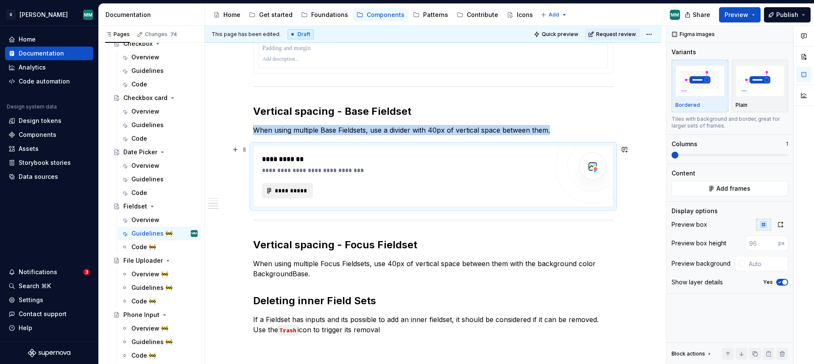
click at [294, 192] on span "**********" at bounding box center [290, 190] width 33 height 8
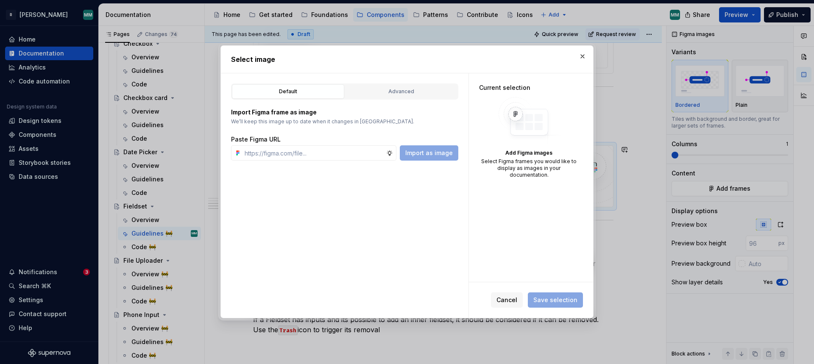
click at [425, 83] on div "Default Advanced" at bounding box center [344, 91] width 227 height 16
type textarea "*"
click at [426, 88] on div "Advanced" at bounding box center [401, 91] width 106 height 8
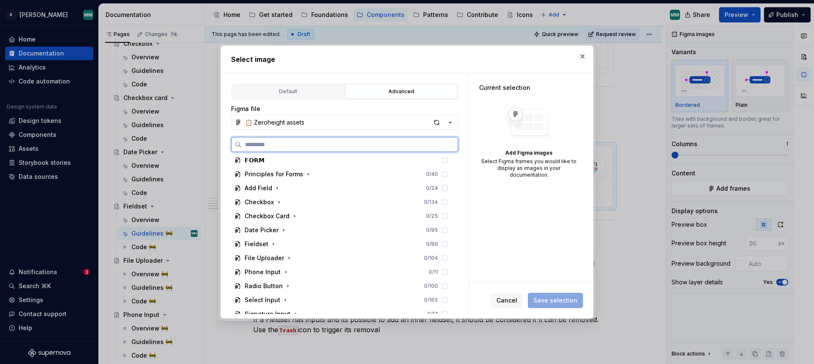
scroll to position [617, 0]
drag, startPoint x: 272, startPoint y: 244, endPoint x: 289, endPoint y: 244, distance: 17.0
click at [272, 244] on icon "button" at bounding box center [273, 245] width 7 height 7
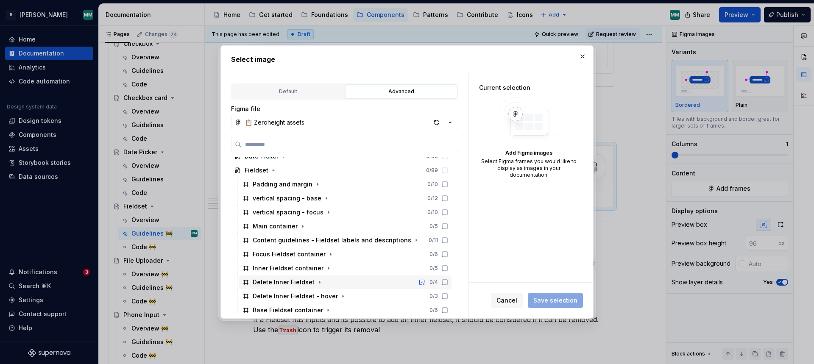
scroll to position [693, 0]
click at [448, 199] on icon at bounding box center [444, 198] width 7 height 7
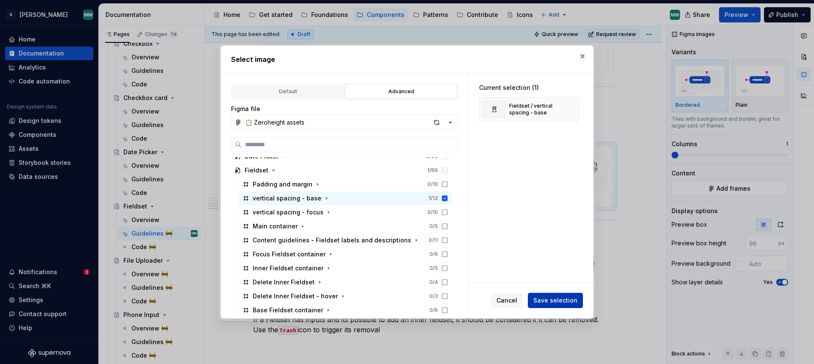
click at [566, 301] on span "Save selection" at bounding box center [555, 300] width 44 height 8
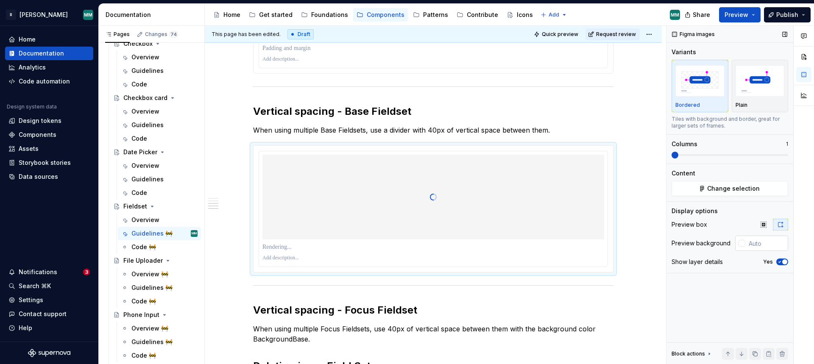
click at [758, 248] on input "text" at bounding box center [766, 243] width 43 height 15
paste input "#F3F4F8"
type input "#F3F4F8"
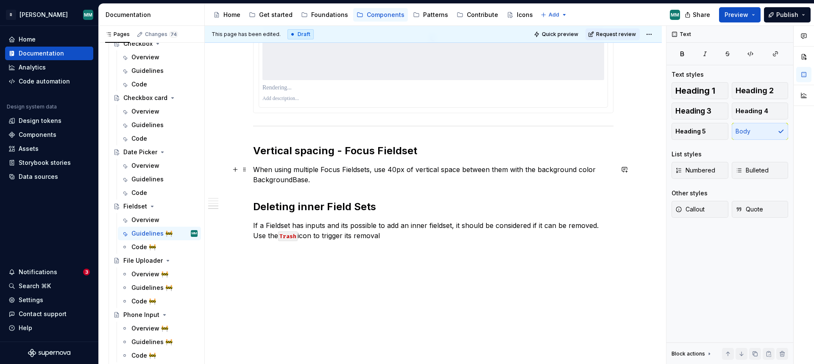
click at [372, 180] on p "When using multiple Focus Fieldsets, use 40px of vertical space between them wi…" at bounding box center [433, 174] width 360 height 20
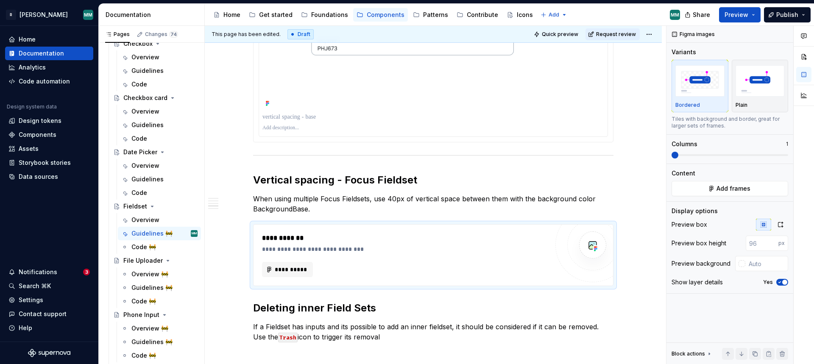
scroll to position [1516, 0]
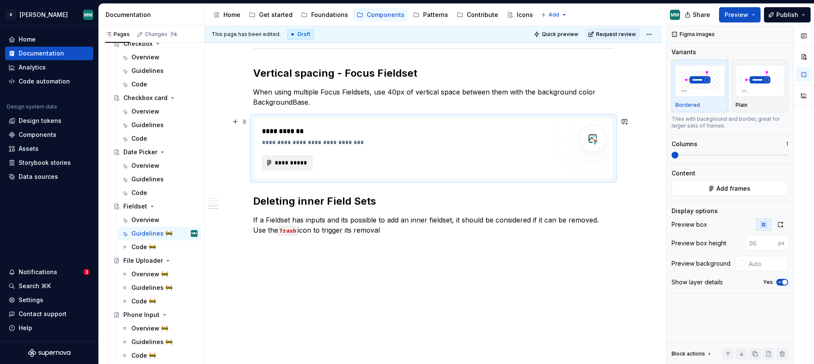
click at [307, 162] on span "**********" at bounding box center [290, 162] width 33 height 8
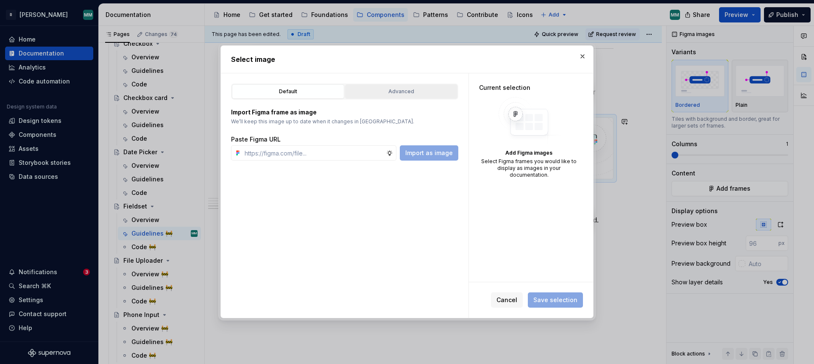
click at [403, 85] on button "Advanced" at bounding box center [401, 91] width 112 height 14
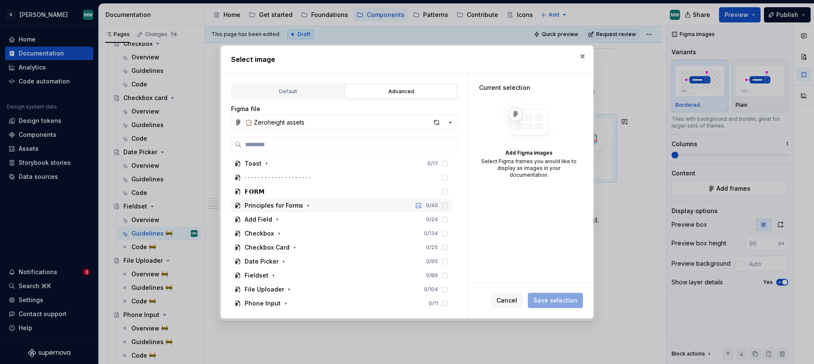
scroll to position [606, 0]
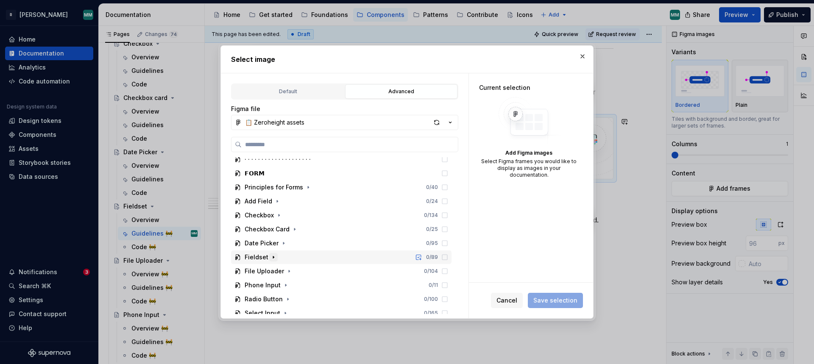
click at [271, 259] on icon "button" at bounding box center [273, 257] width 7 height 7
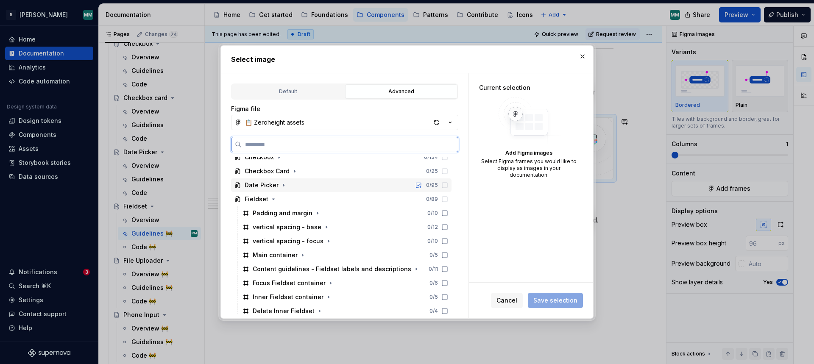
scroll to position [698, 0]
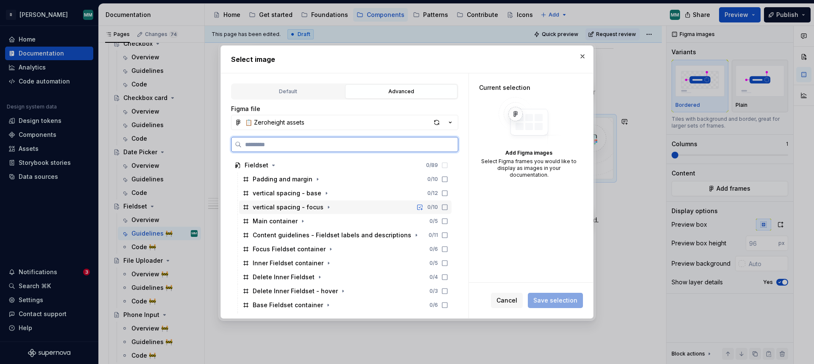
click at [378, 207] on div "vertical spacing - focus 0 / 10" at bounding box center [345, 207] width 212 height 14
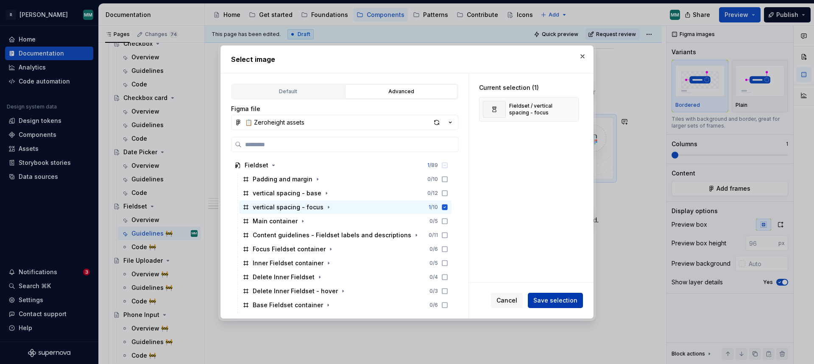
click at [558, 306] on button "Save selection" at bounding box center [555, 300] width 55 height 15
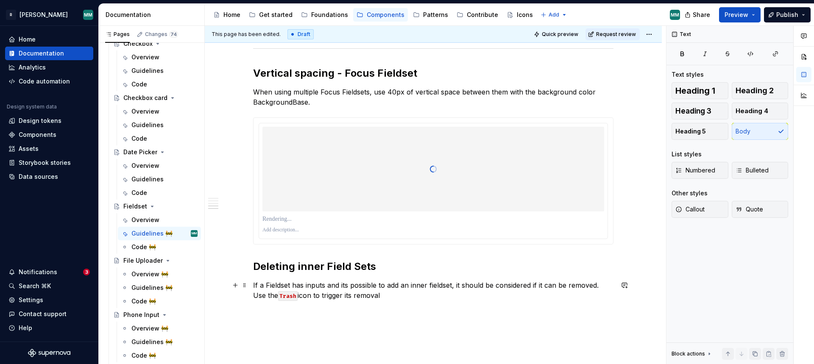
click at [403, 298] on p "If a Fieldset has inputs and its possible to add an inner fieldset, it should b…" at bounding box center [433, 295] width 360 height 31
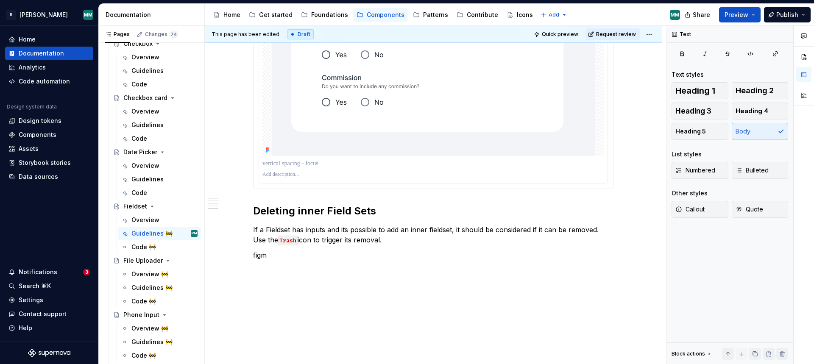
scroll to position [2042, 0]
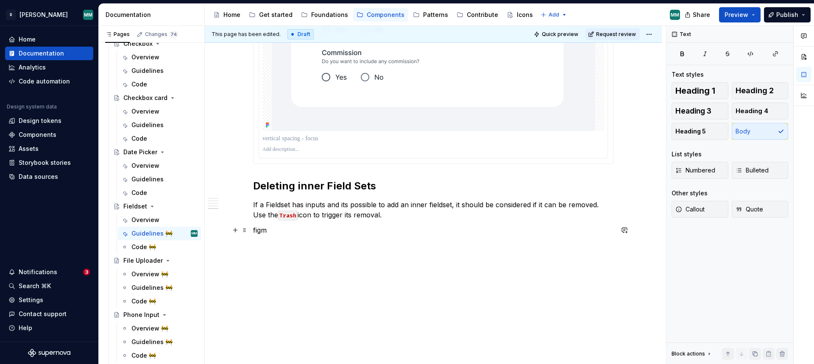
click at [316, 234] on p "figm" at bounding box center [433, 235] width 360 height 20
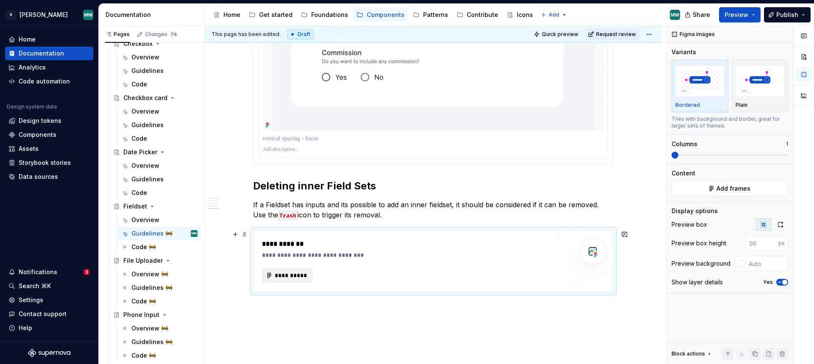
click at [297, 275] on span "**********" at bounding box center [290, 275] width 33 height 8
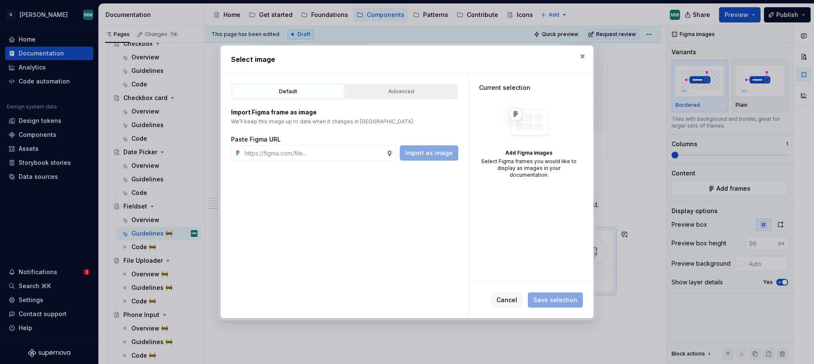
click at [442, 96] on button "Advanced" at bounding box center [401, 91] width 112 height 14
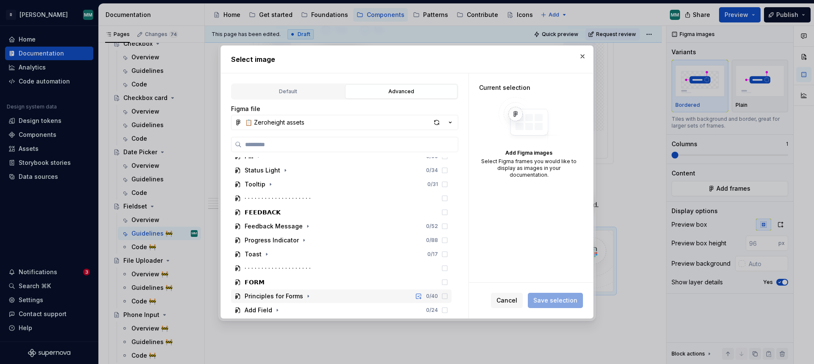
scroll to position [671, 0]
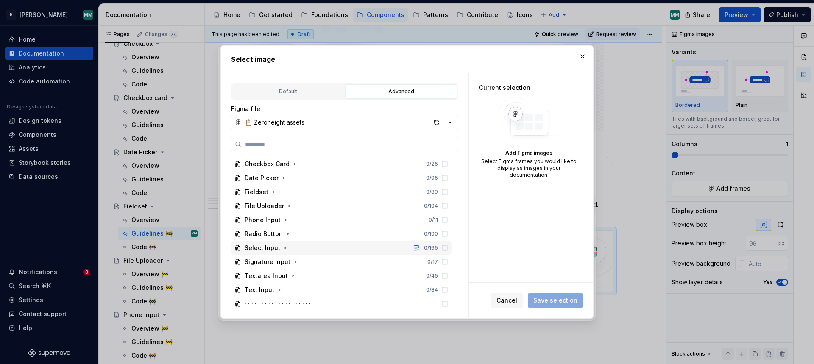
type textarea "*"
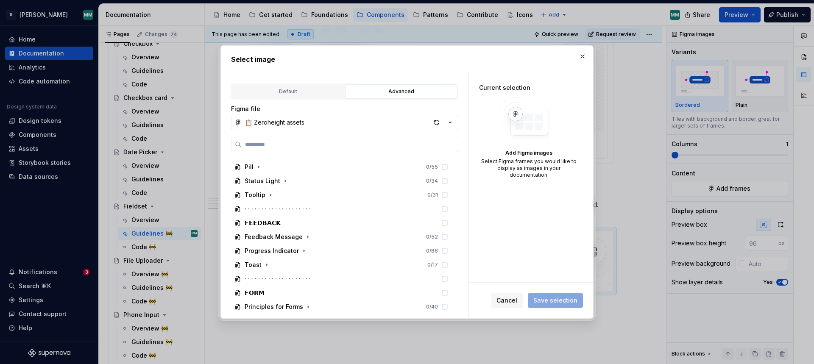
scroll to position [588, 0]
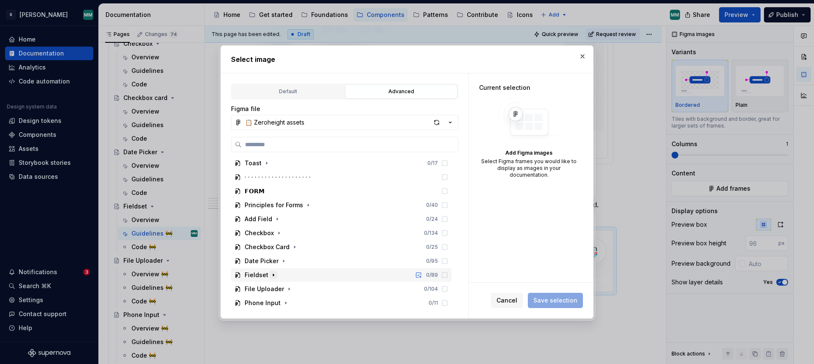
click at [270, 275] on icon "button" at bounding box center [273, 275] width 7 height 7
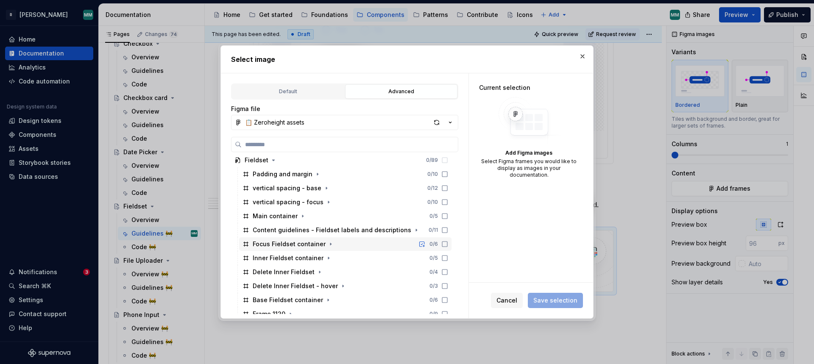
scroll to position [703, 0]
click at [448, 273] on icon at bounding box center [444, 271] width 7 height 7
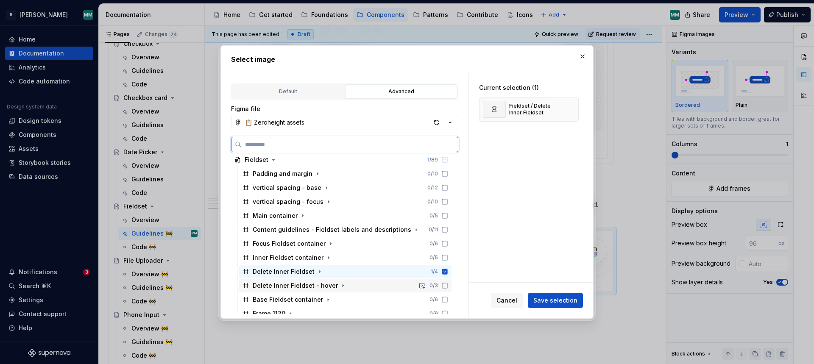
click at [448, 287] on icon at bounding box center [444, 285] width 7 height 7
click at [564, 304] on span "Save selection" at bounding box center [555, 300] width 44 height 8
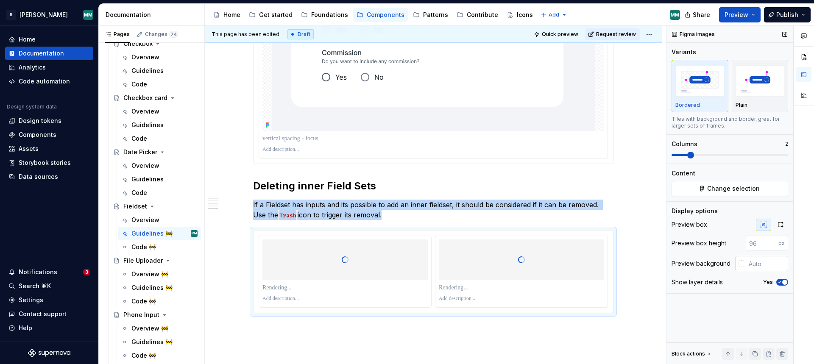
click at [767, 260] on input "text" at bounding box center [766, 263] width 43 height 15
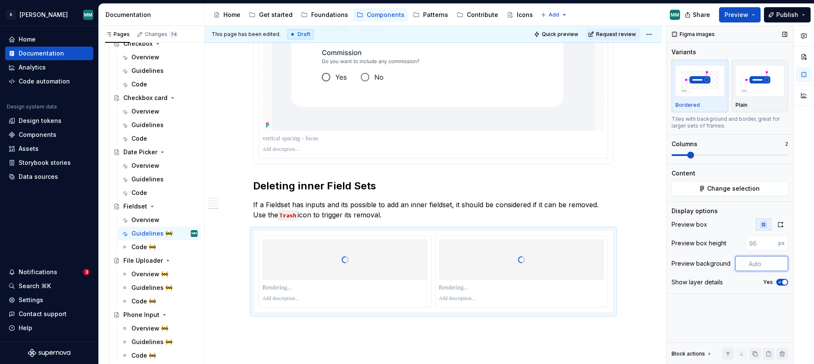
paste input "#F3F4F8"
type input "#F3F4F8"
click at [766, 244] on input "number" at bounding box center [761, 243] width 33 height 15
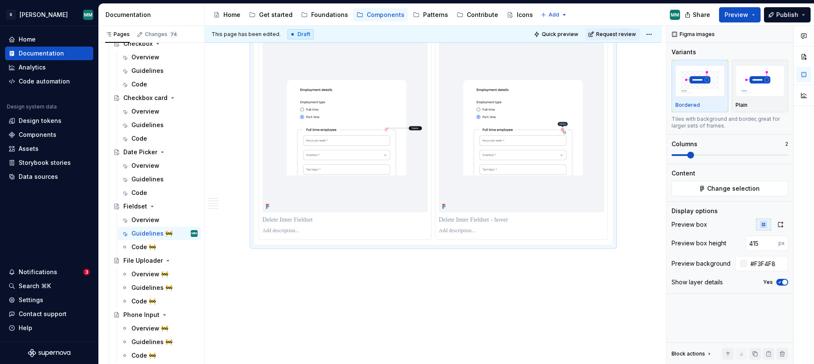
scroll to position [2186, 0]
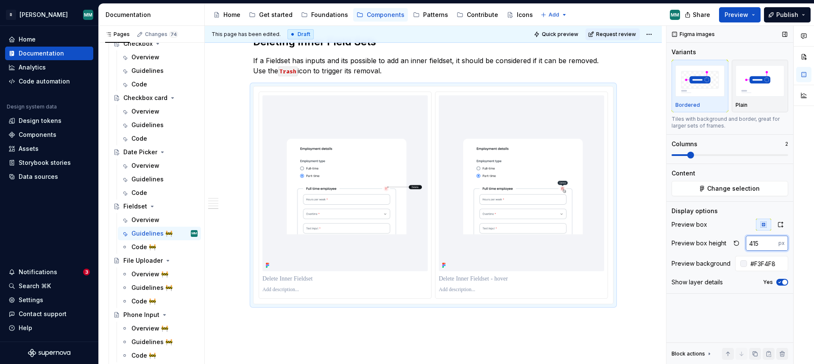
click at [763, 244] on input "415" at bounding box center [761, 243] width 33 height 15
click at [762, 244] on input "415" at bounding box center [761, 243] width 33 height 15
click at [761, 244] on input "415" at bounding box center [761, 243] width 33 height 15
type input "4"
type input "200"
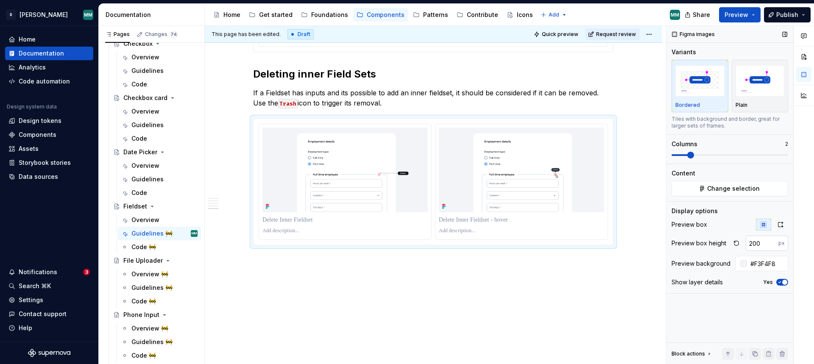
scroll to position [2154, 0]
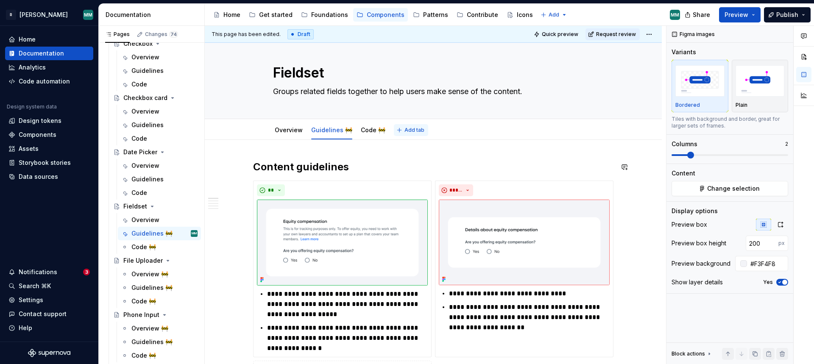
scroll to position [0, 0]
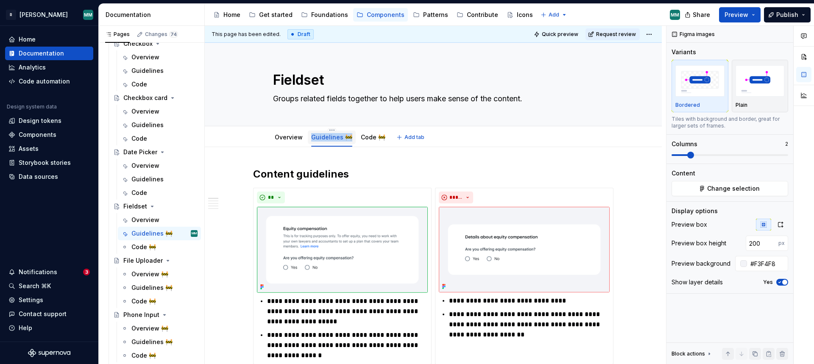
click at [332, 140] on link "Guidelines 🚧" at bounding box center [331, 136] width 41 height 7
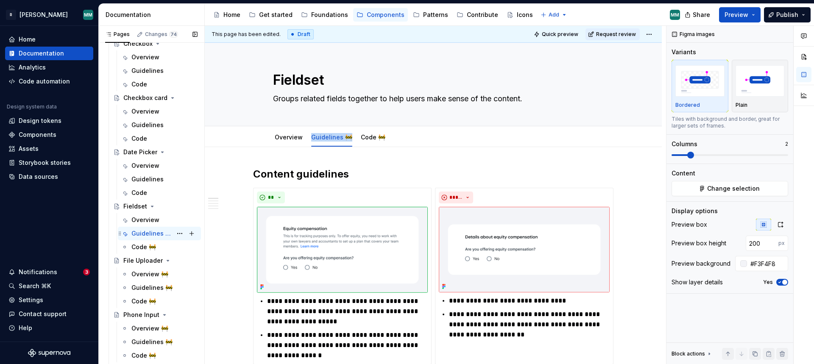
click at [166, 232] on div "Guidelines 🚧" at bounding box center [151, 233] width 41 height 8
click at [181, 234] on button "Page tree" at bounding box center [180, 234] width 12 height 12
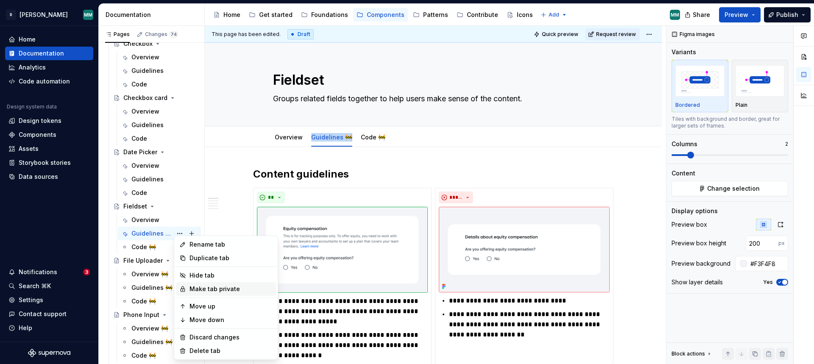
type textarea "*"
click at [216, 244] on div "Rename tab" at bounding box center [230, 244] width 83 height 8
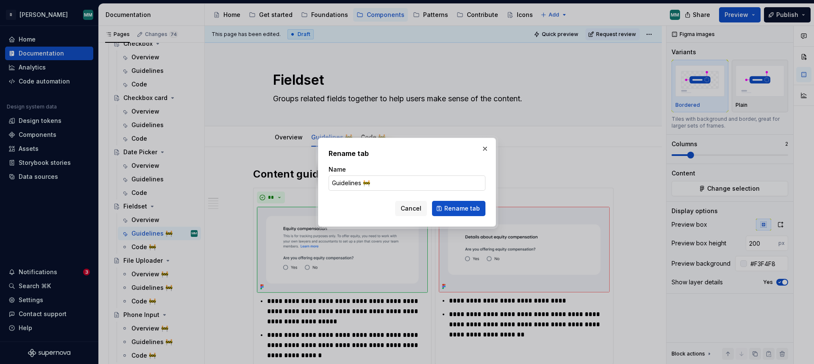
click at [383, 180] on input "Guidelines 🚧" at bounding box center [406, 182] width 157 height 15
type input "Guidelines"
click button "Rename tab" at bounding box center [458, 208] width 53 height 15
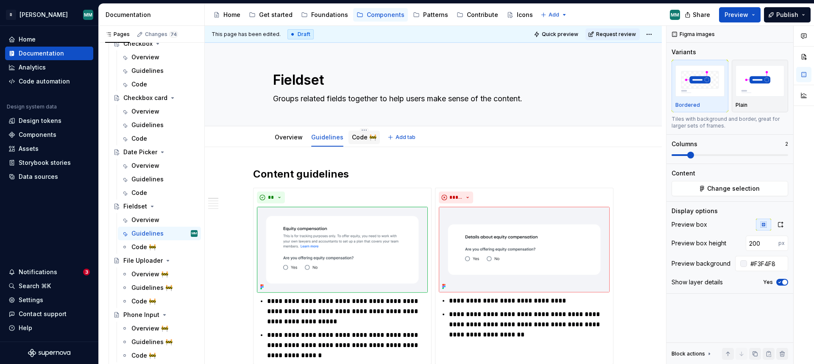
click at [366, 138] on link "Code 🚧" at bounding box center [364, 136] width 25 height 7
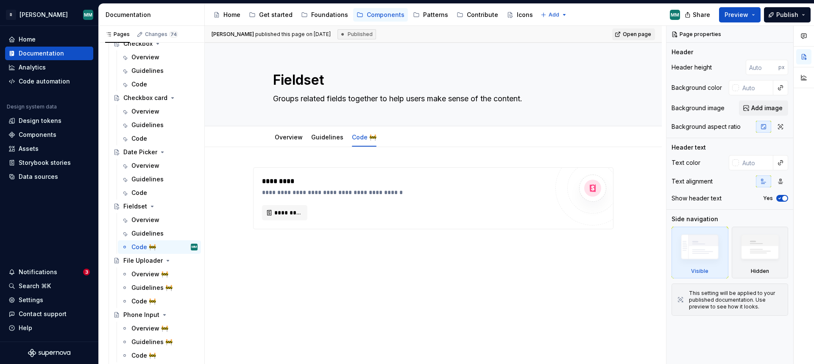
click at [455, 254] on div "**********" at bounding box center [433, 248] width 457 height 202
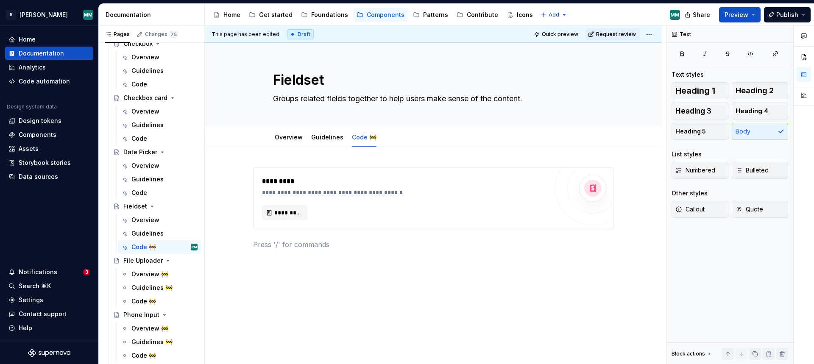
type textarea "*"
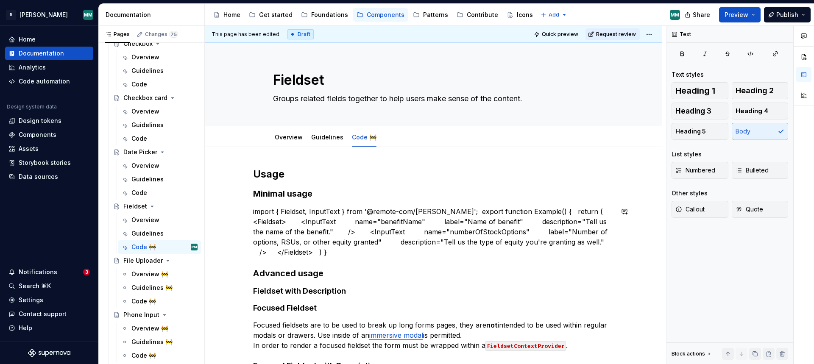
click at [267, 258] on div "Usage Minimal usage import { Fieldset, InputText } from '@remote-com/norma'; ex…" at bounding box center [433, 319] width 360 height 305
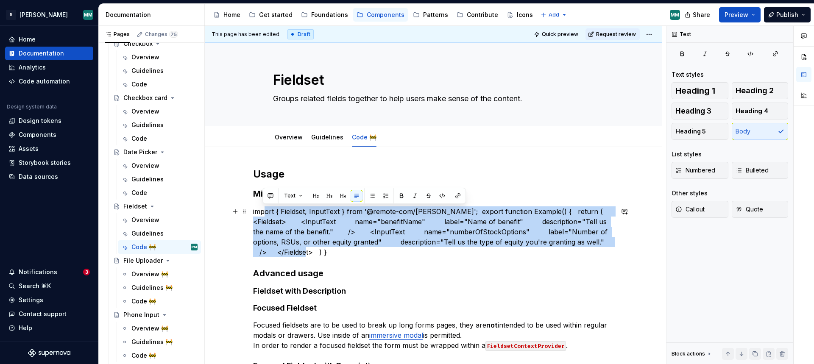
drag, startPoint x: 273, startPoint y: 249, endPoint x: 268, endPoint y: 216, distance: 33.9
click at [268, 216] on p "import { Fieldset, InputText } from '@remote-com/norma'; export function Exampl…" at bounding box center [433, 231] width 360 height 51
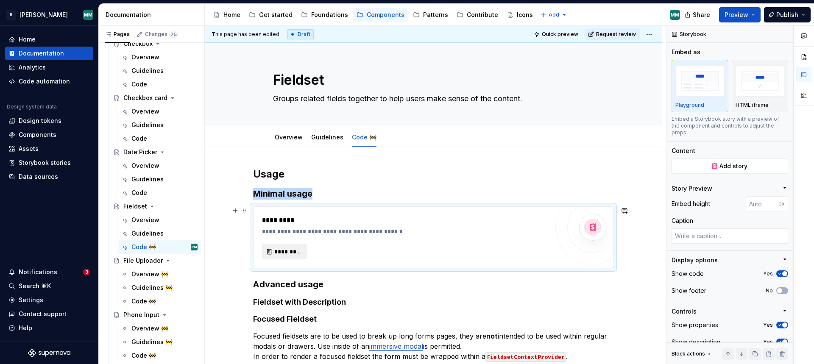
click at [294, 252] on span "*********" at bounding box center [288, 251] width 28 height 8
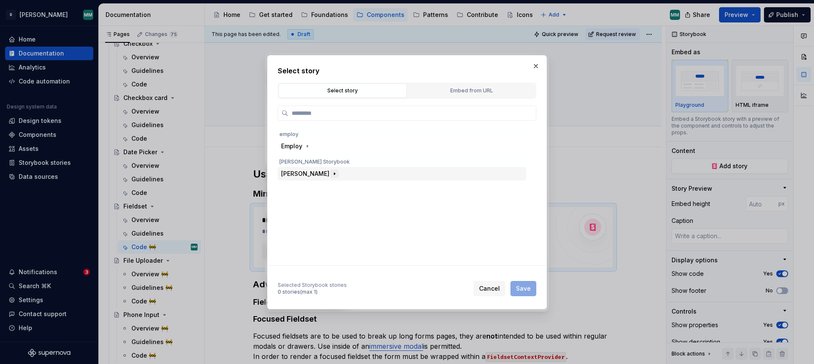
click at [331, 174] on icon "button" at bounding box center [334, 173] width 7 height 7
click at [324, 200] on icon "button" at bounding box center [321, 201] width 7 height 7
click at [333, 240] on icon "button" at bounding box center [336, 243] width 7 height 7
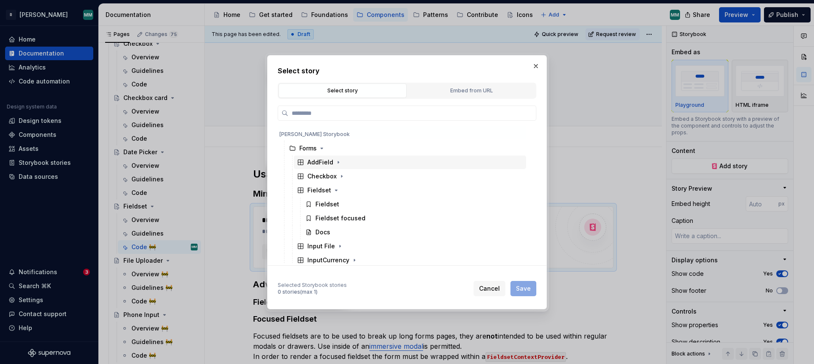
scroll to position [54, 0]
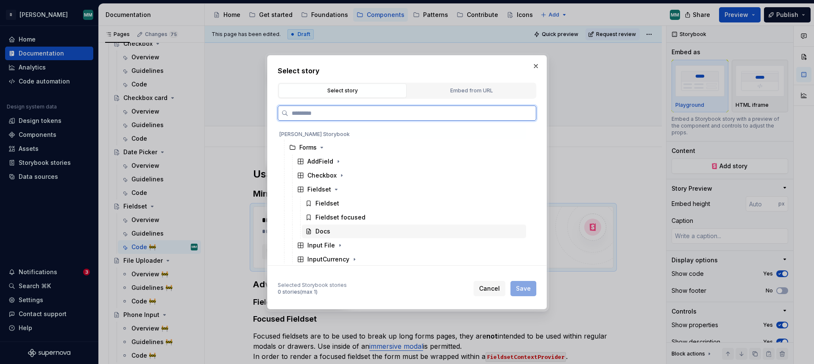
click at [339, 228] on div "Docs" at bounding box center [414, 232] width 224 height 14
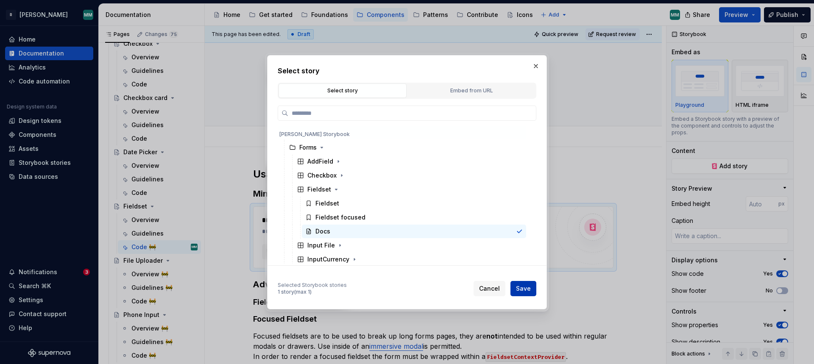
click at [527, 289] on span "Save" at bounding box center [523, 288] width 15 height 8
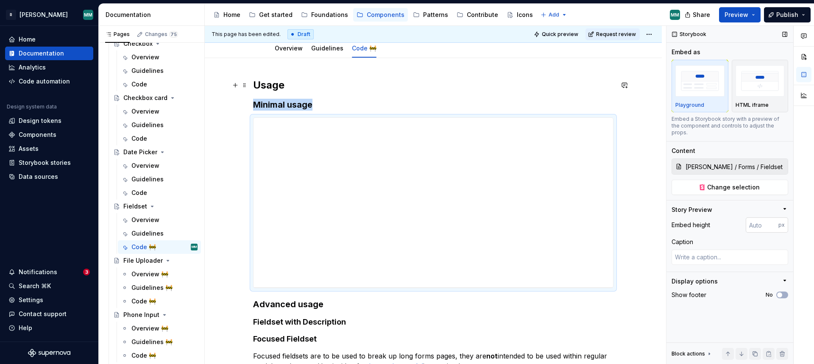
scroll to position [122, 0]
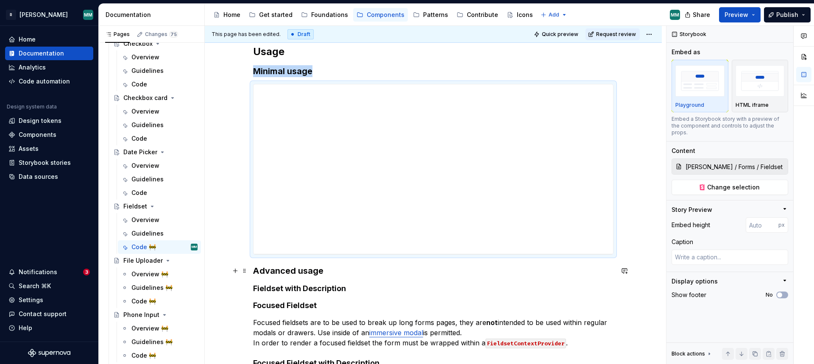
click at [257, 272] on h3 "Advanced usage" at bounding box center [433, 271] width 360 height 12
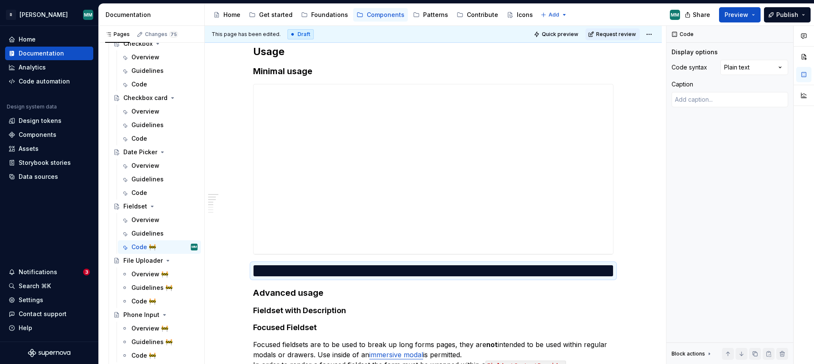
scroll to position [0, 0]
type textarea "*"
type textarea "**********"
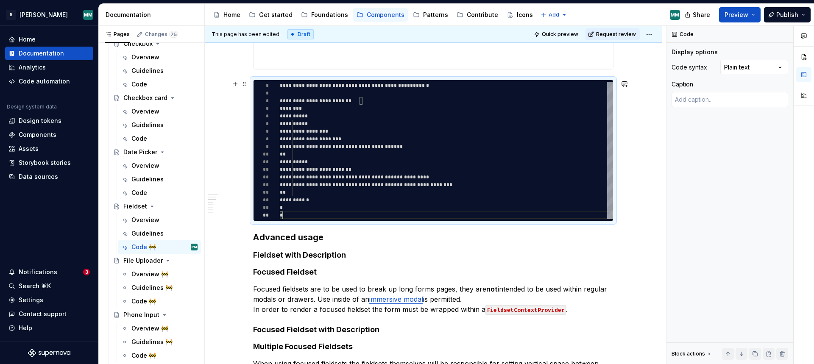
scroll to position [370, 0]
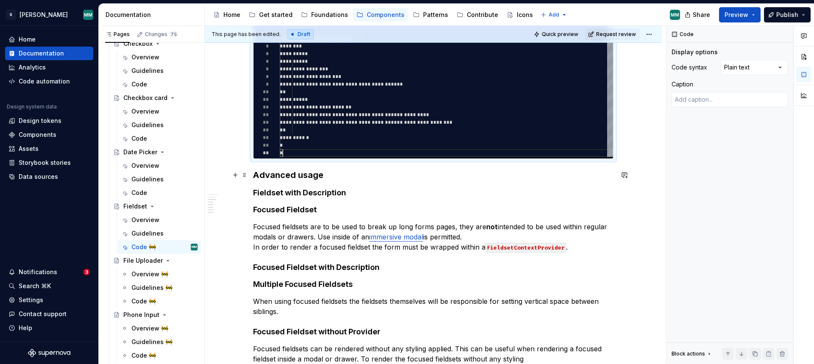
click at [333, 173] on h3 "Advanced usage" at bounding box center [433, 175] width 360 height 12
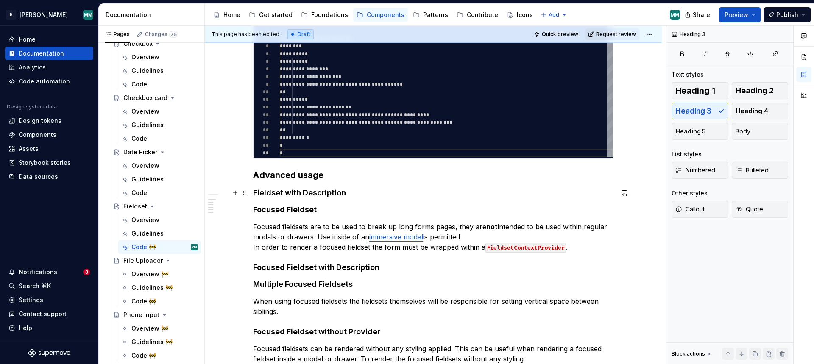
click at [292, 193] on h4 "Fieldset with Description" at bounding box center [433, 193] width 360 height 10
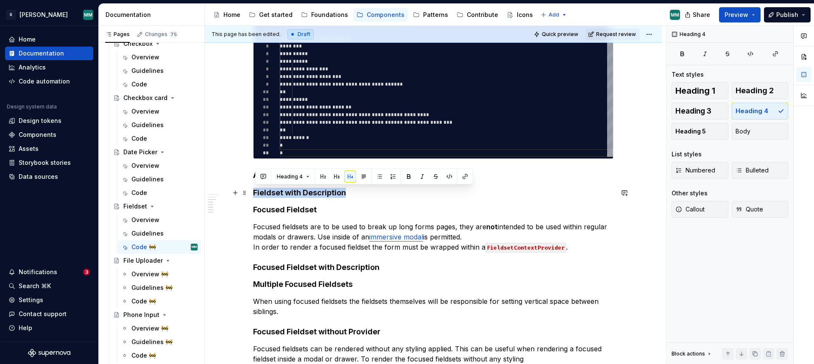
click at [292, 193] on h4 "Fieldset with Description" at bounding box center [433, 193] width 360 height 10
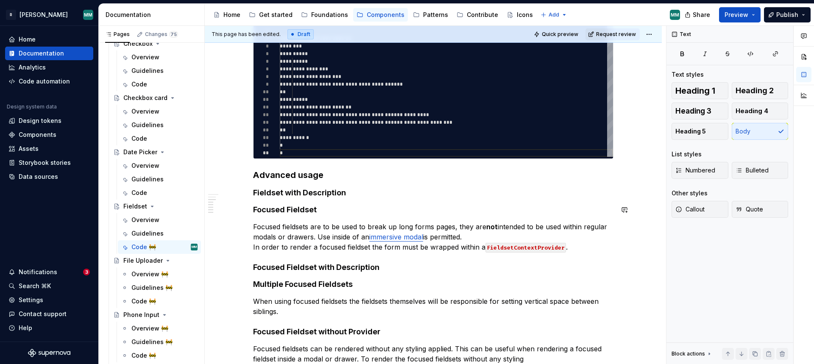
click at [349, 217] on div "**********" at bounding box center [433, 85] width 360 height 577
click at [306, 181] on h3 "Advanced usage" at bounding box center [433, 175] width 360 height 12
click at [308, 192] on h4 "Fieldset with Description" at bounding box center [433, 193] width 360 height 10
click at [364, 196] on h4 "Fieldset with Description" at bounding box center [433, 193] width 360 height 10
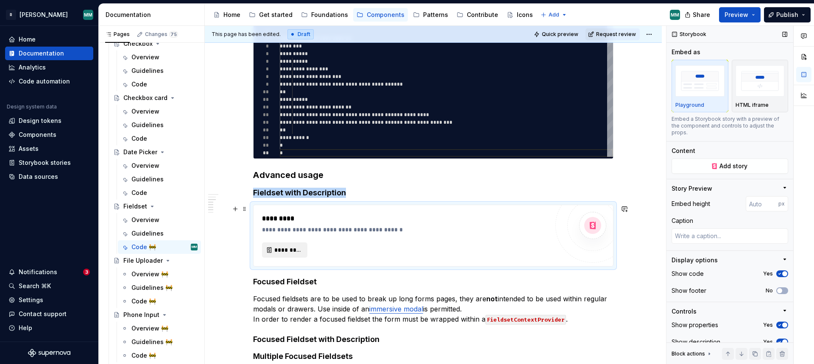
click at [292, 249] on span "*********" at bounding box center [288, 250] width 28 height 8
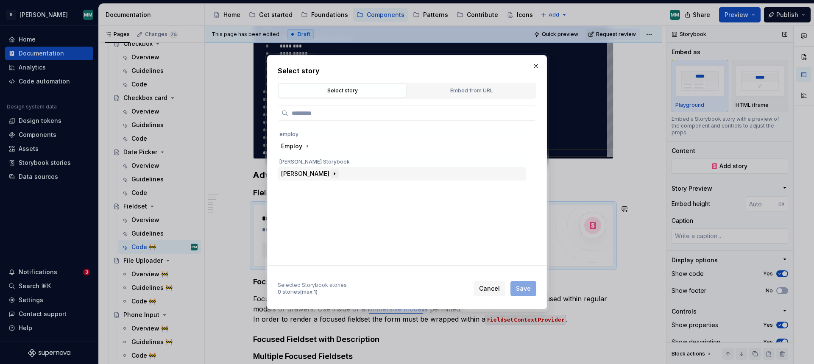
click at [331, 172] on icon "button" at bounding box center [334, 173] width 7 height 7
click at [322, 200] on icon "button" at bounding box center [321, 201] width 1 height 2
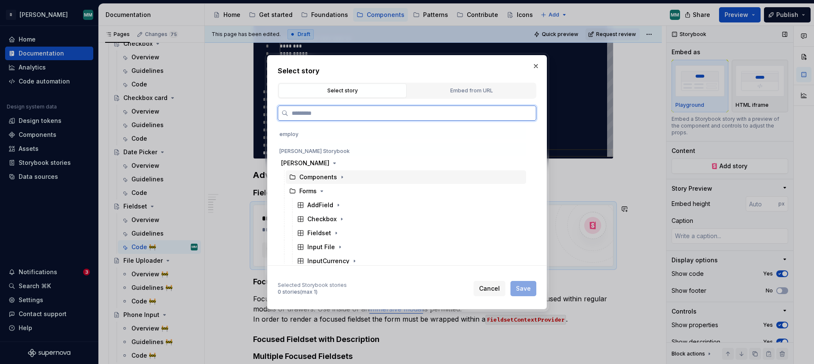
scroll to position [13, 0]
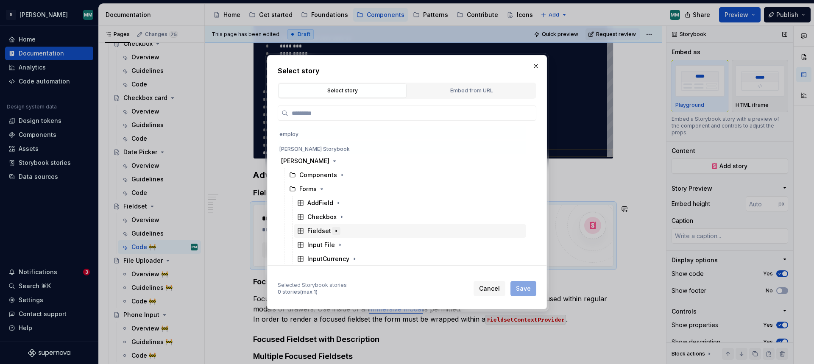
click at [335, 228] on icon "button" at bounding box center [336, 231] width 7 height 7
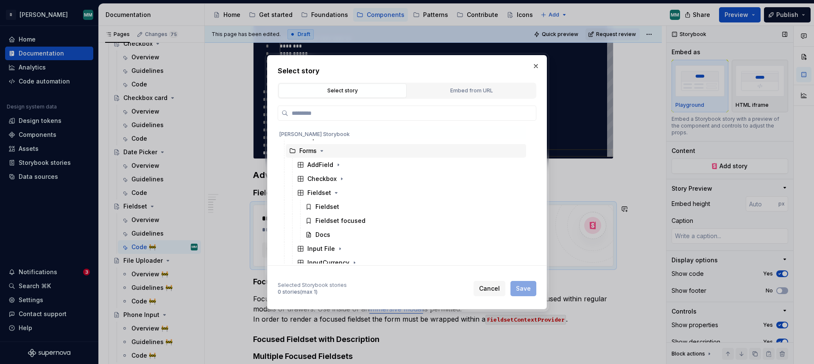
scroll to position [62, 0]
click at [536, 64] on button "button" at bounding box center [536, 66] width 12 height 12
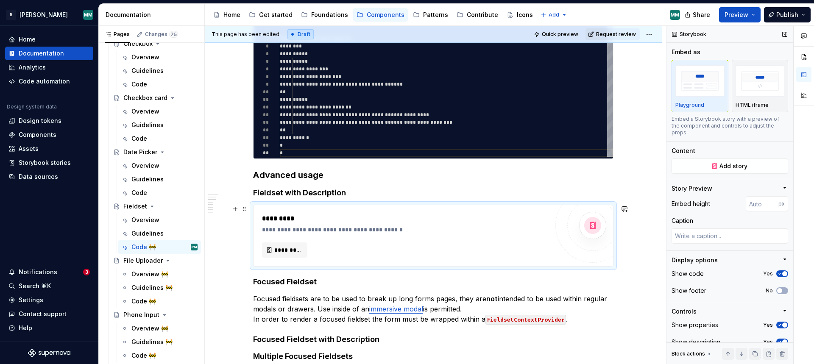
click at [638, 237] on div "**********" at bounding box center [433, 171] width 457 height 789
click at [528, 239] on div "**********" at bounding box center [405, 236] width 286 height 44
click at [245, 208] on span at bounding box center [244, 209] width 7 height 12
drag, startPoint x: 279, startPoint y: 284, endPoint x: 291, endPoint y: 275, distance: 15.4
click at [279, 284] on div "Delete" at bounding box center [286, 284] width 55 height 8
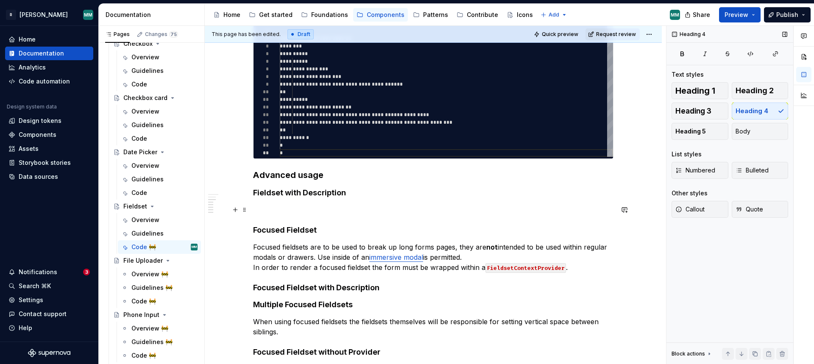
click at [319, 205] on p at bounding box center [433, 210] width 360 height 10
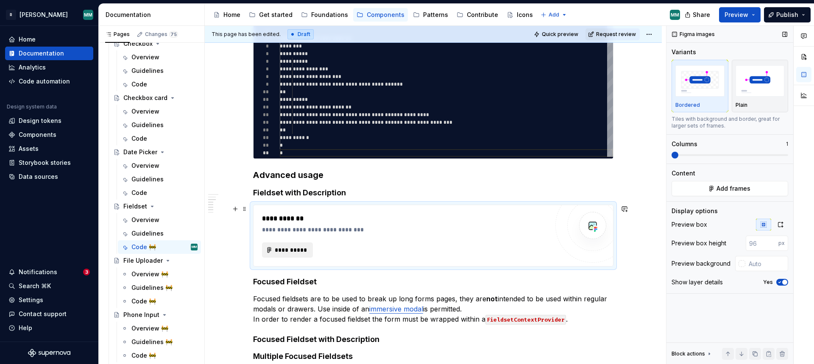
click at [300, 244] on button "**********" at bounding box center [287, 249] width 51 height 15
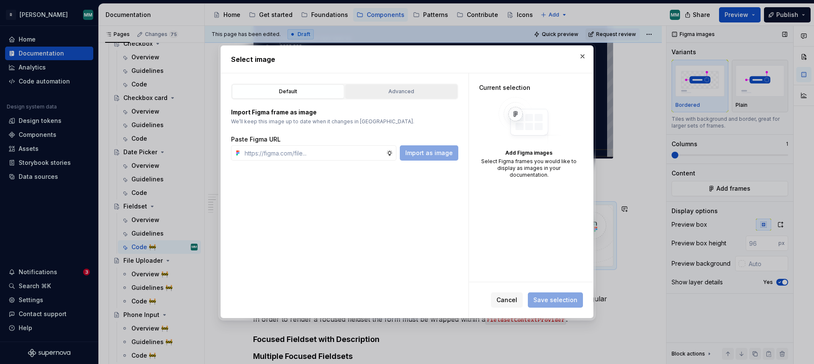
click at [394, 86] on button "Advanced" at bounding box center [401, 91] width 112 height 14
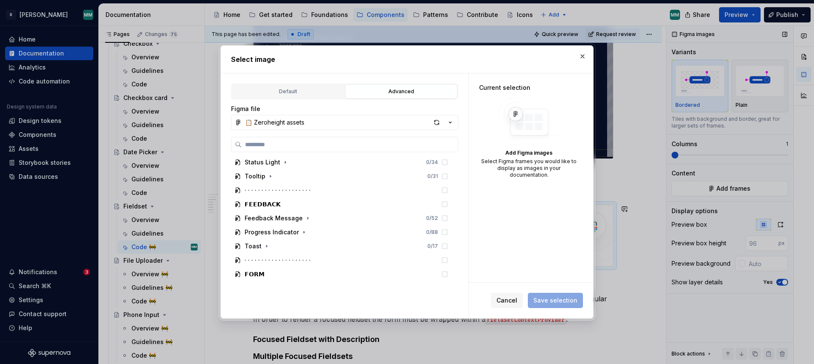
scroll to position [580, 0]
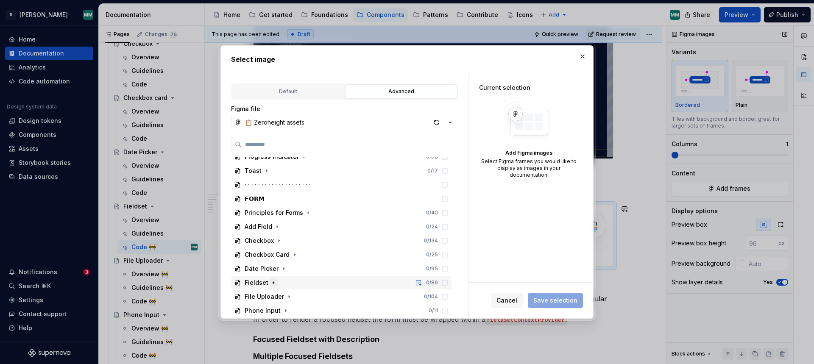
click at [272, 281] on icon "button" at bounding box center [273, 282] width 7 height 7
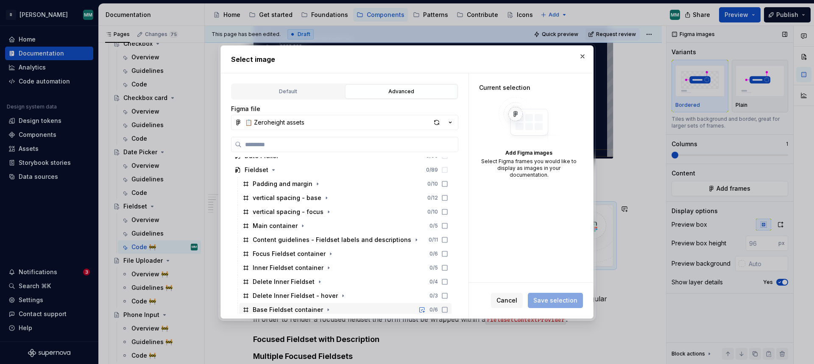
scroll to position [689, 0]
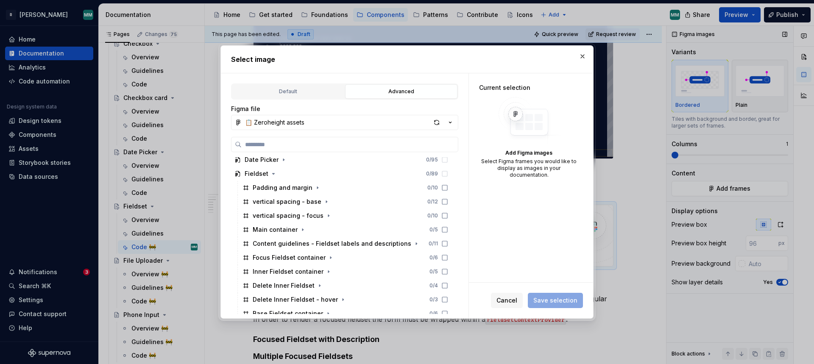
type textarea "*"
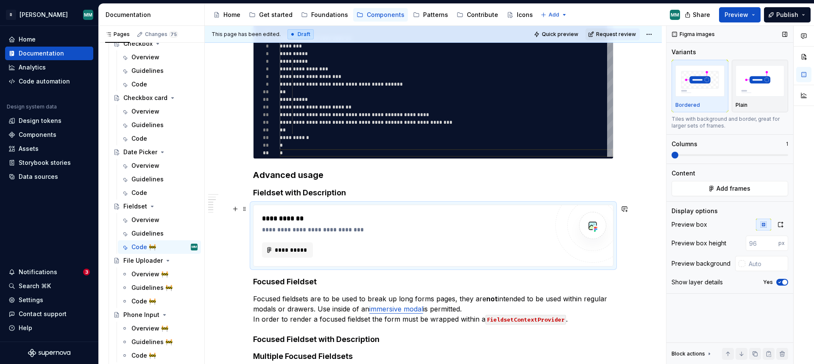
click at [441, 248] on div "**********" at bounding box center [405, 249] width 286 height 15
click at [440, 239] on div "**********" at bounding box center [405, 236] width 286 height 44
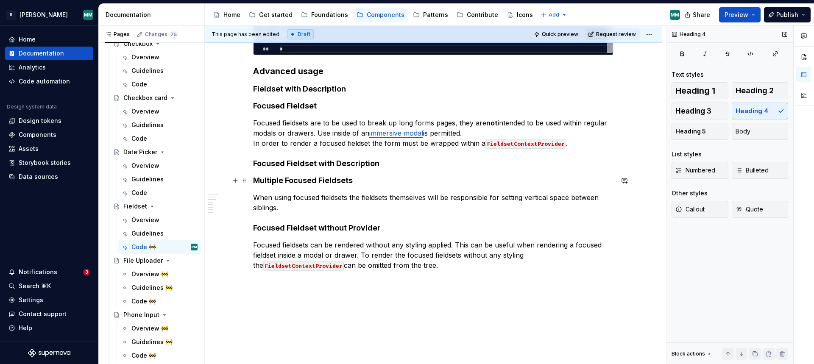
scroll to position [424, 0]
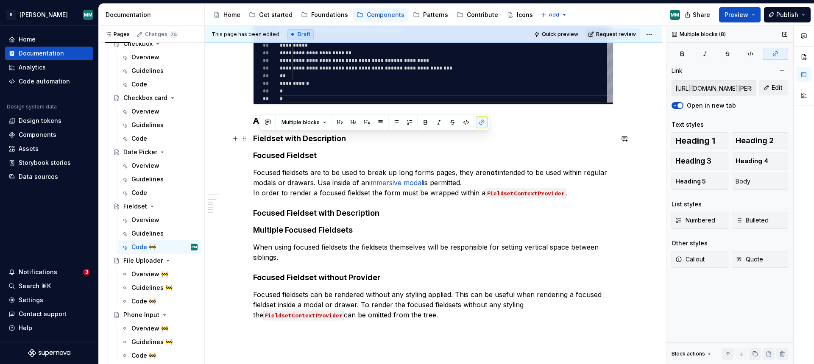
drag, startPoint x: 435, startPoint y: 318, endPoint x: 229, endPoint y: 133, distance: 276.7
click at [253, 138] on div "**********" at bounding box center [433, 36] width 360 height 587
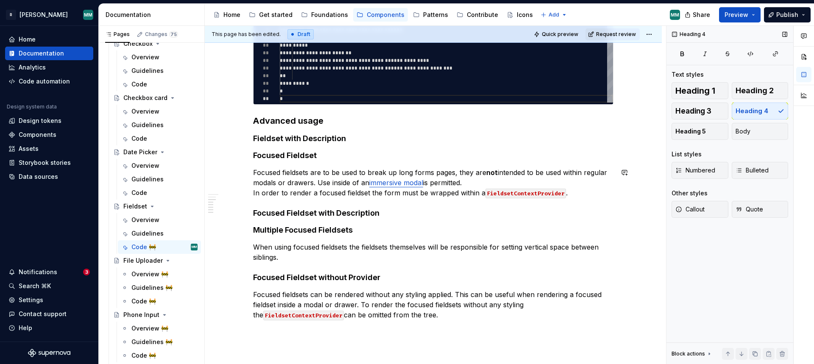
click at [332, 204] on div "**********" at bounding box center [433, 31] width 360 height 577
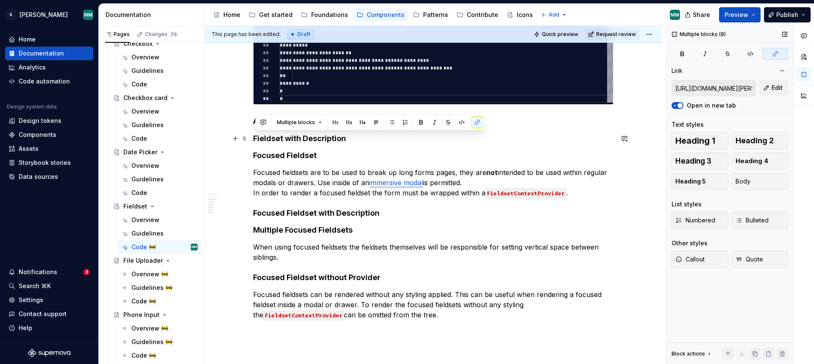
drag, startPoint x: 441, startPoint y: 316, endPoint x: 250, endPoint y: 143, distance: 257.4
click at [250, 143] on div "**********" at bounding box center [433, 81] width 457 height 717
click at [264, 123] on button "button" at bounding box center [263, 123] width 12 height 12
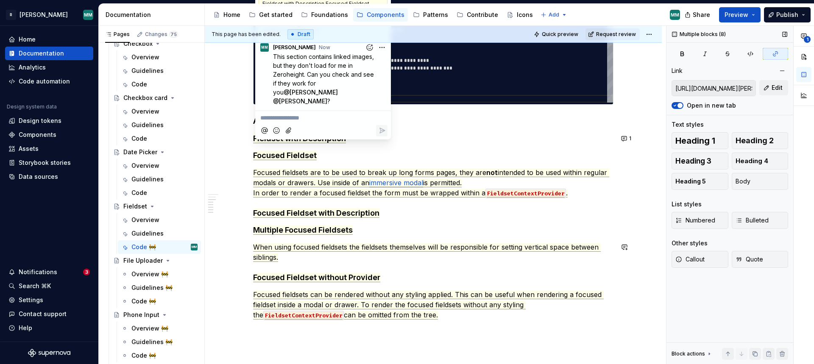
click at [328, 241] on div "**********" at bounding box center [433, 31] width 360 height 577
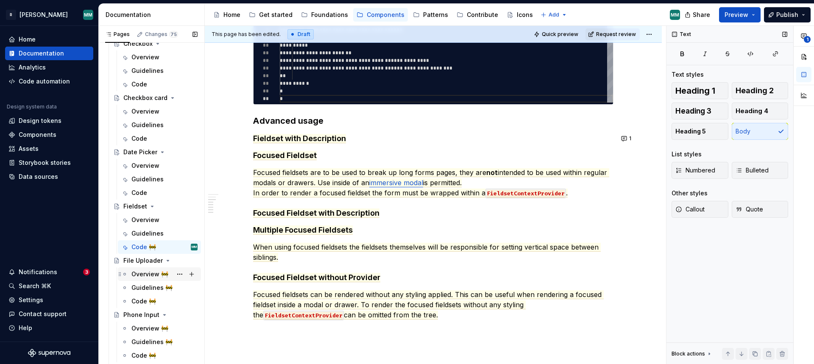
click at [144, 275] on div "Overview 🚧" at bounding box center [149, 274] width 37 height 8
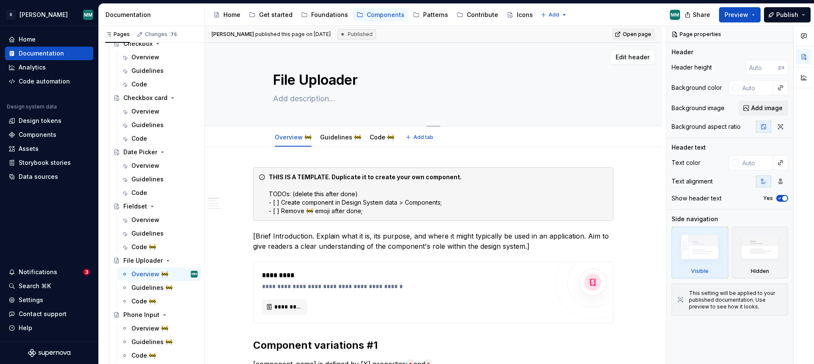
click at [306, 97] on textarea at bounding box center [431, 99] width 320 height 14
paste textarea "Allows users to submit files through a form."
type textarea "*"
type textarea "Allows users to submit files through a form."
type textarea "*"
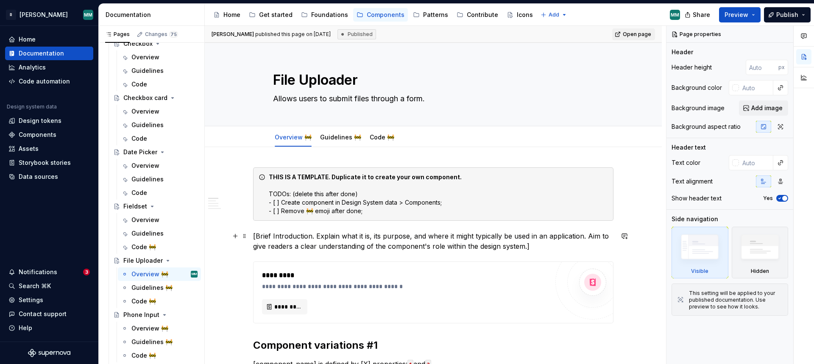
type textarea "Allows users to submit files through a form."
type textarea "*"
click at [394, 271] on div "*********" at bounding box center [405, 275] width 286 height 10
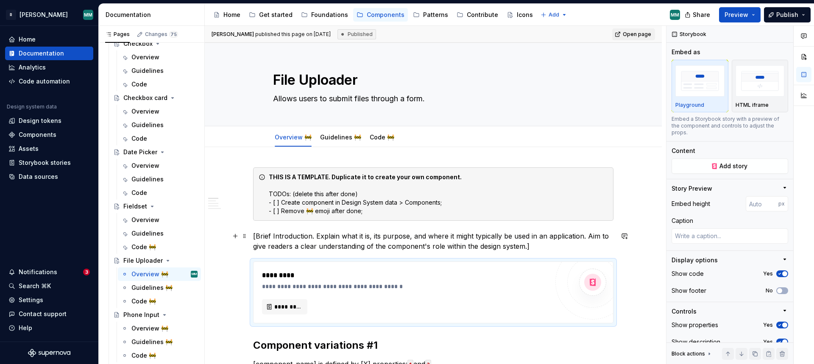
click at [400, 242] on p "[Brief Introduction. Explain what it is, its purpose, and where it might typica…" at bounding box center [433, 241] width 360 height 20
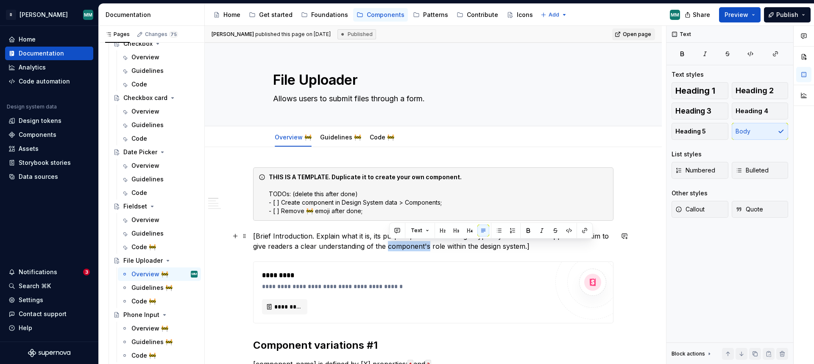
click at [400, 242] on p "[Brief Introduction. Explain what it is, its purpose, and where it might typica…" at bounding box center [433, 241] width 360 height 20
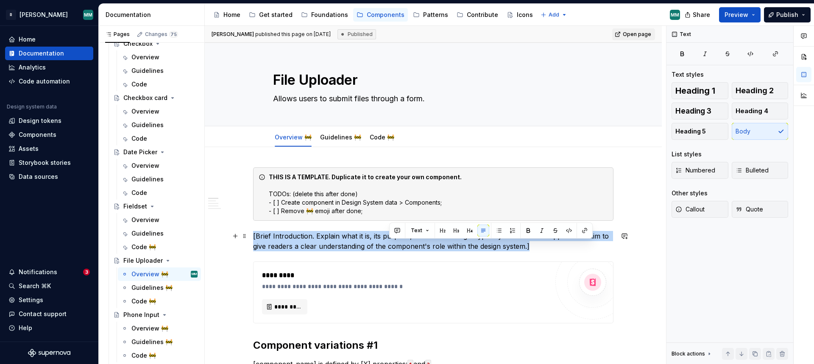
click at [400, 242] on p "[Brief Introduction. Explain what it is, its purpose, and where it might typica…" at bounding box center [433, 241] width 360 height 20
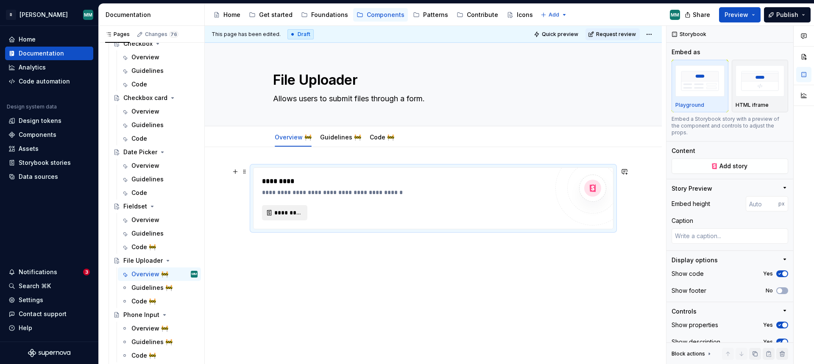
click at [293, 214] on span "*********" at bounding box center [288, 212] width 28 height 8
type textarea "*"
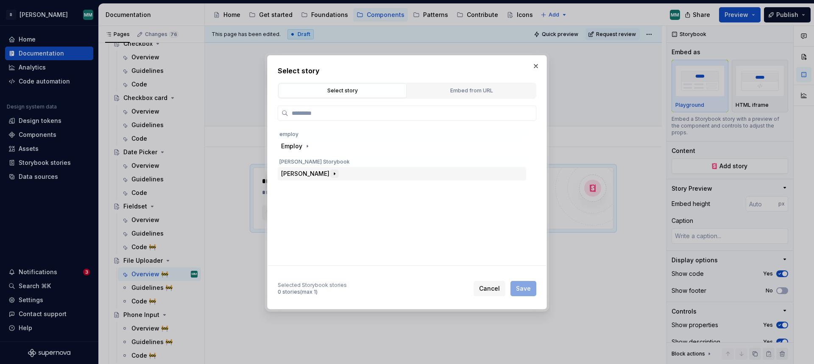
click at [331, 173] on icon "button" at bounding box center [334, 173] width 7 height 7
click at [323, 200] on icon "button" at bounding box center [321, 201] width 7 height 7
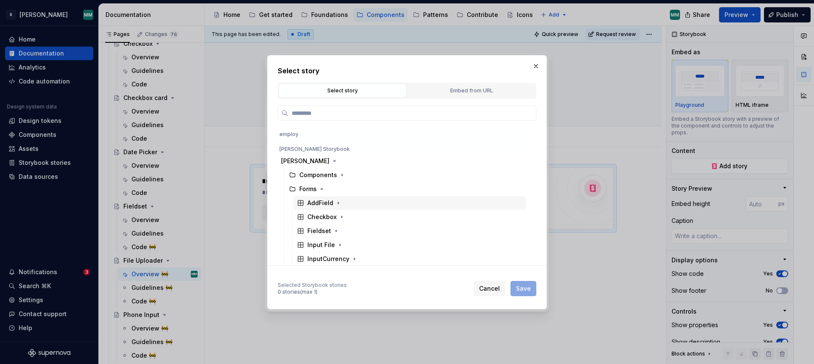
scroll to position [14, 0]
click at [336, 230] on icon "button" at bounding box center [336, 229] width 1 height 2
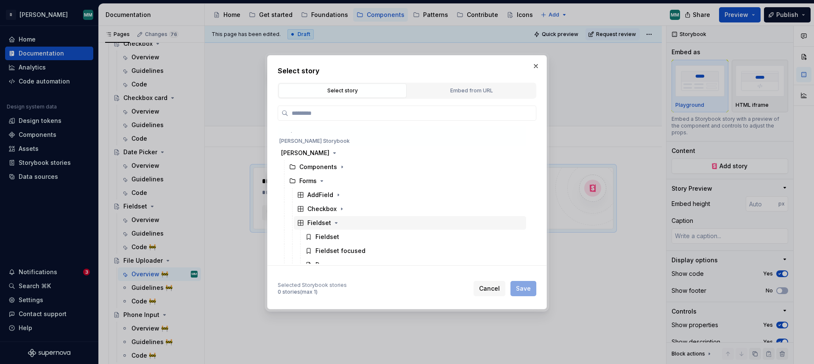
scroll to position [30, 0]
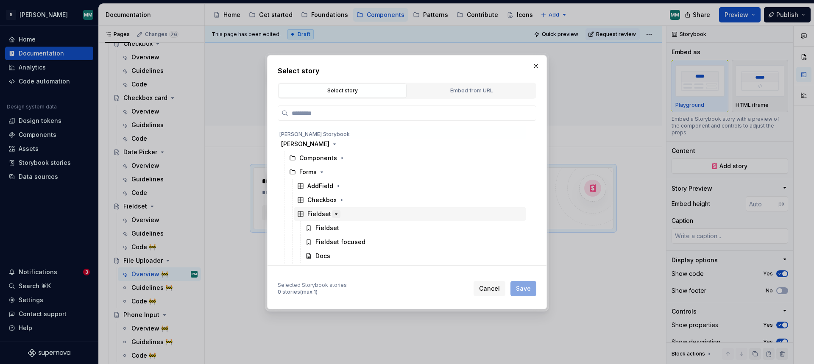
click at [335, 212] on icon "button" at bounding box center [336, 214] width 7 height 7
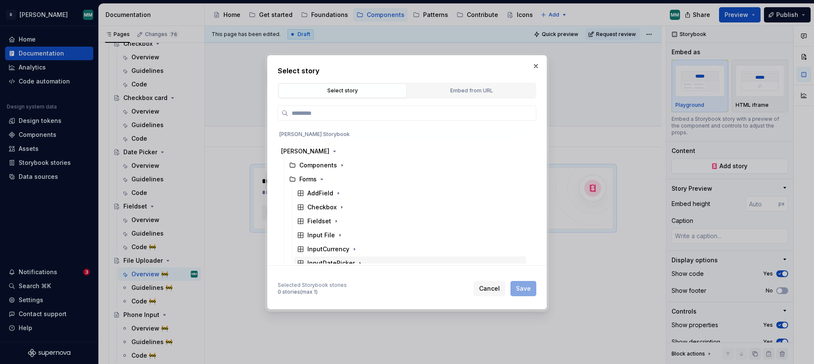
scroll to position [0, 0]
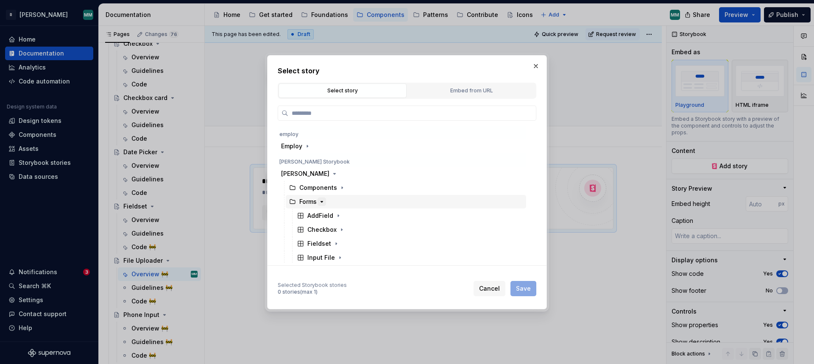
click at [320, 200] on icon "button" at bounding box center [321, 201] width 7 height 7
click at [349, 116] on input "search" at bounding box center [411, 113] width 247 height 8
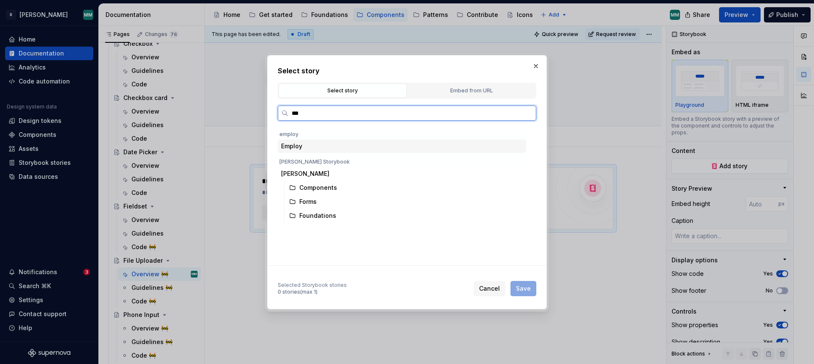
type input "****"
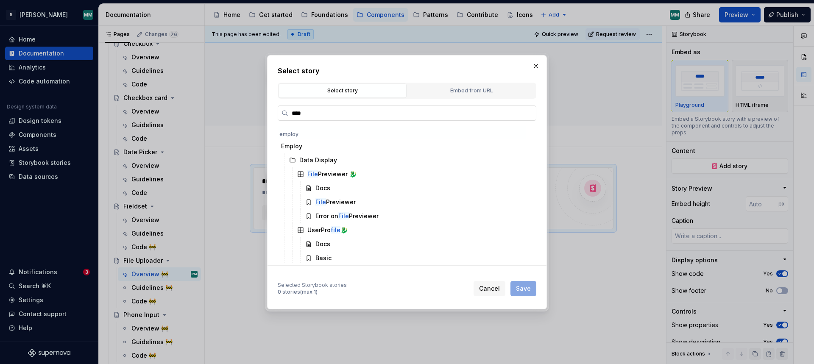
click at [527, 114] on input "****" at bounding box center [411, 113] width 247 height 8
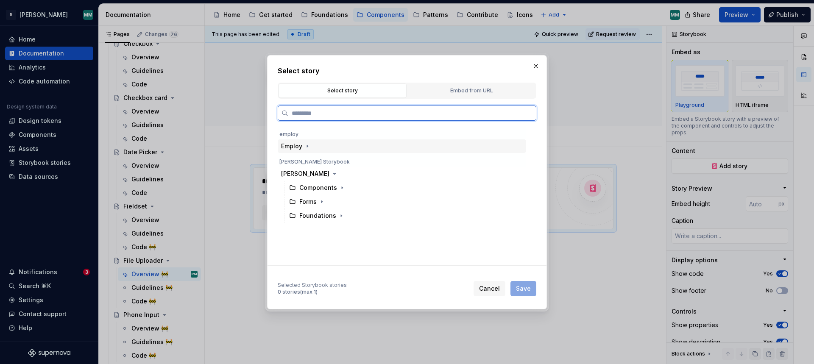
click at [527, 112] on input "search" at bounding box center [411, 113] width 247 height 8
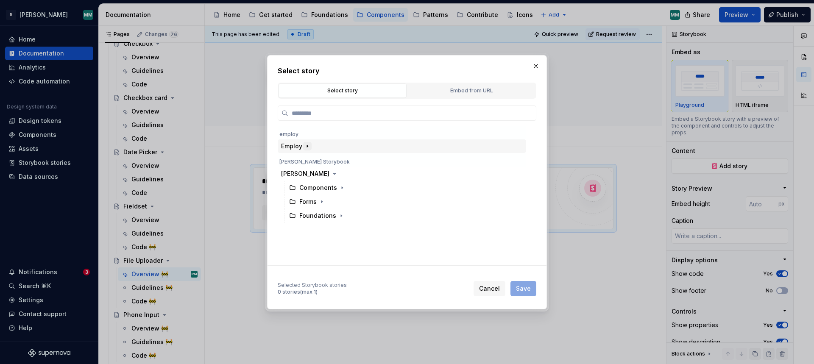
click at [308, 147] on icon "button" at bounding box center [307, 146] width 7 height 7
click at [342, 231] on icon "button" at bounding box center [345, 230] width 7 height 7
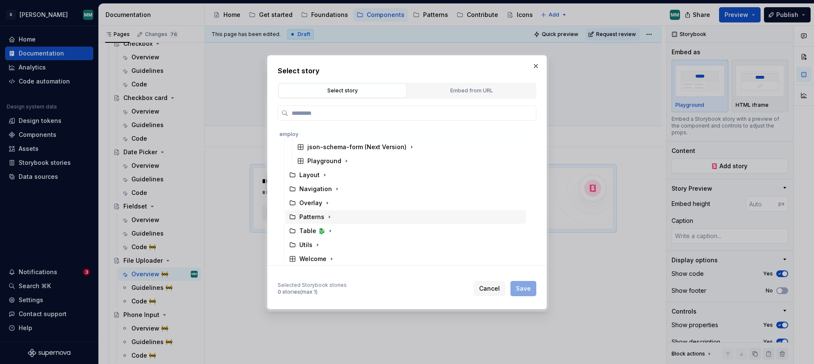
scroll to position [78, 0]
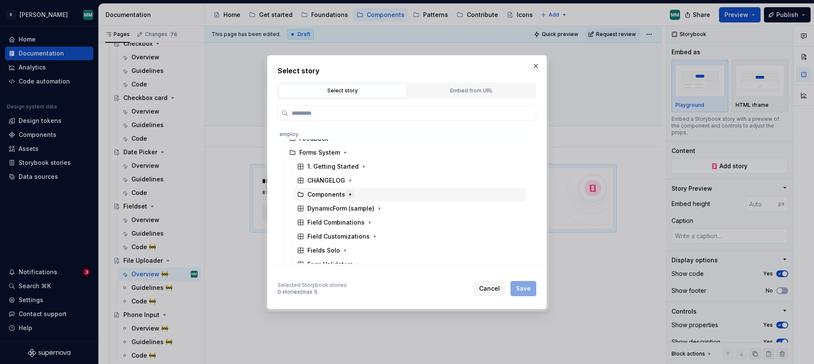
click at [349, 196] on icon "button" at bounding box center [350, 194] width 7 height 7
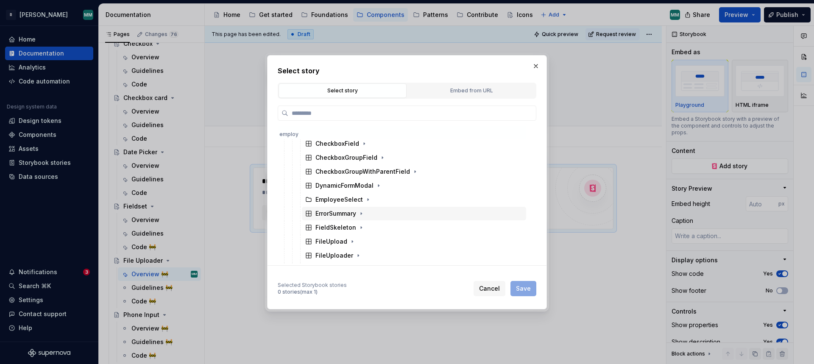
scroll to position [216, 0]
click at [355, 250] on icon "button" at bounding box center [358, 252] width 7 height 7
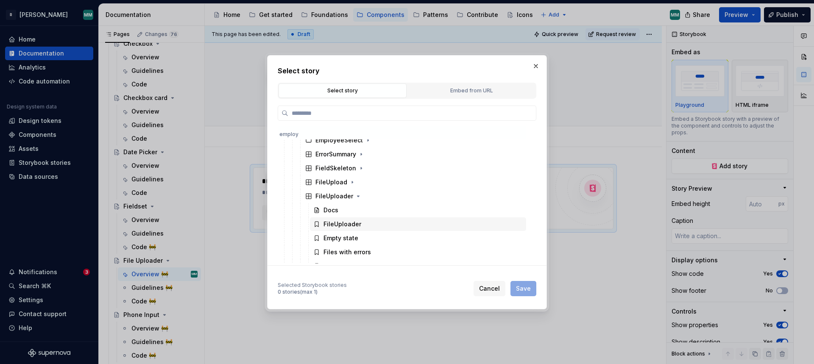
scroll to position [279, 0]
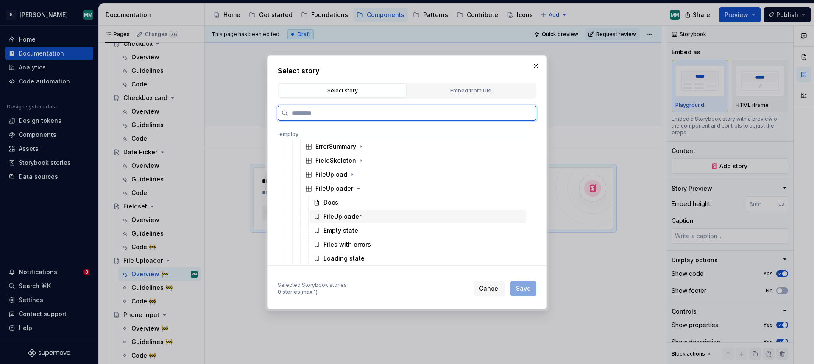
click at [362, 216] on div "FileUploader" at bounding box center [418, 217] width 216 height 14
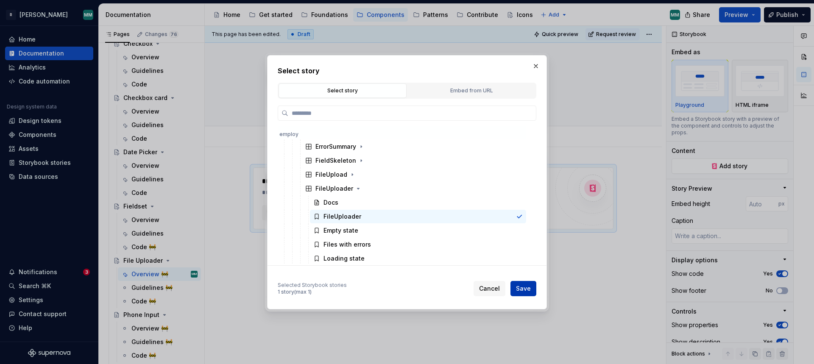
click at [519, 283] on button "Save" at bounding box center [523, 288] width 26 height 15
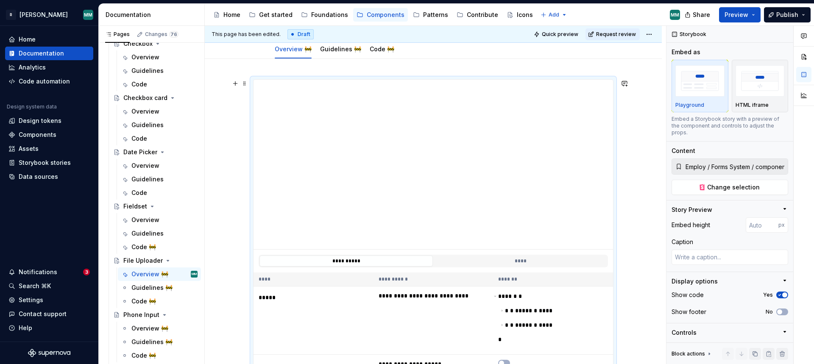
scroll to position [90, 0]
click at [524, 258] on button "****" at bounding box center [519, 259] width 173 height 11
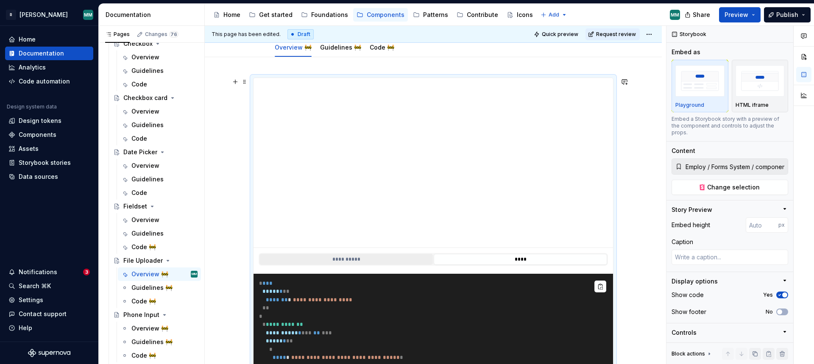
click at [393, 258] on button "**********" at bounding box center [345, 259] width 173 height 11
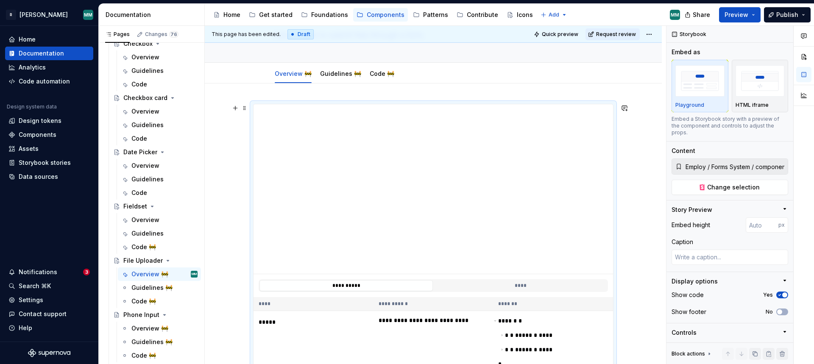
scroll to position [67, 0]
click at [248, 105] on span at bounding box center [244, 105] width 7 height 12
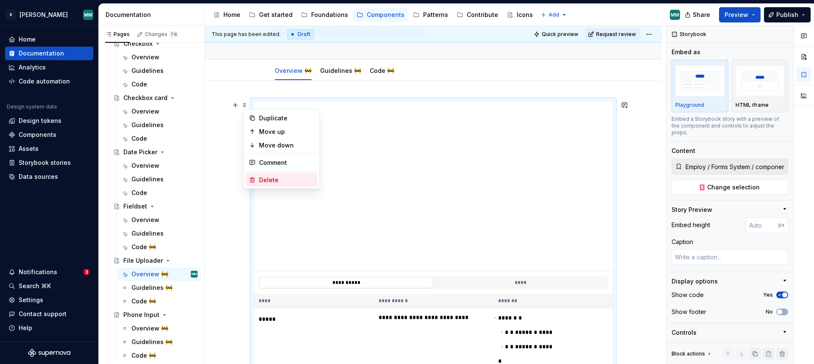
click at [285, 180] on div "Delete" at bounding box center [286, 180] width 55 height 8
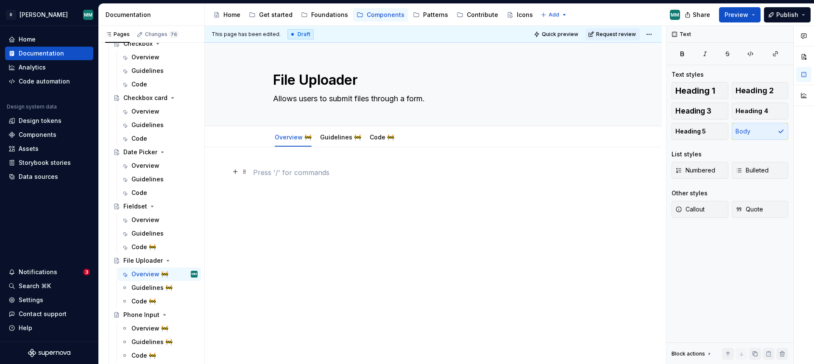
scroll to position [0, 0]
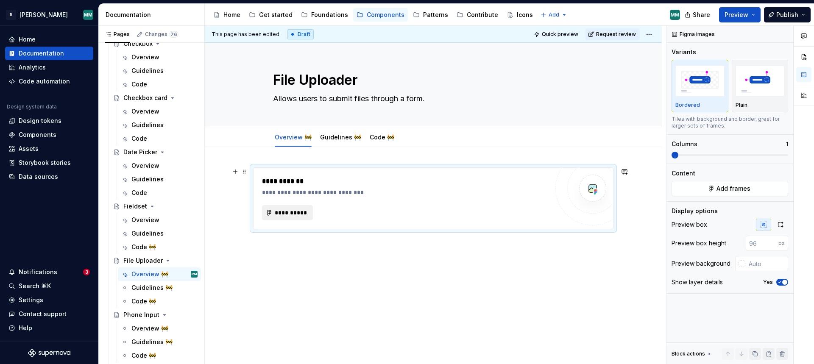
click at [299, 211] on span "**********" at bounding box center [290, 212] width 33 height 8
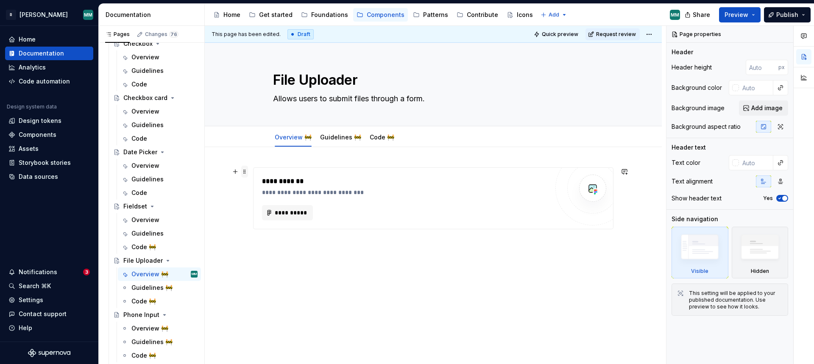
click at [247, 170] on span at bounding box center [244, 172] width 7 height 12
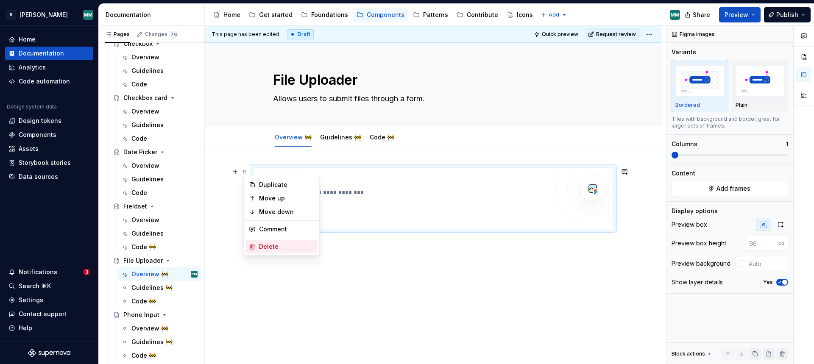
click at [281, 249] on div "Delete" at bounding box center [286, 246] width 55 height 8
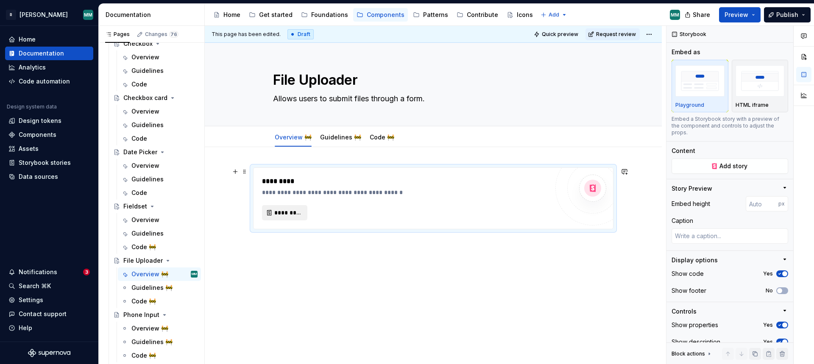
click at [300, 208] on span "*********" at bounding box center [288, 212] width 28 height 8
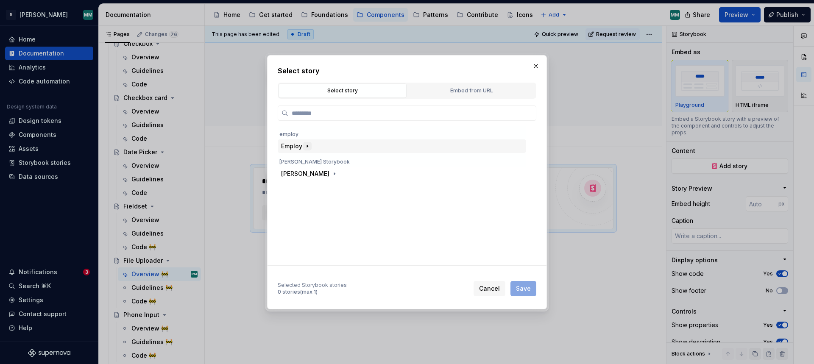
click at [307, 146] on icon "button" at bounding box center [307, 146] width 1 height 2
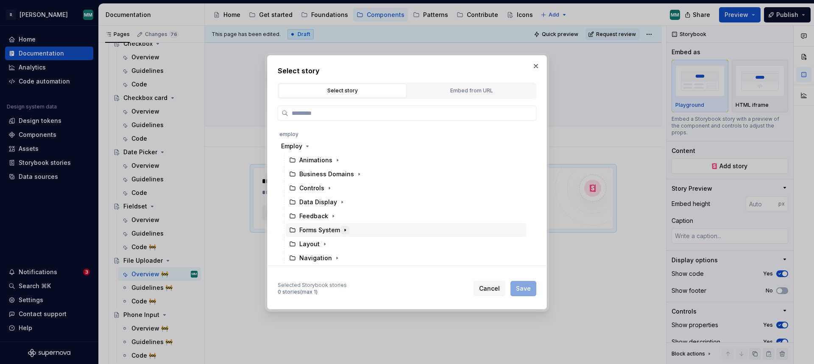
click at [343, 229] on icon "button" at bounding box center [345, 230] width 7 height 7
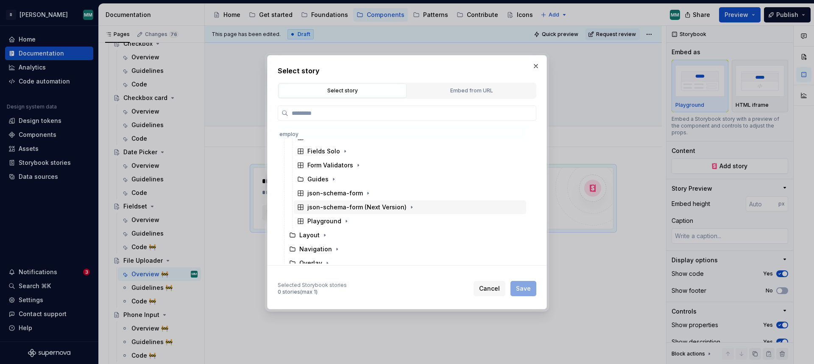
scroll to position [110, 0]
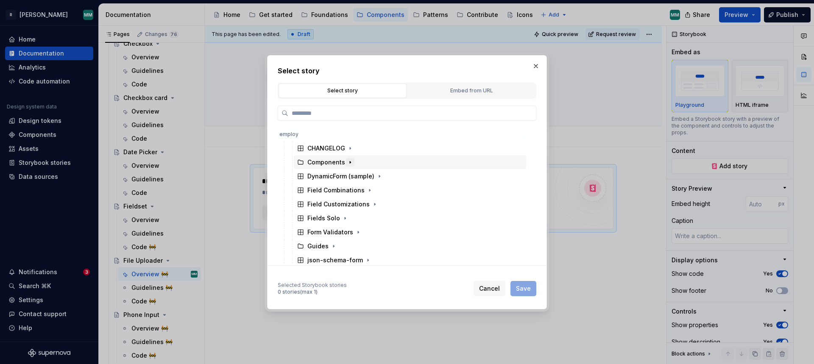
click at [350, 161] on icon "button" at bounding box center [350, 162] width 7 height 7
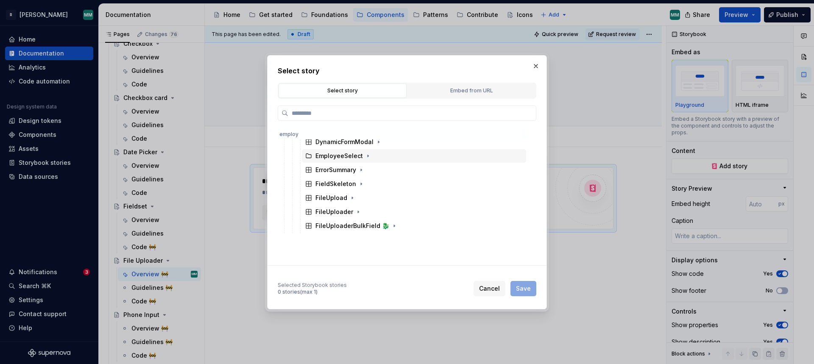
scroll to position [262, 0]
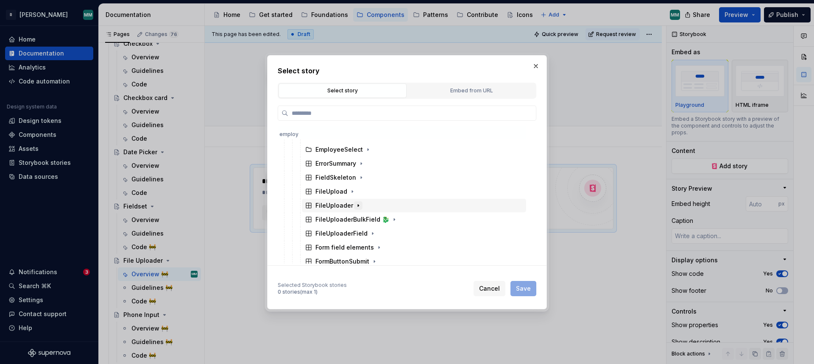
click at [357, 204] on icon "button" at bounding box center [358, 205] width 7 height 7
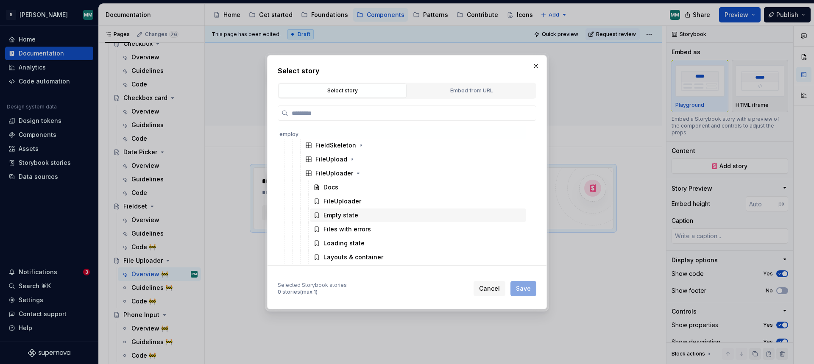
scroll to position [294, 0]
click at [349, 157] on icon "button" at bounding box center [352, 160] width 7 height 7
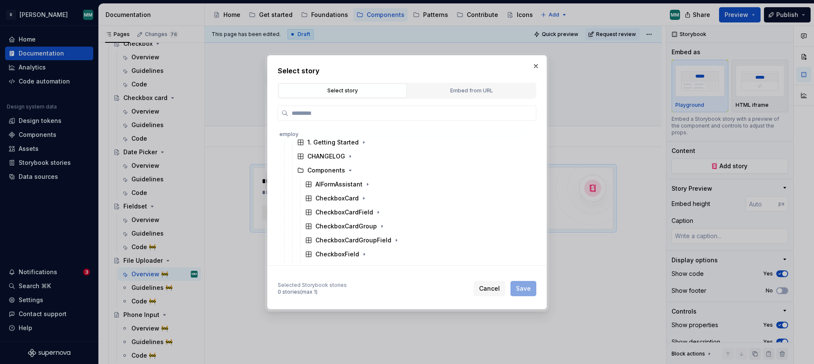
scroll to position [0, 0]
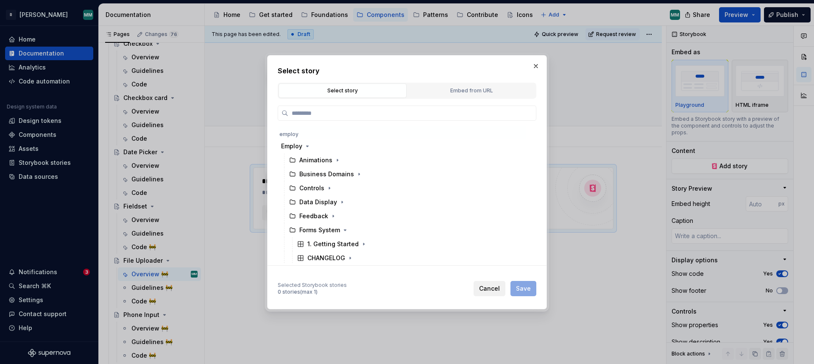
click at [489, 287] on span "Cancel" at bounding box center [489, 288] width 21 height 8
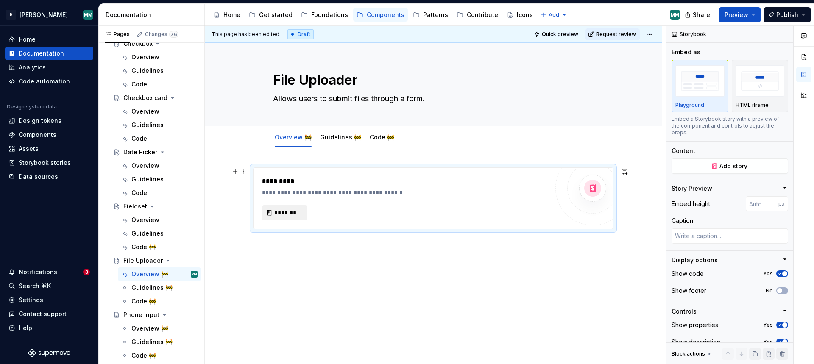
click at [291, 217] on button "*********" at bounding box center [284, 212] width 45 height 15
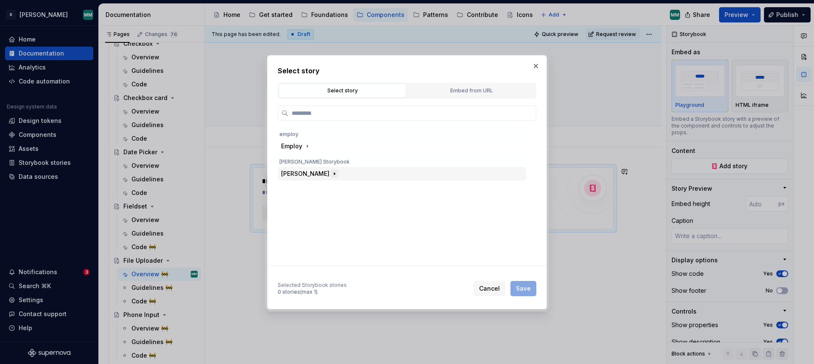
click at [331, 175] on icon "button" at bounding box center [334, 173] width 7 height 7
click at [323, 203] on icon "button" at bounding box center [321, 201] width 7 height 7
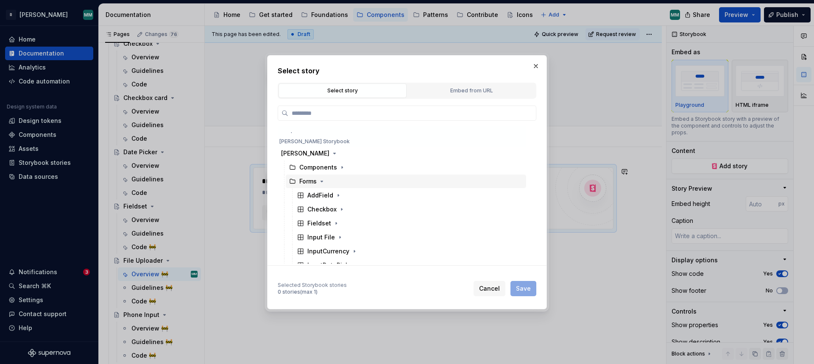
scroll to position [65, 0]
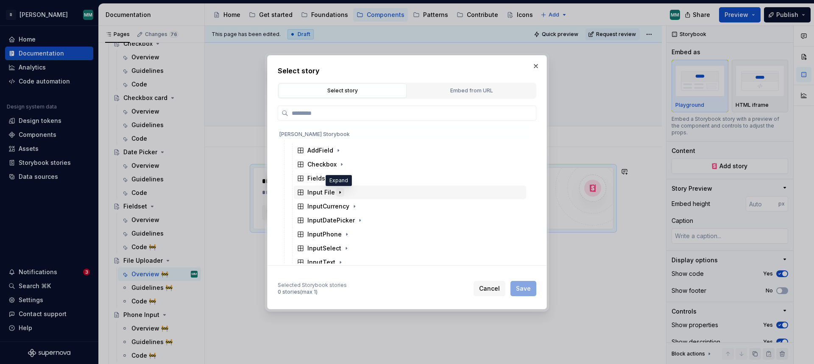
click at [342, 193] on button "button" at bounding box center [340, 192] width 8 height 8
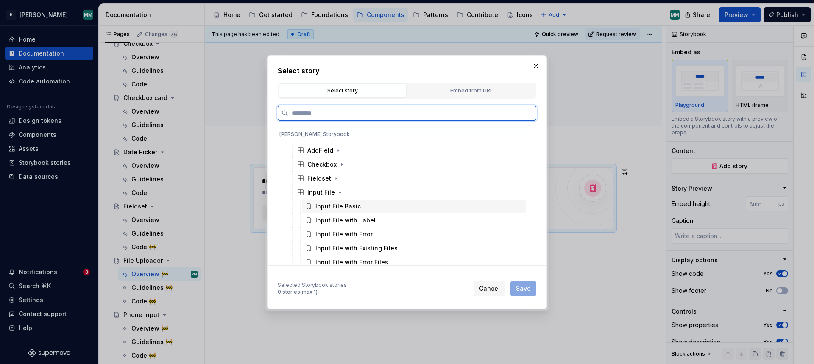
click at [370, 203] on div "Input File Basic" at bounding box center [414, 207] width 224 height 14
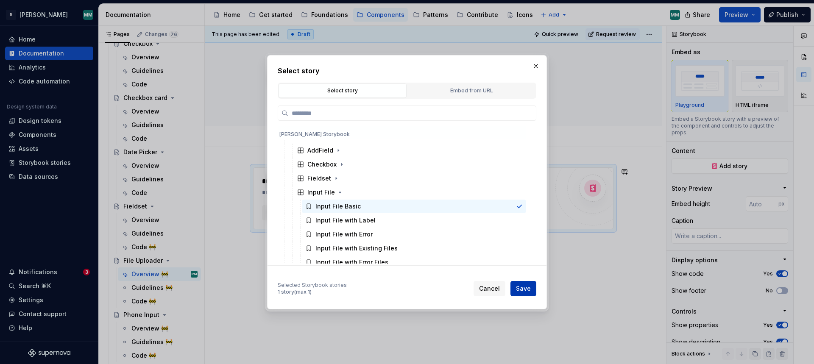
click at [527, 284] on span "Save" at bounding box center [523, 288] width 15 height 8
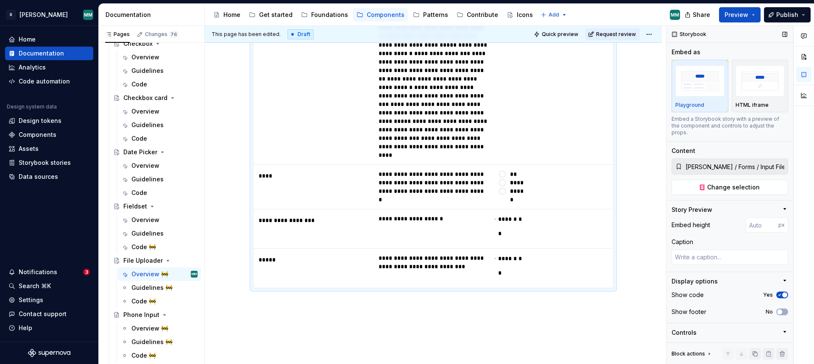
scroll to position [710, 0]
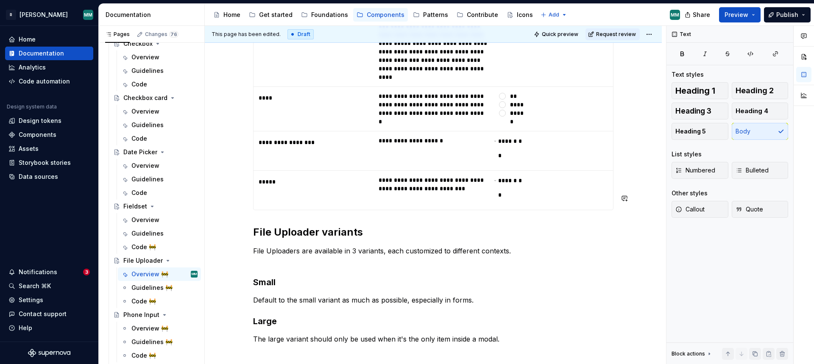
scroll to position [780, 0]
click at [486, 294] on p "Default to the small variant as much as possible, especially in forms." at bounding box center [433, 299] width 360 height 10
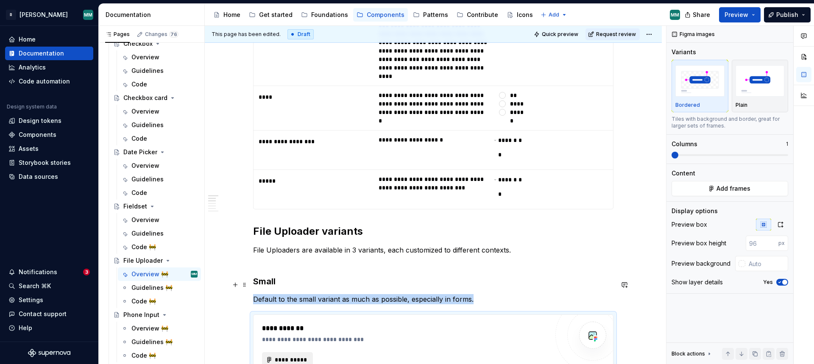
click at [301, 352] on button "**********" at bounding box center [287, 359] width 51 height 15
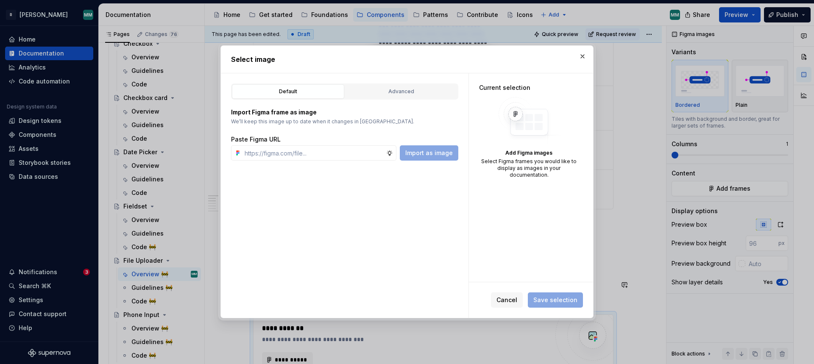
type textarea "*"
click at [371, 89] on div "Advanced" at bounding box center [401, 91] width 106 height 8
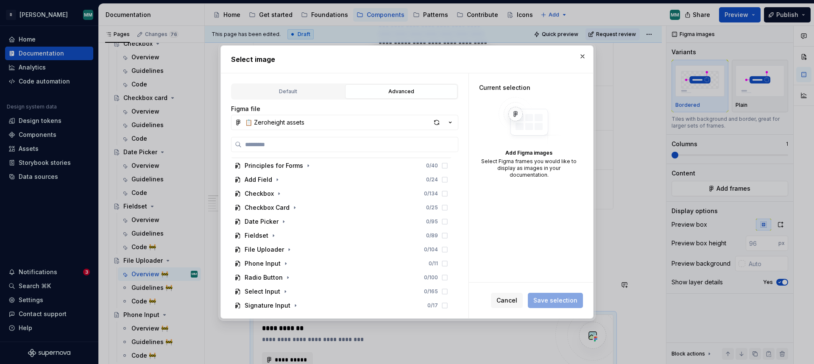
scroll to position [669, 0]
click at [288, 211] on icon "button" at bounding box center [289, 208] width 7 height 7
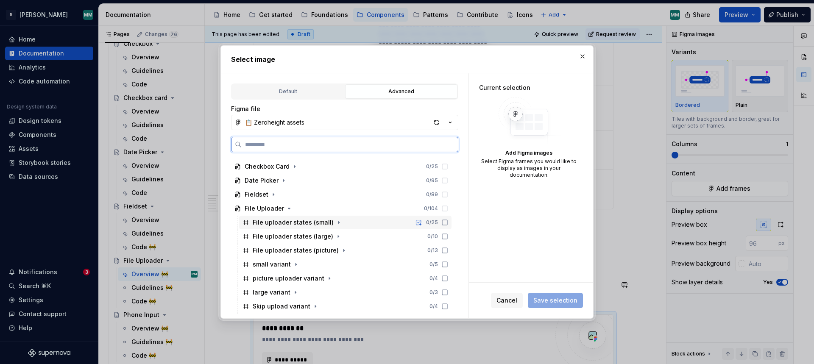
click at [448, 223] on icon at bounding box center [444, 222] width 7 height 7
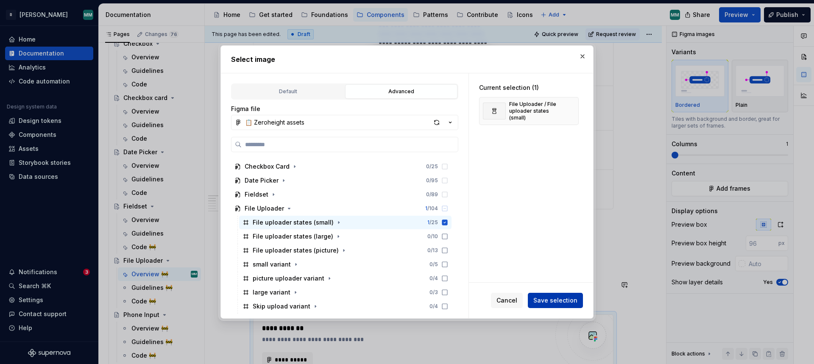
click at [563, 301] on span "Save selection" at bounding box center [555, 300] width 44 height 8
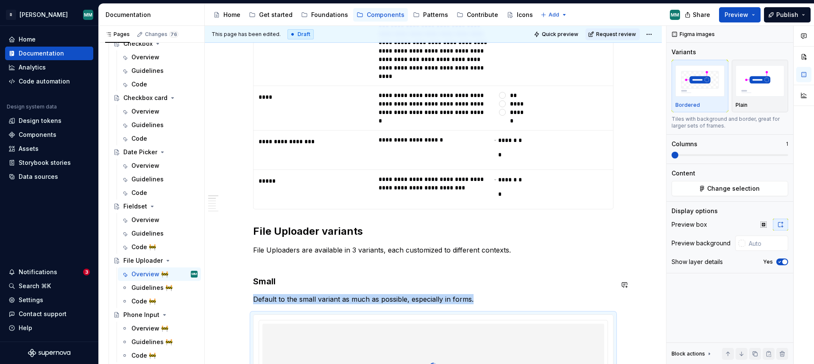
scroll to position [823, 0]
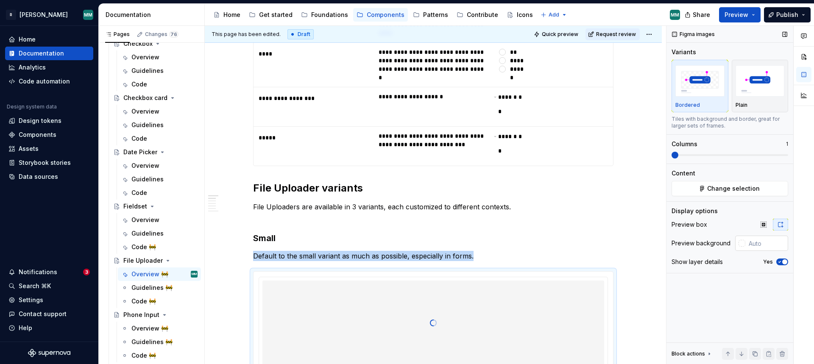
click at [763, 240] on input "text" at bounding box center [766, 243] width 43 height 15
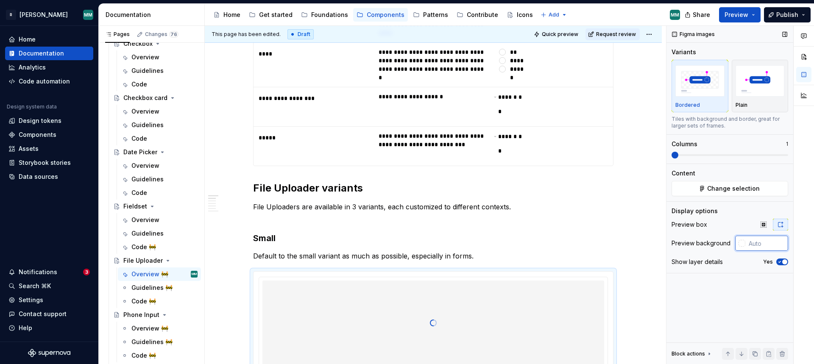
click at [761, 241] on input "text" at bounding box center [766, 243] width 43 height 15
paste input "#F3F4F8"
type input "#F3F4F8"
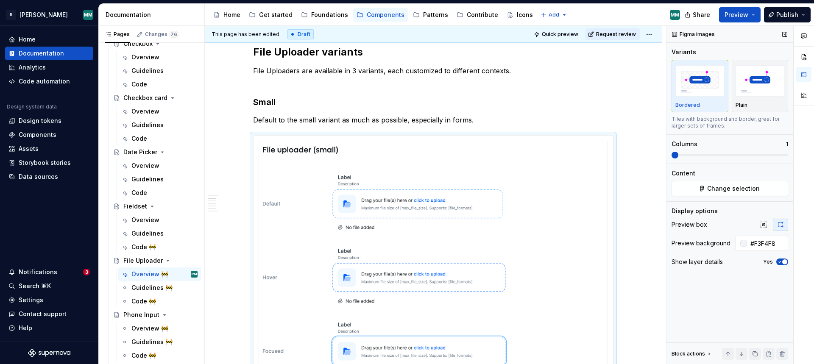
scroll to position [1034, 0]
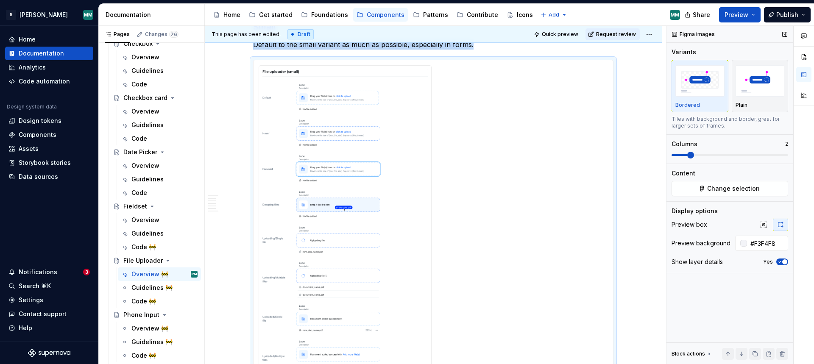
click at [688, 156] on span at bounding box center [690, 155] width 7 height 7
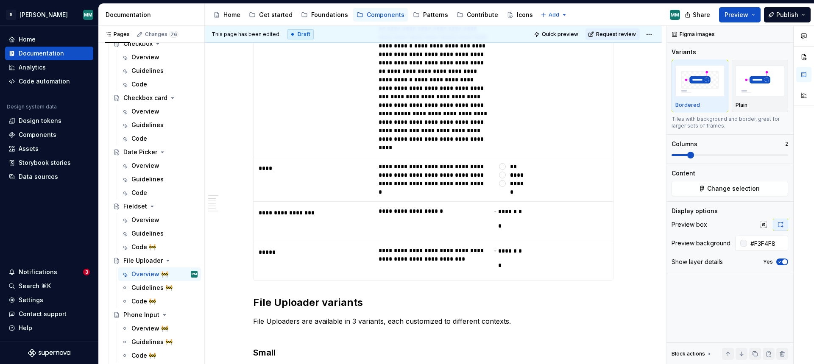
scroll to position [868, 0]
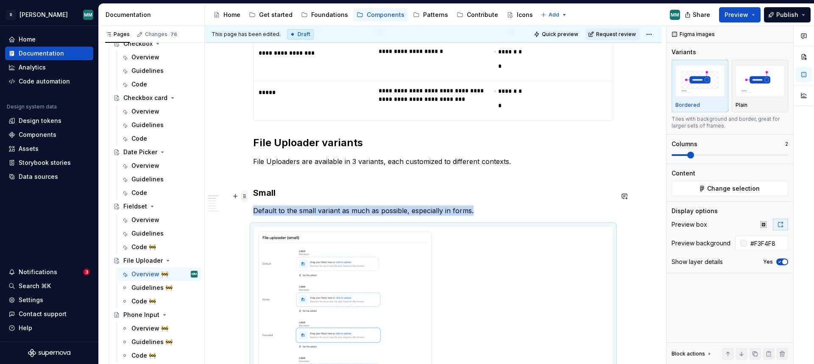
click at [247, 197] on span at bounding box center [244, 196] width 7 height 12
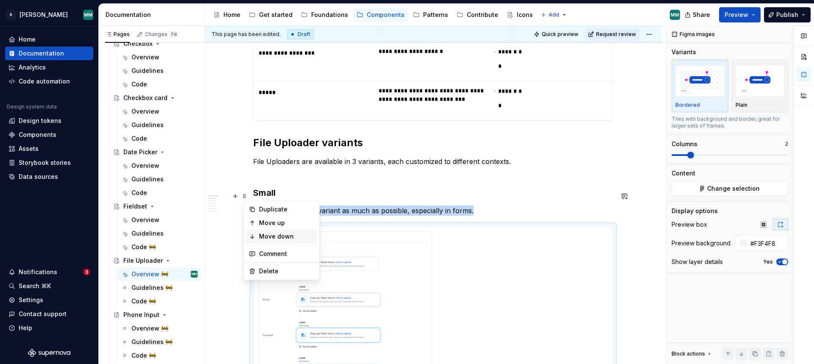
click at [275, 233] on div "Move down" at bounding box center [286, 236] width 55 height 8
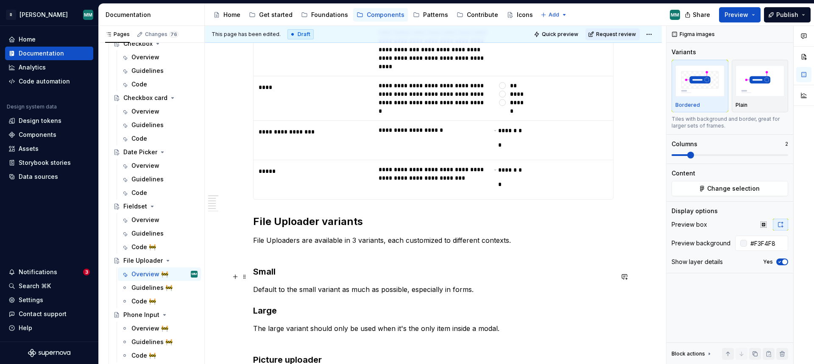
scroll to position [788, 0]
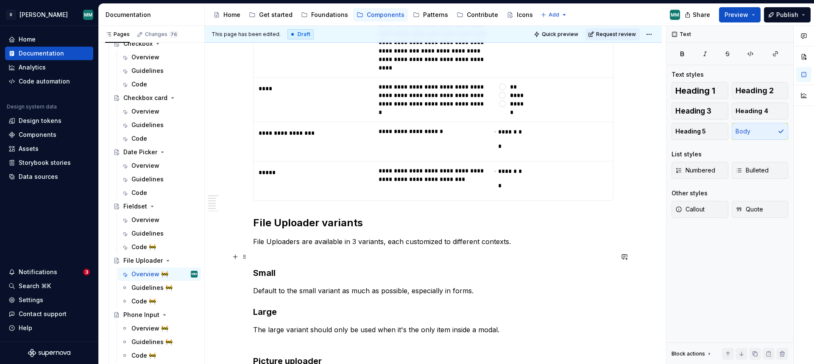
click at [490, 286] on p "Default to the small variant as much as possible, especially in forms." at bounding box center [433, 291] width 360 height 10
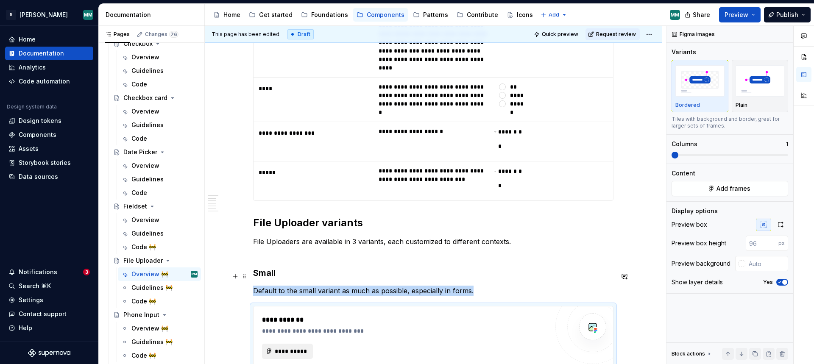
click at [305, 347] on span "**********" at bounding box center [290, 351] width 33 height 8
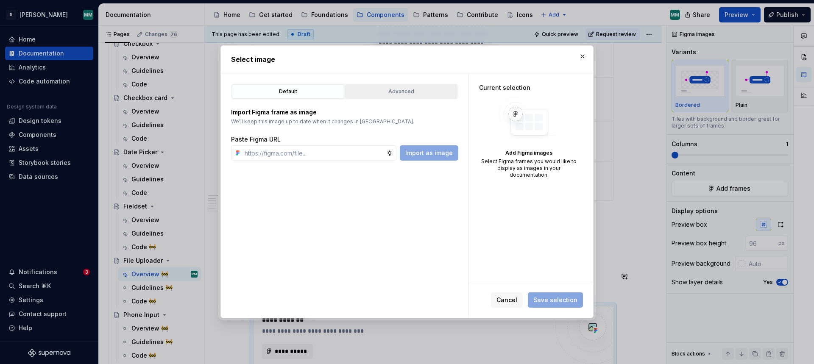
click at [391, 97] on button "Advanced" at bounding box center [401, 91] width 112 height 14
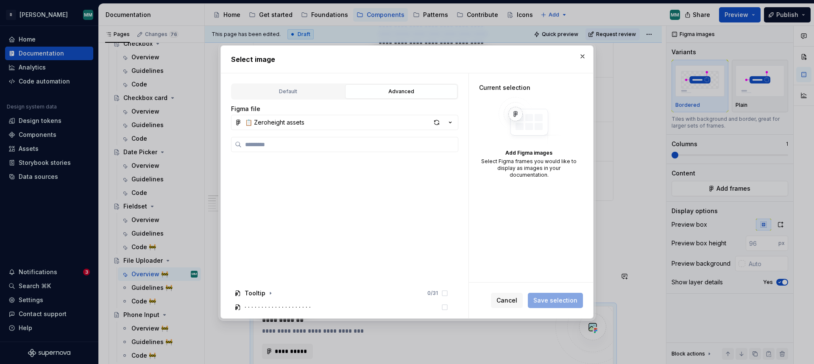
scroll to position [613, 0]
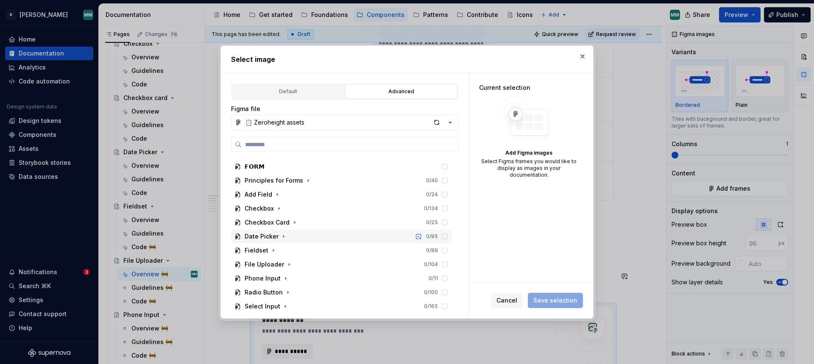
type textarea "*"
click at [290, 265] on icon "button" at bounding box center [289, 264] width 7 height 7
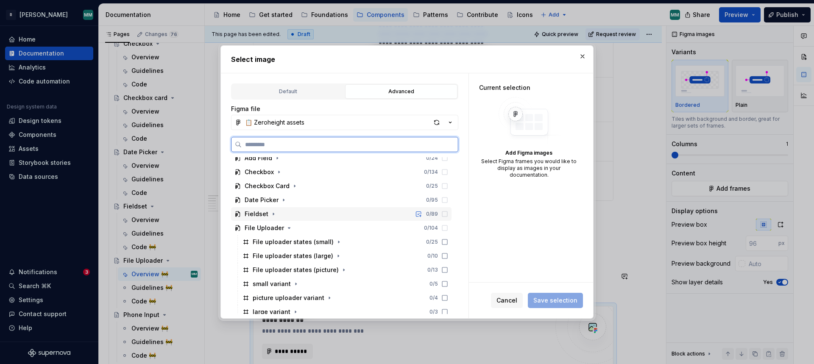
scroll to position [711, 0]
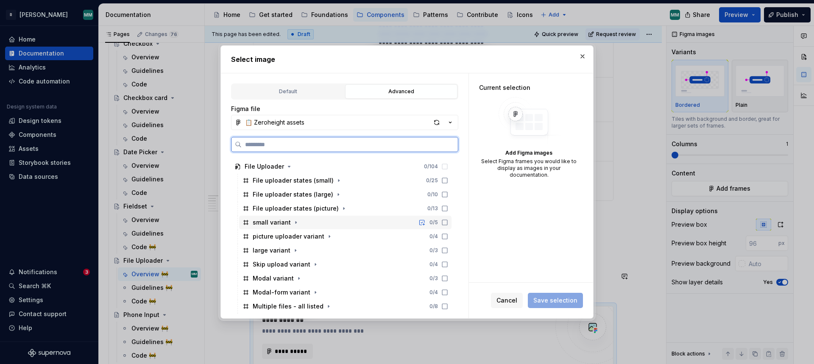
click at [447, 222] on icon at bounding box center [444, 222] width 5 height 5
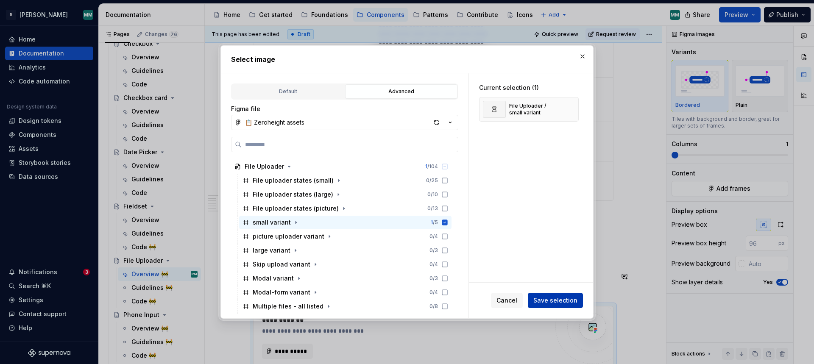
click at [548, 299] on span "Save selection" at bounding box center [555, 300] width 44 height 8
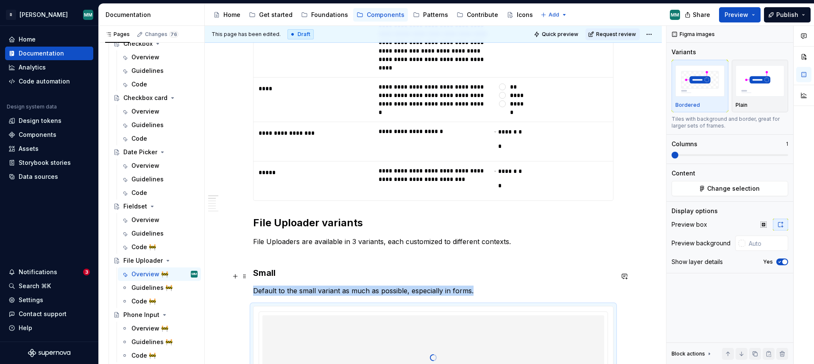
scroll to position [823, 0]
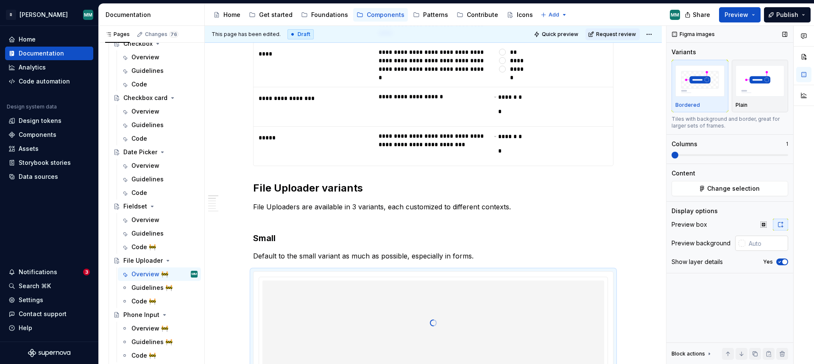
click at [755, 242] on input "text" at bounding box center [766, 243] width 43 height 15
paste input "#F3F4F8"
type input "#F3F4F8"
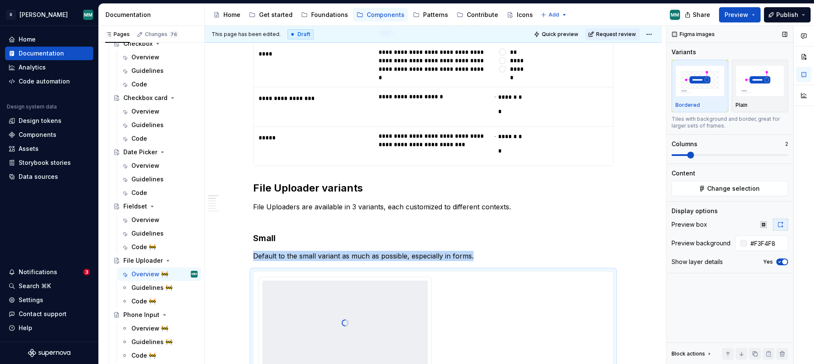
click at [689, 156] on span at bounding box center [690, 155] width 7 height 7
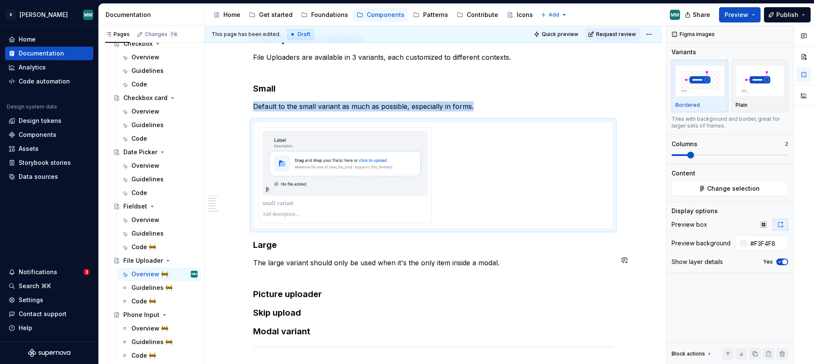
scroll to position [973, 0]
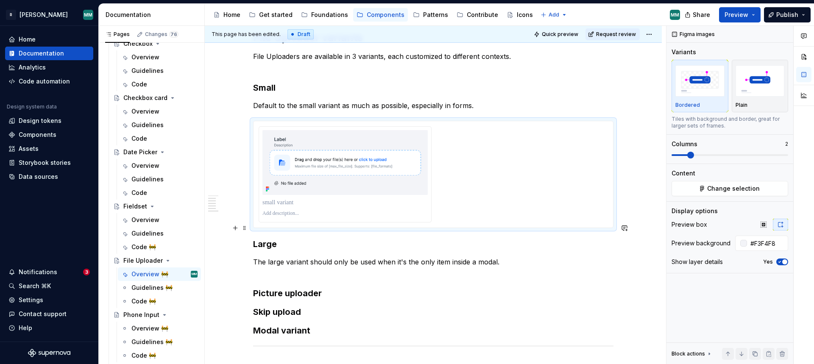
click at [522, 257] on p "The large variant should only be used when it's the only item inside a modal." at bounding box center [433, 267] width 360 height 20
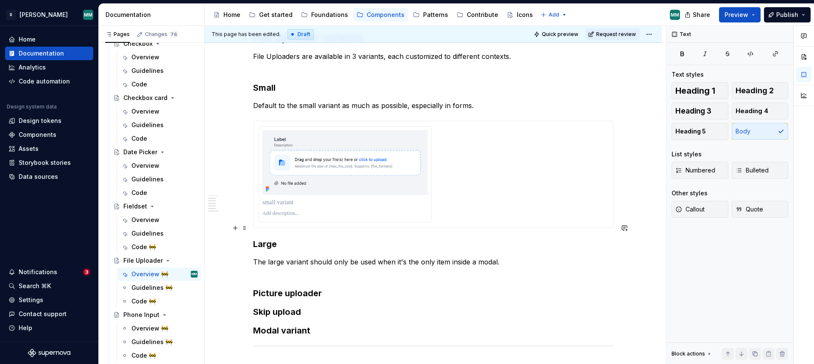
click at [336, 257] on p "The large variant should only be used when it's the only item inside a modal." at bounding box center [433, 267] width 360 height 20
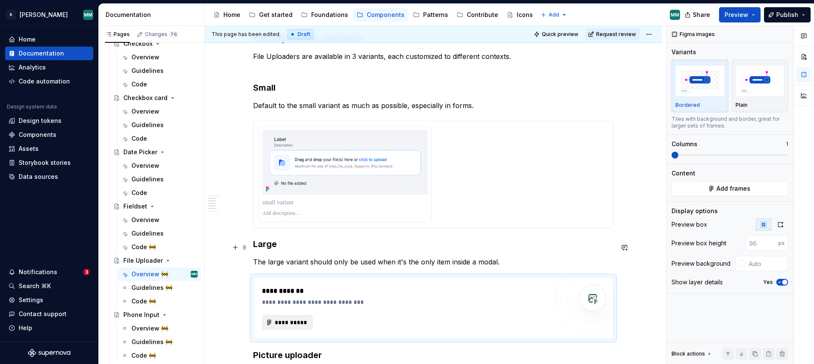
click at [300, 318] on span "**********" at bounding box center [290, 322] width 33 height 8
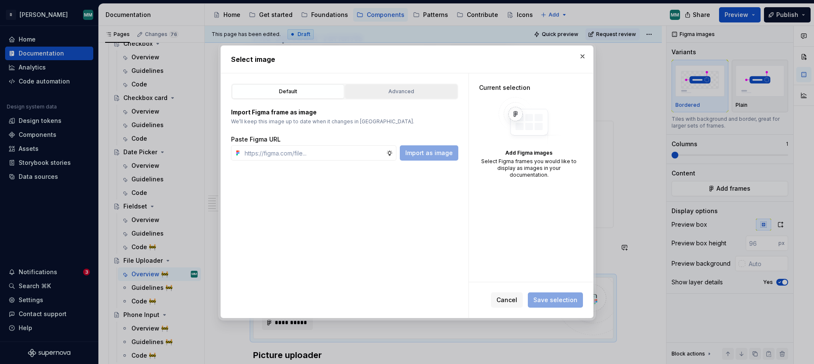
click at [403, 96] on button "Advanced" at bounding box center [401, 91] width 112 height 14
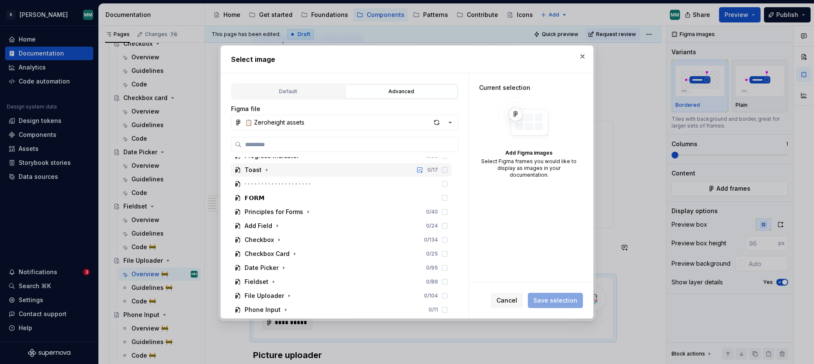
scroll to position [585, 0]
click at [286, 281] on icon "button" at bounding box center [289, 281] width 7 height 7
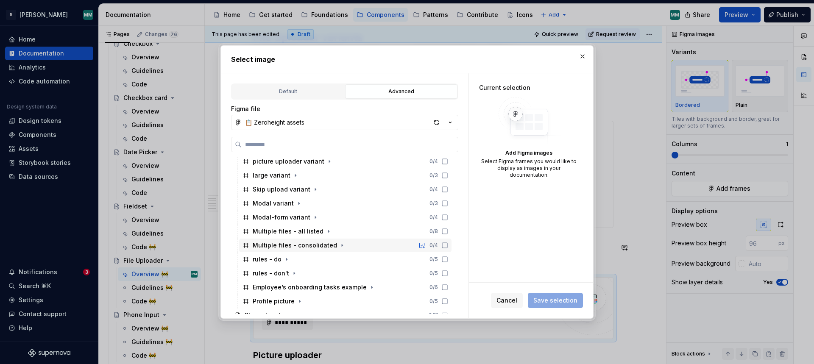
scroll to position [784, 0]
click at [448, 176] on icon at bounding box center [444, 177] width 7 height 7
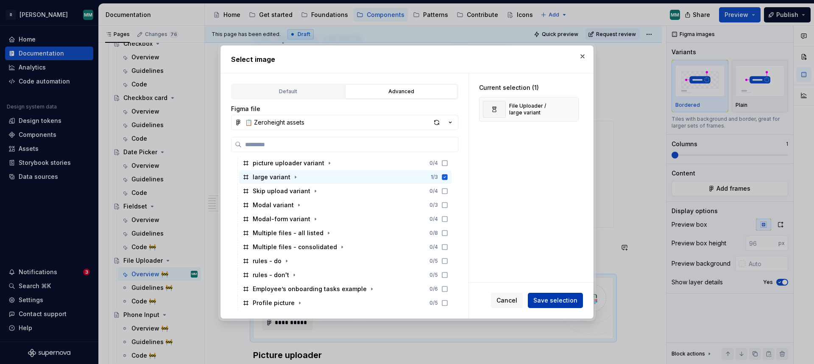
click at [563, 303] on span "Save selection" at bounding box center [555, 300] width 44 height 8
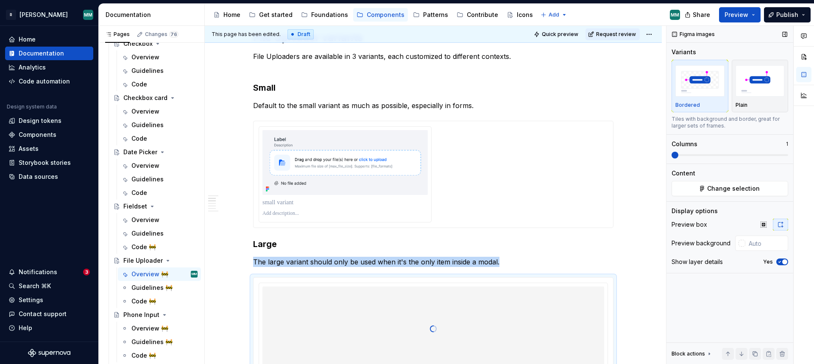
scroll to position [979, 0]
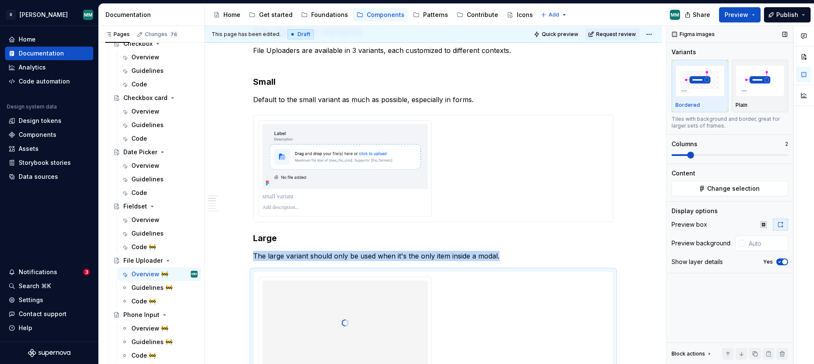
click at [693, 158] on span at bounding box center [690, 155] width 7 height 7
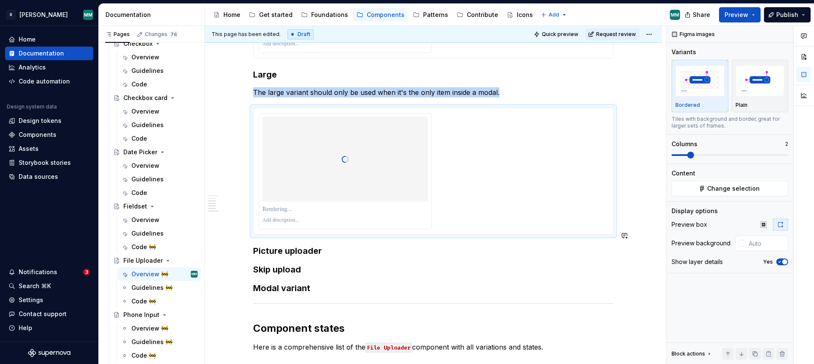
scroll to position [1151, 0]
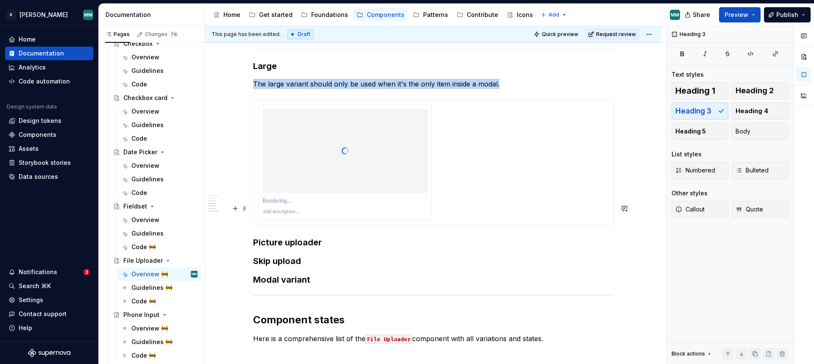
click at [347, 236] on h3 "Picture uploader" at bounding box center [433, 242] width 360 height 12
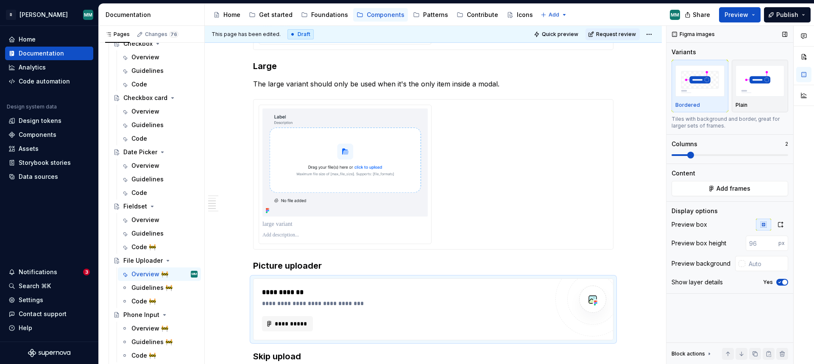
click at [692, 157] on span at bounding box center [690, 155] width 7 height 7
type textarea "*"
click at [754, 268] on input "text" at bounding box center [766, 263] width 43 height 15
paste input "#F3F4F8"
type input "#F3F4F8"
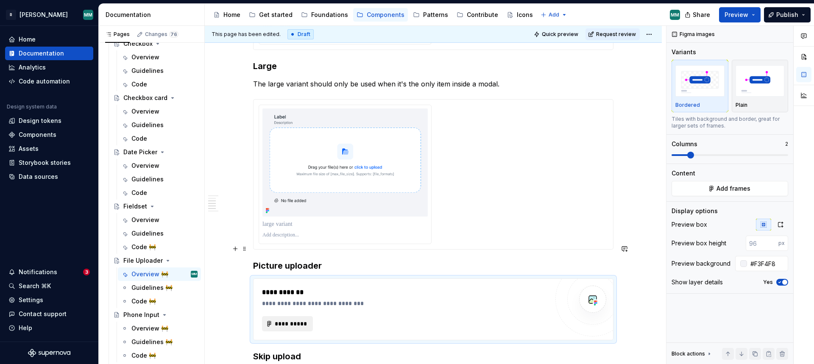
click at [303, 319] on span "**********" at bounding box center [290, 323] width 33 height 8
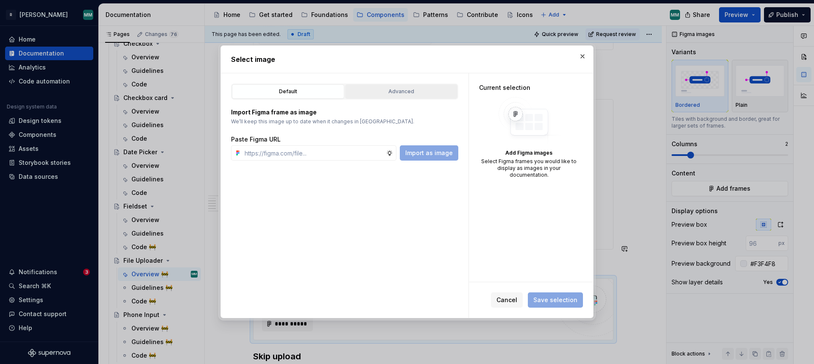
click at [419, 90] on div "Advanced" at bounding box center [401, 91] width 106 height 8
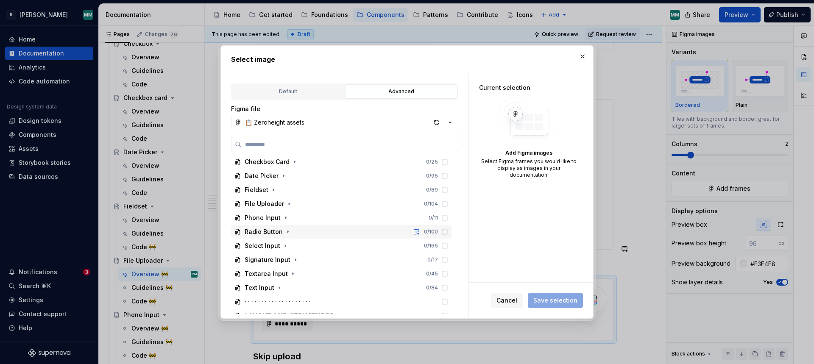
scroll to position [591, 0]
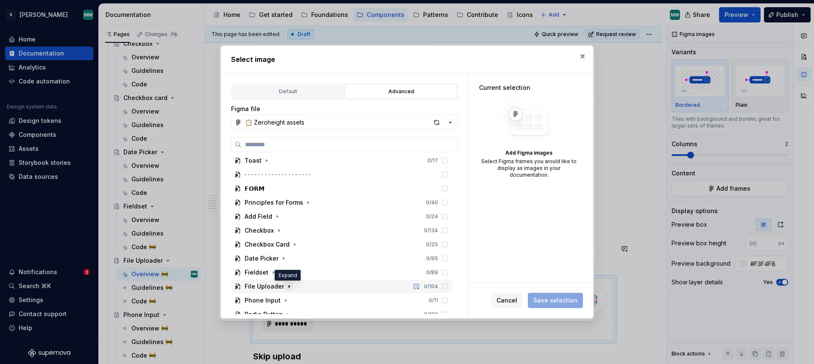
click at [286, 284] on icon "button" at bounding box center [289, 286] width 7 height 7
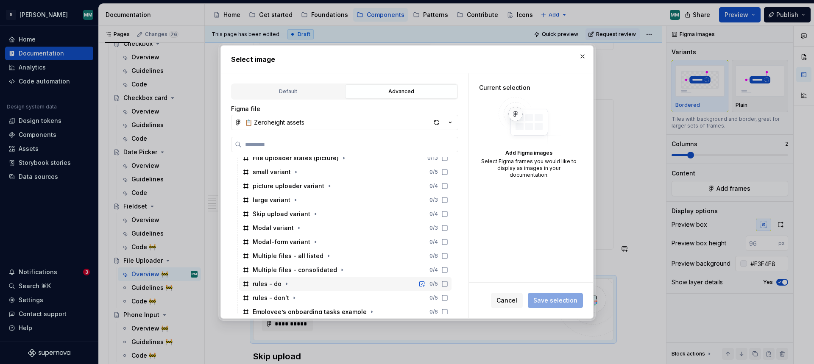
scroll to position [729, 0]
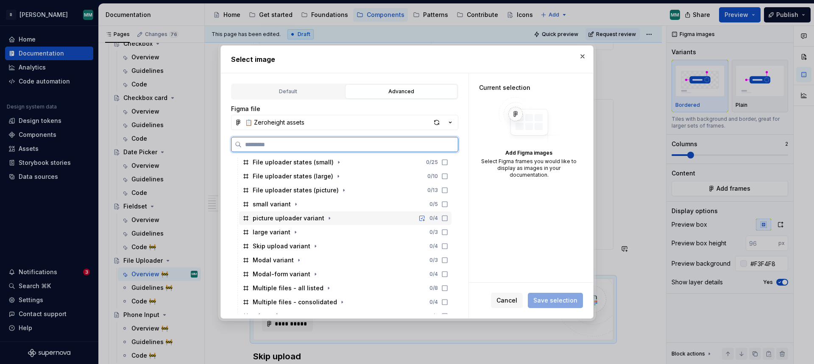
click at [448, 217] on icon at bounding box center [444, 218] width 7 height 7
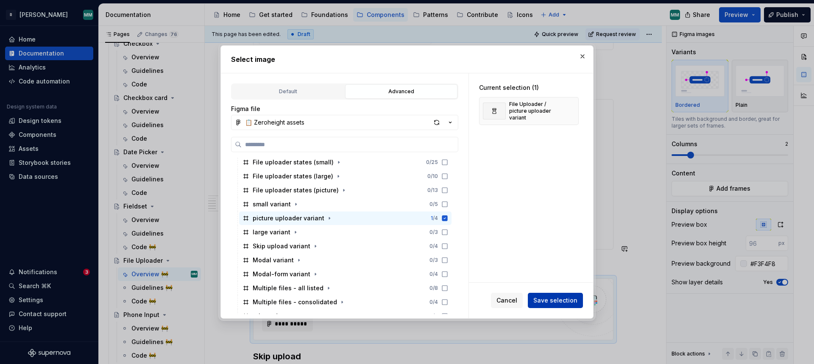
click at [567, 301] on span "Save selection" at bounding box center [555, 300] width 44 height 8
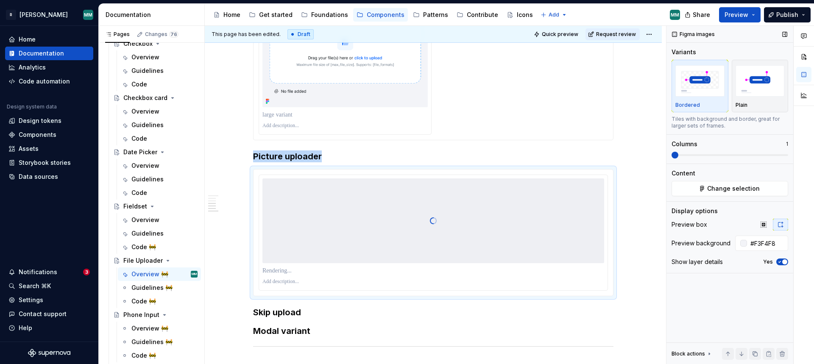
scroll to position [1265, 0]
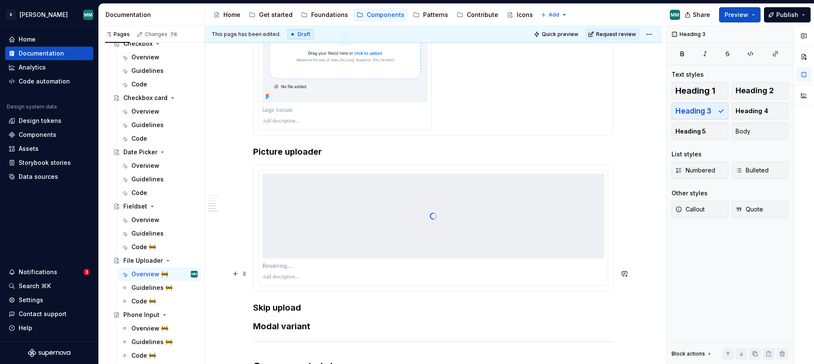
click at [339, 302] on h3 "Skip upload" at bounding box center [433, 308] width 360 height 12
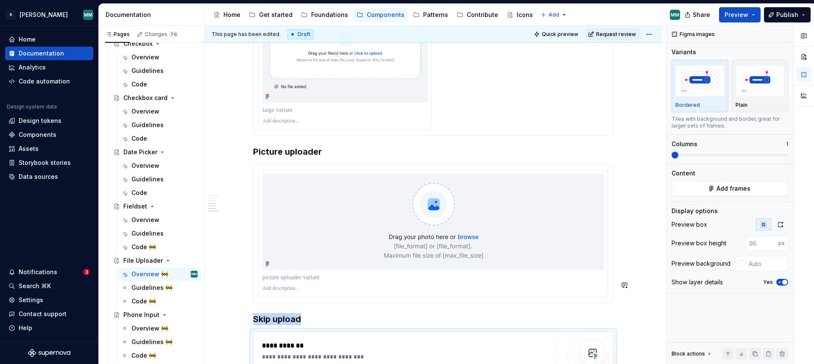
type textarea "*"
click at [687, 157] on span at bounding box center [690, 155] width 7 height 7
click at [758, 264] on input "text" at bounding box center [766, 263] width 43 height 15
paste input "#F3F4F8"
type input "#F3F4F8"
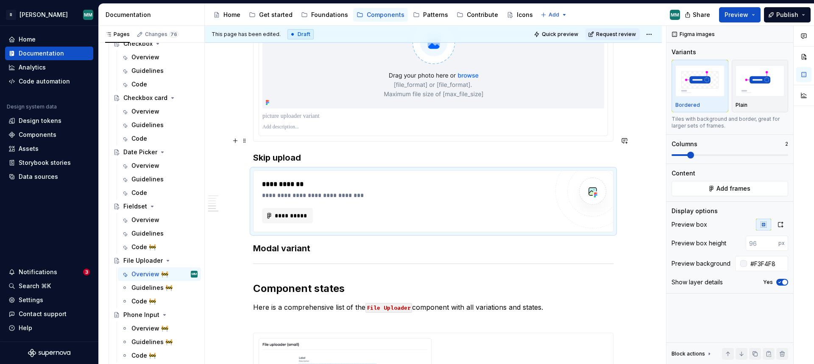
scroll to position [1248, 0]
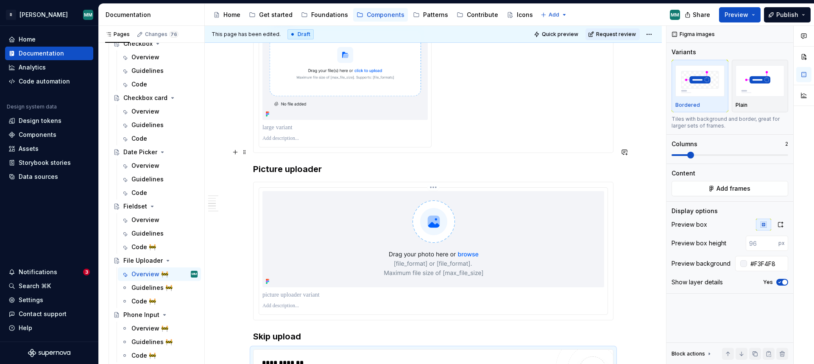
click at [442, 211] on img at bounding box center [433, 239] width 167 height 96
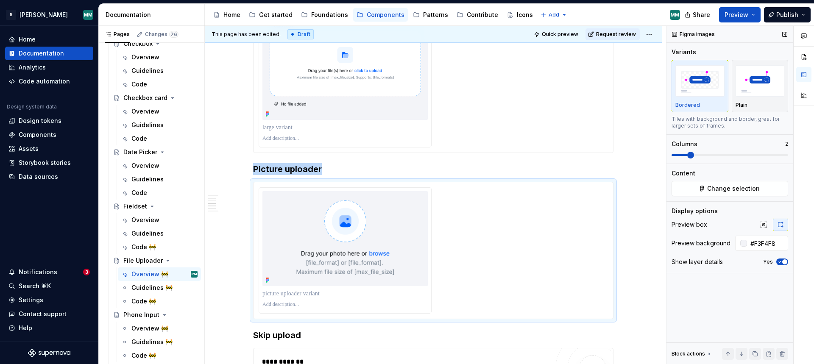
click at [688, 158] on span at bounding box center [690, 155] width 7 height 7
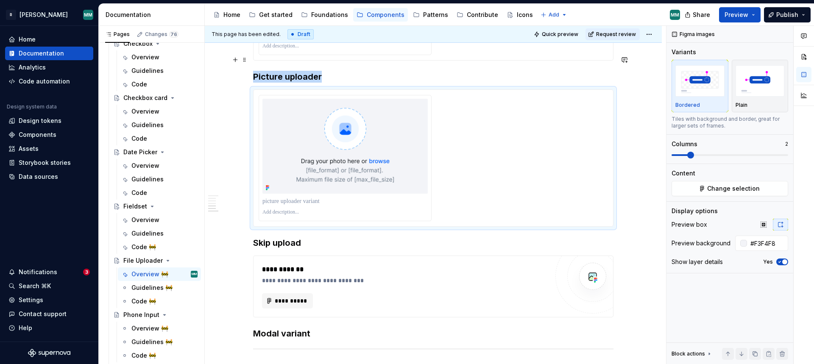
scroll to position [1394, 0]
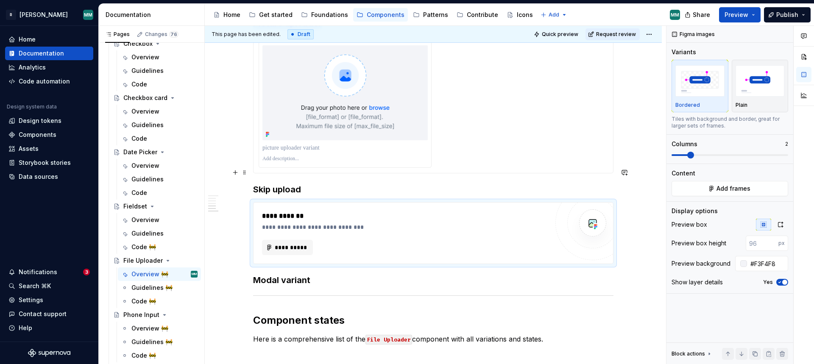
click at [317, 240] on div "**********" at bounding box center [405, 247] width 286 height 15
click at [304, 243] on span "**********" at bounding box center [290, 247] width 33 height 8
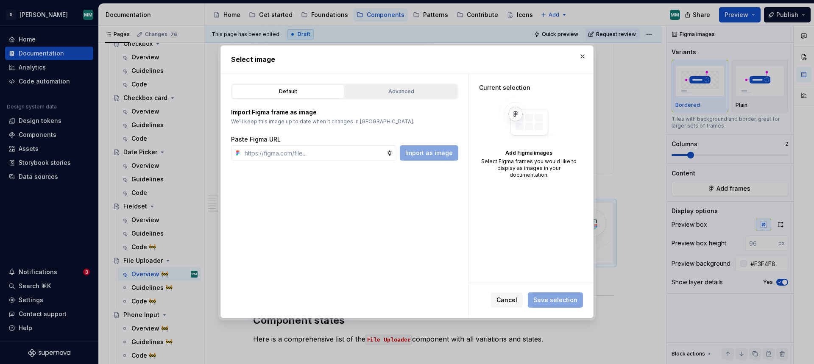
click at [380, 87] on div "Advanced" at bounding box center [401, 91] width 106 height 8
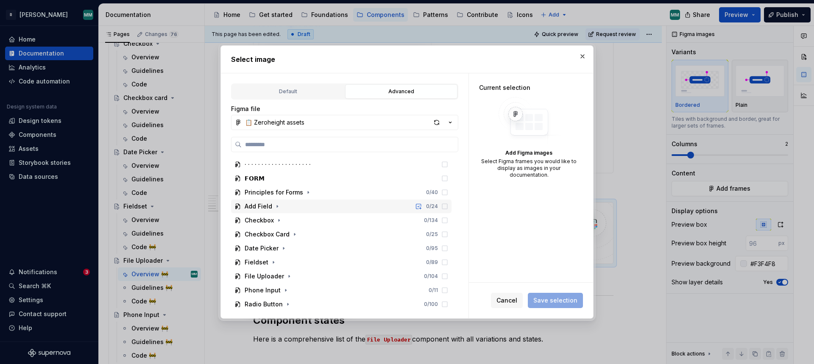
scroll to position [603, 0]
click at [289, 273] on icon "button" at bounding box center [289, 274] width 7 height 7
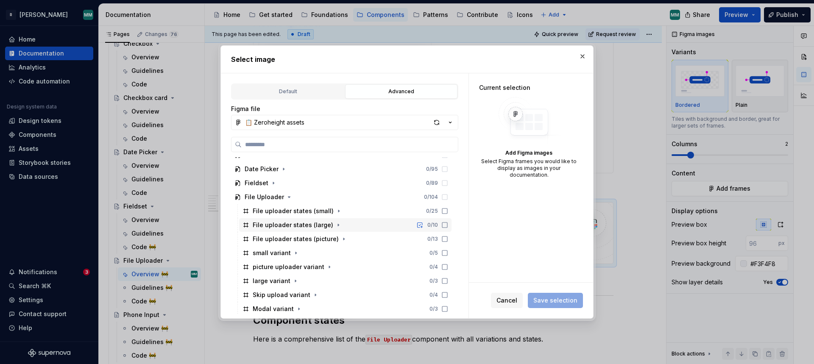
scroll to position [682, 0]
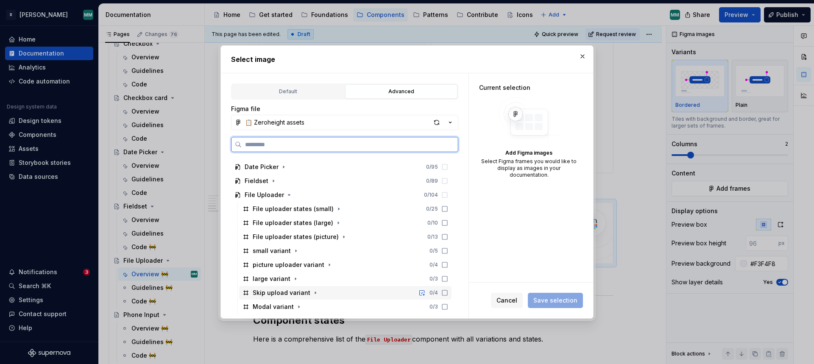
click at [448, 292] on icon at bounding box center [444, 292] width 7 height 7
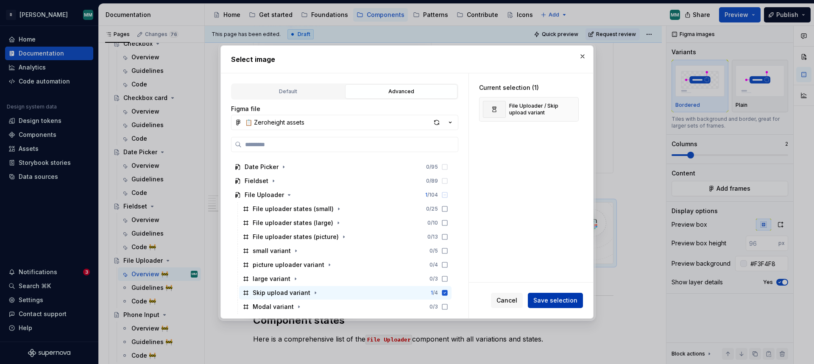
click at [558, 298] on span "Save selection" at bounding box center [555, 300] width 44 height 8
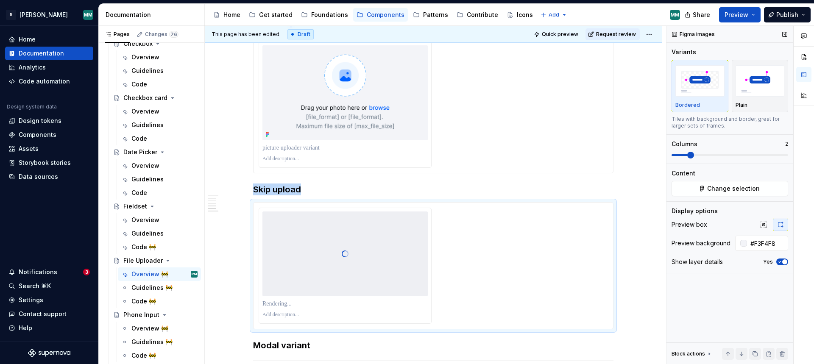
click at [687, 156] on span at bounding box center [690, 155] width 7 height 7
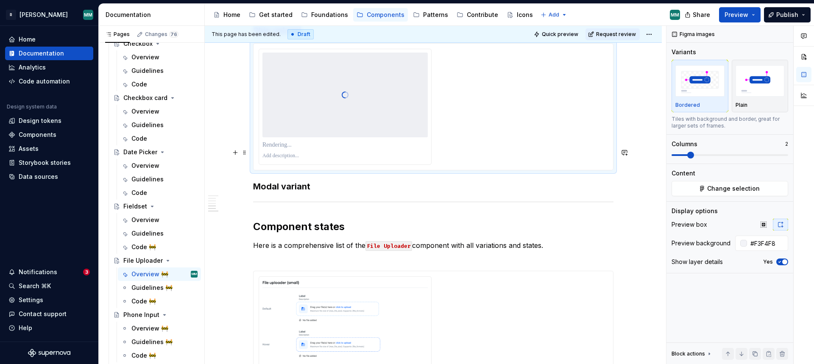
scroll to position [1554, 0]
click at [354, 179] on h3 "Modal variant" at bounding box center [433, 185] width 360 height 12
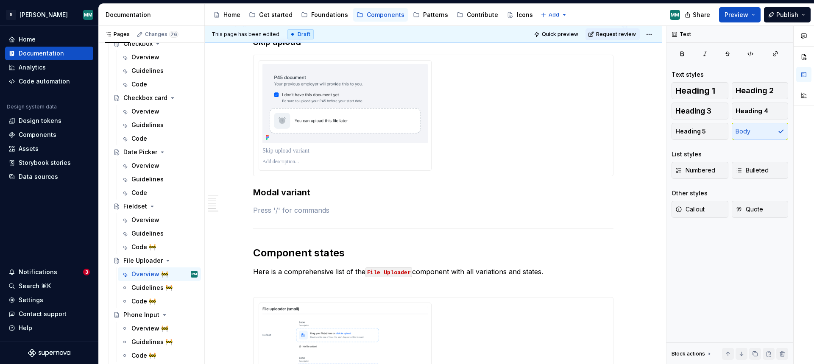
scroll to position [1528, 0]
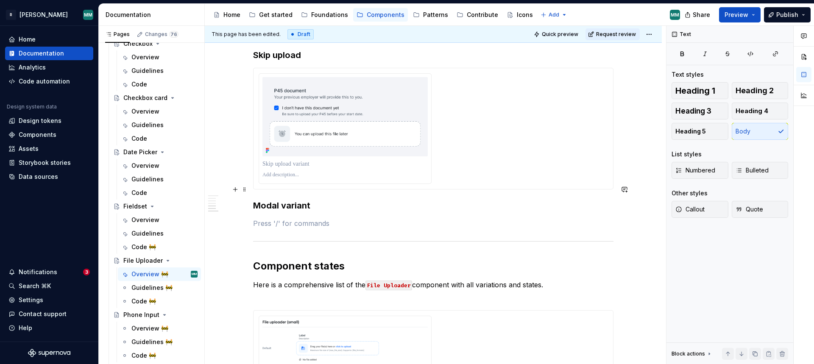
click at [282, 218] on p at bounding box center [433, 223] width 360 height 10
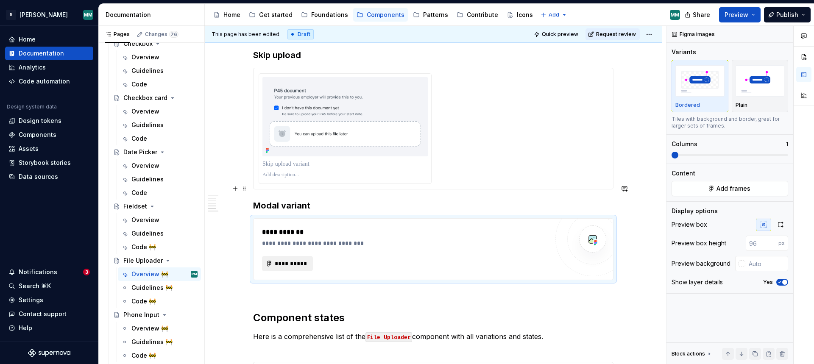
click at [292, 259] on span "**********" at bounding box center [290, 263] width 33 height 8
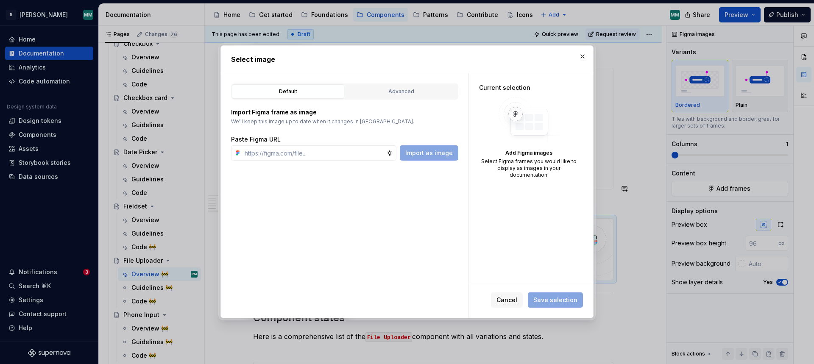
type textarea "*"
click at [432, 97] on button "Advanced" at bounding box center [401, 91] width 112 height 14
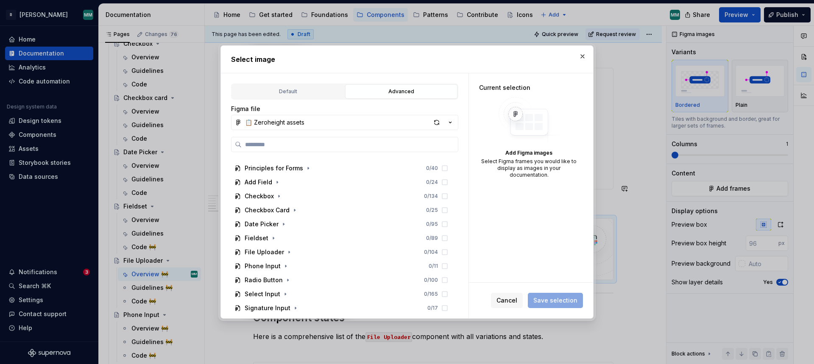
scroll to position [623, 0]
click at [286, 255] on icon "button" at bounding box center [289, 253] width 7 height 7
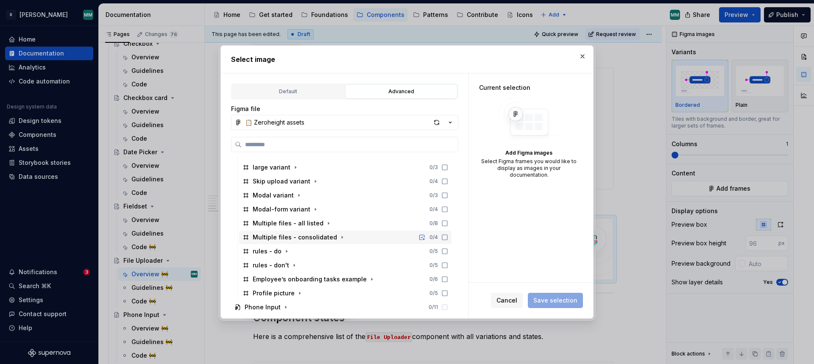
scroll to position [793, 0]
click at [447, 208] on icon at bounding box center [444, 209] width 5 height 5
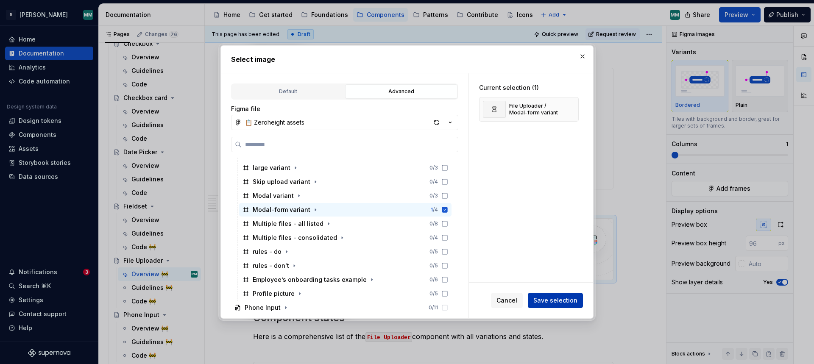
click at [564, 303] on span "Save selection" at bounding box center [555, 300] width 44 height 8
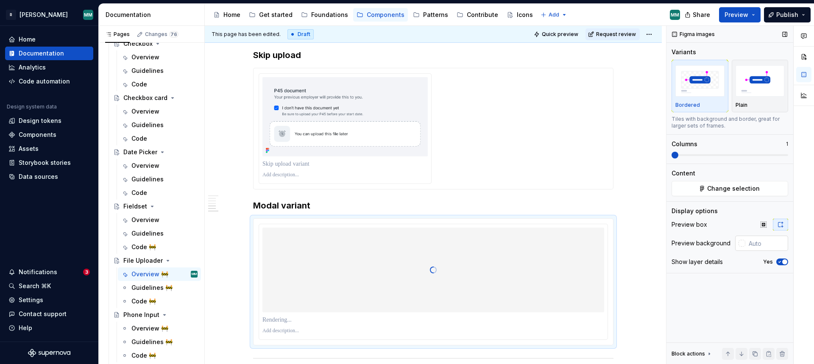
click at [758, 242] on input "text" at bounding box center [766, 243] width 43 height 15
paste input "#F3F4F8"
type input "#F3F4F8"
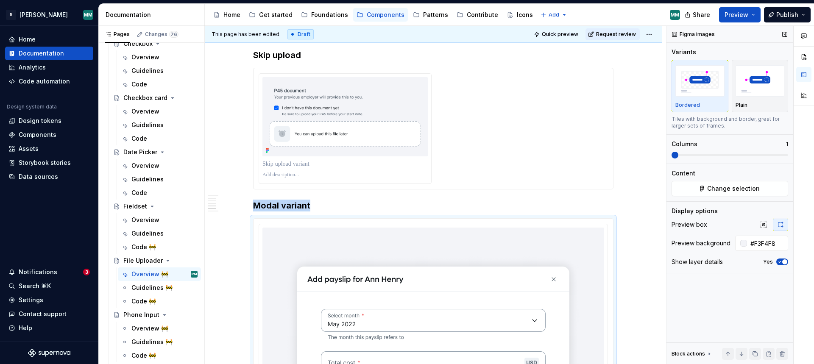
scroll to position [1686, 0]
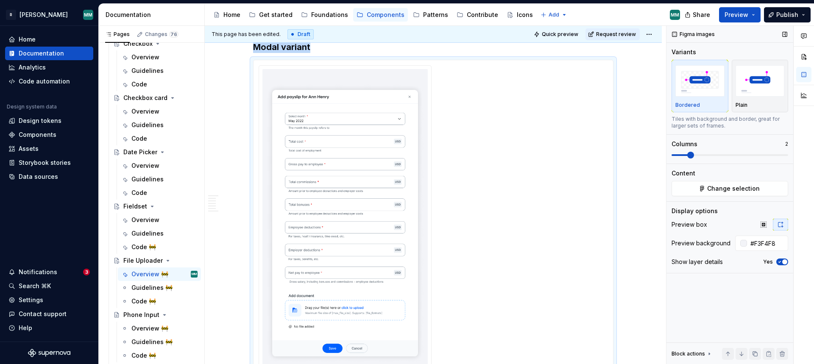
click at [689, 157] on span at bounding box center [690, 155] width 7 height 7
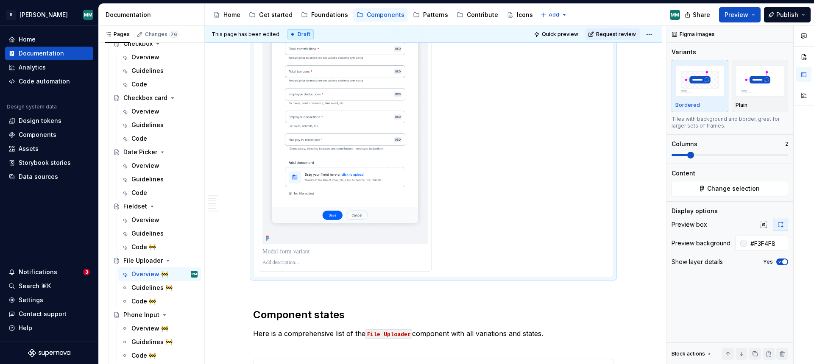
scroll to position [1708, 0]
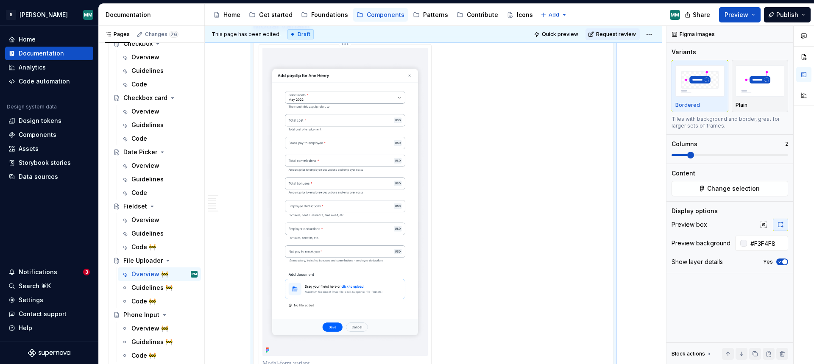
click at [352, 164] on img at bounding box center [344, 202] width 165 height 308
click at [732, 186] on span "Change selection" at bounding box center [733, 188] width 53 height 8
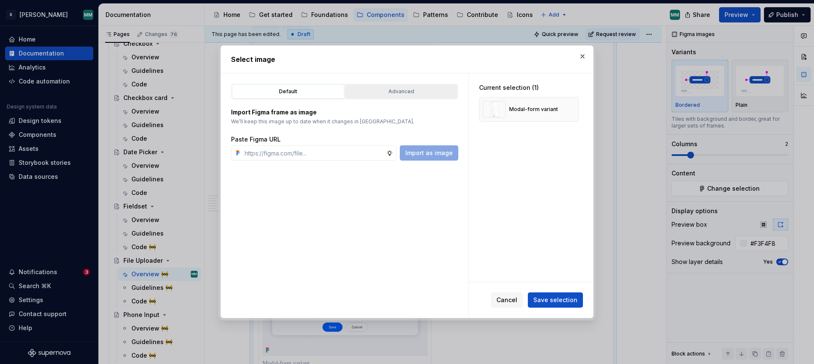
click at [408, 99] on button "Advanced" at bounding box center [401, 91] width 112 height 14
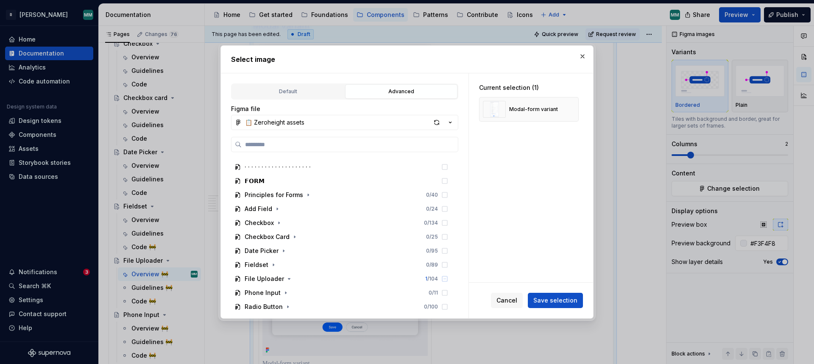
scroll to position [655, 0]
click at [288, 222] on icon "button" at bounding box center [289, 222] width 2 height 1
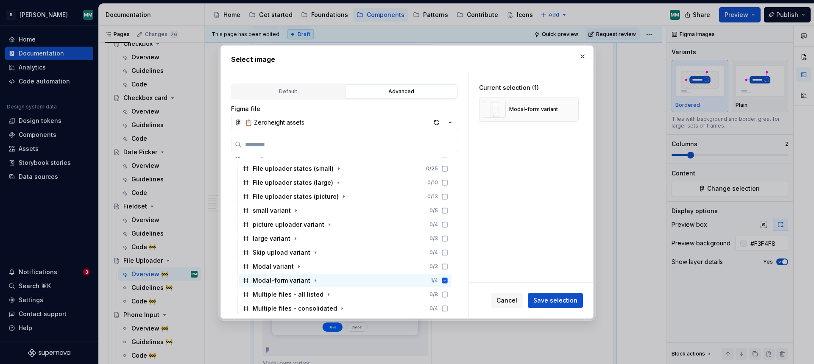
scroll to position [725, 0]
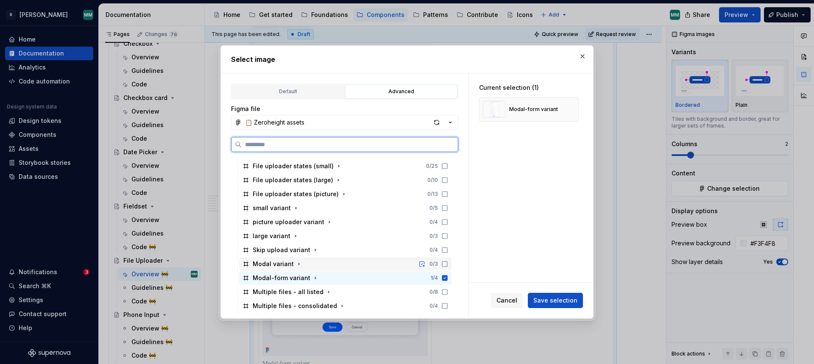
click at [447, 266] on icon at bounding box center [444, 263] width 5 height 5
click at [448, 278] on icon at bounding box center [444, 278] width 7 height 7
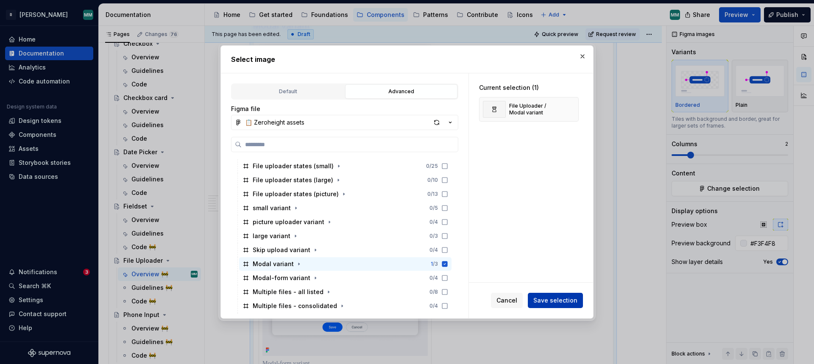
click at [552, 297] on span "Save selection" at bounding box center [555, 300] width 44 height 8
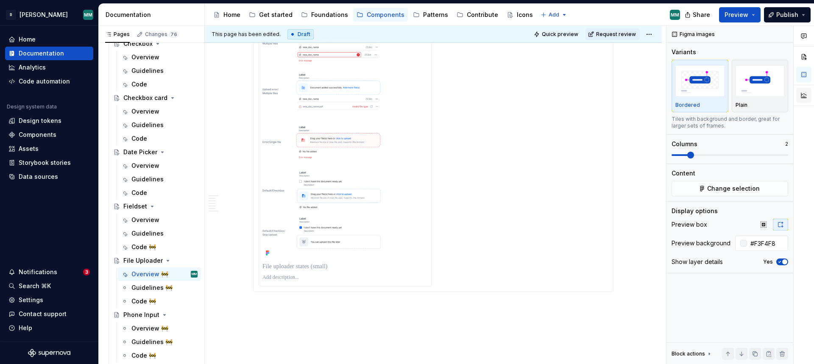
scroll to position [2670, 0]
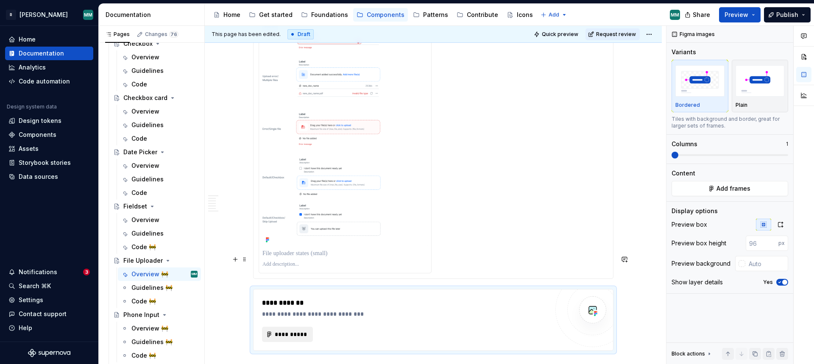
click at [299, 330] on span "**********" at bounding box center [290, 334] width 33 height 8
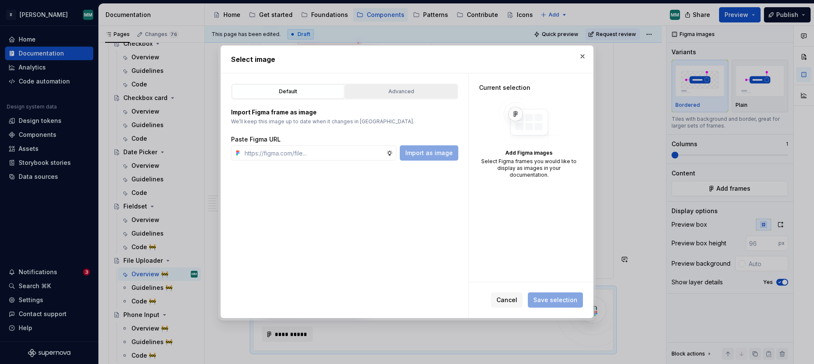
click at [413, 99] on button "Advanced" at bounding box center [401, 91] width 112 height 14
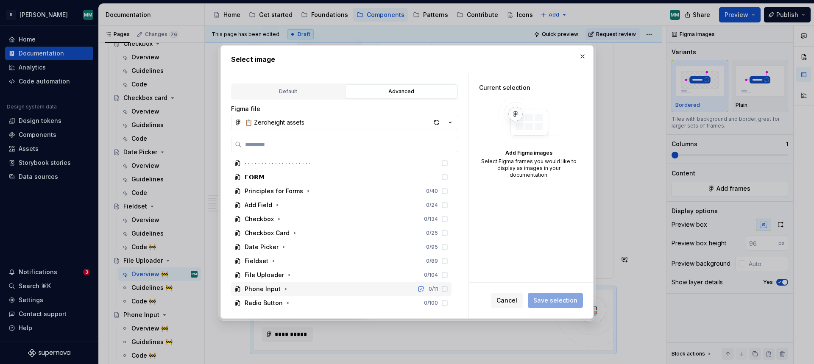
scroll to position [596, 0]
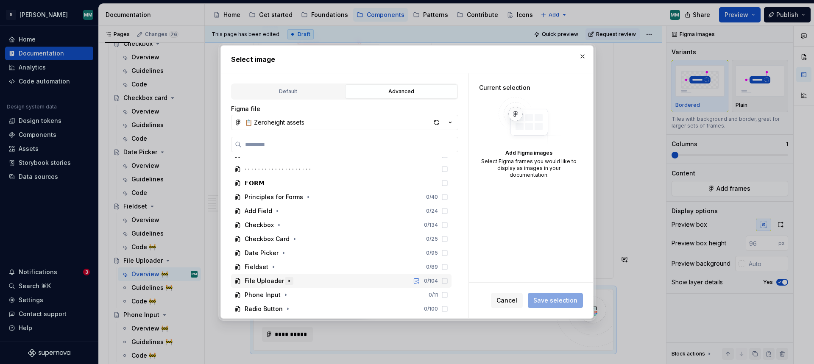
click at [286, 282] on icon "button" at bounding box center [289, 281] width 7 height 7
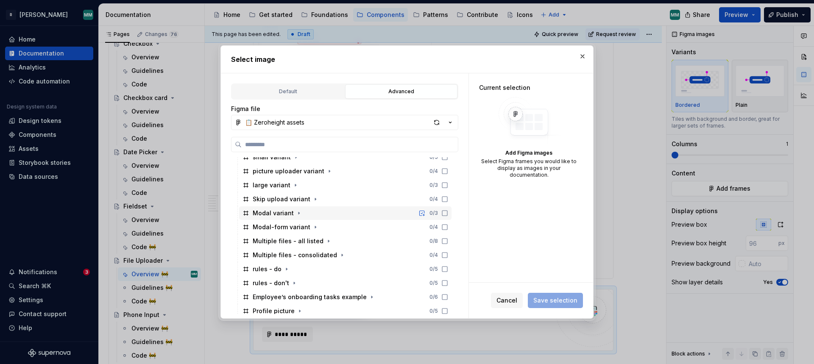
scroll to position [775, 0]
click at [448, 172] on icon at bounding box center [444, 171] width 7 height 7
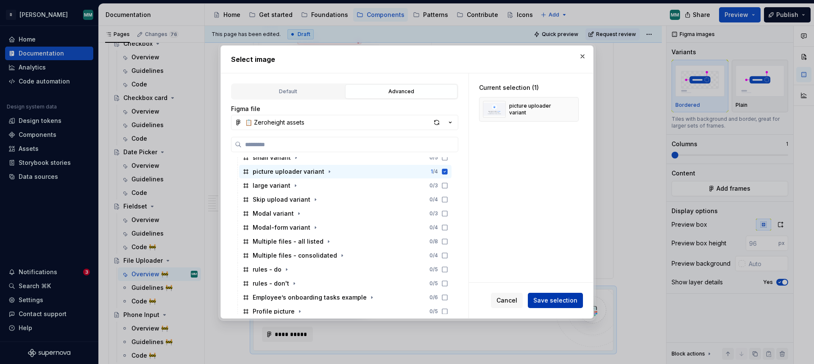
click at [566, 297] on span "Save selection" at bounding box center [555, 300] width 44 height 8
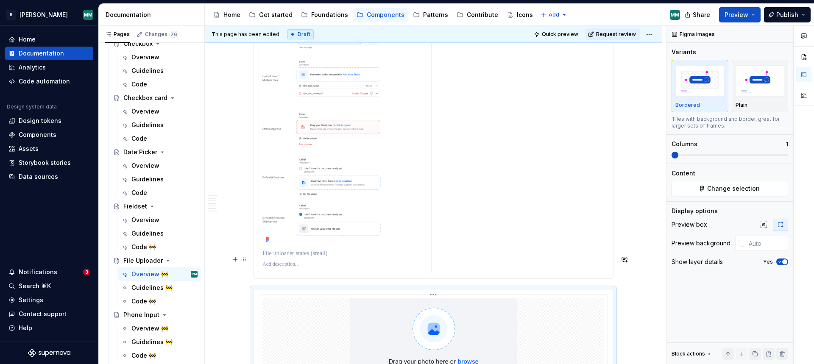
scroll to position [2700, 0]
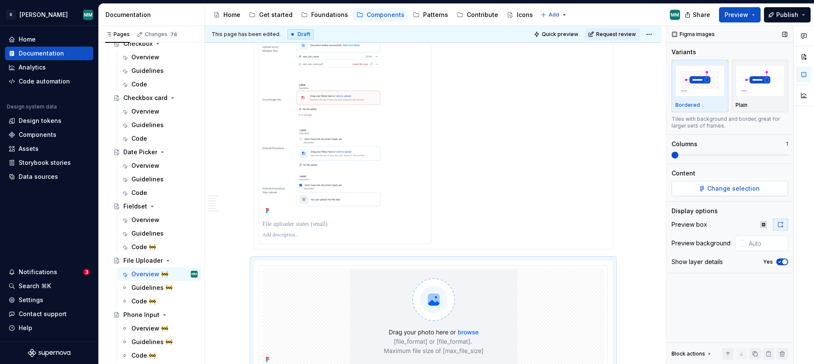
click at [736, 190] on span "Change selection" at bounding box center [733, 188] width 53 height 8
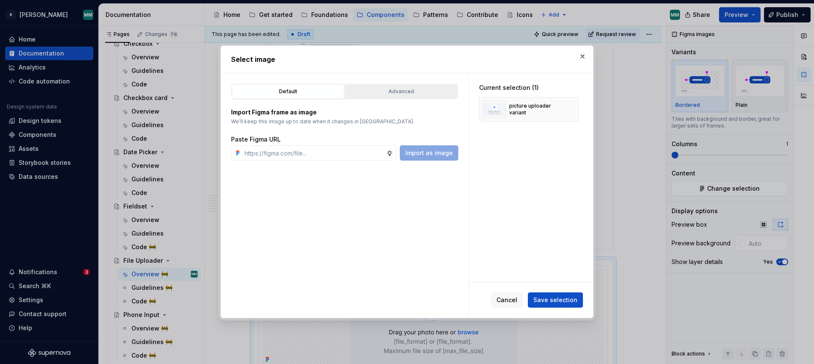
click at [385, 92] on div "Advanced" at bounding box center [401, 91] width 106 height 8
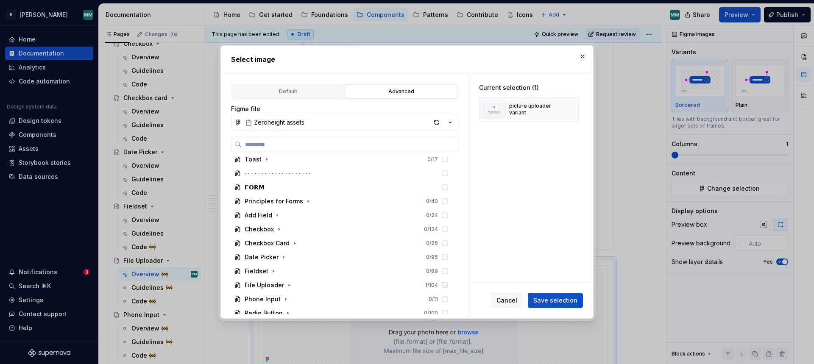
scroll to position [605, 0]
click at [286, 272] on icon "button" at bounding box center [289, 272] width 7 height 7
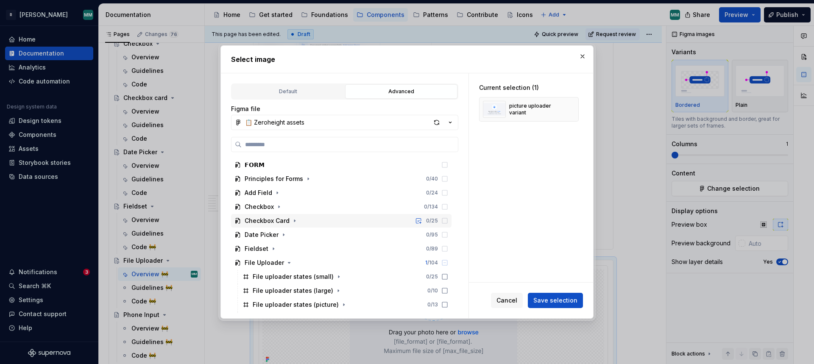
scroll to position [659, 0]
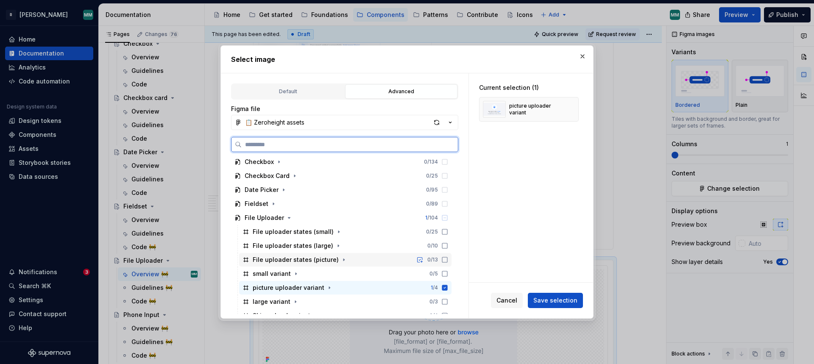
click at [369, 257] on div "File uploader states (picture) 0 / 13" at bounding box center [345, 260] width 212 height 14
click at [447, 287] on icon at bounding box center [445, 288] width 6 height 6
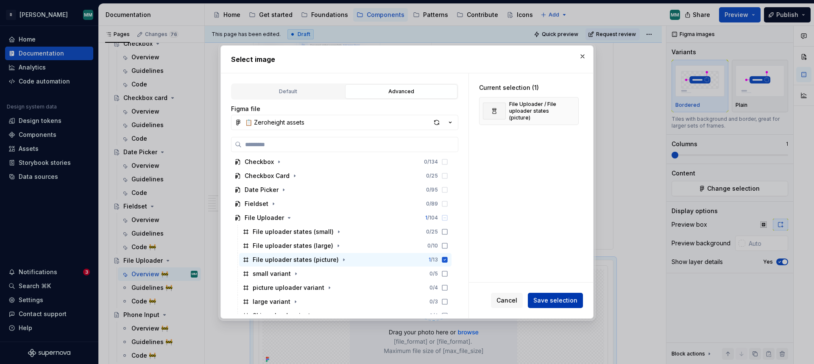
click at [563, 307] on button "Save selection" at bounding box center [555, 300] width 55 height 15
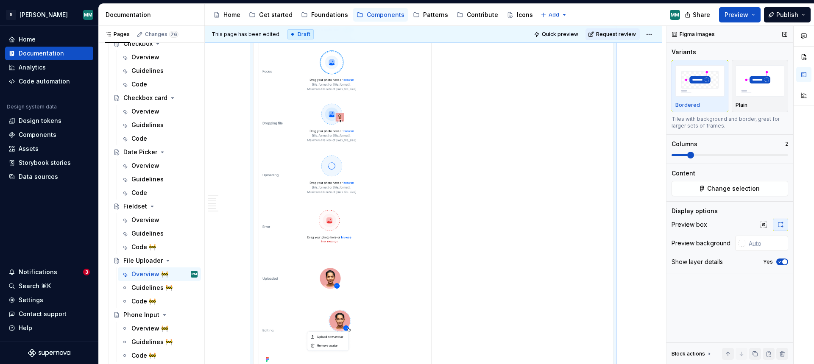
click at [689, 155] on span at bounding box center [690, 155] width 7 height 7
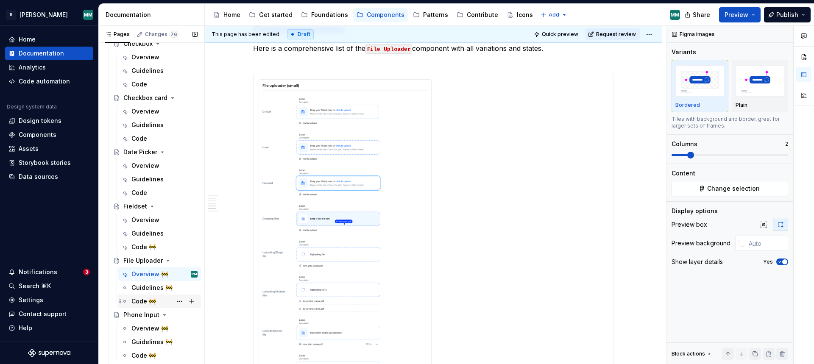
scroll to position [1356, 0]
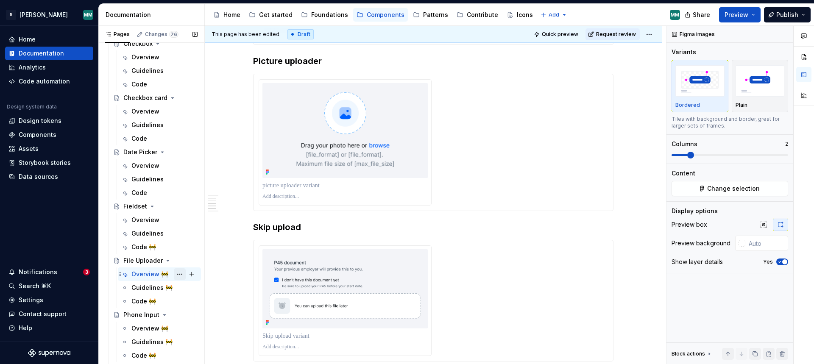
click at [178, 272] on button "Page tree" at bounding box center [180, 274] width 12 height 12
type textarea "*"
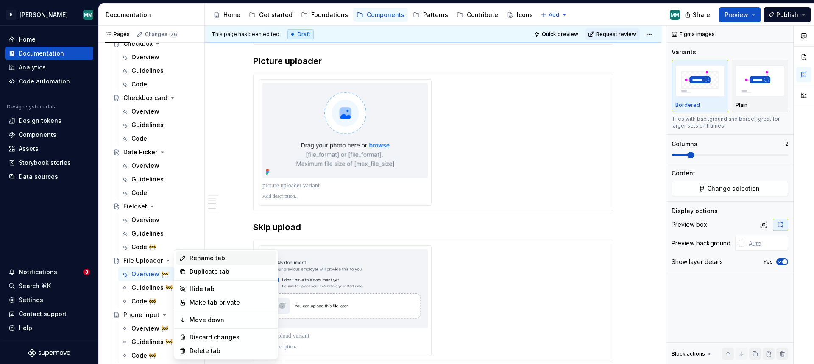
click at [228, 261] on div "Rename tab" at bounding box center [230, 258] width 83 height 8
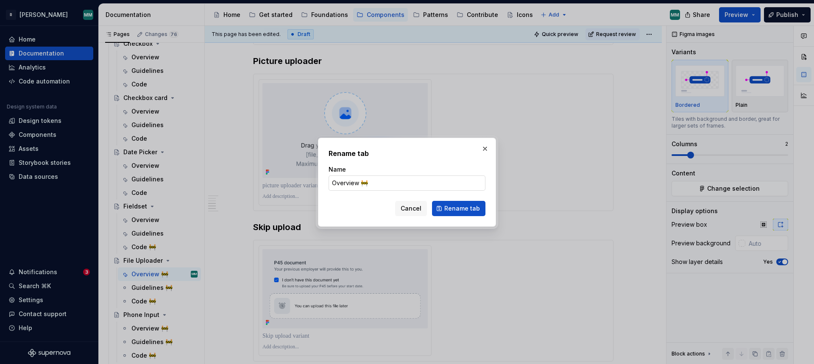
click at [390, 183] on input "Overview 🚧" at bounding box center [406, 182] width 157 height 15
type input "Overview"
click at [461, 206] on span "Rename tab" at bounding box center [462, 208] width 36 height 8
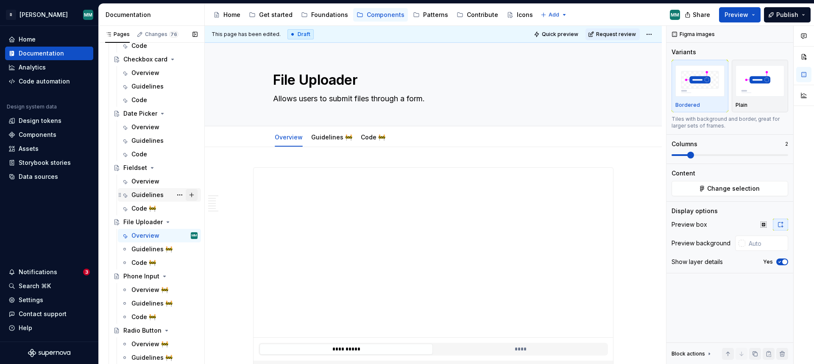
scroll to position [5, 0]
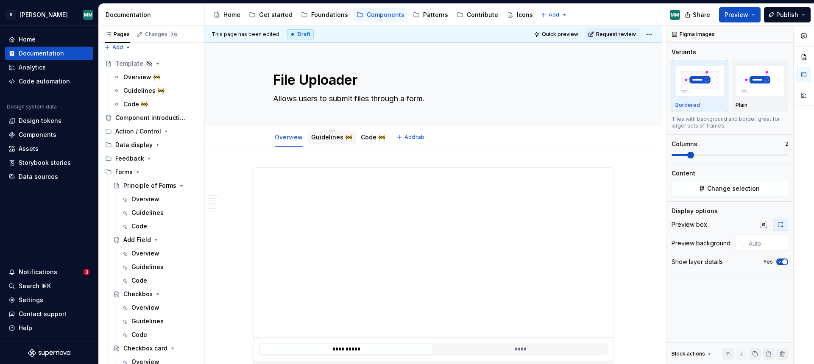
click at [318, 142] on div "Guidelines 🚧" at bounding box center [332, 138] width 48 height 14
click at [336, 139] on link "Guidelines 🚧" at bounding box center [331, 136] width 41 height 7
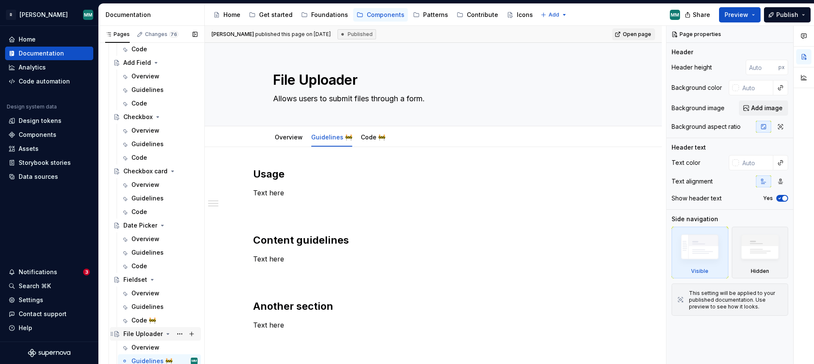
scroll to position [307, 0]
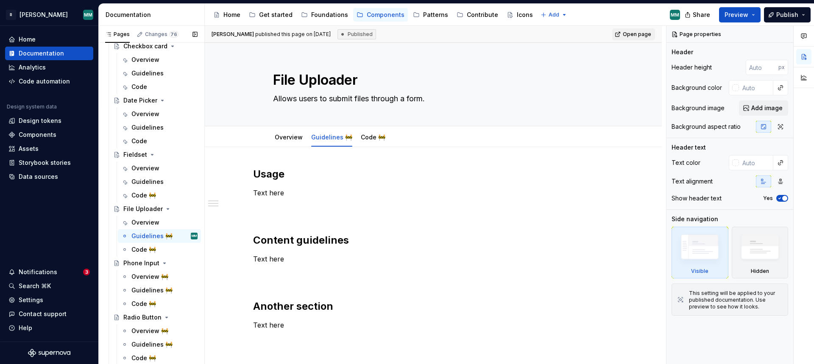
click at [0, 0] on button "Page tree" at bounding box center [0, 0] width 0 height 0
type textarea "*"
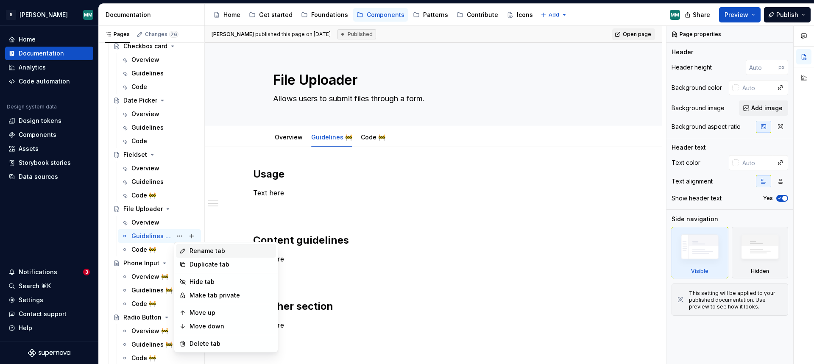
click at [220, 253] on div "Rename tab" at bounding box center [230, 251] width 83 height 8
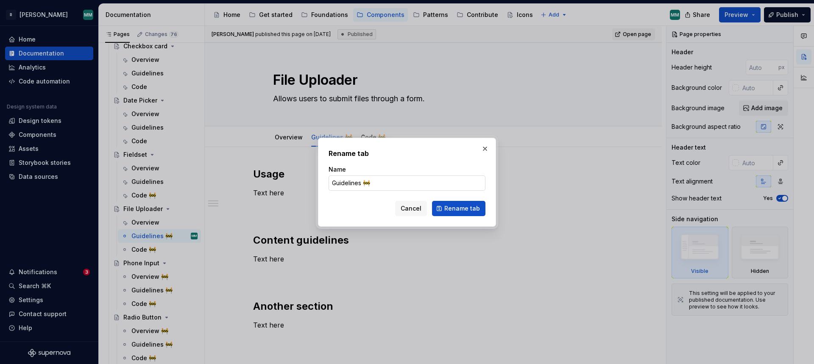
click at [383, 182] on input "Guidelines 🚧" at bounding box center [406, 182] width 157 height 15
type input "Guidelines"
click at [456, 208] on span "Rename tab" at bounding box center [462, 208] width 36 height 8
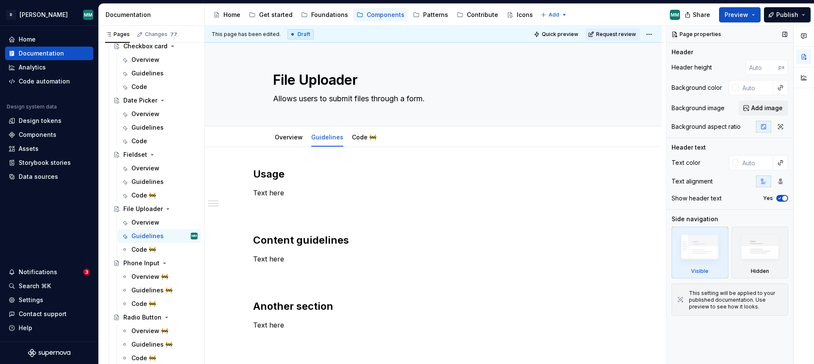
type textarea "*"
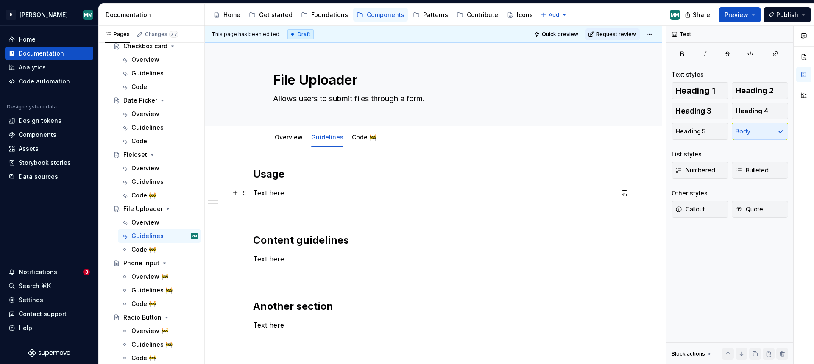
click at [301, 191] on p "Text here" at bounding box center [433, 203] width 360 height 31
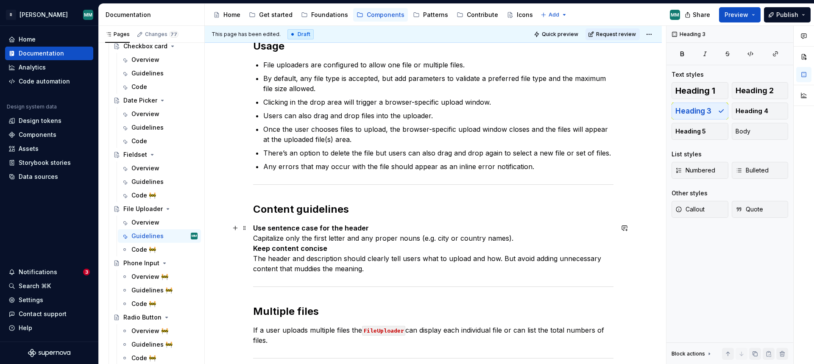
scroll to position [144, 0]
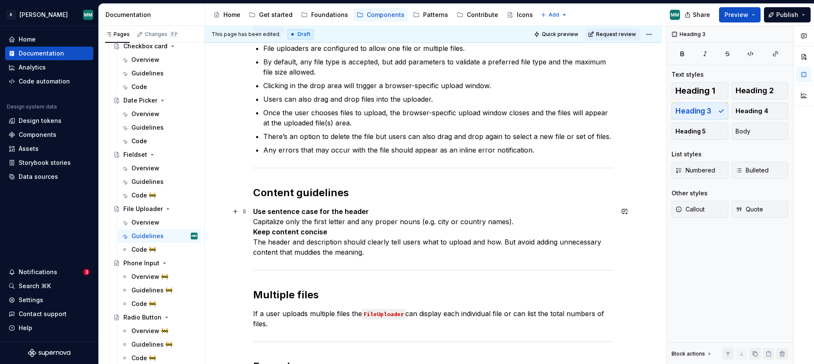
click at [256, 233] on strong "Keep content concise" at bounding box center [290, 232] width 74 height 8
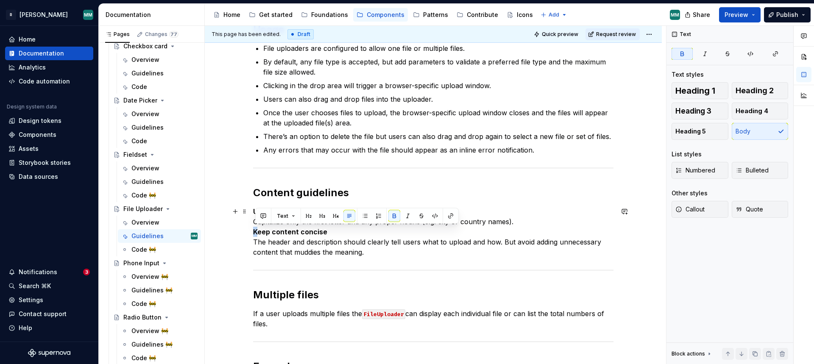
click at [256, 233] on strong "Keep content concise" at bounding box center [290, 232] width 74 height 8
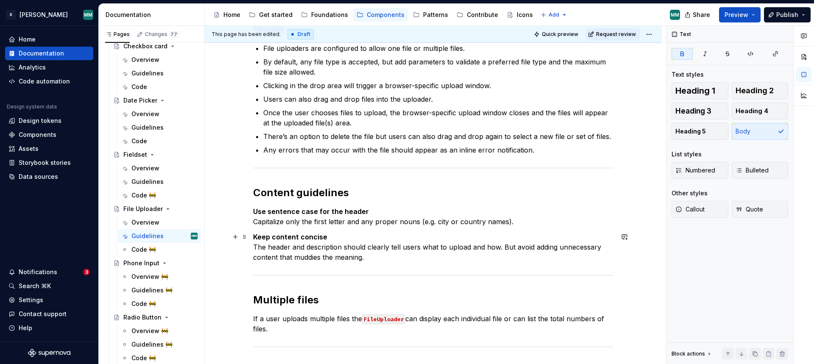
click at [397, 257] on p "Keep content concise The header and description should clearly tell users what …" at bounding box center [433, 247] width 360 height 31
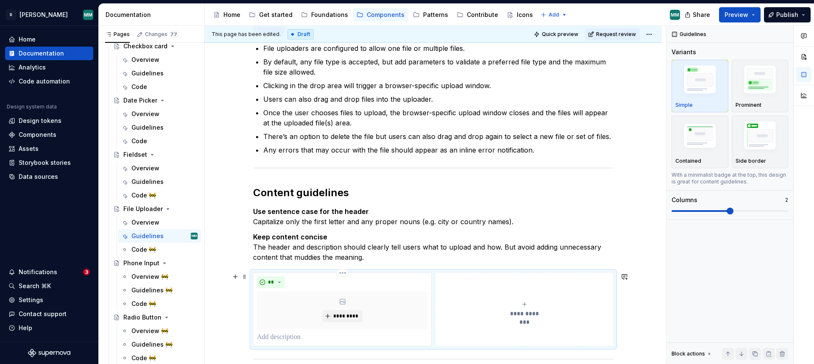
scroll to position [214, 0]
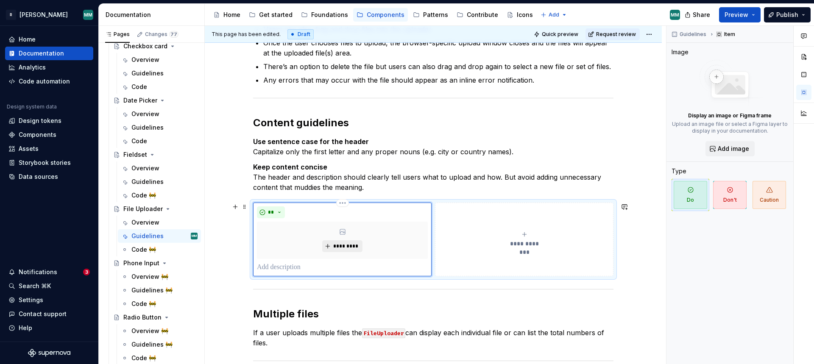
click at [351, 244] on span "*********" at bounding box center [346, 246] width 26 height 7
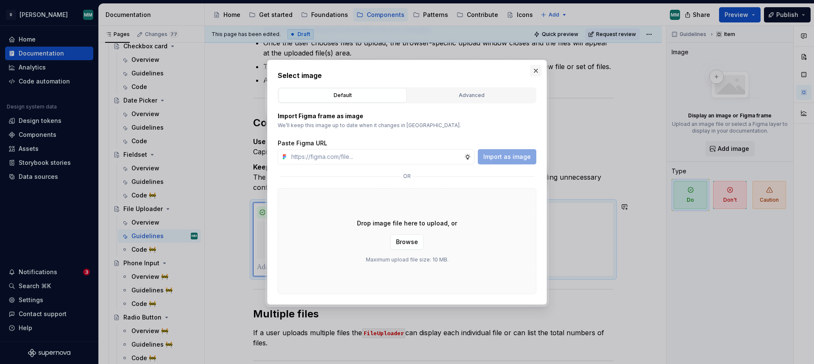
click at [532, 67] on button "button" at bounding box center [536, 71] width 12 height 12
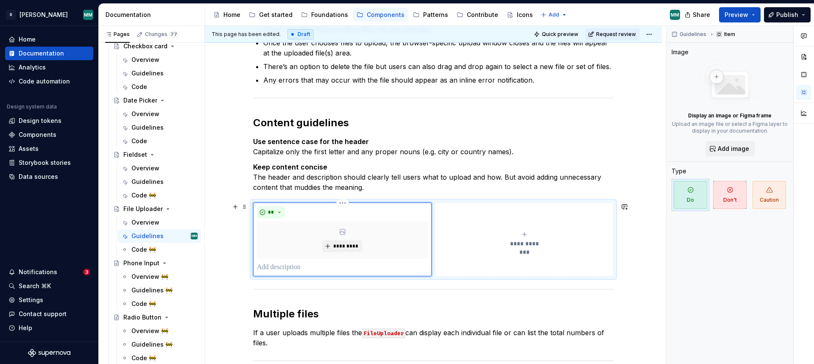
click at [528, 236] on icon "submit" at bounding box center [524, 234] width 7 height 7
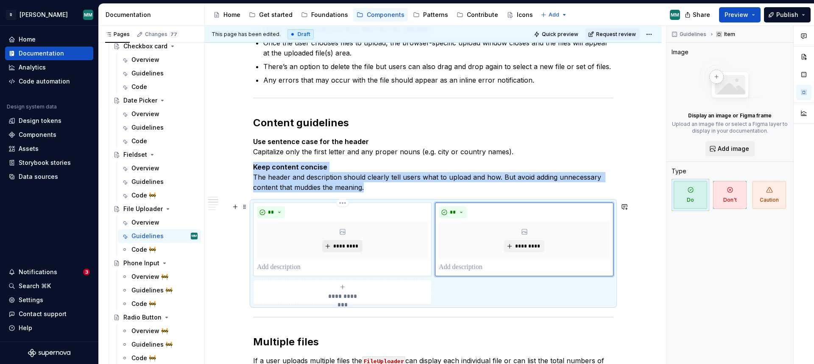
click at [353, 247] on span "*********" at bounding box center [346, 246] width 26 height 7
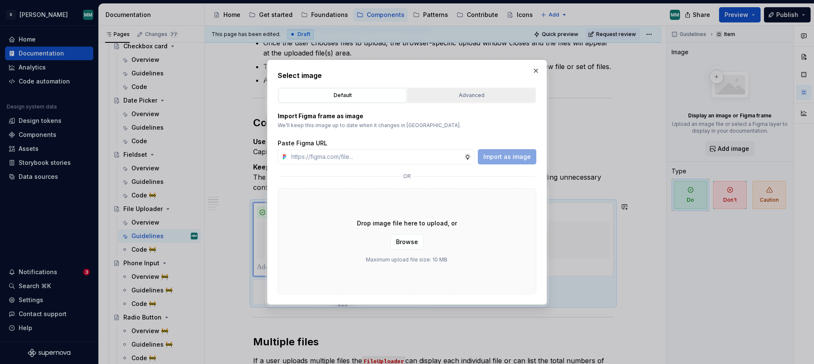
click at [447, 95] on div "Advanced" at bounding box center [471, 95] width 122 height 8
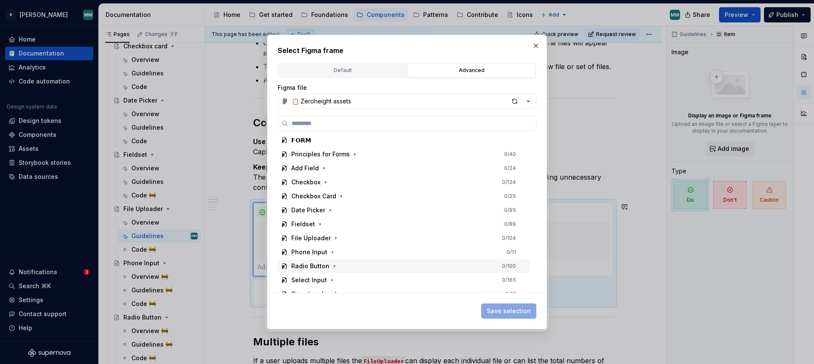
scroll to position [628, 0]
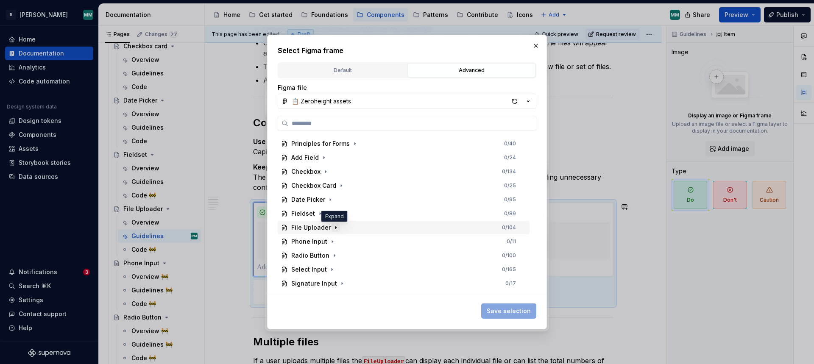
click at [335, 229] on icon "button" at bounding box center [335, 227] width 7 height 7
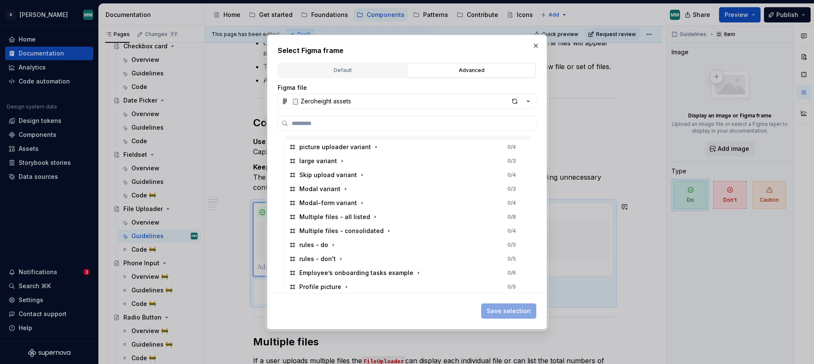
scroll to position [788, 0]
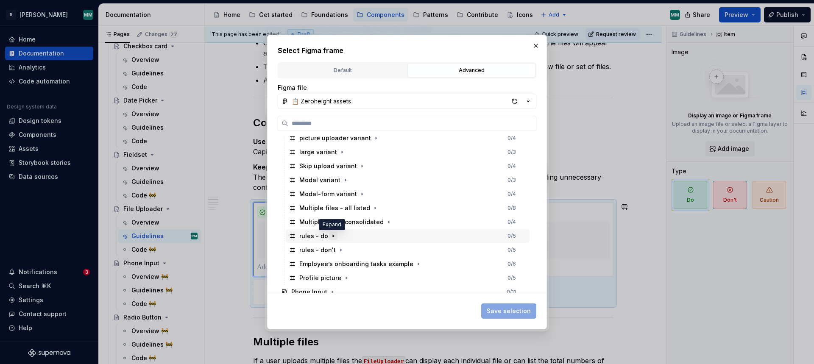
click at [334, 238] on icon "button" at bounding box center [333, 236] width 7 height 7
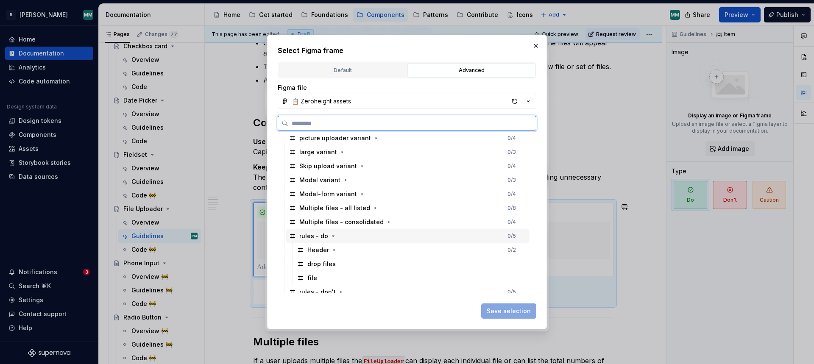
click at [353, 235] on div "rules - do 0 / 5" at bounding box center [408, 236] width 244 height 14
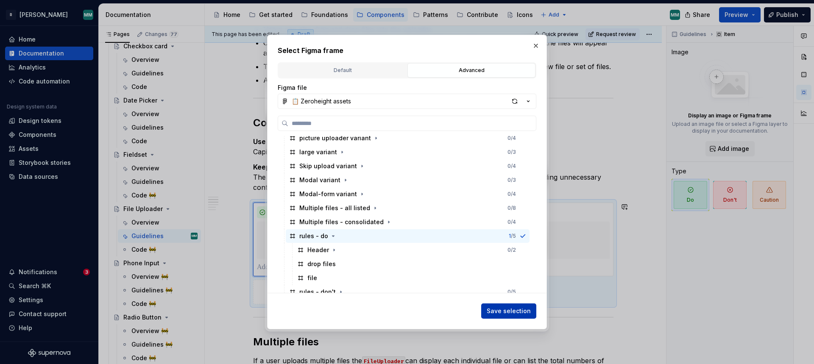
click at [519, 311] on span "Save selection" at bounding box center [508, 311] width 44 height 8
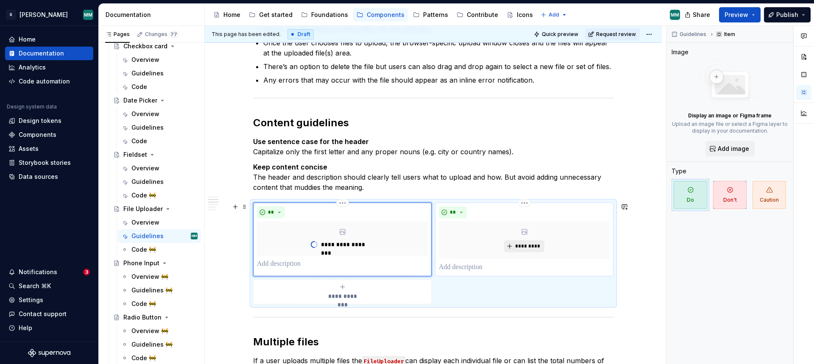
click at [526, 245] on span "*********" at bounding box center [527, 246] width 26 height 7
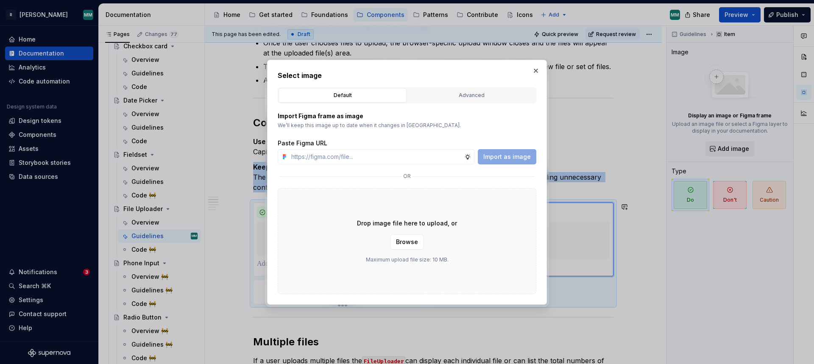
click at [453, 94] on div "Advanced" at bounding box center [471, 95] width 122 height 8
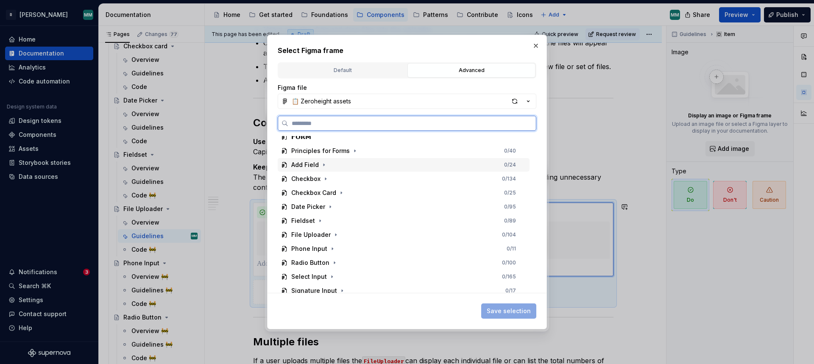
scroll to position [625, 0]
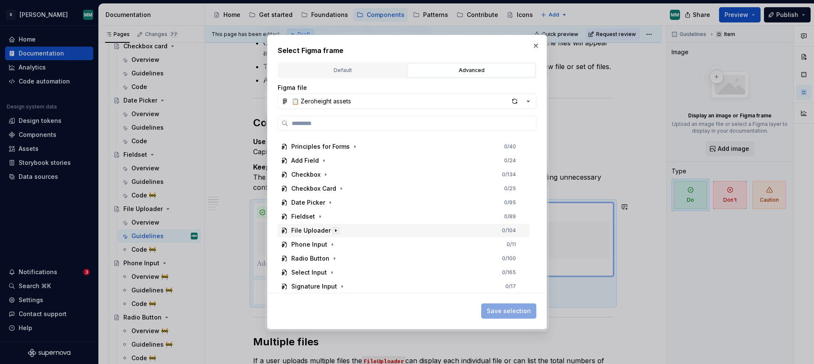
click at [333, 228] on icon "button" at bounding box center [335, 230] width 7 height 7
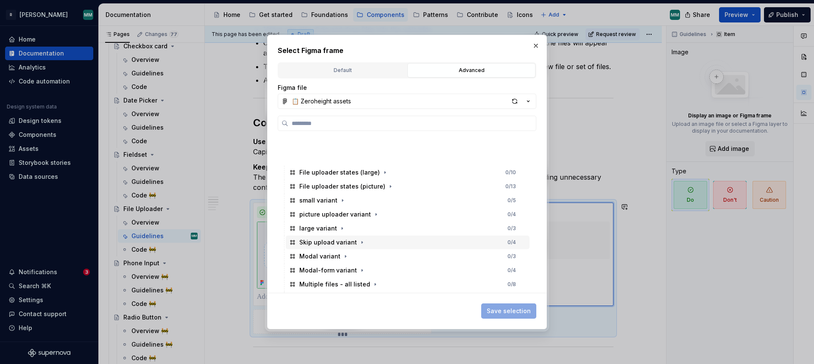
scroll to position [778, 0]
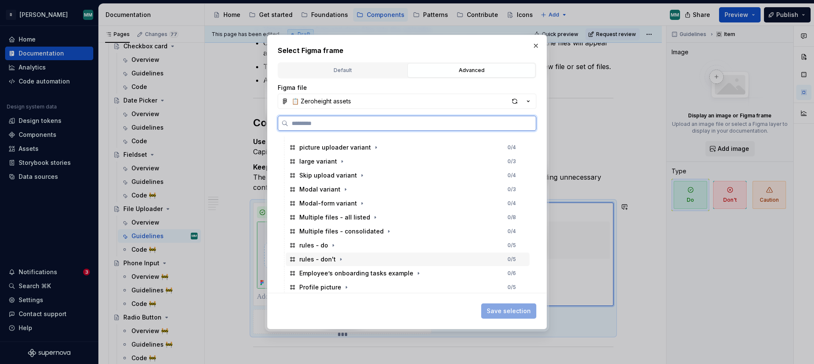
click at [403, 259] on div "rules - don't 0 / 5" at bounding box center [408, 260] width 244 height 14
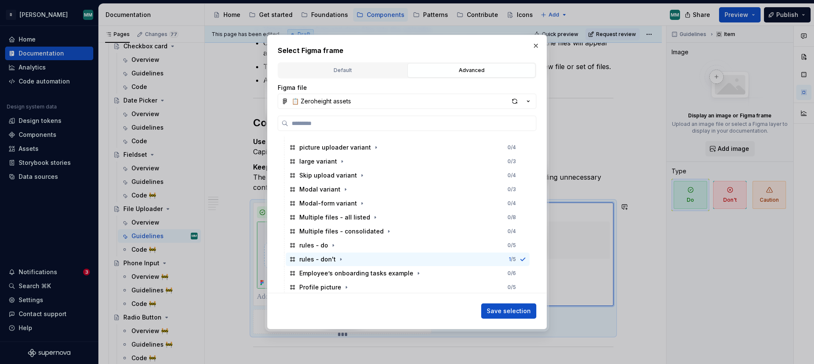
click at [512, 311] on span "Save selection" at bounding box center [508, 311] width 44 height 8
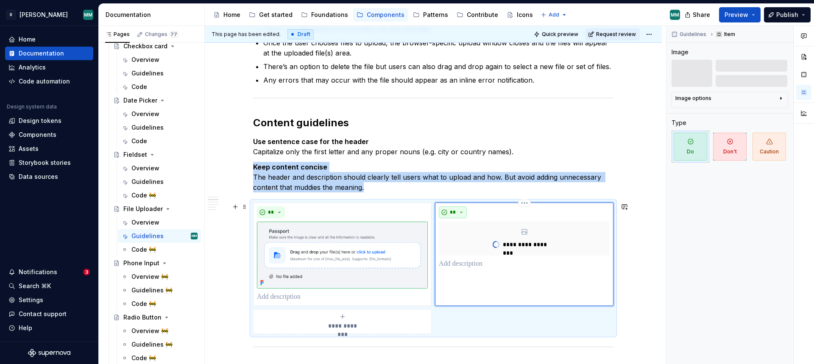
click at [447, 212] on button "**" at bounding box center [453, 212] width 28 height 12
click at [475, 241] on div "Don't" at bounding box center [475, 242] width 16 height 8
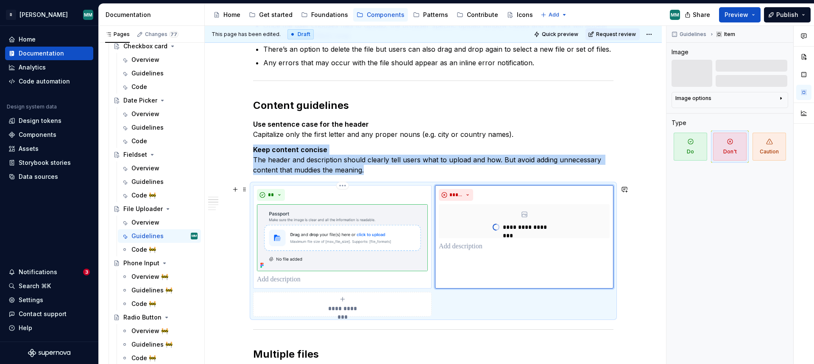
scroll to position [234, 0]
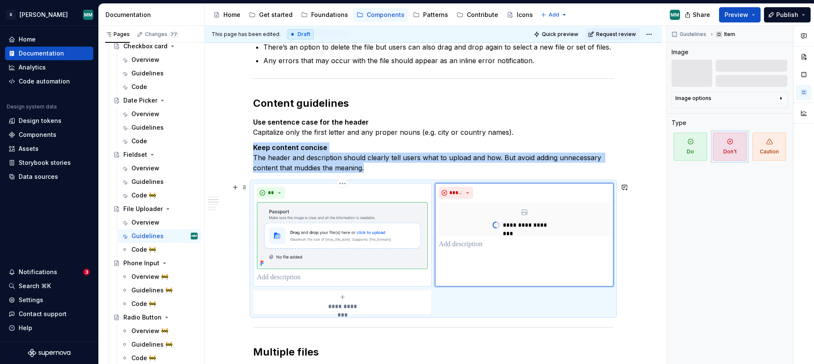
click at [336, 275] on p at bounding box center [342, 277] width 171 height 10
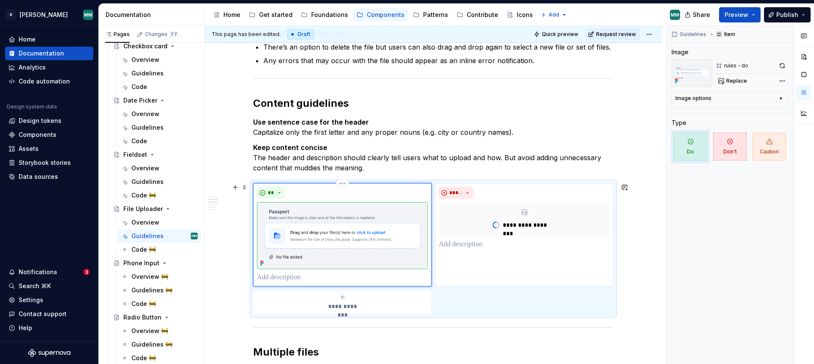
type textarea "*"
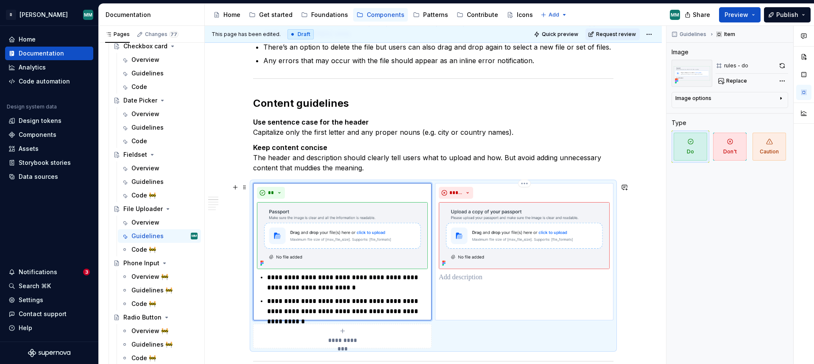
click at [478, 279] on p at bounding box center [524, 277] width 171 height 10
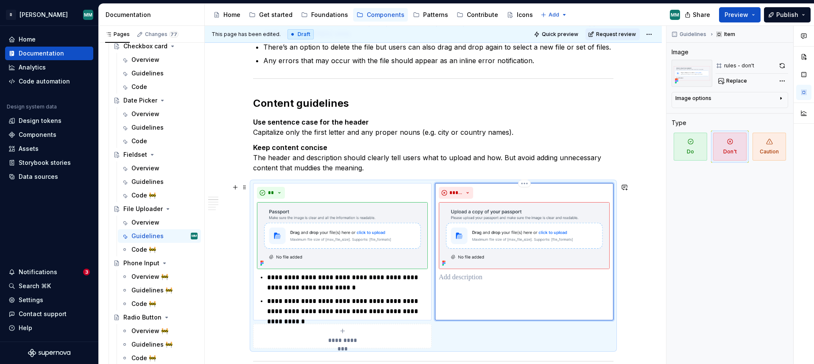
type textarea "*"
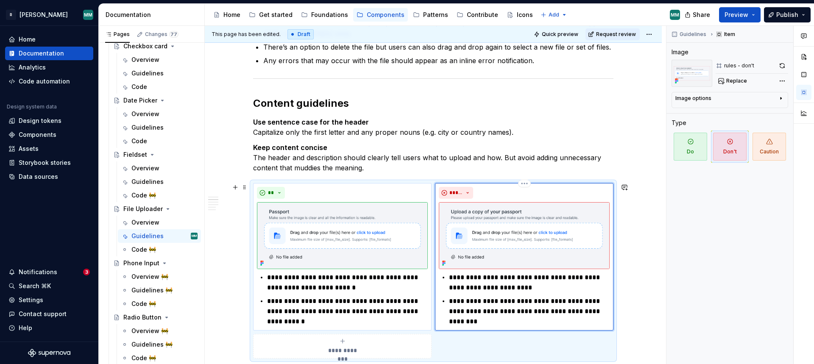
scroll to position [237, 0]
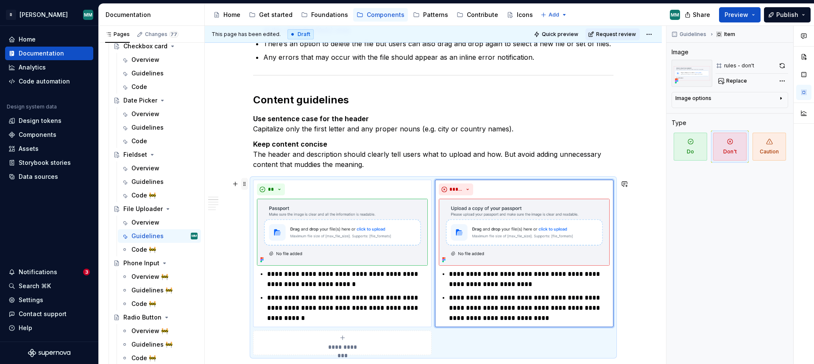
click at [245, 186] on span at bounding box center [244, 184] width 7 height 12
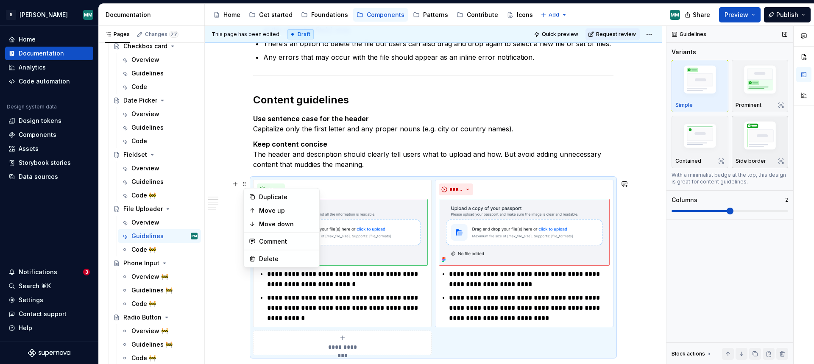
click at [761, 133] on img "button" at bounding box center [759, 137] width 49 height 37
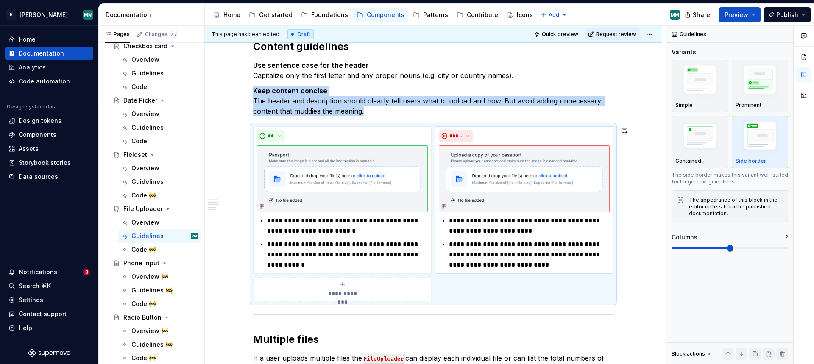
scroll to position [500, 0]
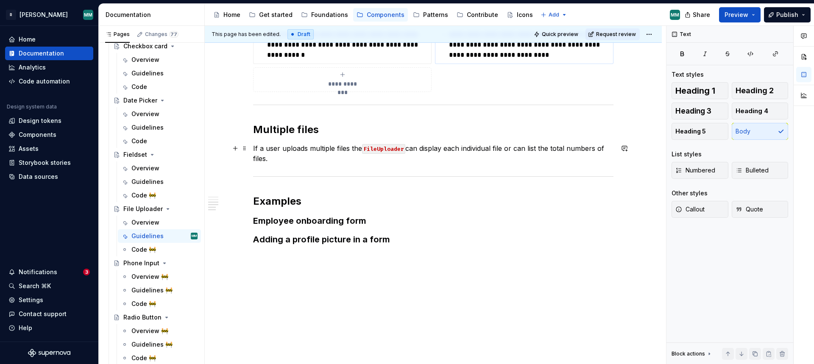
click at [328, 158] on p "If a user uploads multiple files the FileUploader can display each individual f…" at bounding box center [433, 153] width 360 height 20
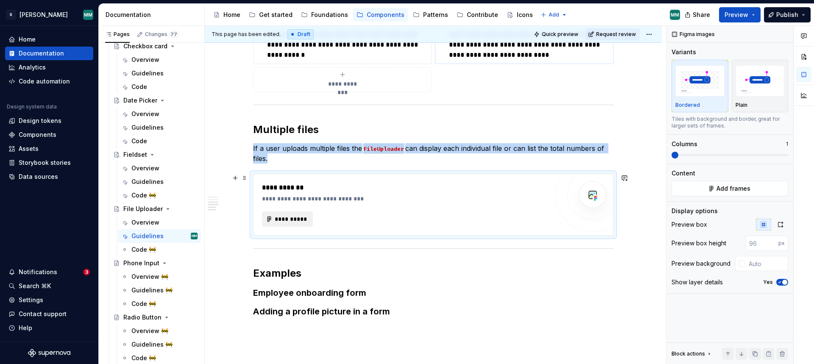
click at [284, 221] on span "**********" at bounding box center [290, 219] width 33 height 8
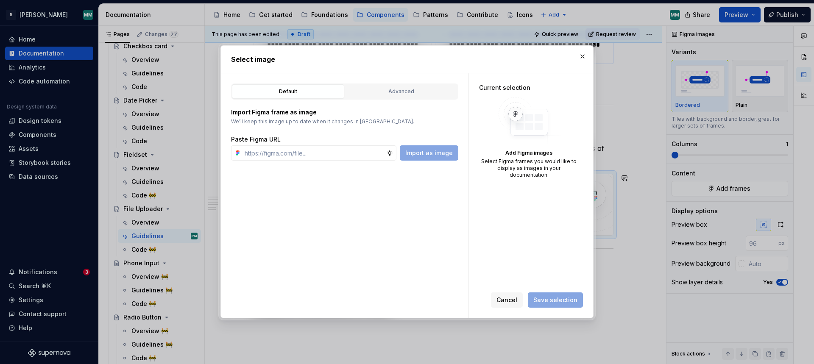
type textarea "*"
click at [425, 92] on div "Advanced" at bounding box center [401, 91] width 106 height 8
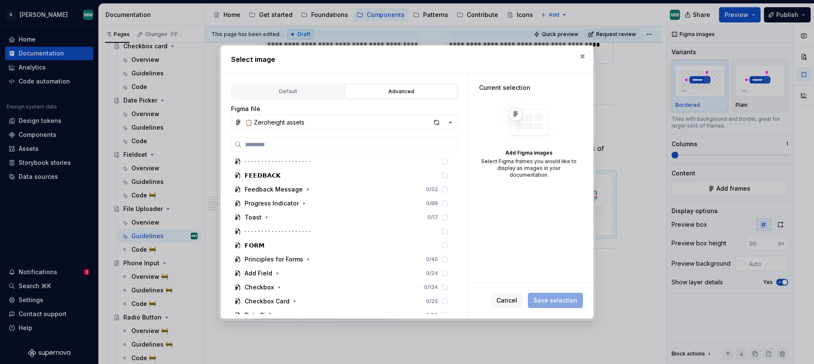
scroll to position [611, 0]
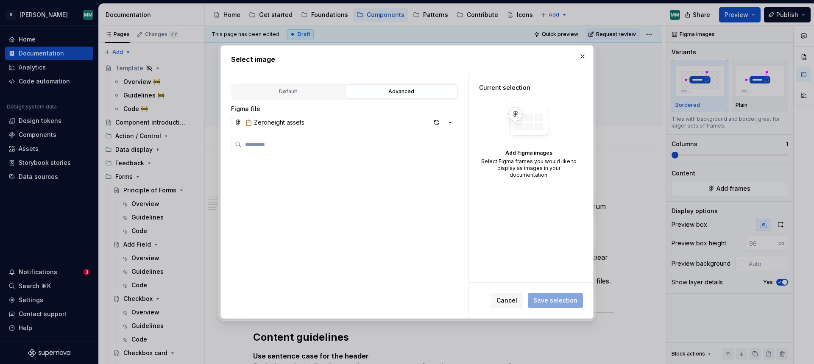
scroll to position [611, 0]
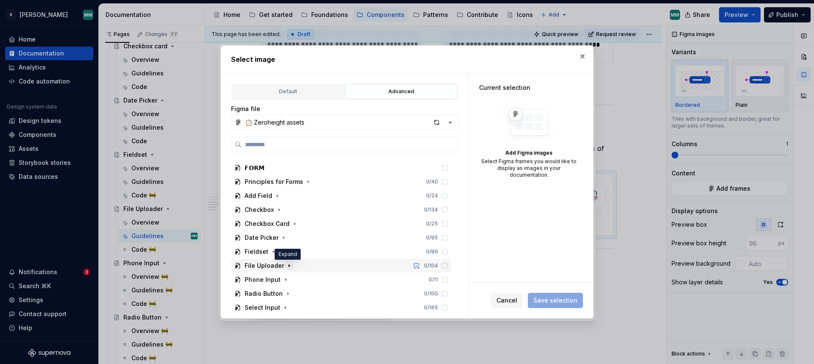
click at [289, 266] on icon "button" at bounding box center [289, 266] width 1 height 2
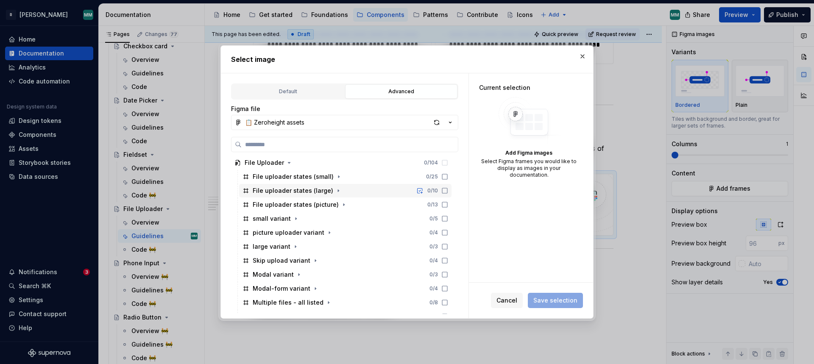
scroll to position [797, 0]
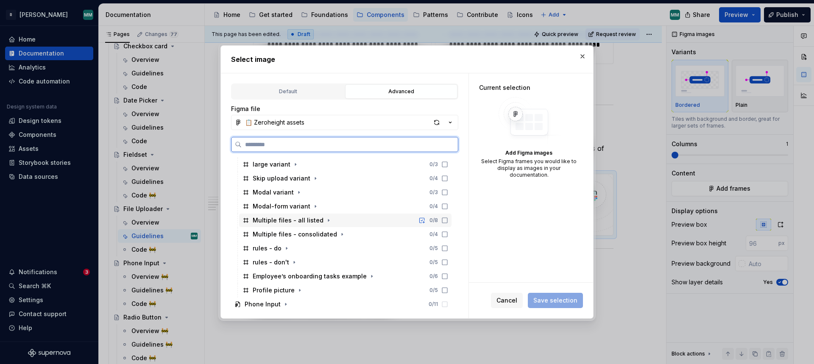
click at [448, 219] on icon at bounding box center [444, 220] width 7 height 7
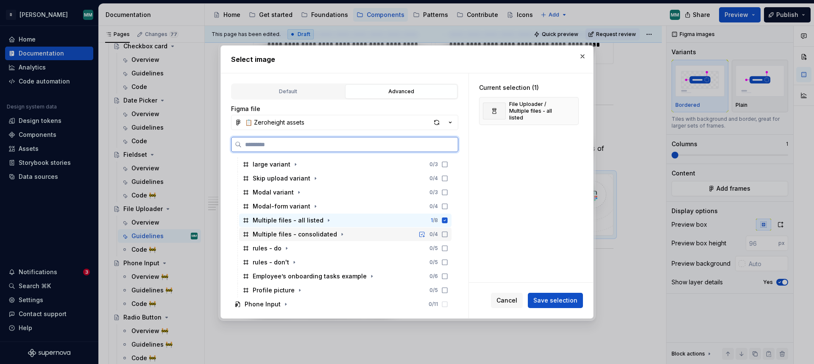
click at [448, 232] on icon at bounding box center [444, 234] width 7 height 7
click at [560, 299] on span "Save selection" at bounding box center [555, 300] width 44 height 8
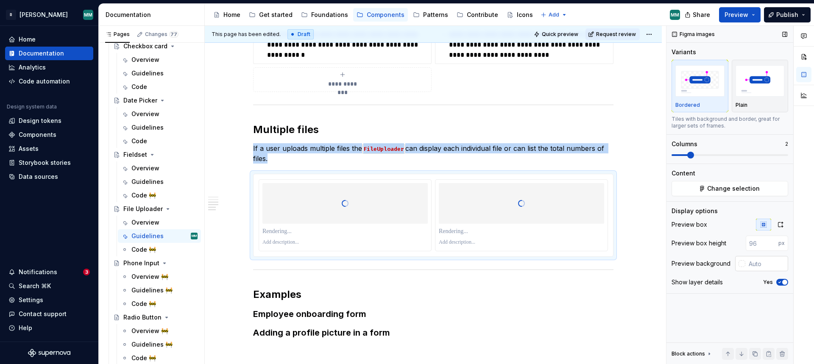
click at [757, 268] on input "text" at bounding box center [766, 263] width 43 height 15
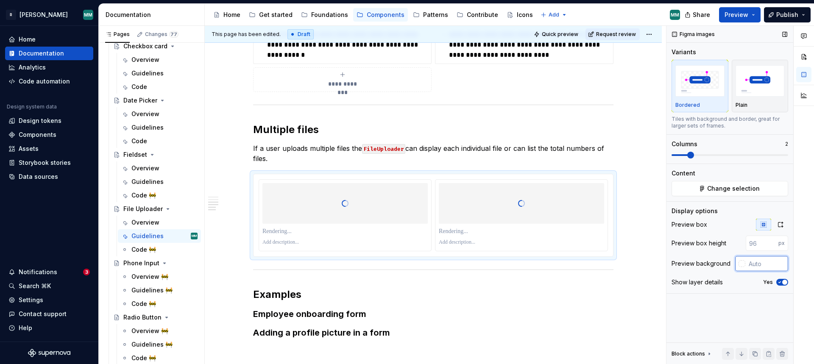
paste input "Lorem Ipsu dolorsita con adipiscing el seddo eiu temp in utlabore etdol. Ma ali…"
type input "Lorem Ipsu dolorsita con adipiscing el seddo eiu temp in utlabore etdol. Ma ali…"
paste input "#F3F4F8"
type input "#F3F4F8"
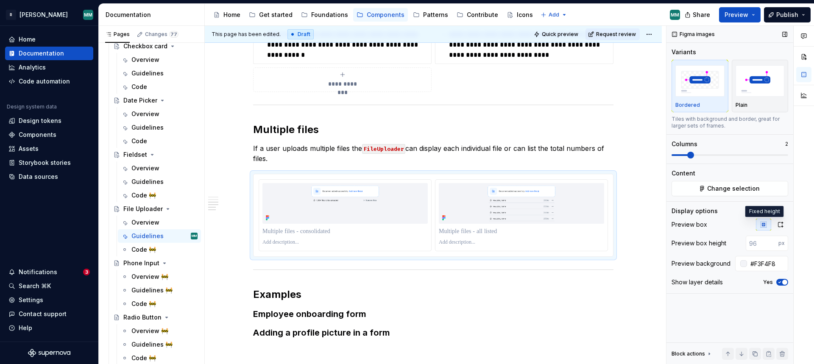
click at [764, 221] on icon "button" at bounding box center [763, 224] width 7 height 7
click at [762, 246] on input "number" at bounding box center [761, 243] width 33 height 15
type input "415"
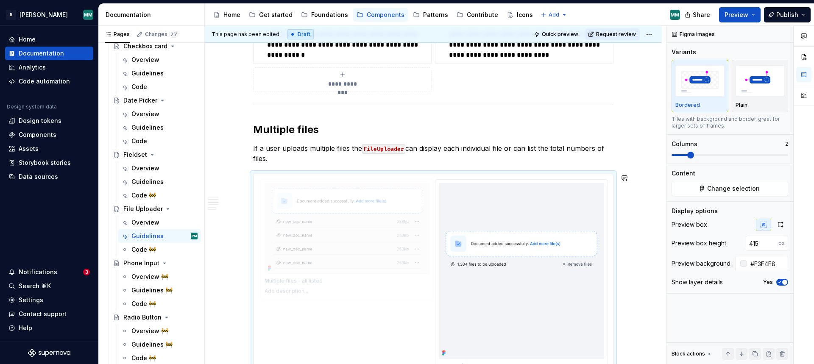
drag, startPoint x: 560, startPoint y: 231, endPoint x: 418, endPoint y: 234, distance: 142.4
click at [418, 234] on body "R [PERSON_NAME] MM Home Documentation Analytics Code automation Design system d…" at bounding box center [407, 182] width 814 height 364
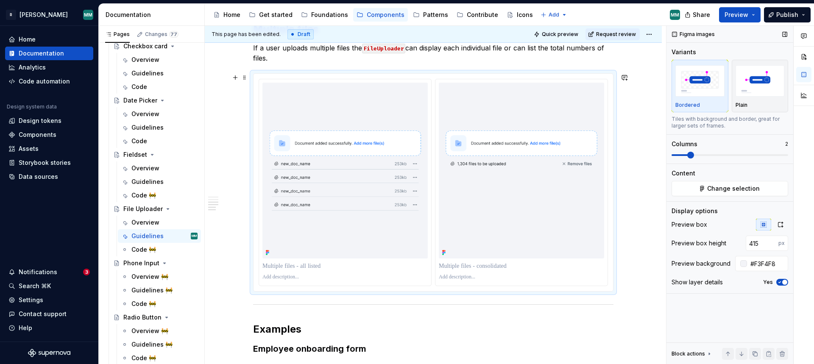
scroll to position [642, 0]
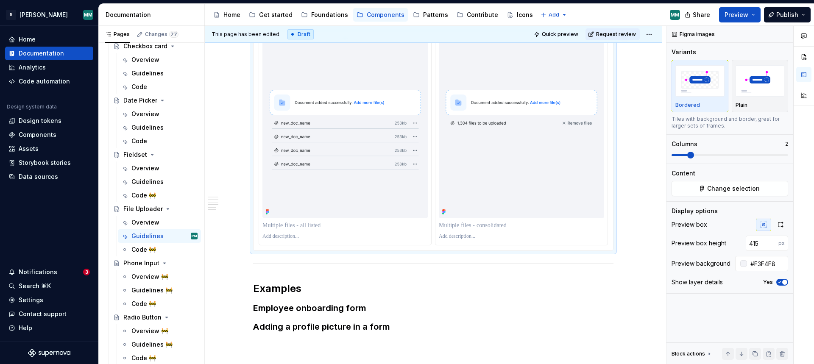
click at [320, 226] on p at bounding box center [344, 225] width 165 height 8
click at [516, 225] on p at bounding box center [521, 225] width 165 height 8
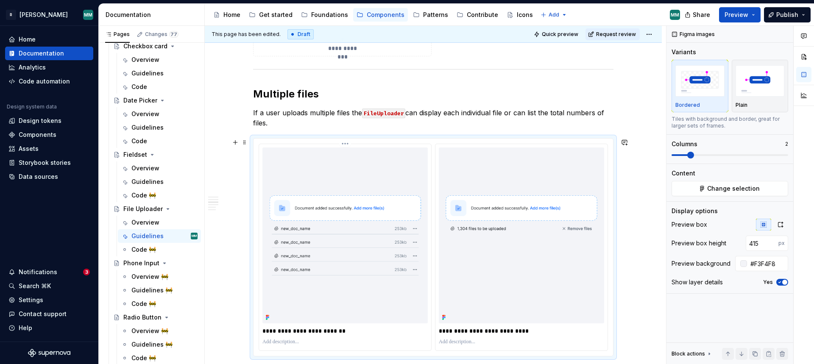
scroll to position [524, 0]
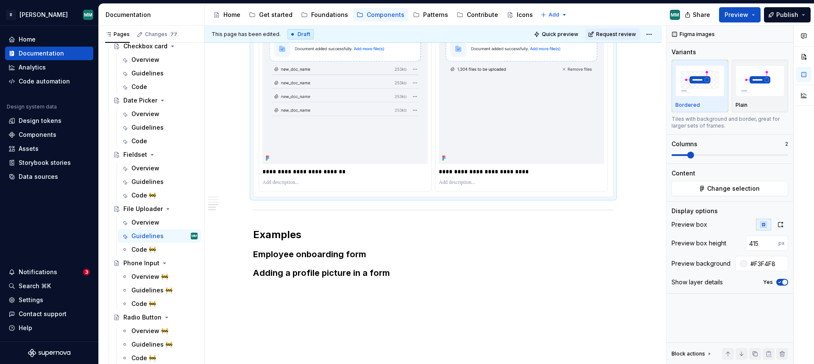
type textarea "*"
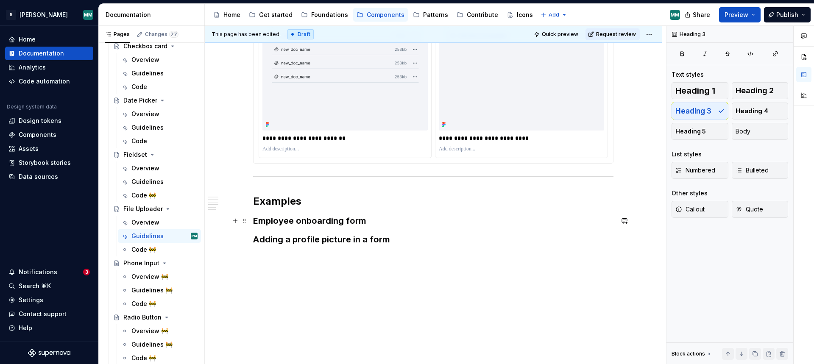
click at [401, 223] on h3 "Employee onboarding form" at bounding box center [433, 221] width 360 height 12
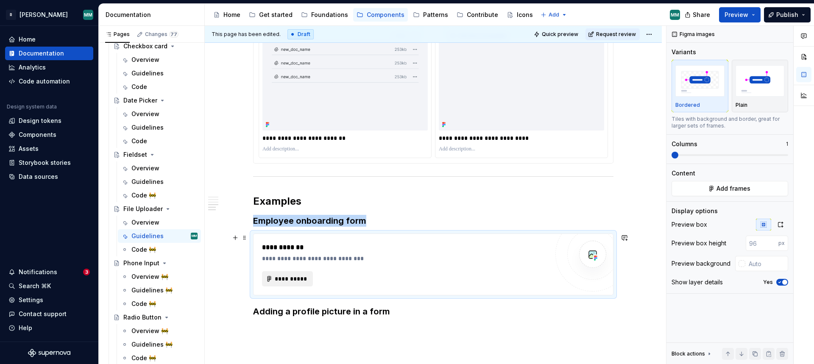
click at [293, 281] on span "**********" at bounding box center [290, 279] width 33 height 8
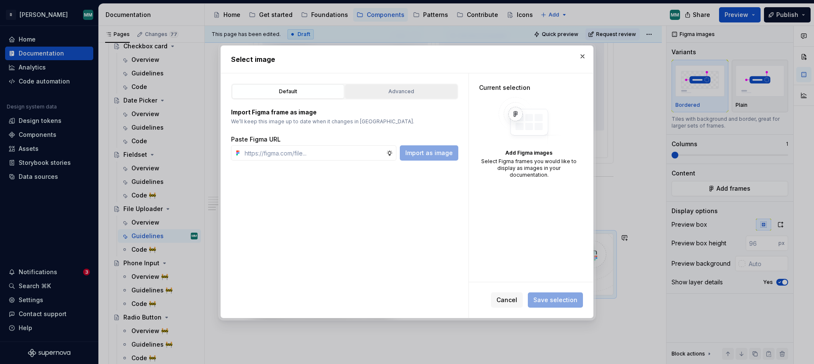
type textarea "*"
click at [422, 90] on div "Advanced" at bounding box center [401, 91] width 106 height 8
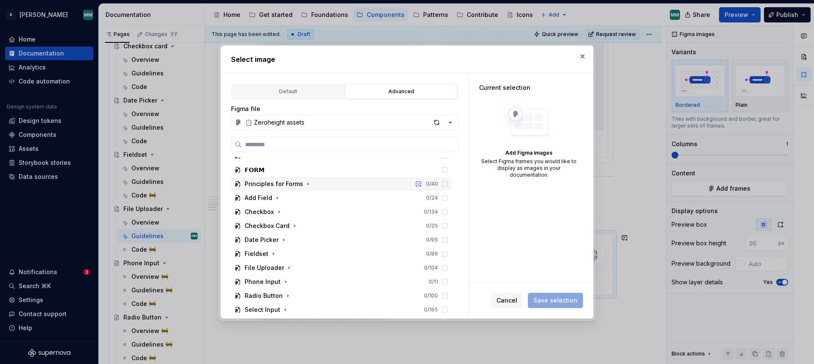
scroll to position [642, 0]
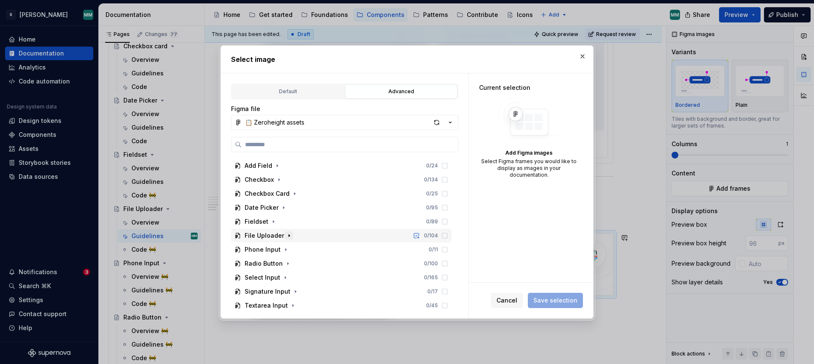
click at [291, 234] on button "button" at bounding box center [289, 235] width 8 height 8
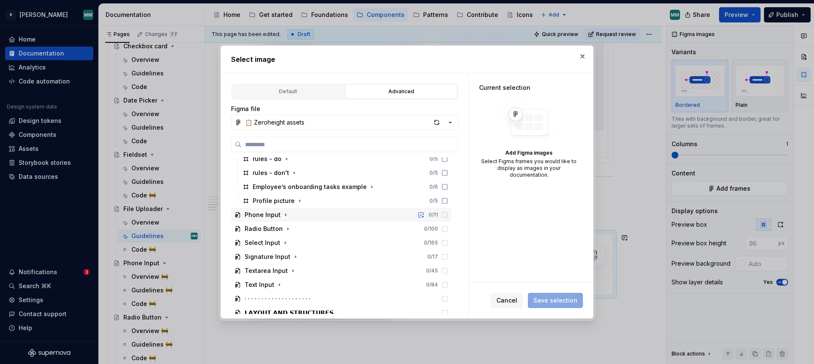
scroll to position [883, 0]
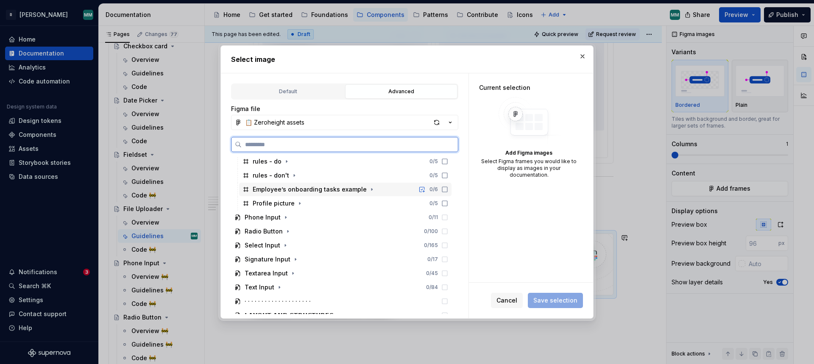
click at [448, 191] on icon at bounding box center [444, 189] width 7 height 7
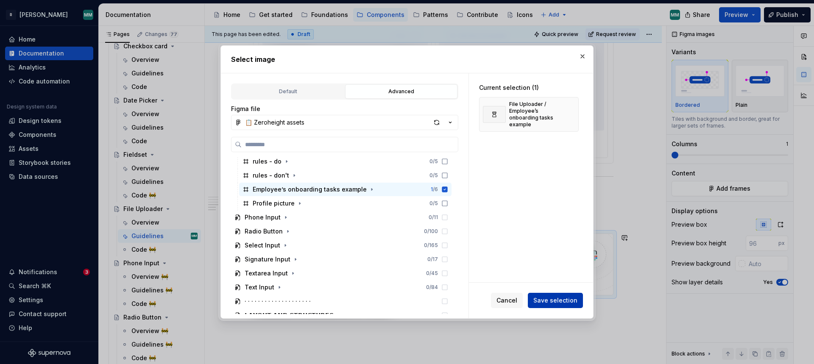
click at [551, 298] on span "Save selection" at bounding box center [555, 300] width 44 height 8
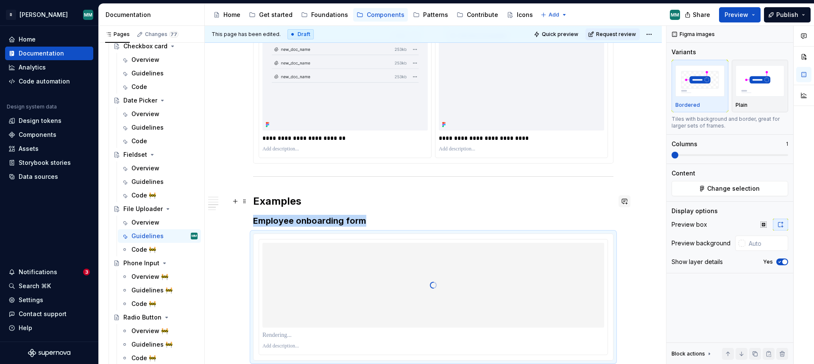
scroll to position [730, 0]
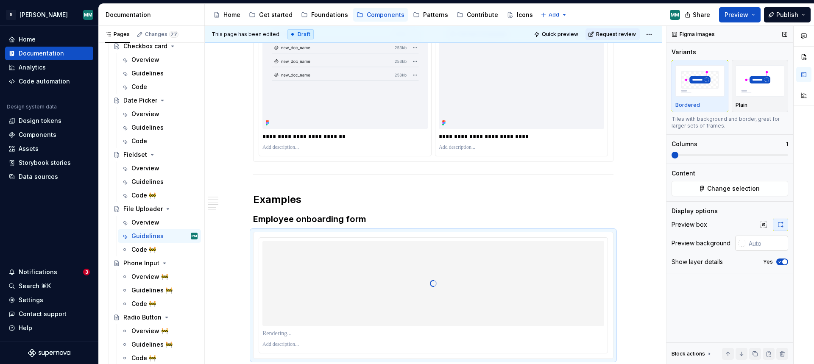
click at [760, 244] on input "text" at bounding box center [766, 243] width 43 height 15
paste input "#F3F4F8"
type input "#F3F4F8"
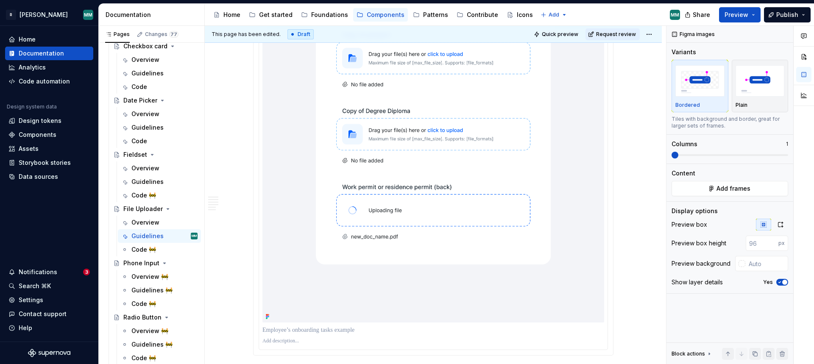
scroll to position [1647, 0]
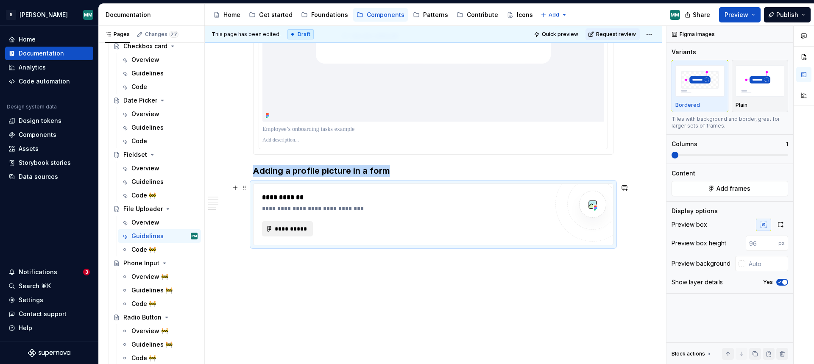
click at [303, 226] on span "**********" at bounding box center [290, 229] width 33 height 8
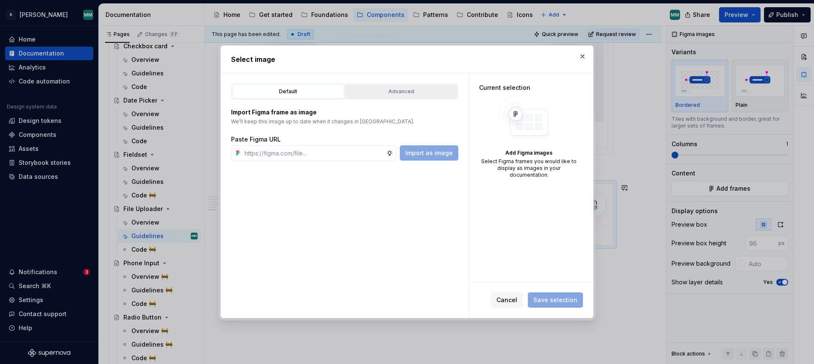
click at [389, 89] on div "Advanced" at bounding box center [401, 91] width 106 height 8
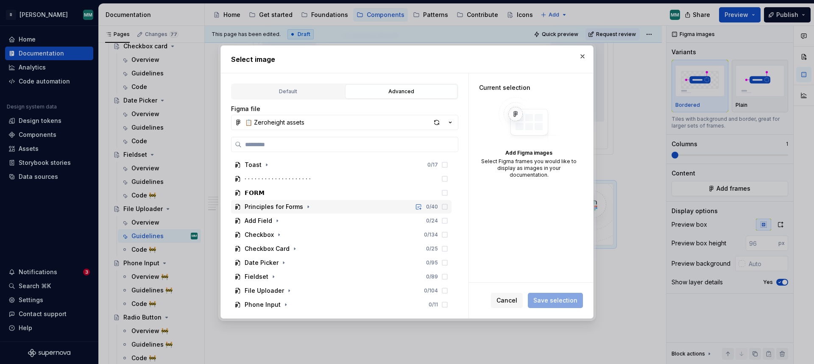
scroll to position [656, 0]
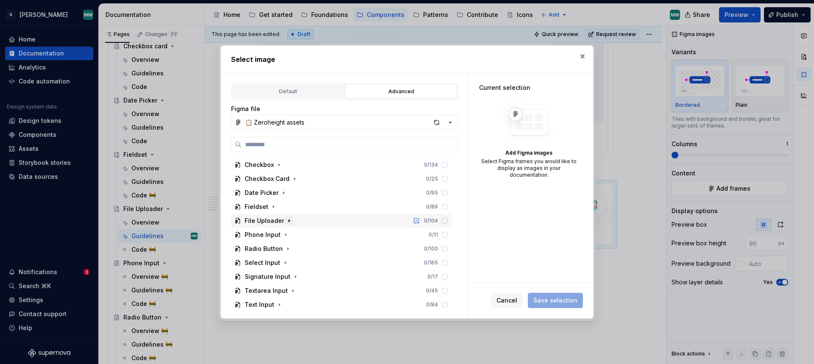
click at [286, 219] on icon "button" at bounding box center [289, 220] width 7 height 7
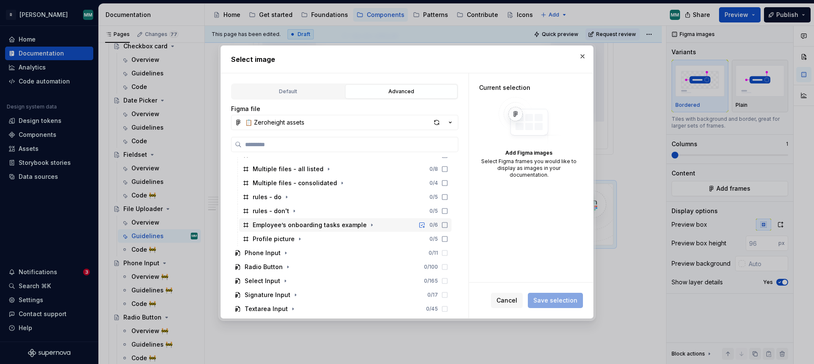
scroll to position [841, 0]
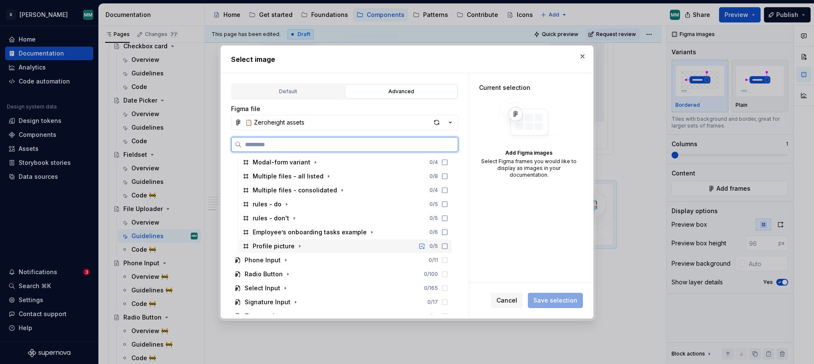
click at [448, 244] on icon at bounding box center [444, 246] width 7 height 7
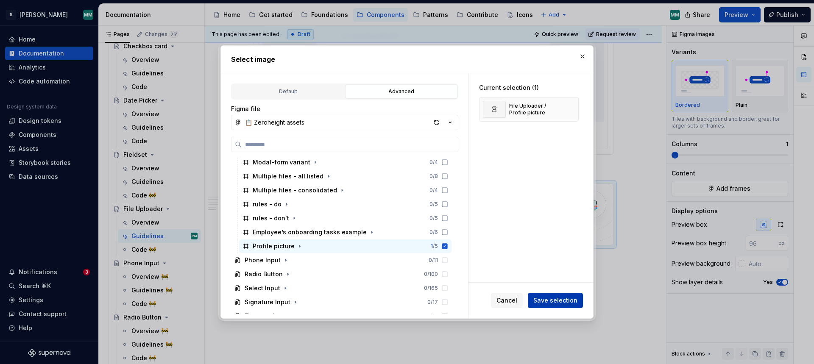
click at [554, 295] on button "Save selection" at bounding box center [555, 300] width 55 height 15
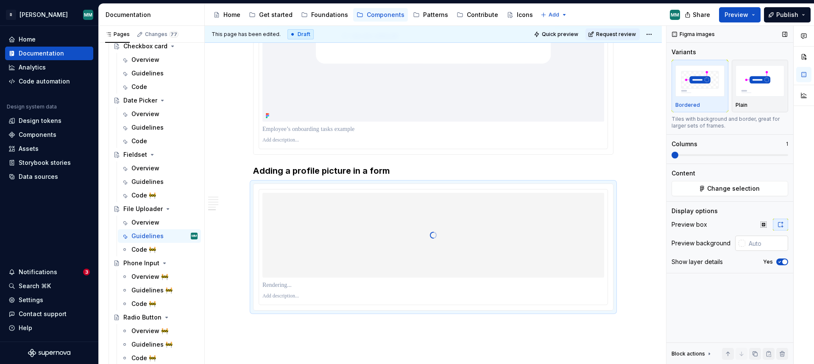
click at [769, 242] on input "text" at bounding box center [766, 243] width 43 height 15
paste input "#F3F4F8"
type input "#F3F4F8"
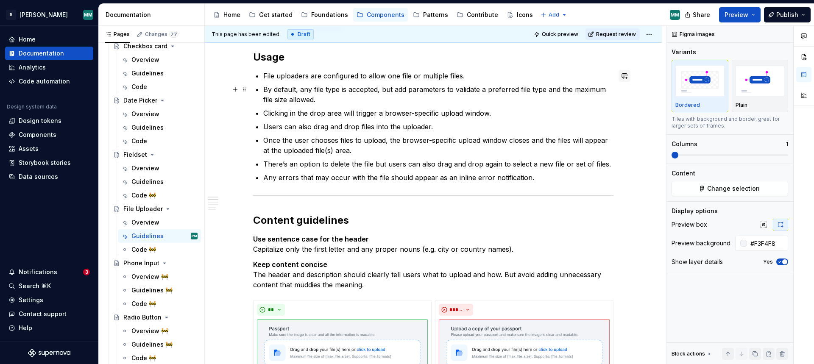
scroll to position [0, 0]
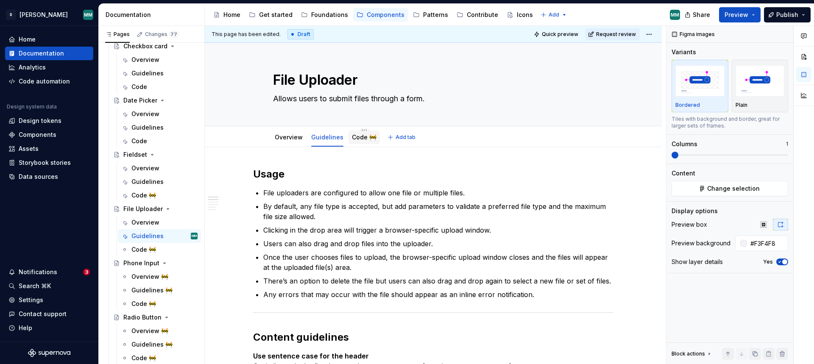
click at [354, 132] on div "Code 🚧" at bounding box center [364, 137] width 25 height 10
click at [355, 137] on link "Code 🚧" at bounding box center [364, 136] width 25 height 7
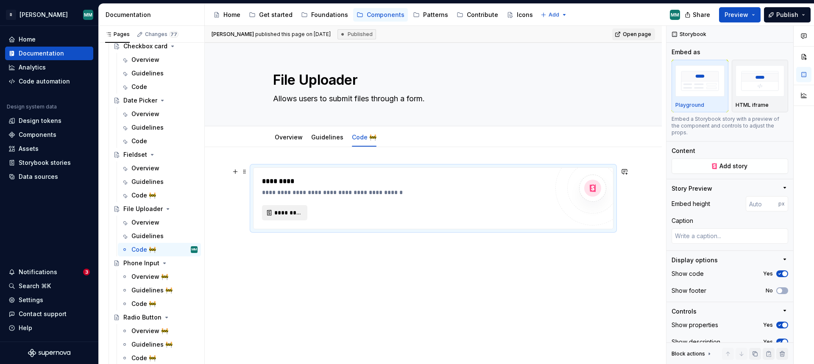
click at [277, 211] on span "*********" at bounding box center [288, 212] width 28 height 8
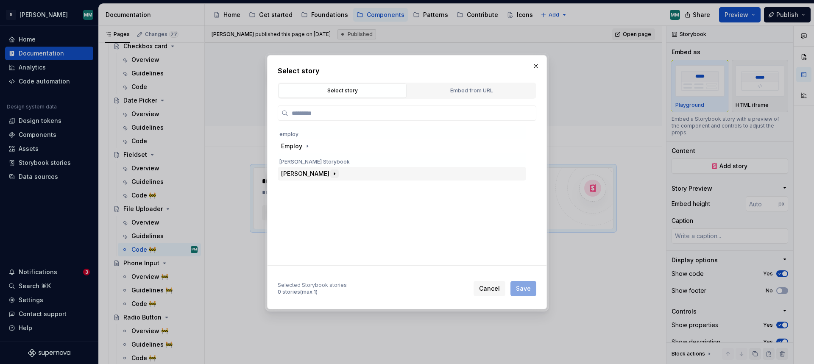
click at [331, 176] on icon "button" at bounding box center [334, 173] width 7 height 7
click at [324, 204] on icon "button" at bounding box center [321, 201] width 7 height 7
click at [323, 202] on icon "button" at bounding box center [321, 201] width 7 height 7
click at [339, 185] on icon "button" at bounding box center [342, 187] width 7 height 7
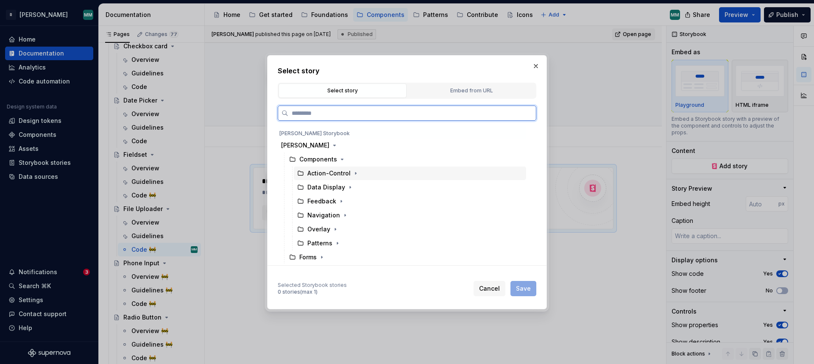
scroll to position [43, 0]
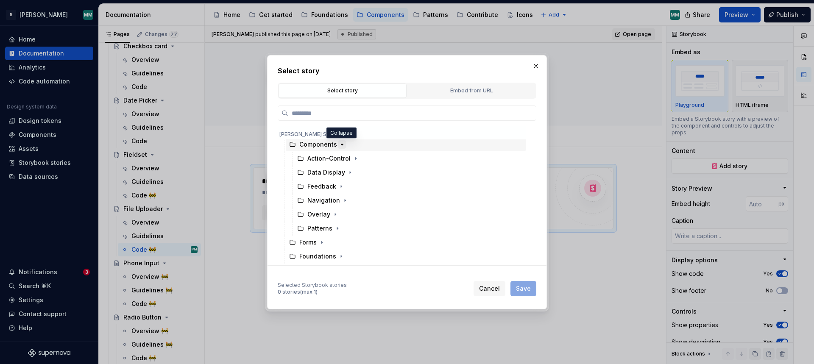
click at [339, 144] on icon "button" at bounding box center [342, 144] width 7 height 7
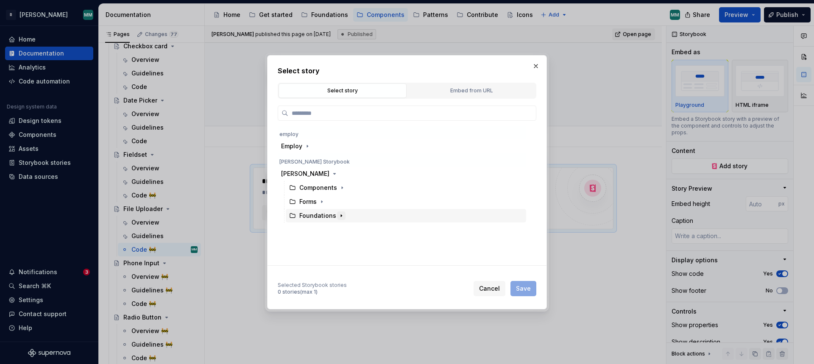
click at [341, 215] on icon "button" at bounding box center [341, 215] width 1 height 2
click at [339, 214] on icon "button" at bounding box center [341, 215] width 7 height 7
click at [342, 187] on icon "button" at bounding box center [342, 187] width 1 height 2
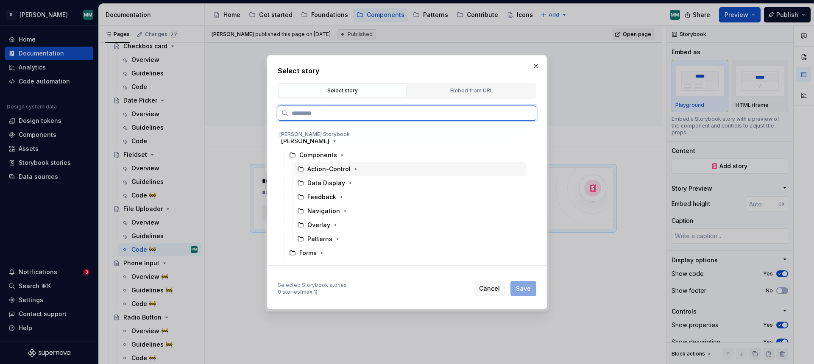
scroll to position [43, 0]
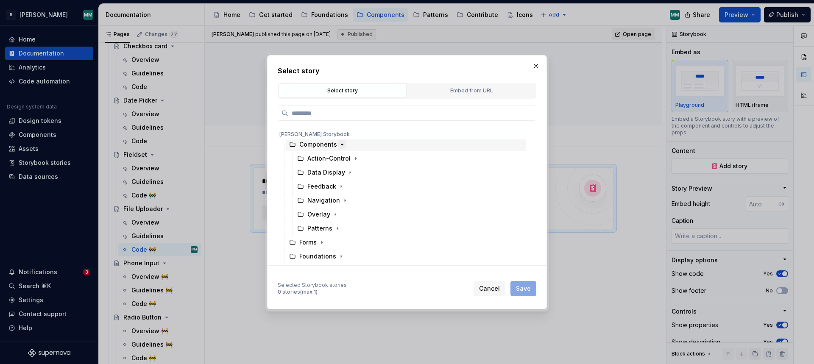
click at [342, 144] on icon "button" at bounding box center [342, 144] width 7 height 7
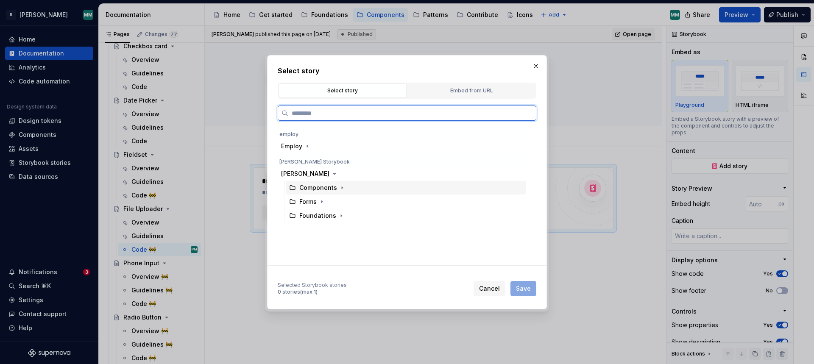
scroll to position [0, 0]
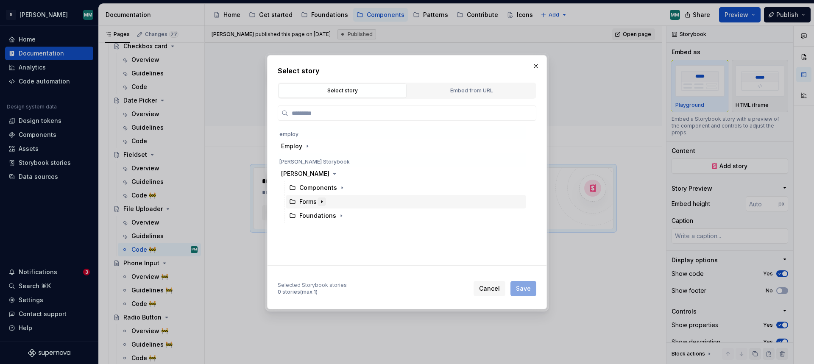
click at [320, 200] on icon "button" at bounding box center [321, 201] width 7 height 7
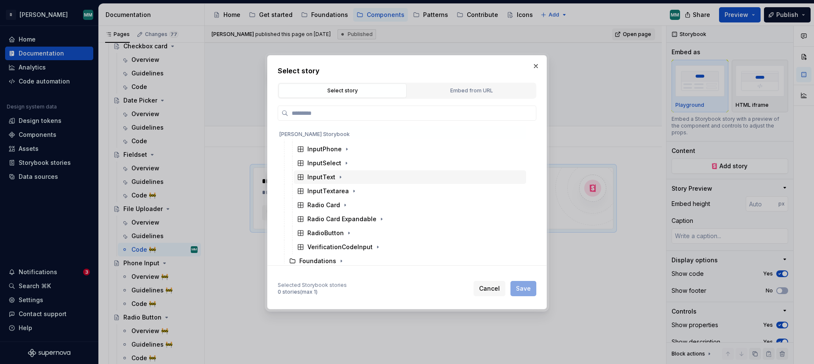
scroll to position [155, 0]
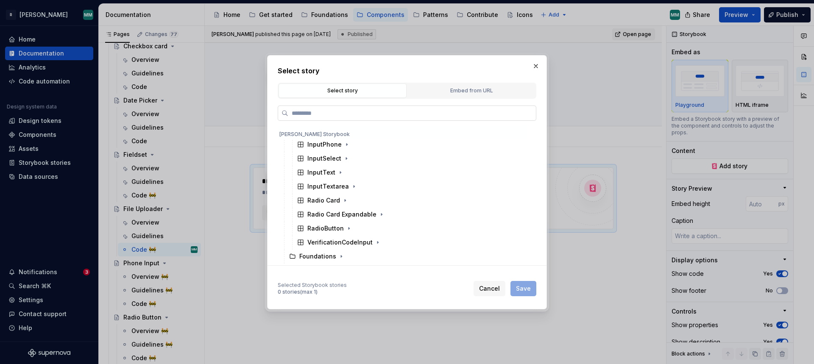
click at [356, 118] on label at bounding box center [407, 113] width 258 height 15
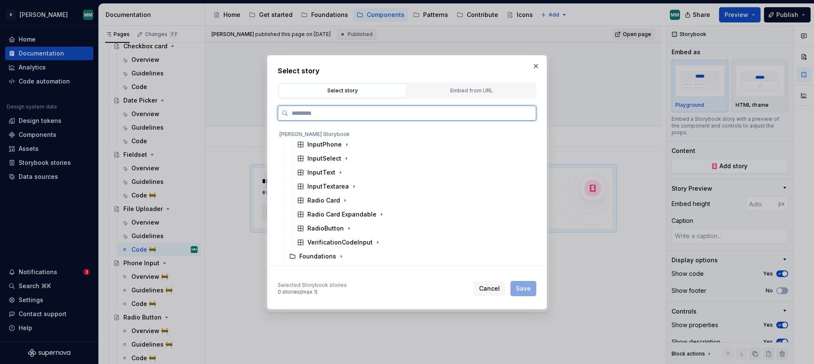
click at [356, 117] on input "search" at bounding box center [411, 113] width 247 height 8
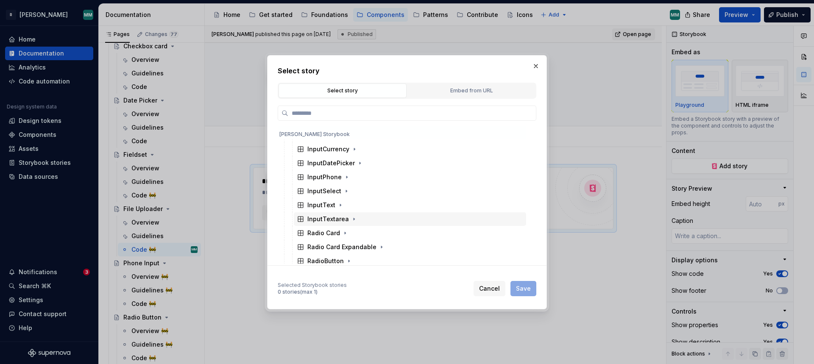
scroll to position [114, 0]
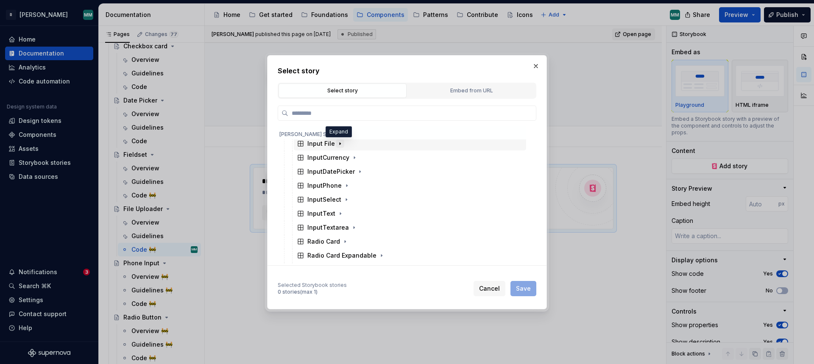
click at [340, 143] on icon "button" at bounding box center [339, 143] width 7 height 7
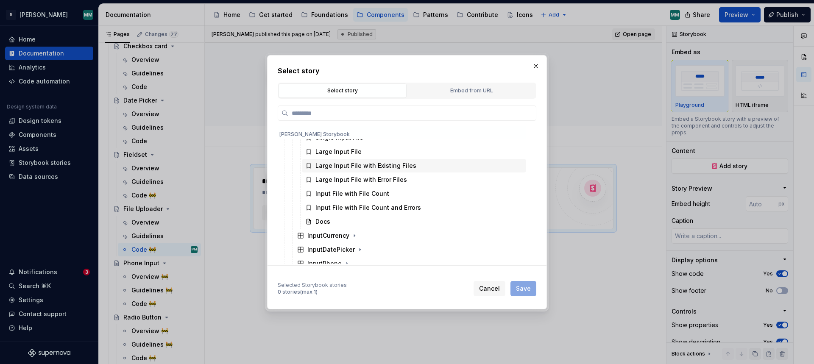
scroll to position [243, 0]
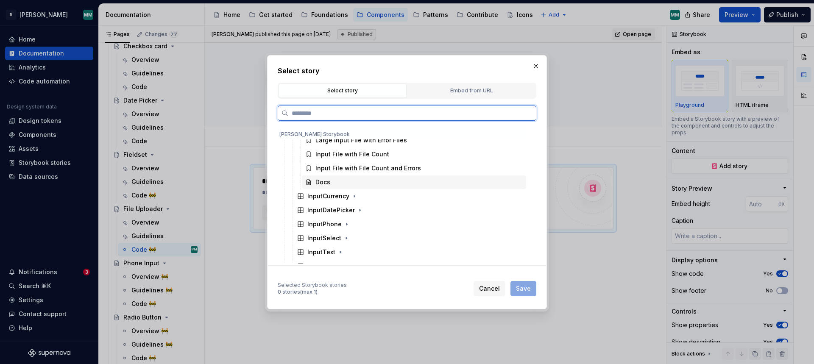
click at [364, 187] on div "Docs" at bounding box center [414, 182] width 224 height 14
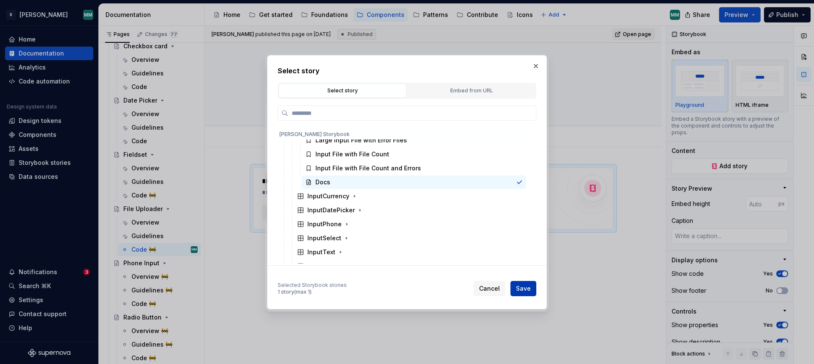
click at [529, 287] on span "Save" at bounding box center [523, 288] width 15 height 8
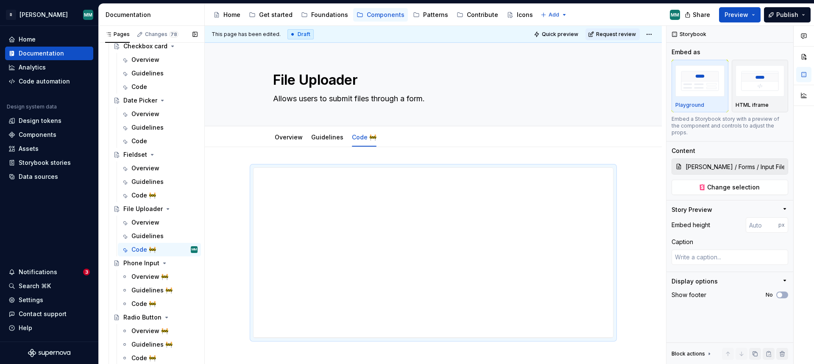
click at [0, 0] on button "Page tree" at bounding box center [0, 0] width 0 height 0
type textarea "*"
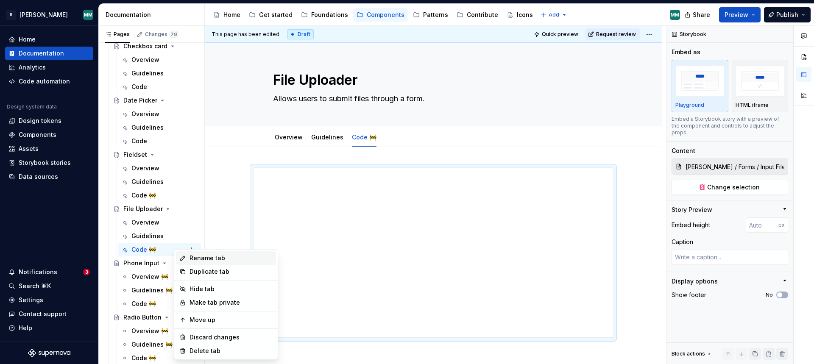
click at [226, 261] on div "Rename tab" at bounding box center [230, 258] width 83 height 8
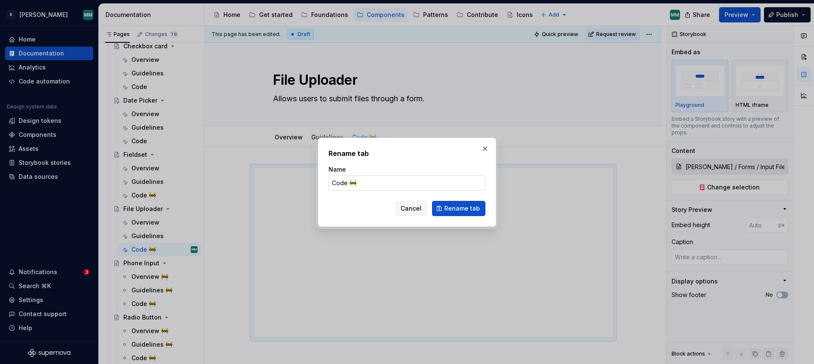
click at [365, 181] on input "Code 🚧" at bounding box center [406, 182] width 157 height 15
type input "Code"
click at [463, 210] on span "Rename tab" at bounding box center [462, 208] width 36 height 8
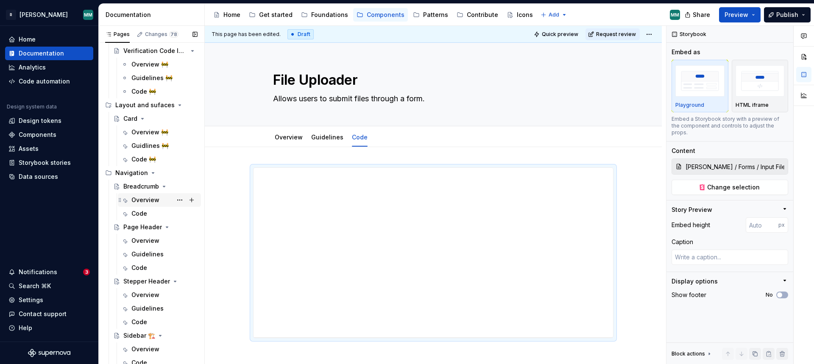
scroll to position [898, 0]
click at [152, 173] on icon "Page tree" at bounding box center [153, 173] width 2 height 1
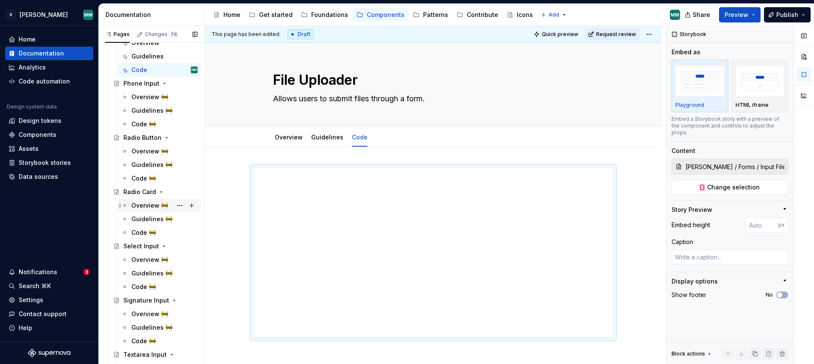
scroll to position [433, 0]
click at [150, 153] on div "Overview 🚧" at bounding box center [149, 151] width 37 height 8
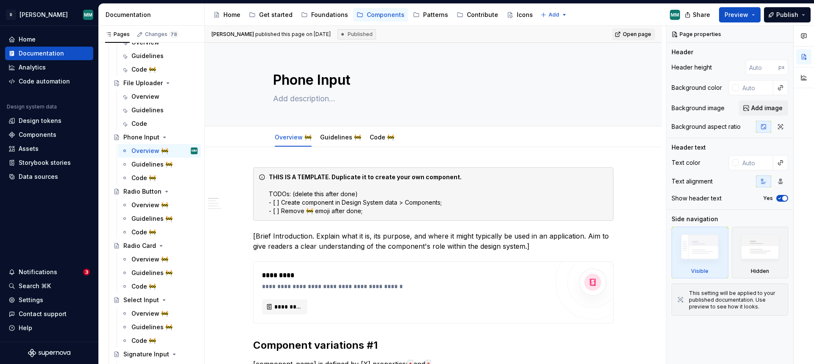
type textarea "*"
